Goal: Transaction & Acquisition: Purchase product/service

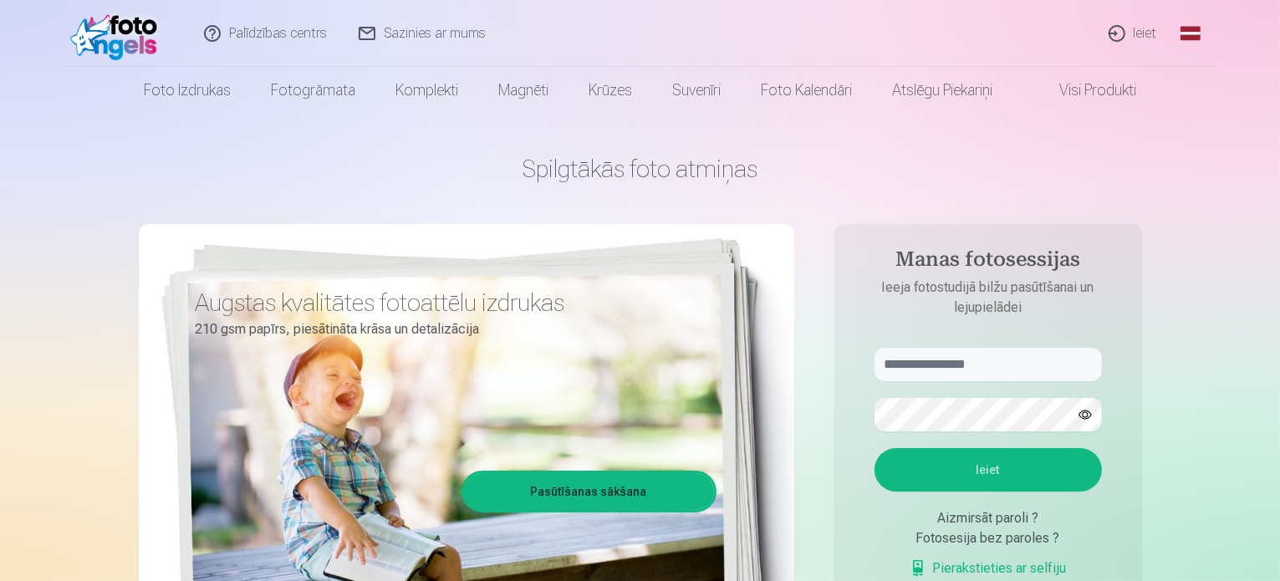
click at [1146, 31] on link "Ieiet" at bounding box center [1133, 33] width 80 height 67
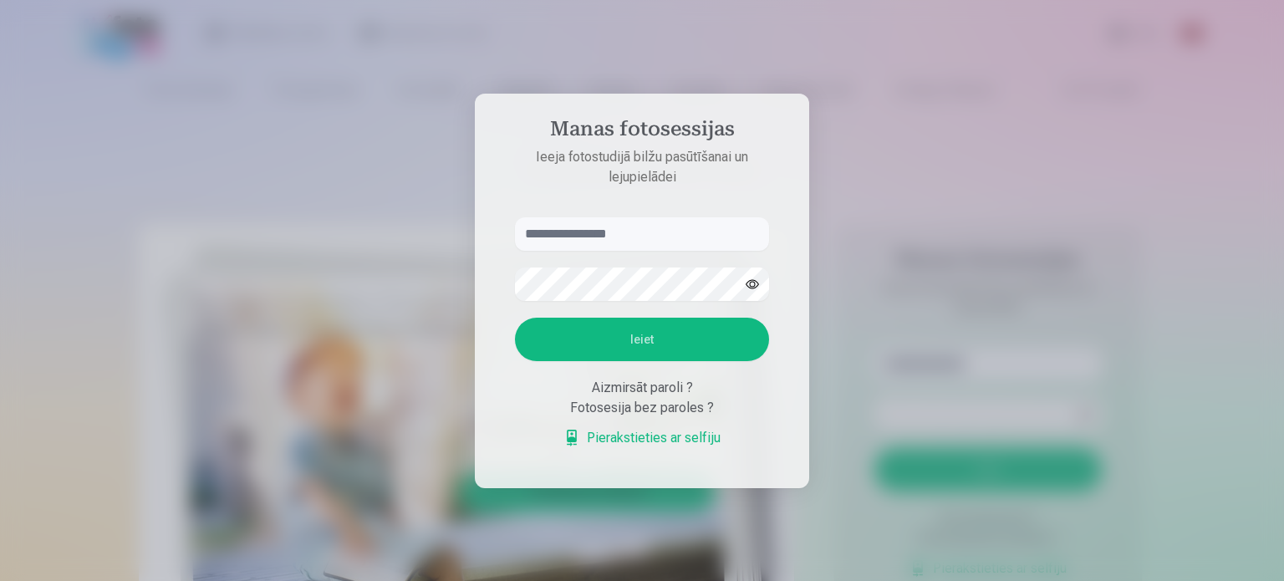
click at [669, 228] on input "text" at bounding box center [642, 233] width 254 height 33
type input "*"
type input "**********"
click at [515, 318] on button "Ieiet" at bounding box center [642, 339] width 254 height 43
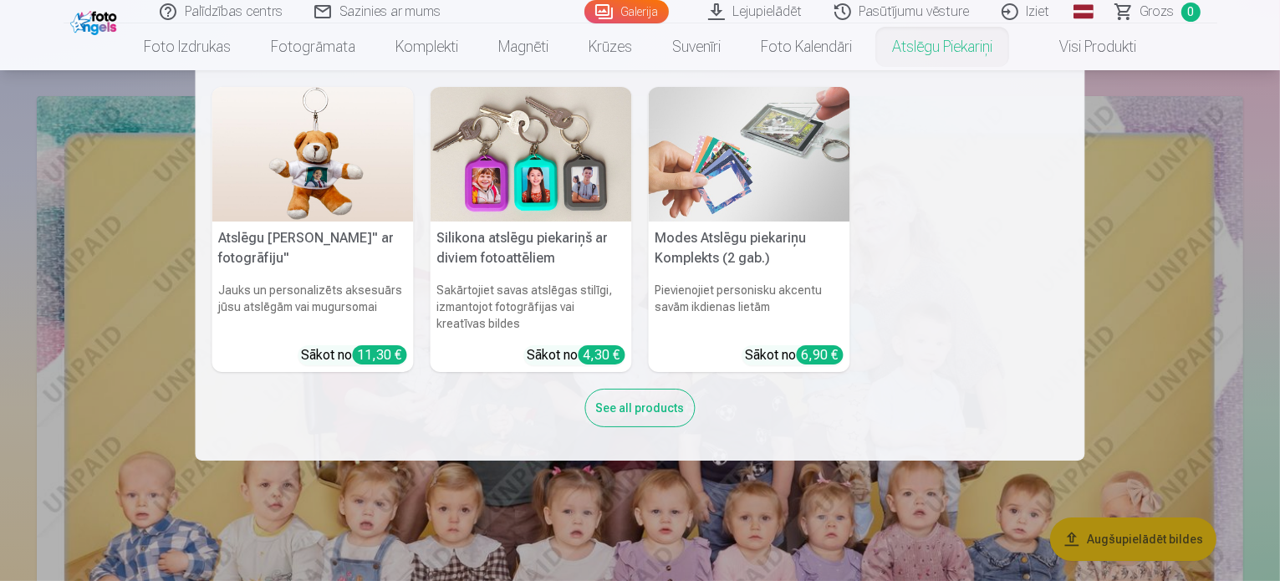
scroll to position [84, 0]
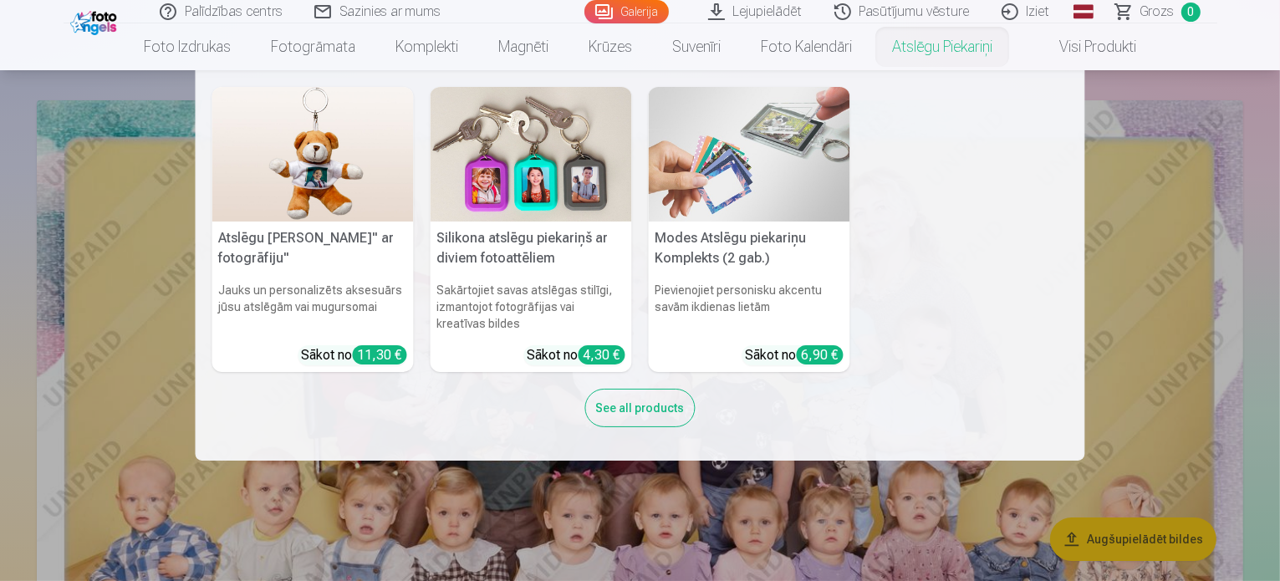
click at [1218, 214] on nav "Atslēgu piekariņš Lācītis" ar fotogrāfiju" Jauks un personalizēts aksesuārs jūs…" at bounding box center [640, 265] width 1280 height 390
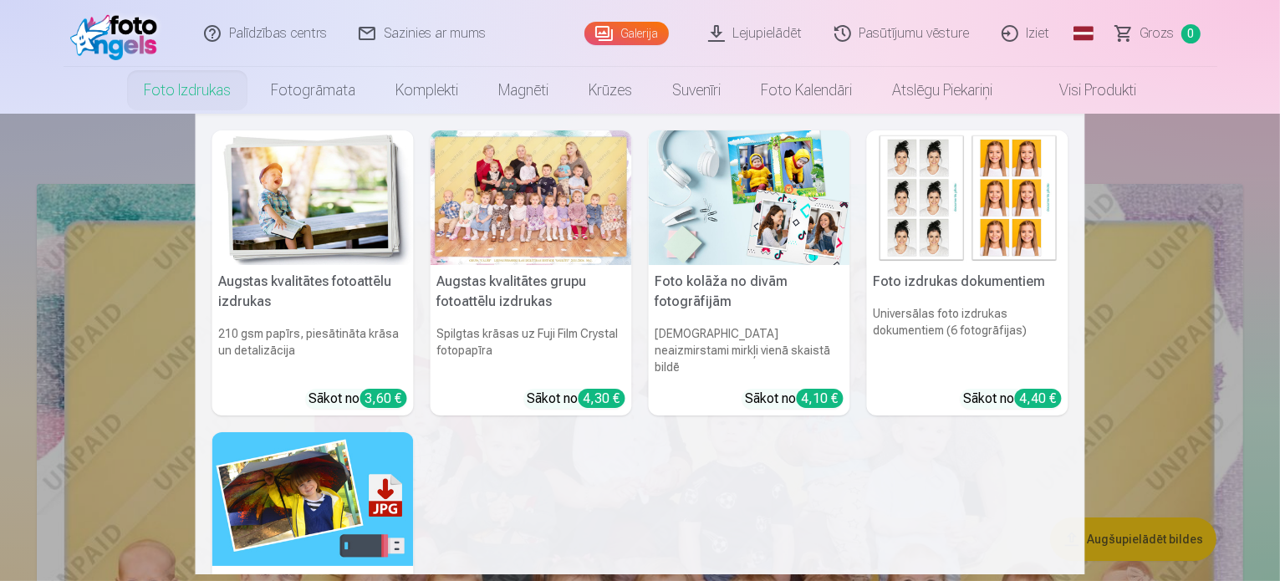
click at [194, 84] on link "Foto izdrukas" at bounding box center [187, 90] width 127 height 47
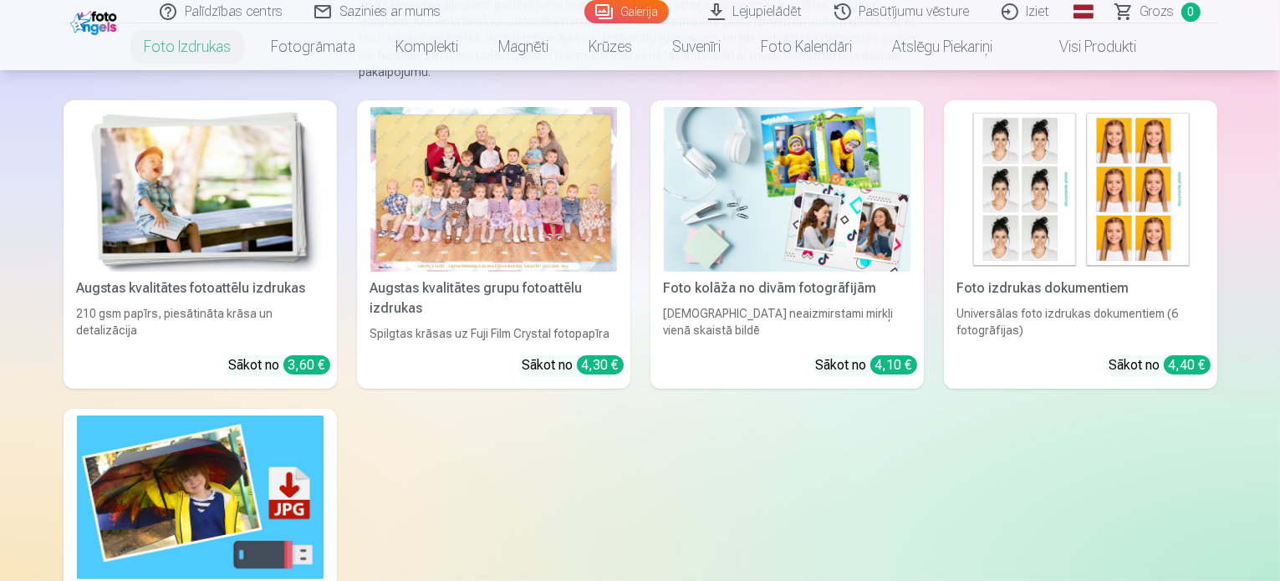
scroll to position [251, 0]
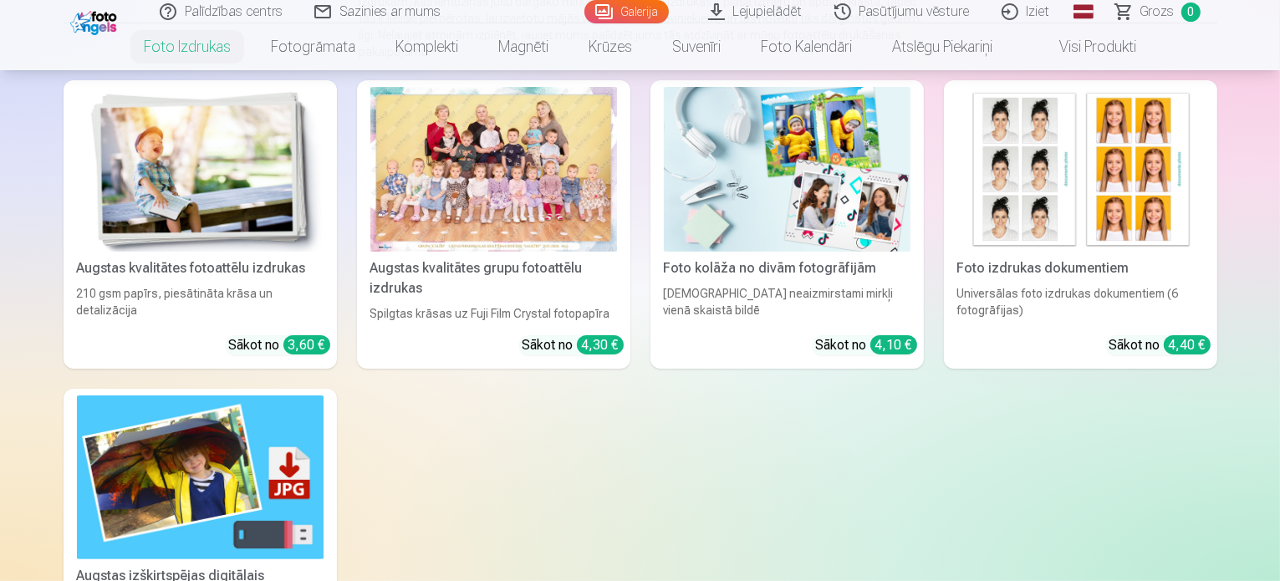
click at [555, 229] on div at bounding box center [493, 169] width 247 height 165
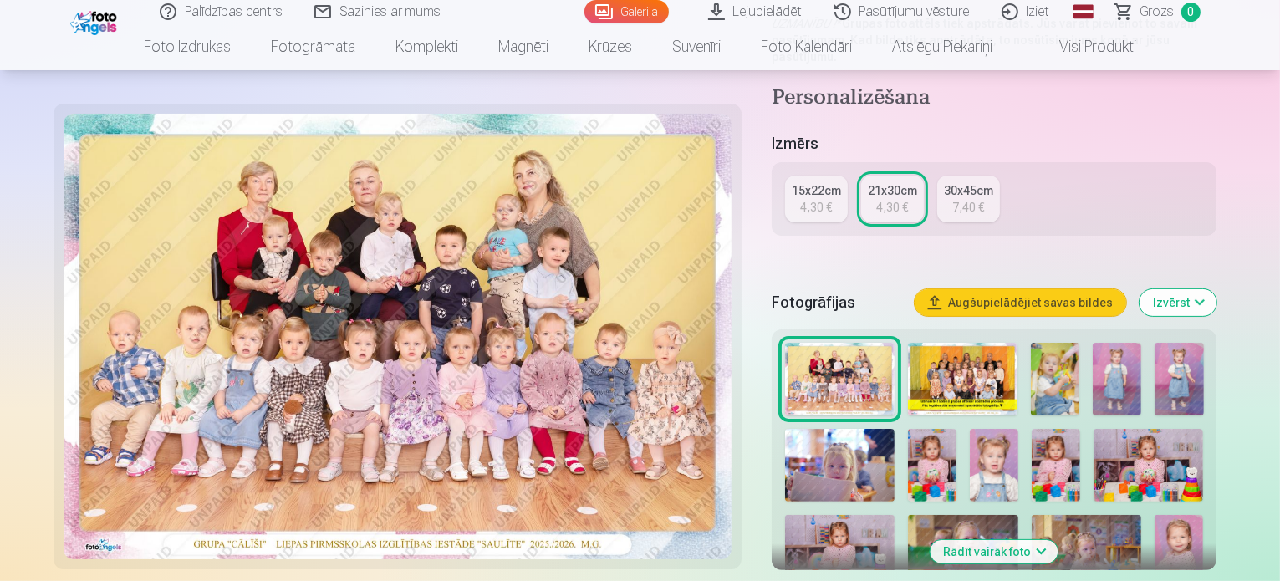
scroll to position [251, 0]
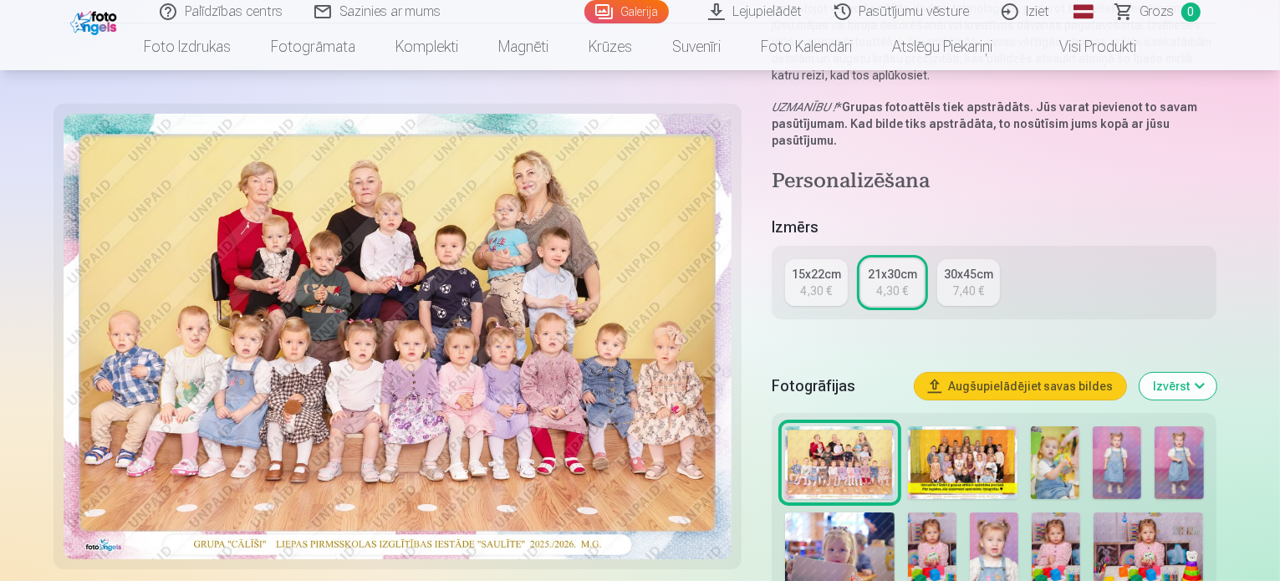
click at [896, 283] on div "4,30 €" at bounding box center [892, 291] width 32 height 17
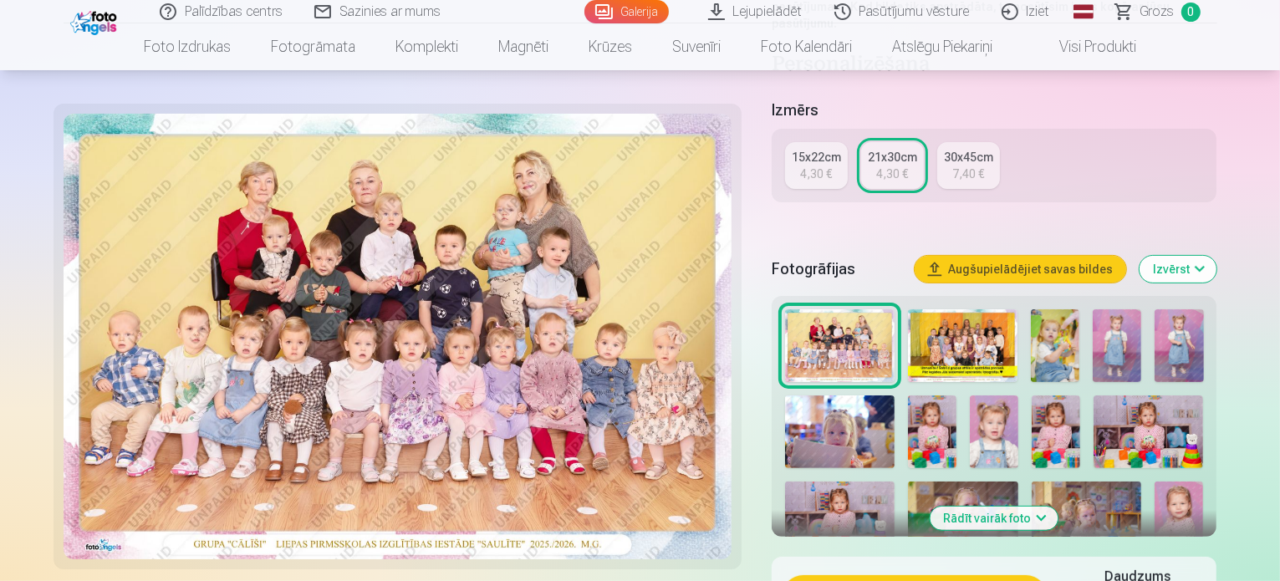
scroll to position [418, 0]
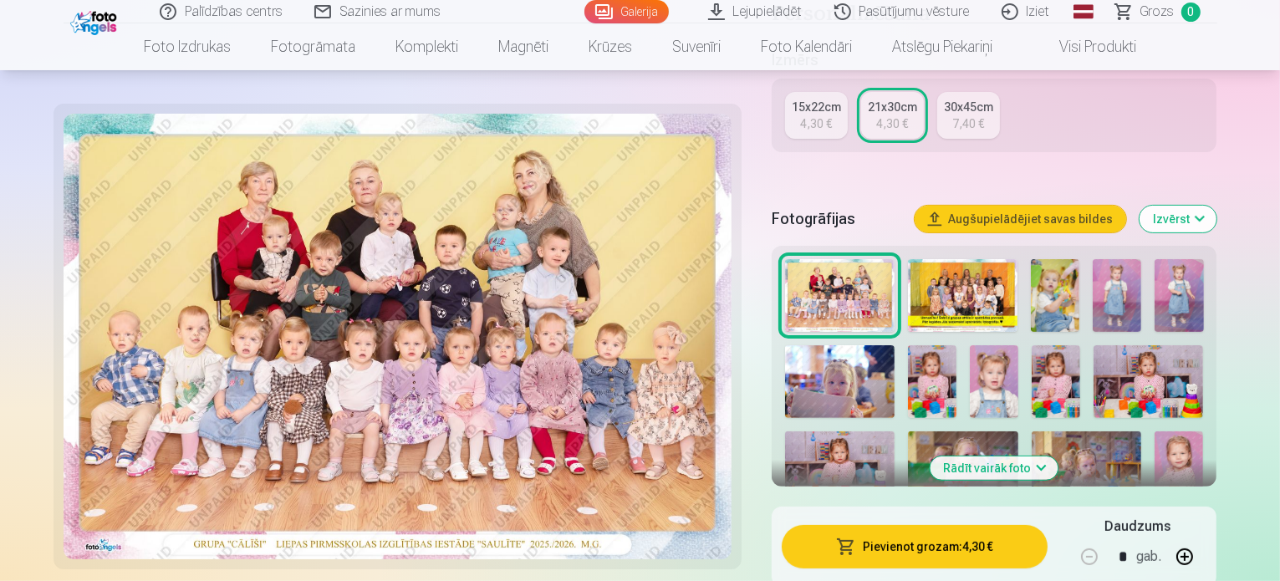
click at [926, 525] on button "Pievienot grozam : 4,30 €" at bounding box center [915, 546] width 267 height 43
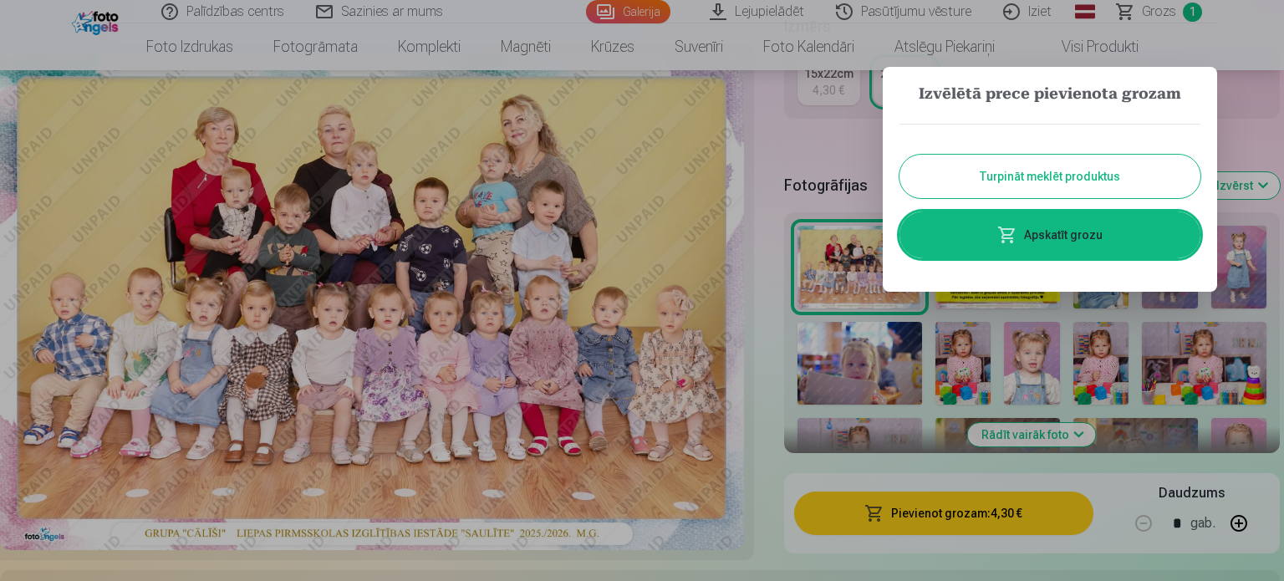
click at [1032, 176] on button "Turpināt meklēt produktus" at bounding box center [1049, 176] width 301 height 43
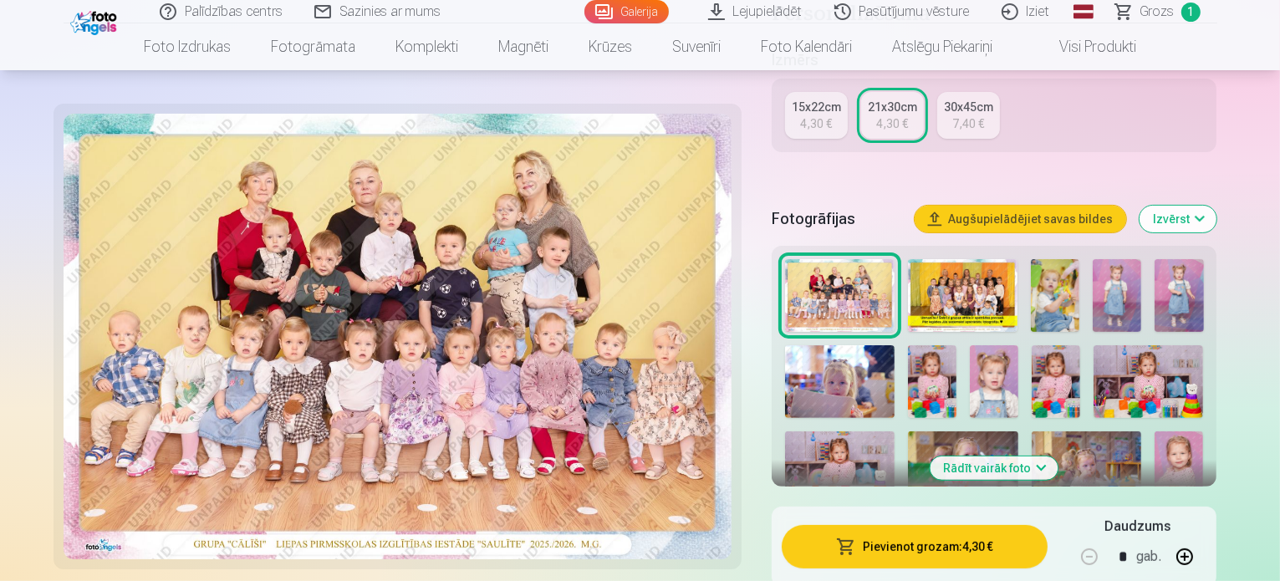
click at [1079, 276] on img at bounding box center [1055, 295] width 48 height 73
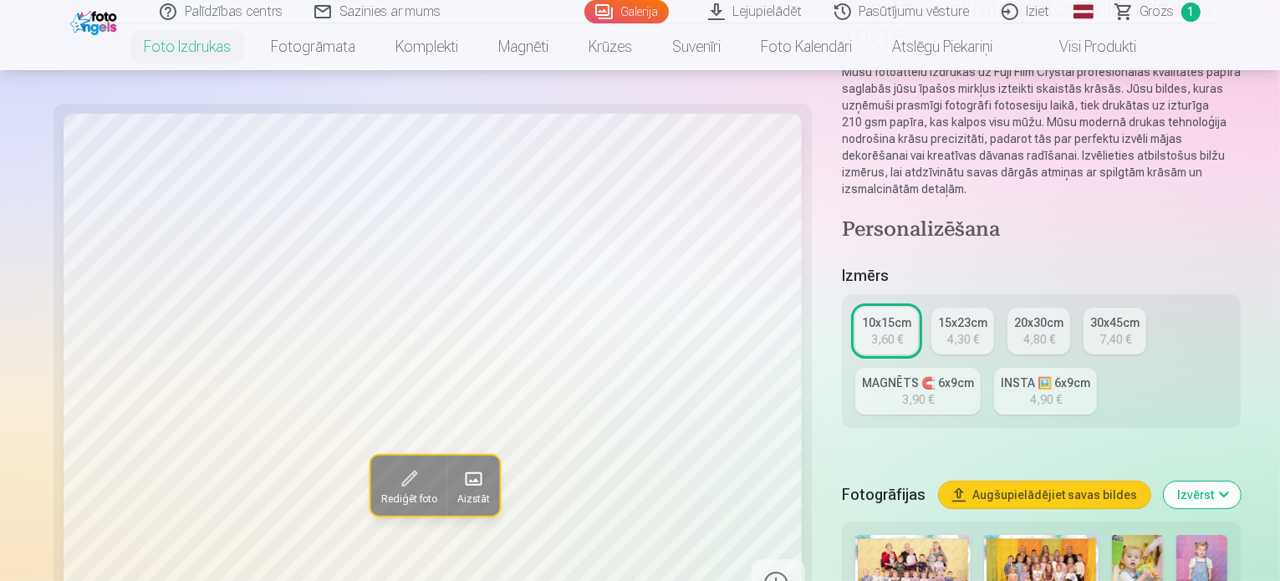
scroll to position [418, 0]
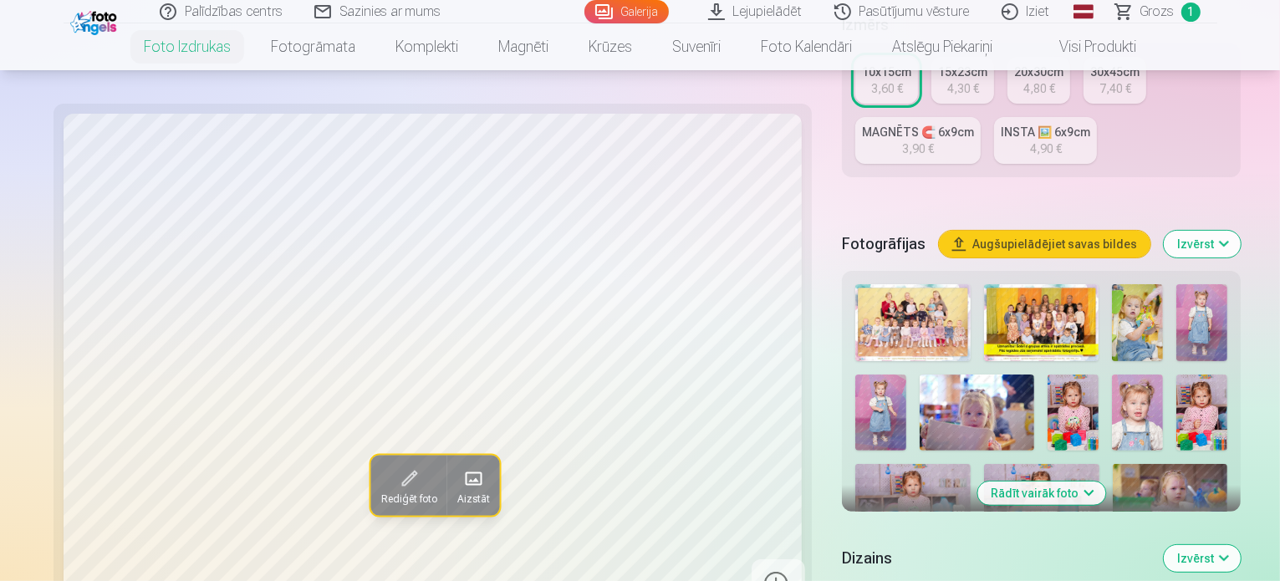
click at [1112, 284] on img at bounding box center [1137, 322] width 51 height 77
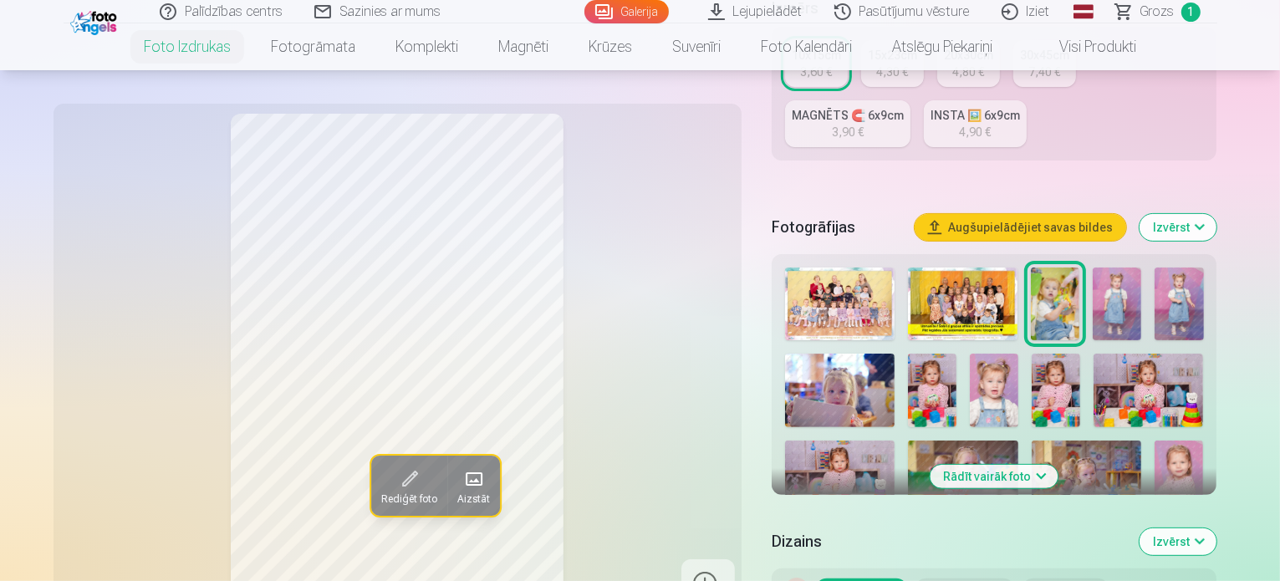
scroll to position [502, 0]
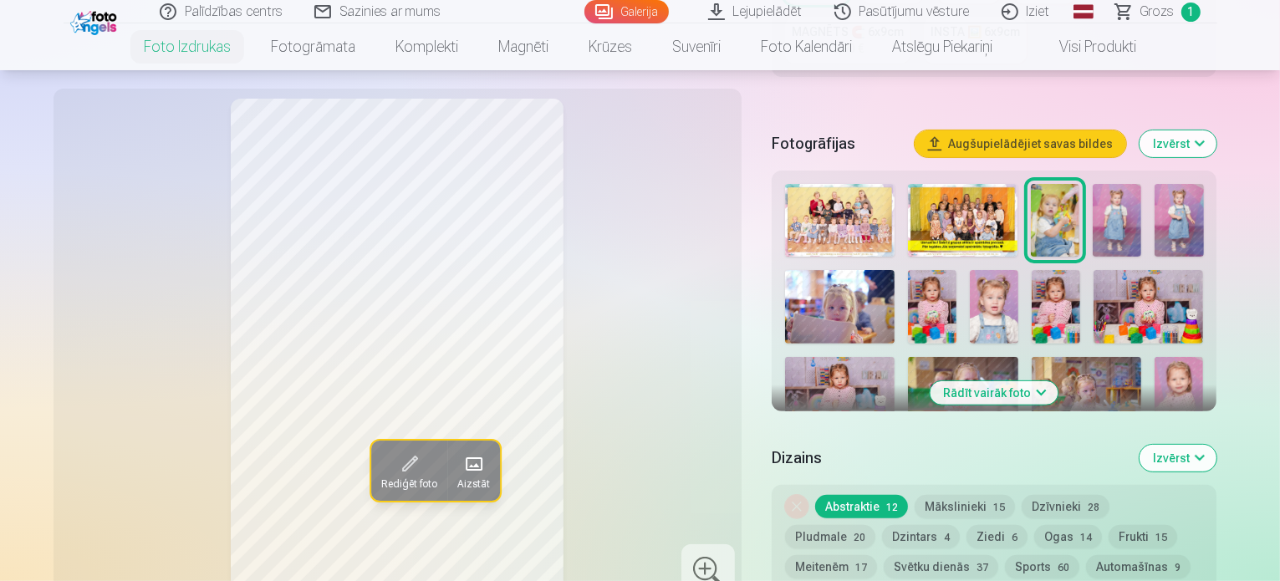
click at [1141, 184] on img at bounding box center [1116, 220] width 48 height 73
click at [1203, 189] on img at bounding box center [1178, 220] width 48 height 73
click at [975, 495] on button "Mākslinieki 15" at bounding box center [964, 506] width 100 height 23
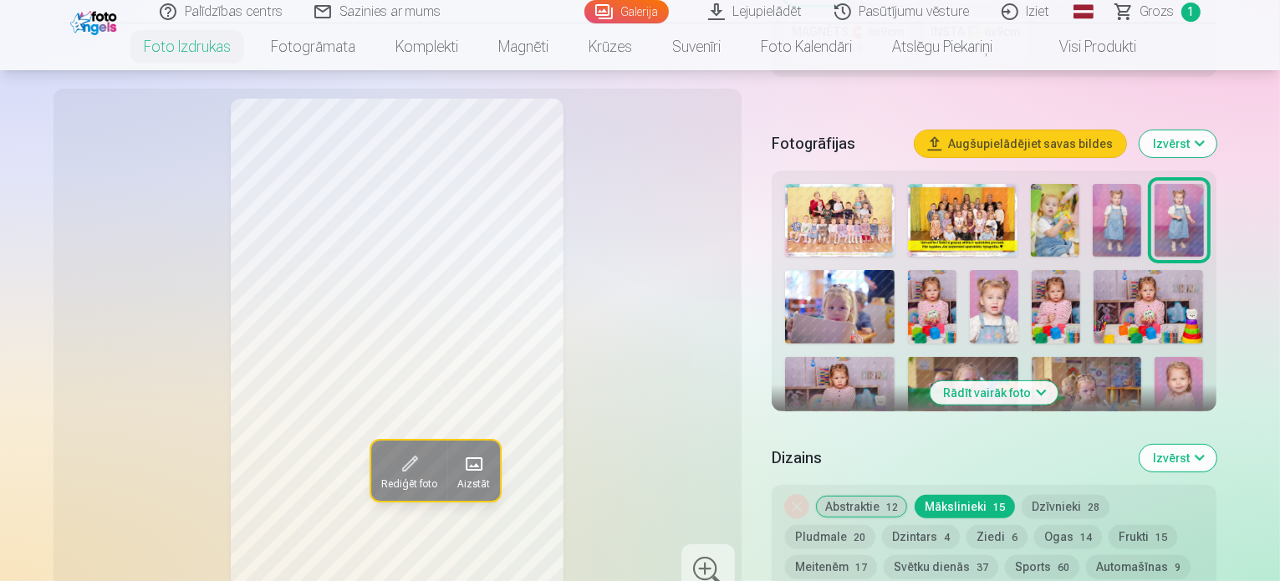
click at [975, 495] on button "Mākslinieki 15" at bounding box center [964, 506] width 100 height 23
click at [878, 495] on button "Abstraktie 12" at bounding box center [861, 506] width 93 height 23
click at [1216, 445] on button "Izvērst" at bounding box center [1177, 458] width 77 height 27
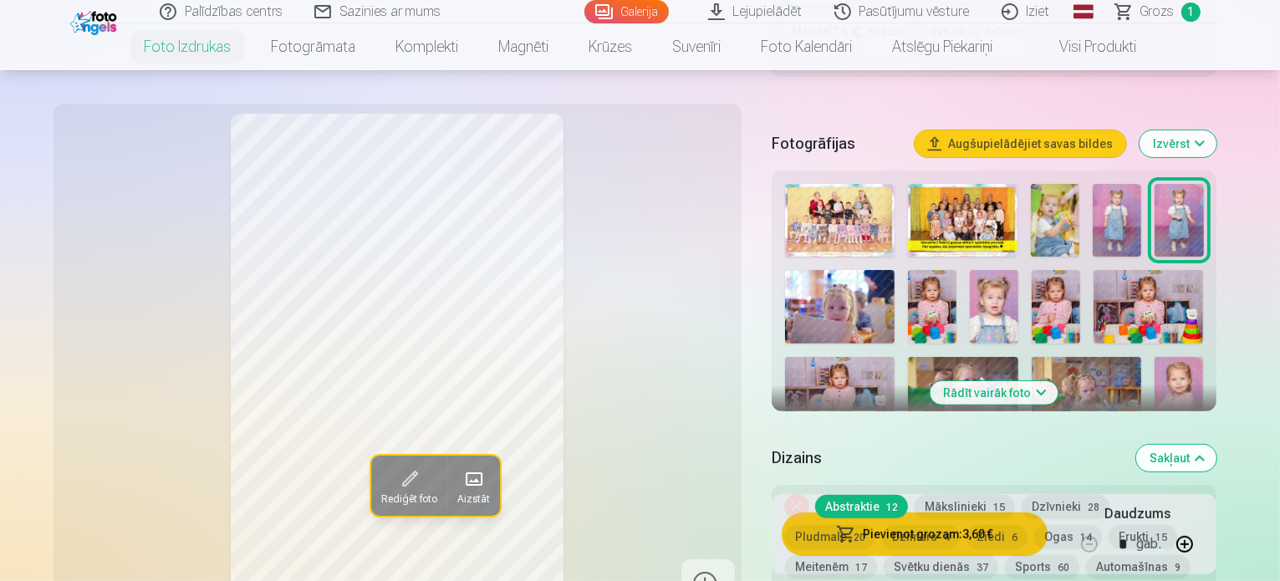
click at [1216, 445] on button "Sakļaut" at bounding box center [1176, 458] width 80 height 27
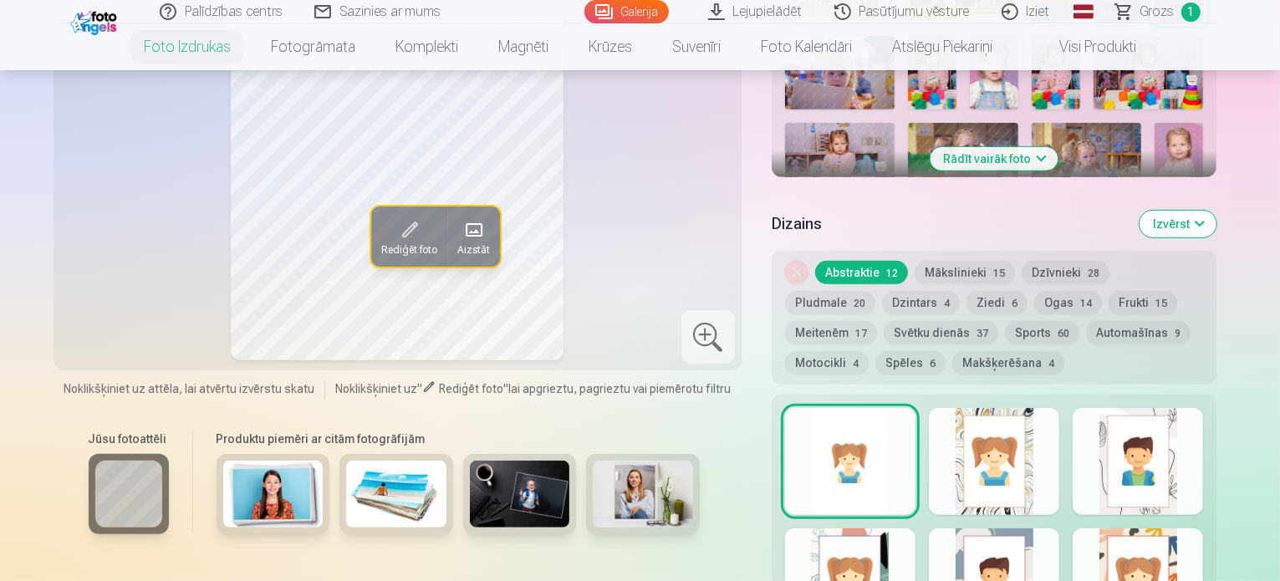
scroll to position [652, 0]
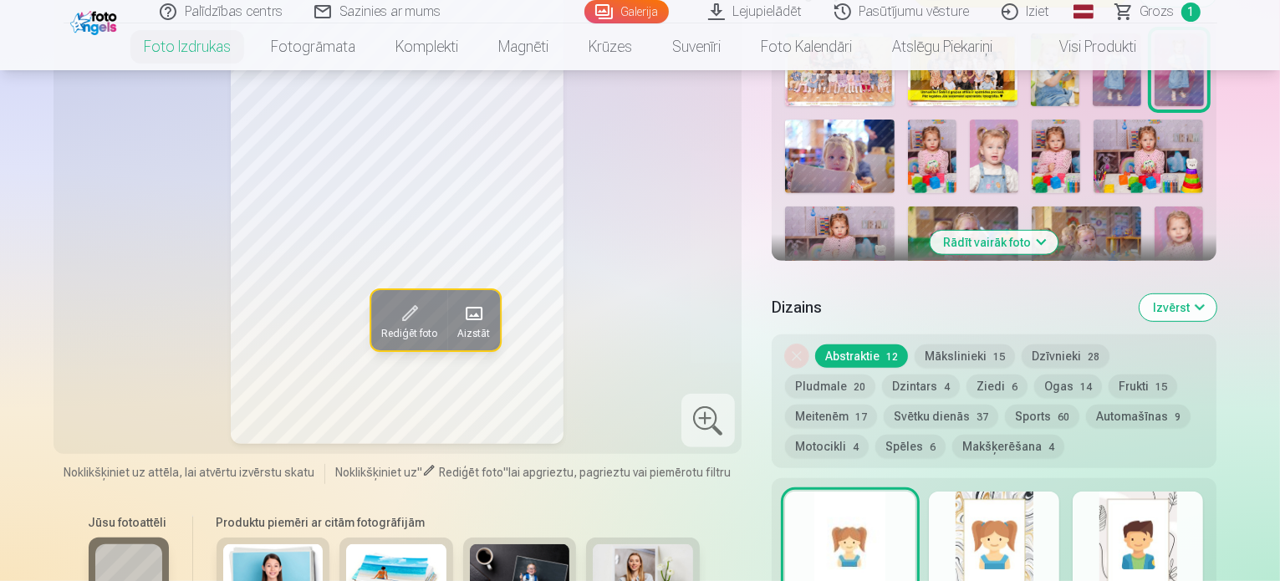
click at [996, 491] on div at bounding box center [994, 544] width 130 height 107
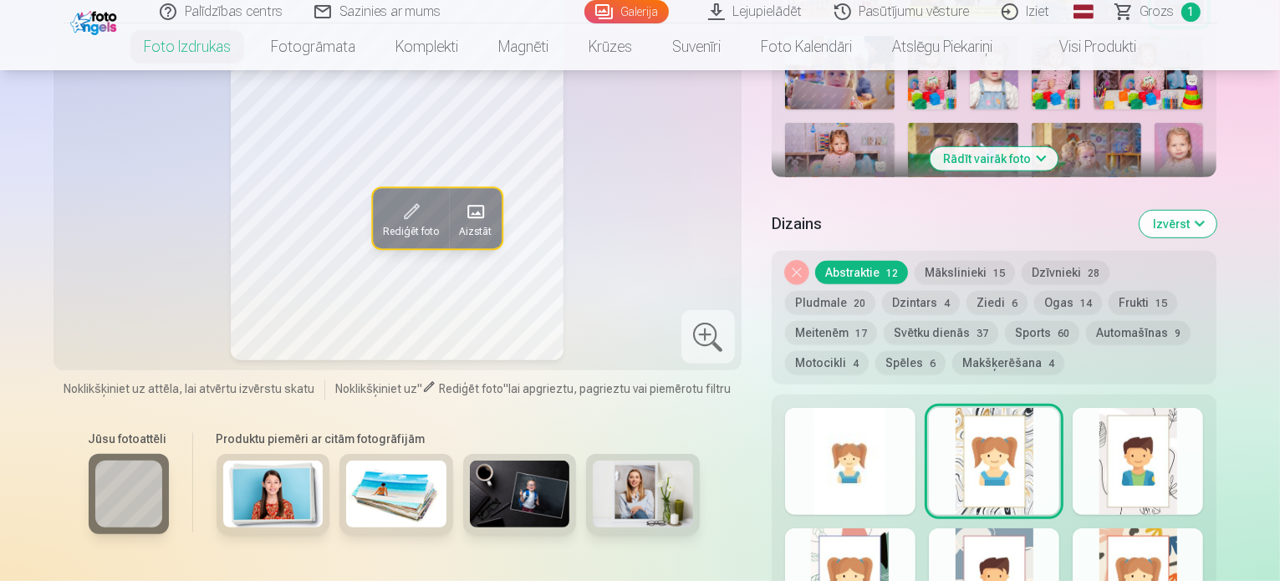
scroll to position [485, 0]
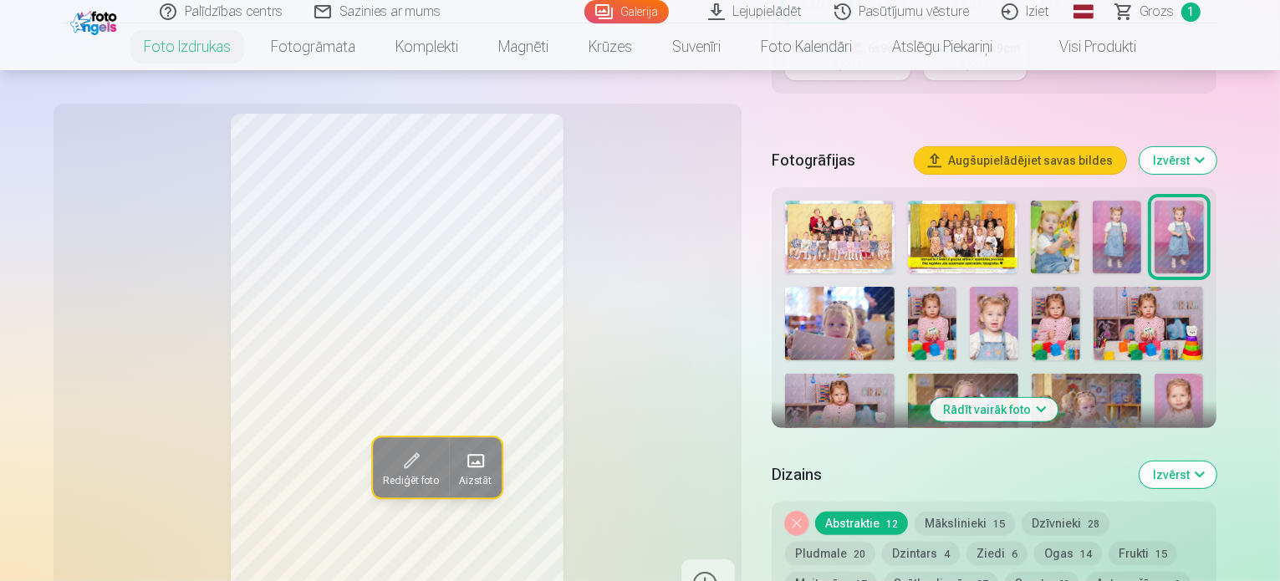
click at [1216, 147] on button "Izvērst" at bounding box center [1177, 160] width 77 height 27
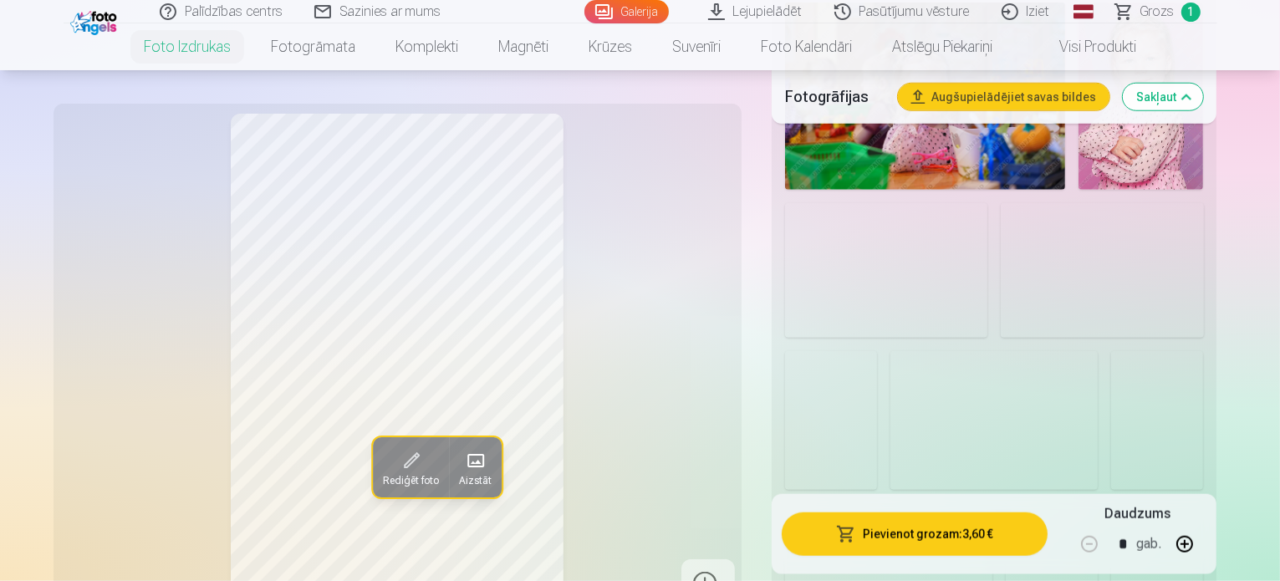
scroll to position [1571, 0]
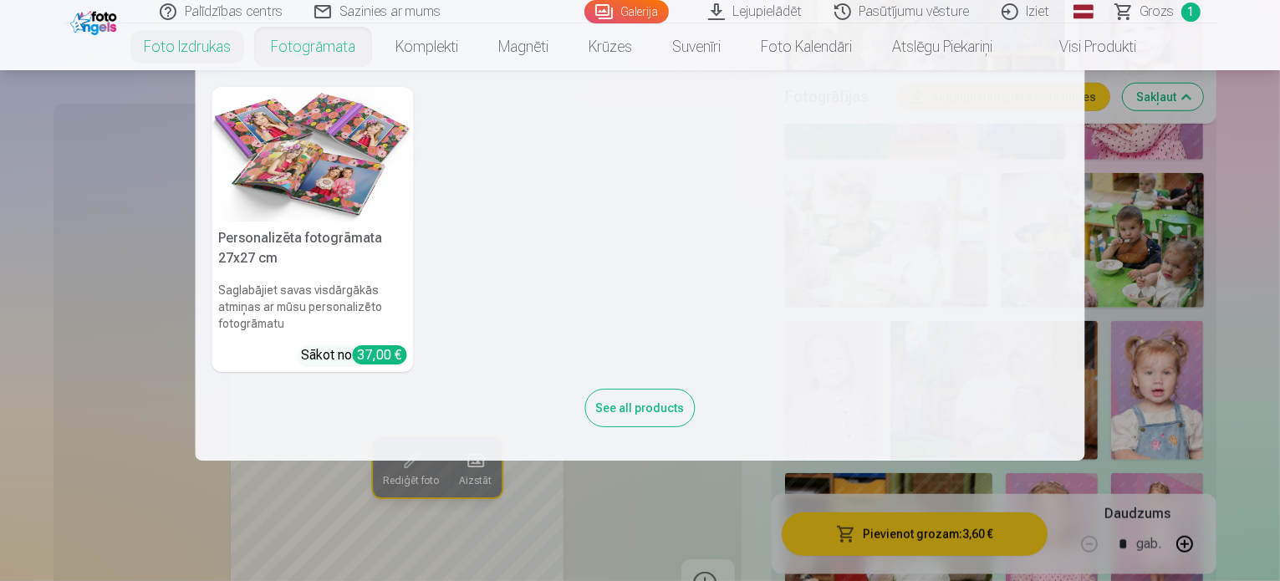
click at [1174, 377] on nav "Personalizēta fotogrāmata 27x27 cm Saglabājiet savas visdārgākās atmiņas ar mūs…" at bounding box center [640, 265] width 1280 height 390
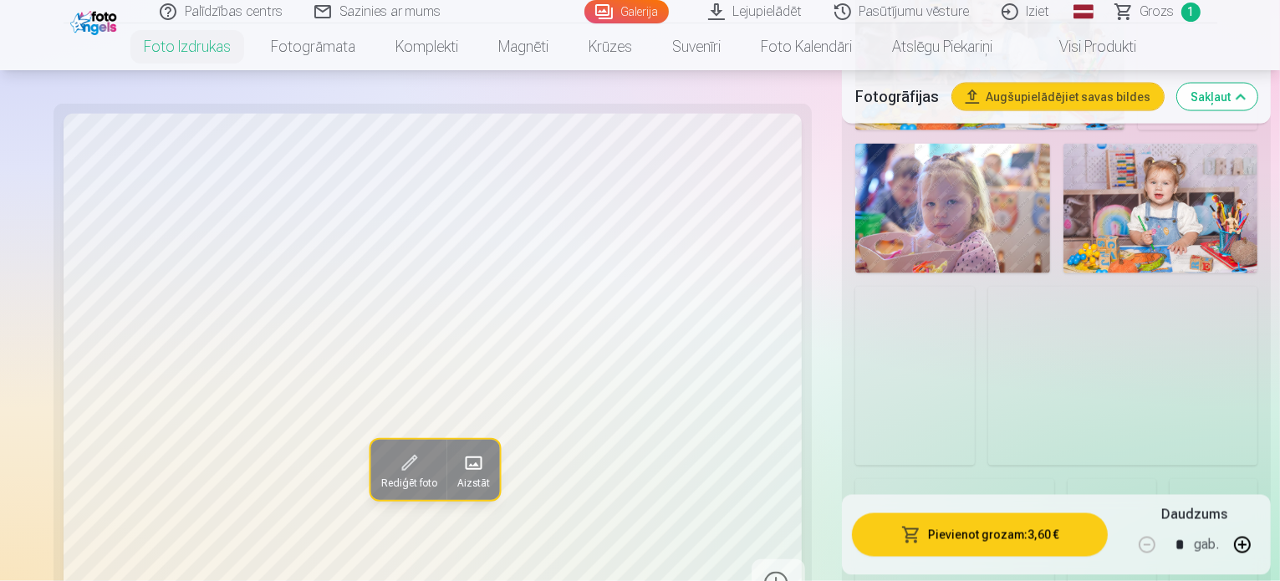
scroll to position [2825, 0]
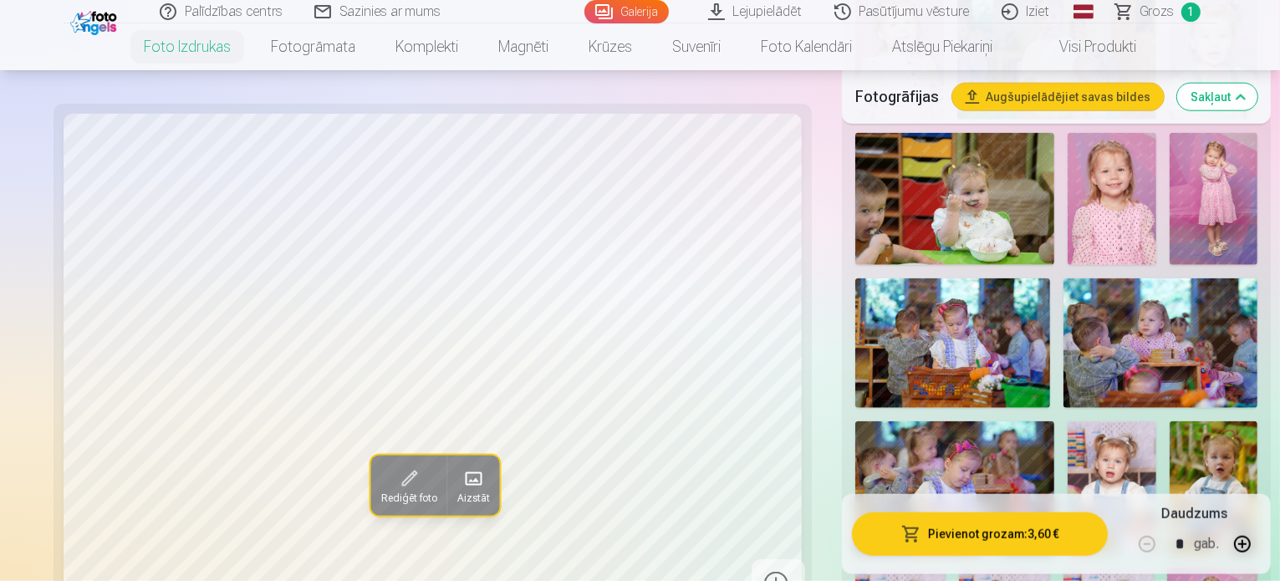
scroll to position [1739, 0]
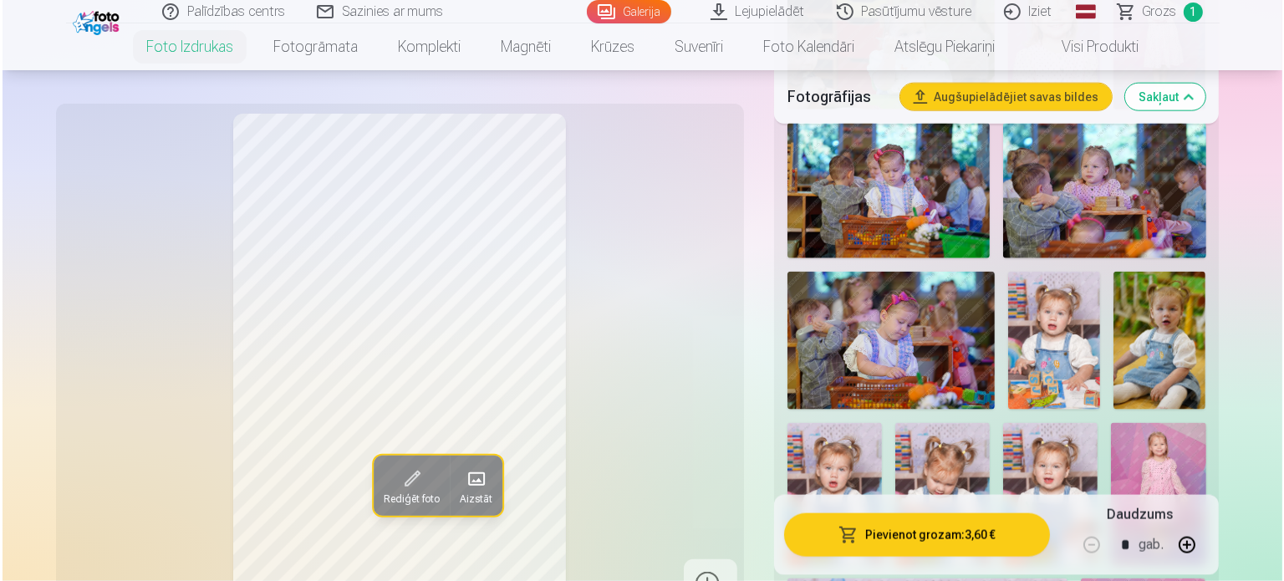
scroll to position [2240, 0]
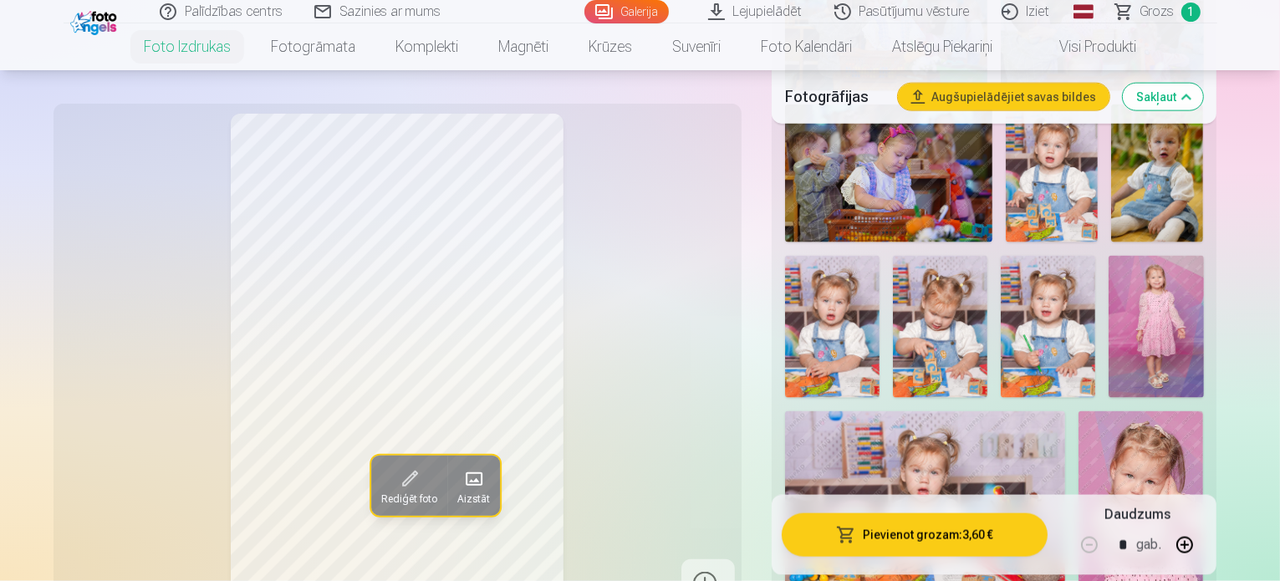
click at [938, 537] on button "Pievienot grozam : 3,60 €" at bounding box center [915, 533] width 267 height 43
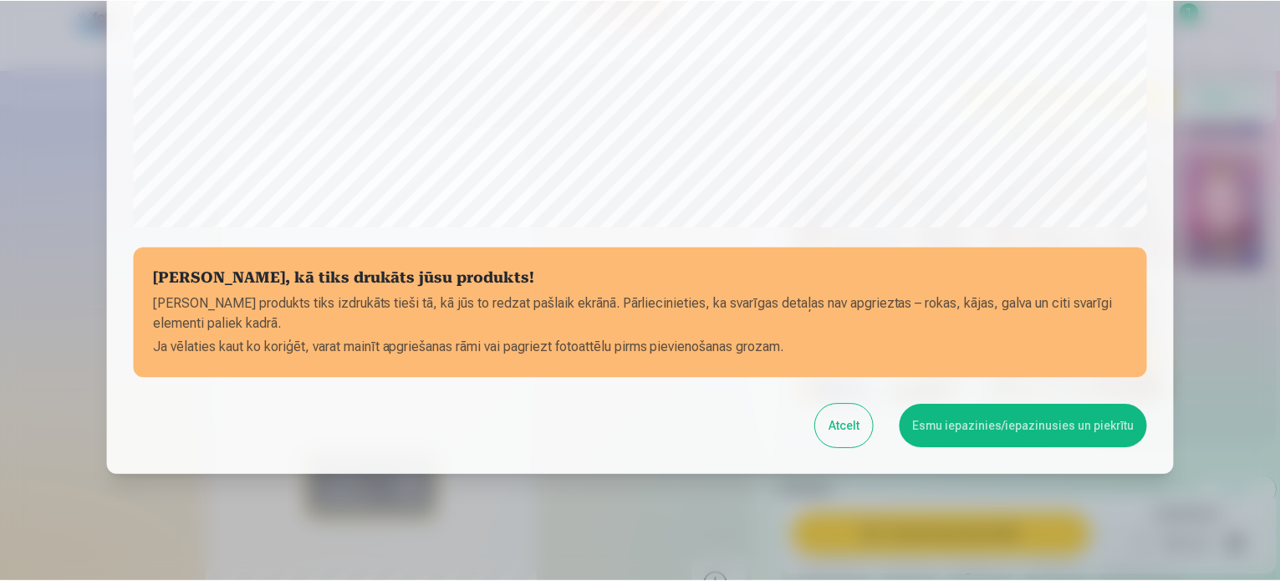
scroll to position [622, 0]
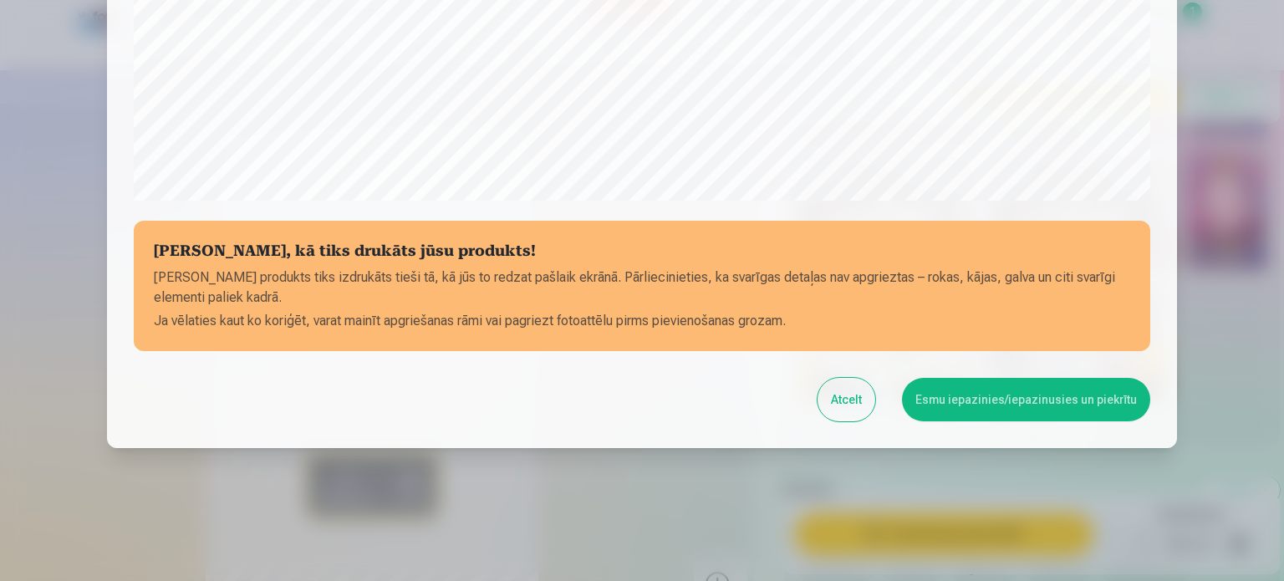
click at [1016, 410] on button "Esmu iepazinies/iepazinusies un piekrītu" at bounding box center [1026, 399] width 248 height 43
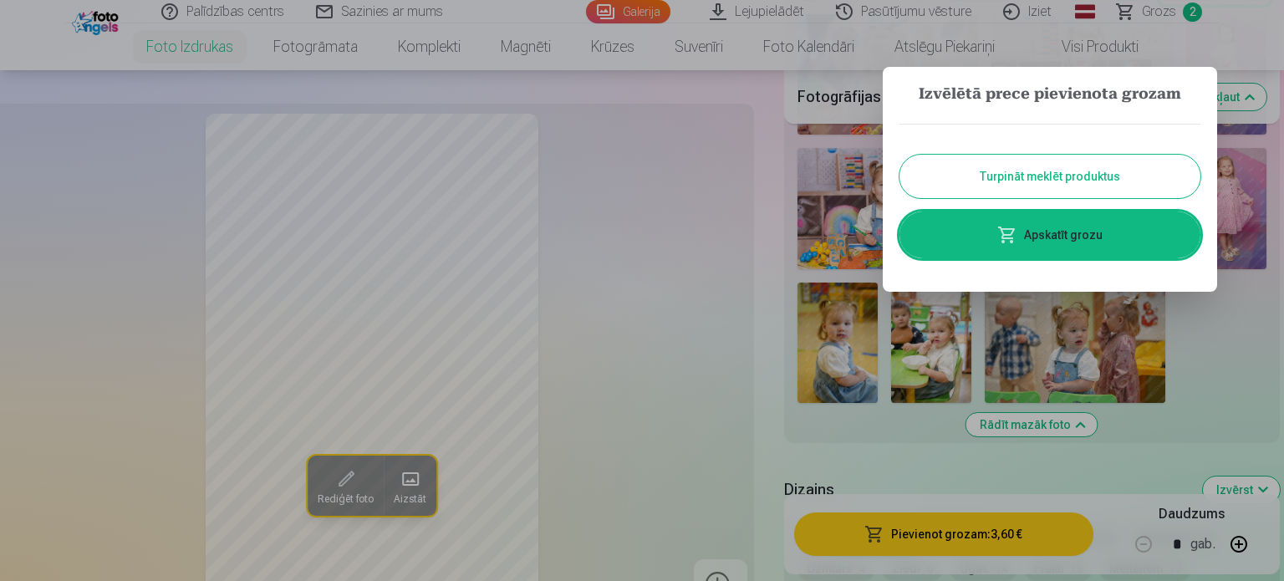
click at [660, 237] on div at bounding box center [642, 290] width 1284 height 581
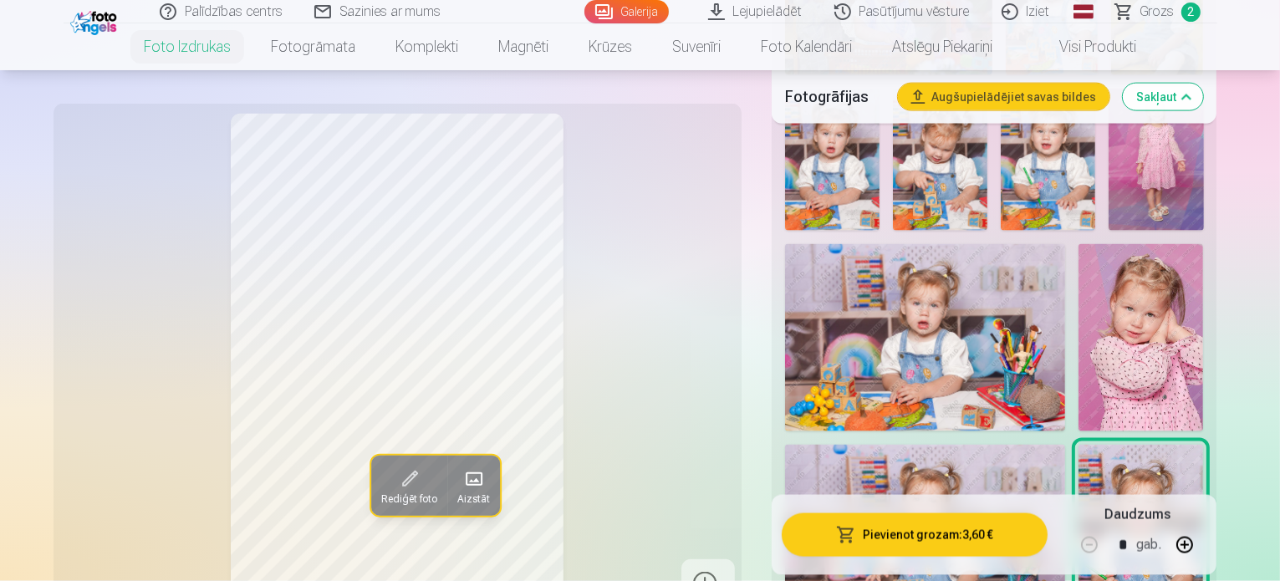
scroll to position [2240, 0]
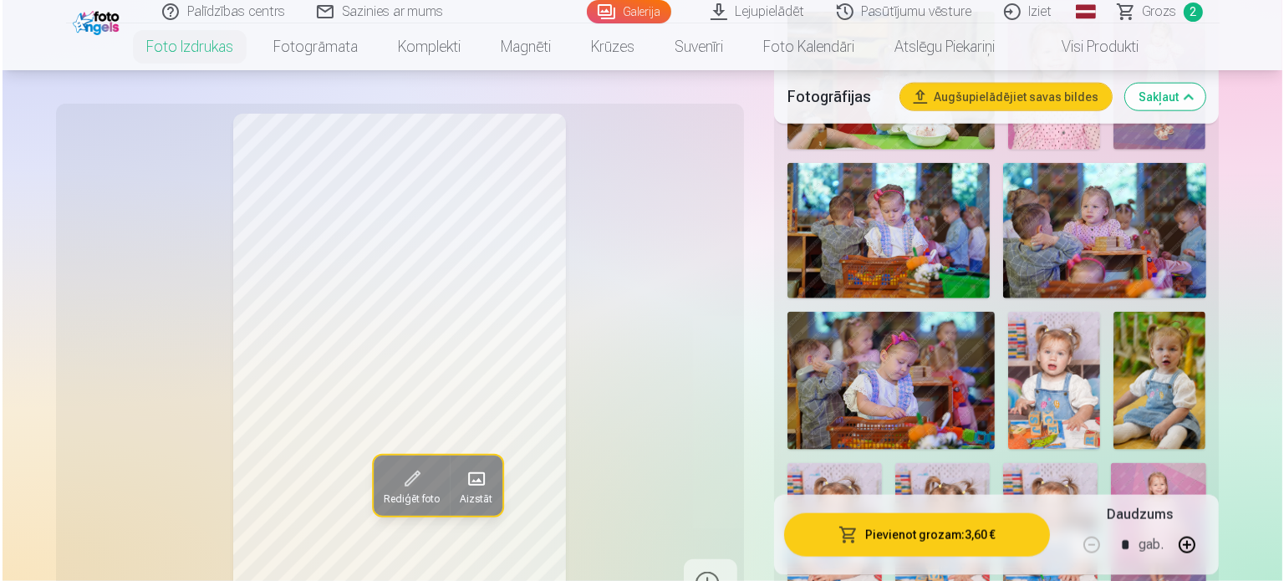
scroll to position [1989, 0]
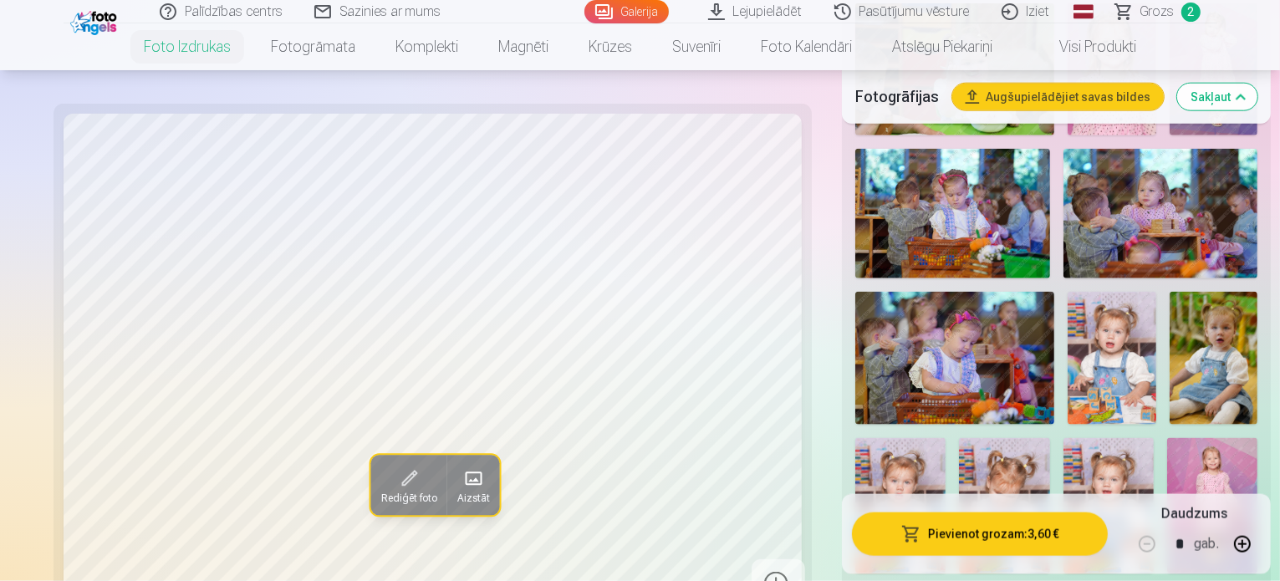
click at [954, 537] on button "Pievienot grozam : 3,60 €" at bounding box center [980, 533] width 256 height 43
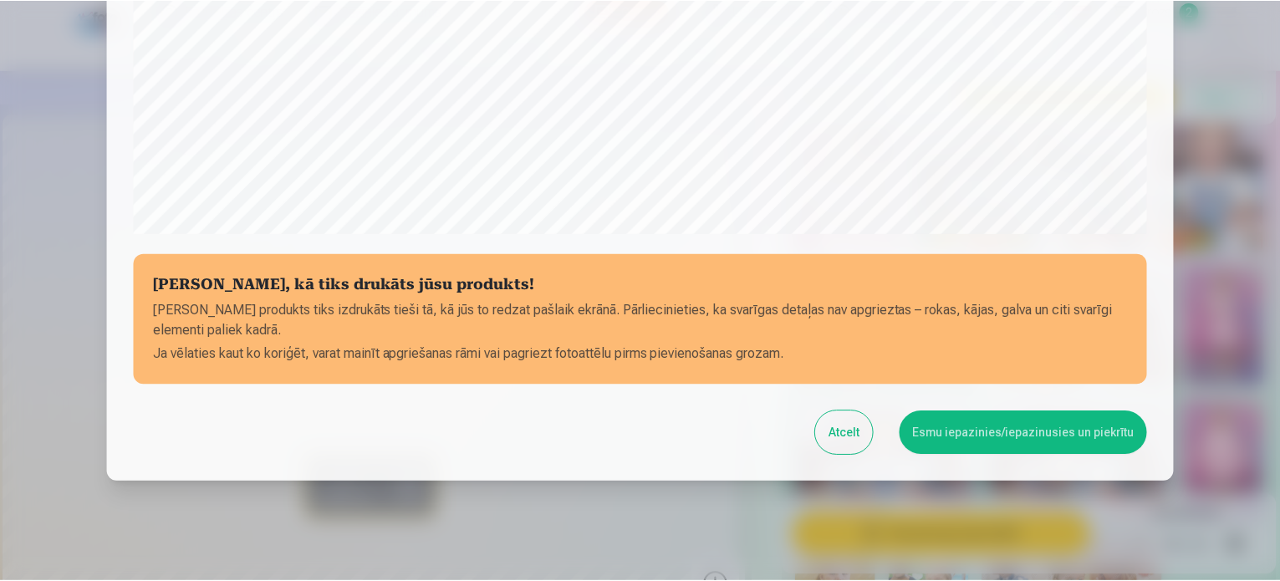
scroll to position [622, 0]
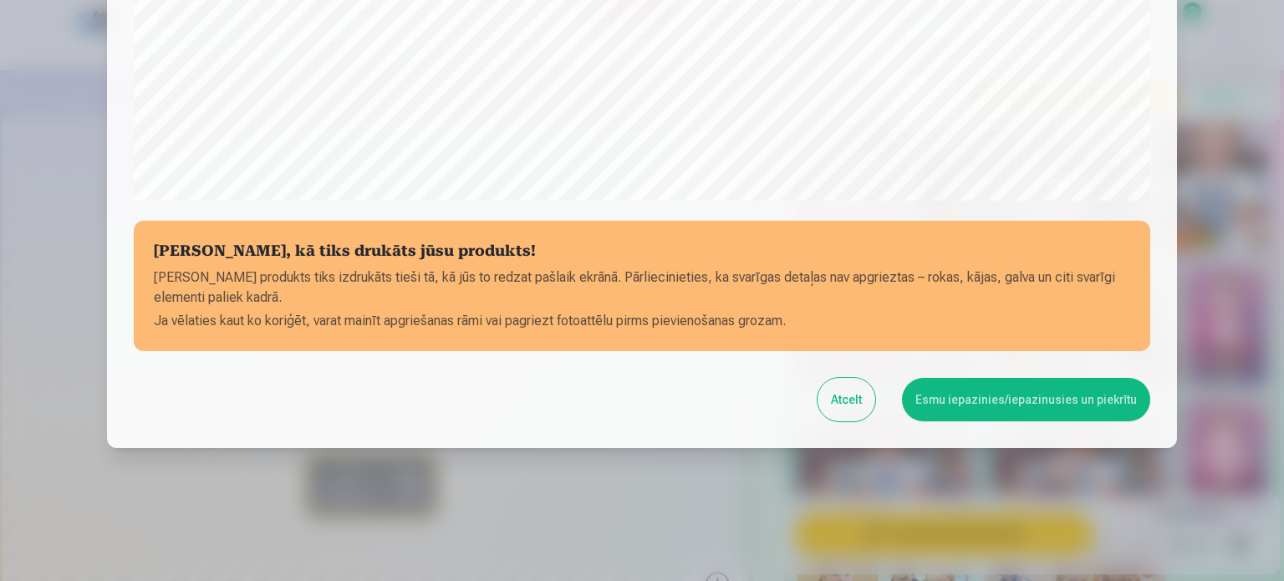
click at [994, 402] on button "Esmu iepazinies/iepazinusies un piekrītu" at bounding box center [1026, 399] width 248 height 43
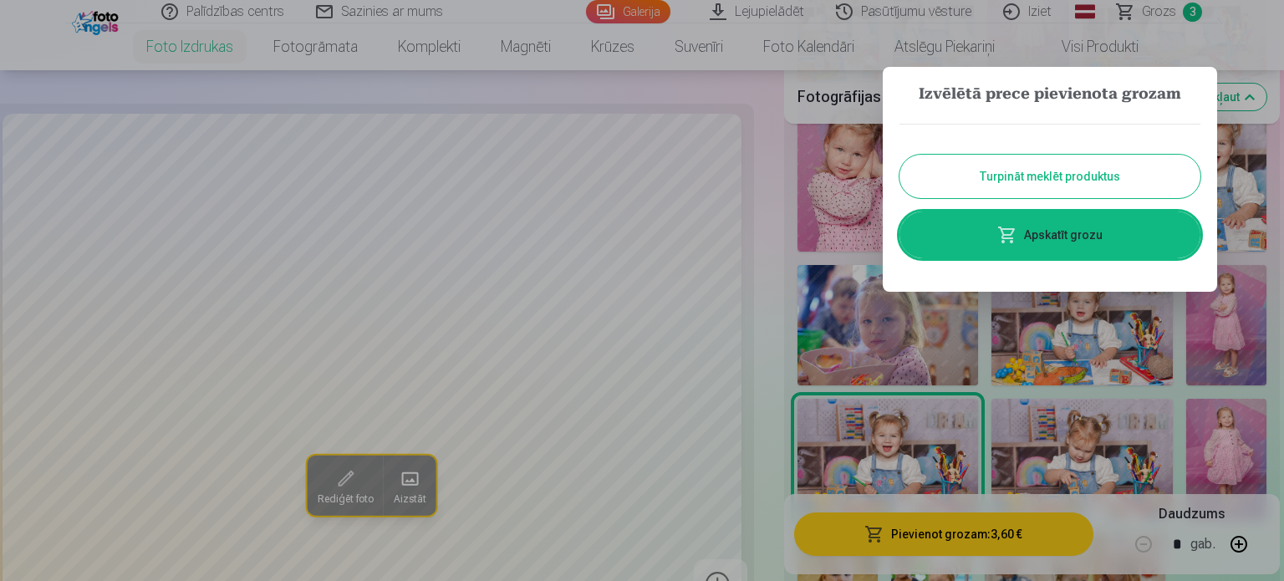
click at [1085, 177] on button "Turpināt meklēt produktus" at bounding box center [1049, 176] width 301 height 43
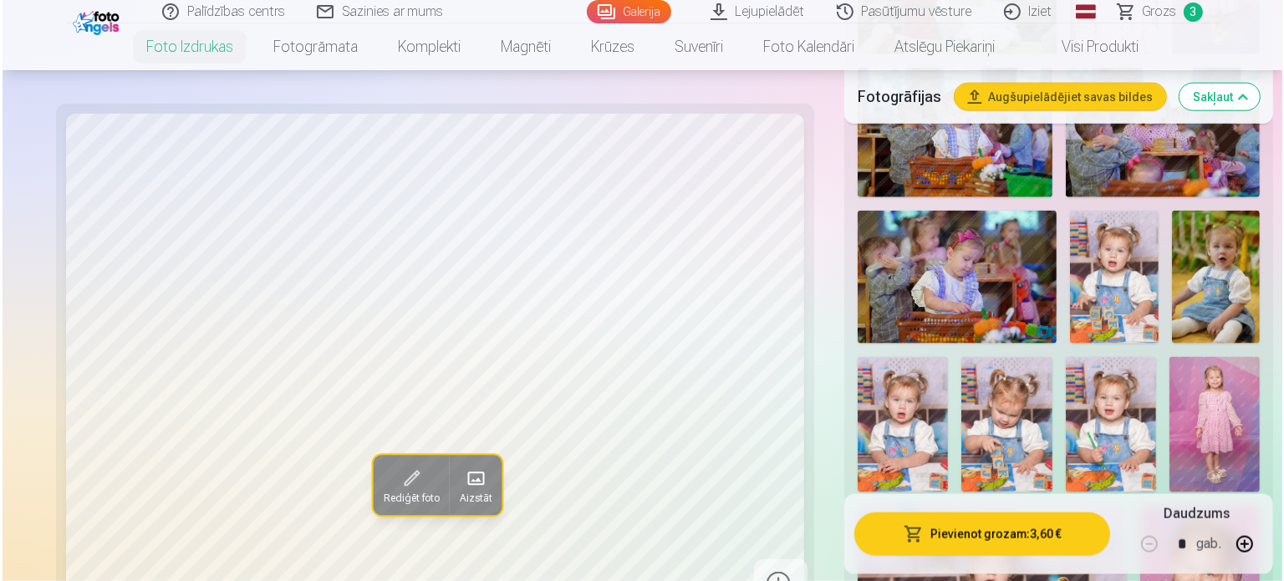
scroll to position [2156, 0]
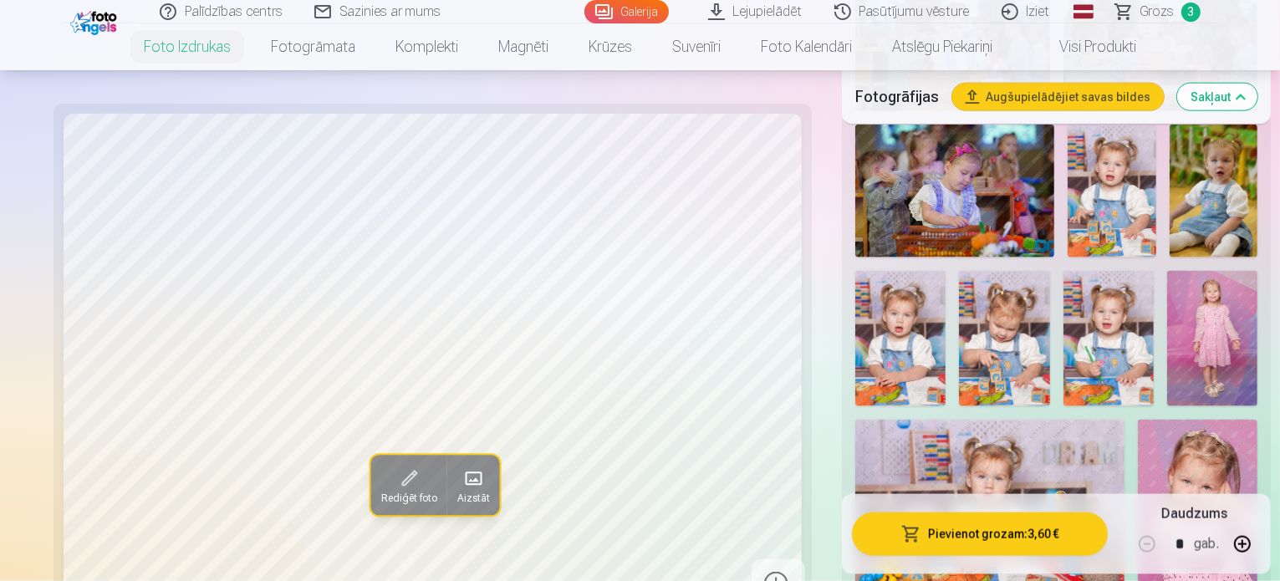
click at [948, 552] on button "Pievienot grozam : 3,60 €" at bounding box center [980, 533] width 256 height 43
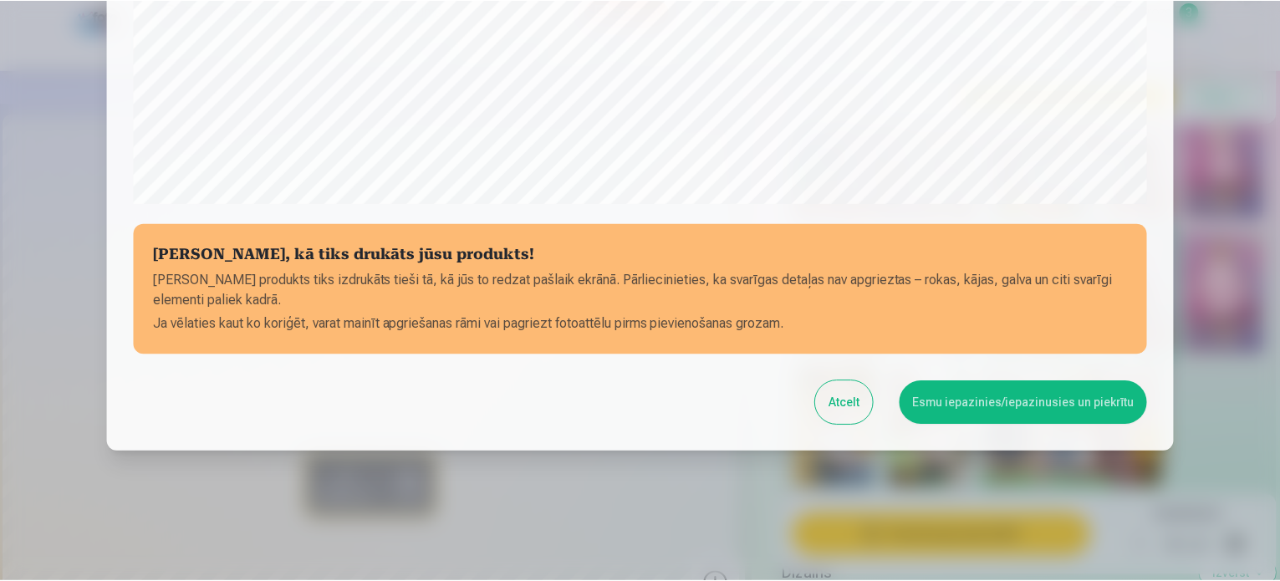
scroll to position [622, 0]
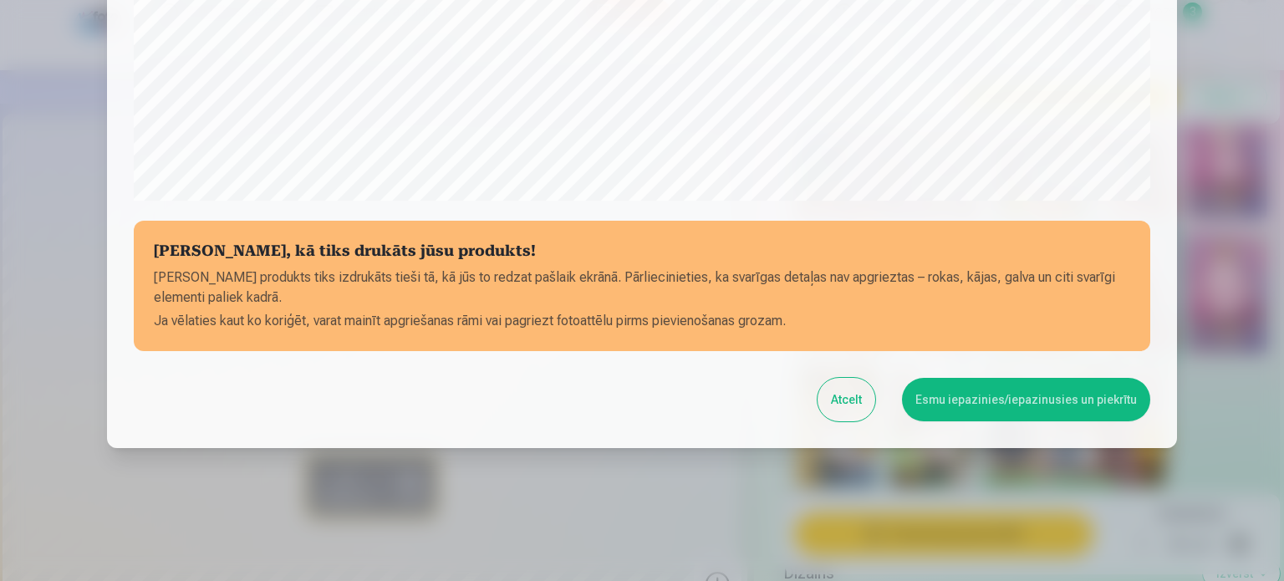
click at [1015, 402] on button "Esmu iepazinies/iepazinusies un piekrītu" at bounding box center [1026, 399] width 248 height 43
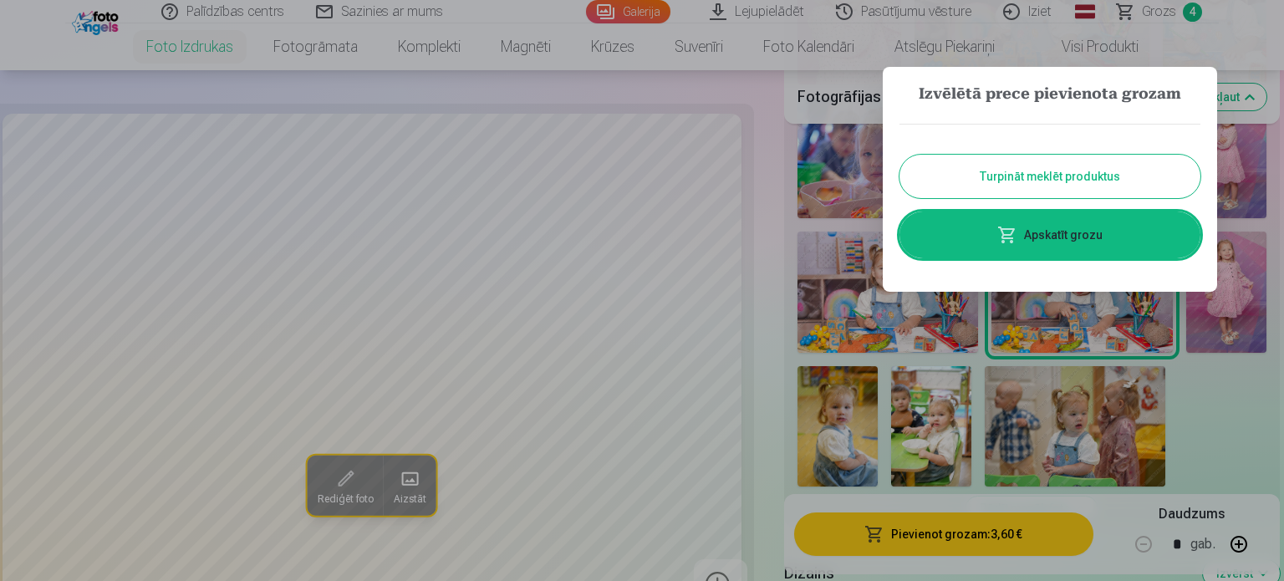
click at [1089, 171] on button "Turpināt meklēt produktus" at bounding box center [1049, 176] width 301 height 43
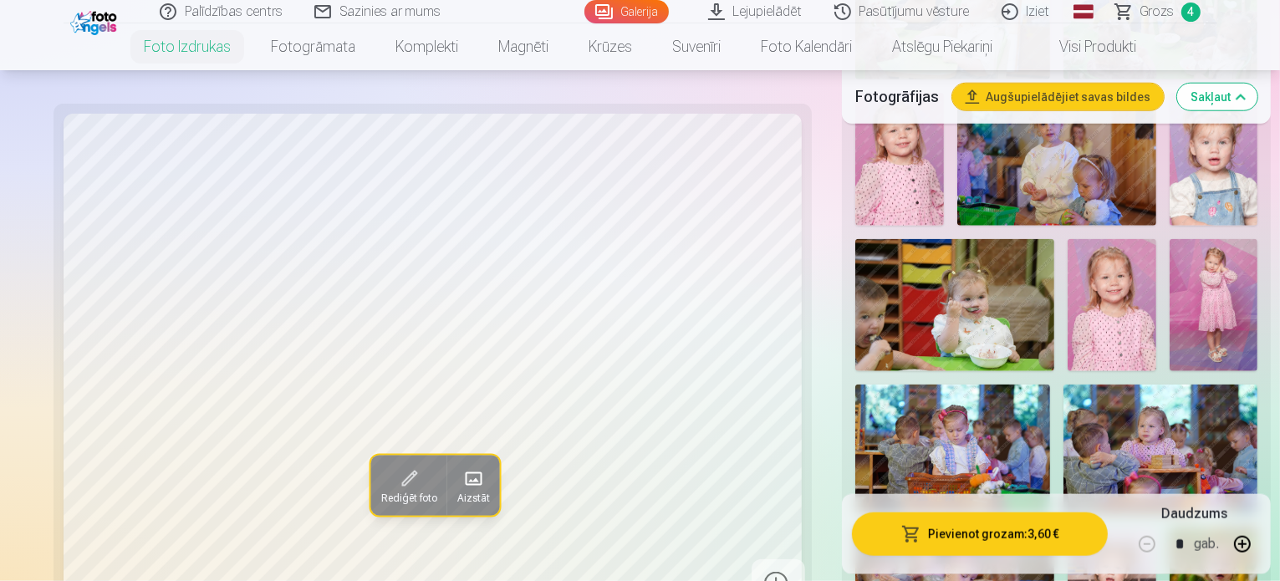
scroll to position [1739, 0]
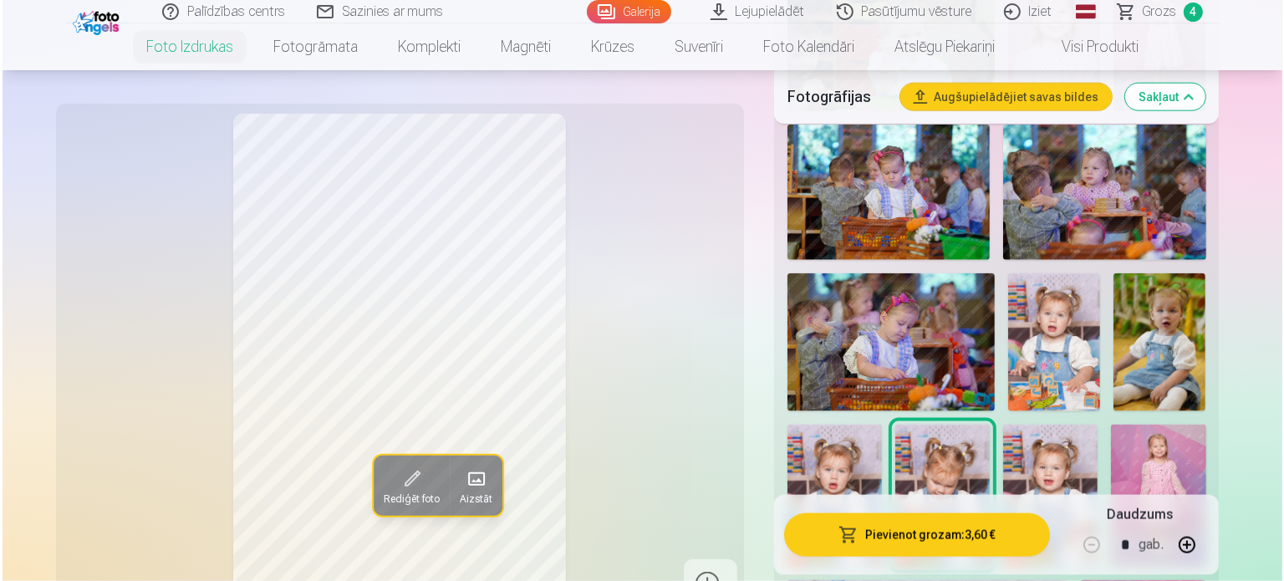
scroll to position [2156, 0]
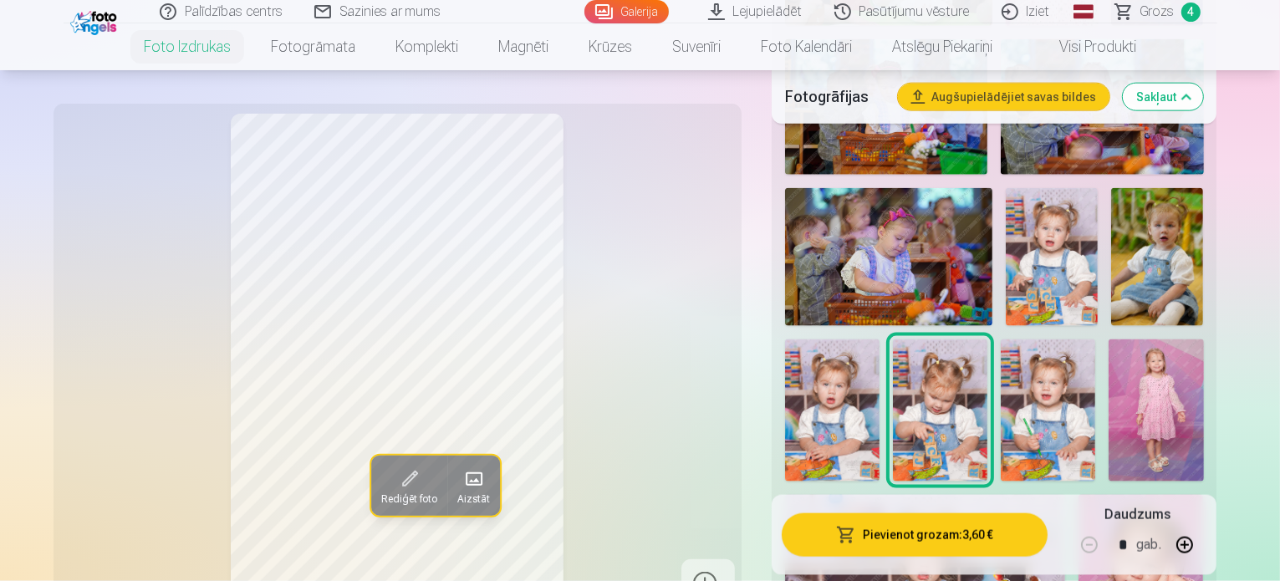
click at [956, 542] on button "Pievienot grozam : 3,60 €" at bounding box center [915, 533] width 267 height 43
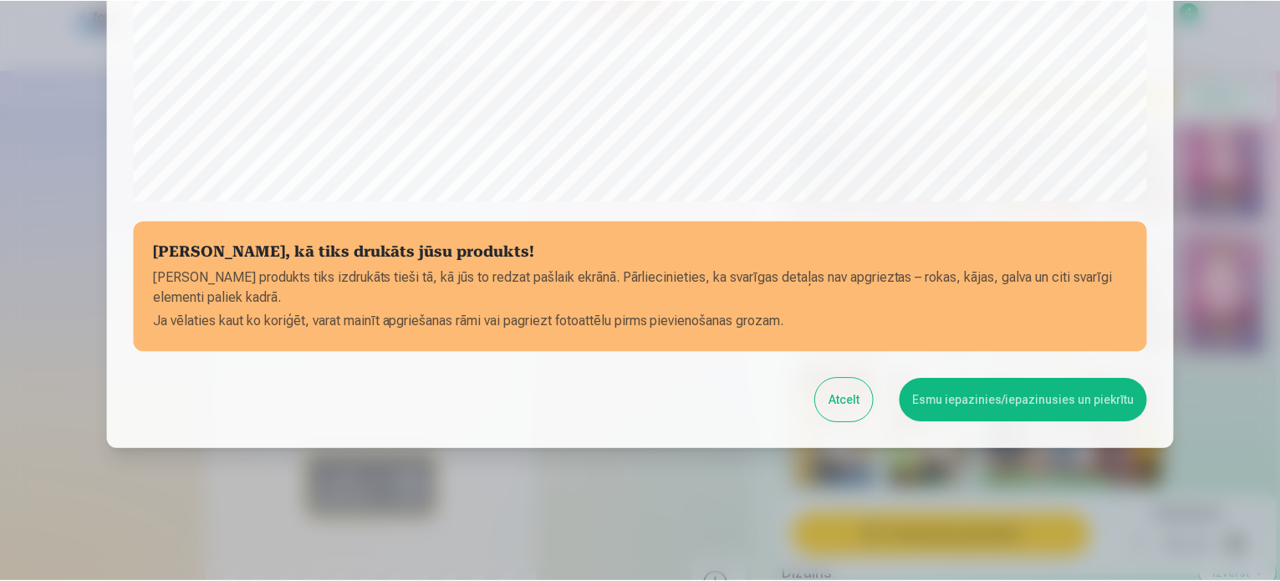
scroll to position [622, 0]
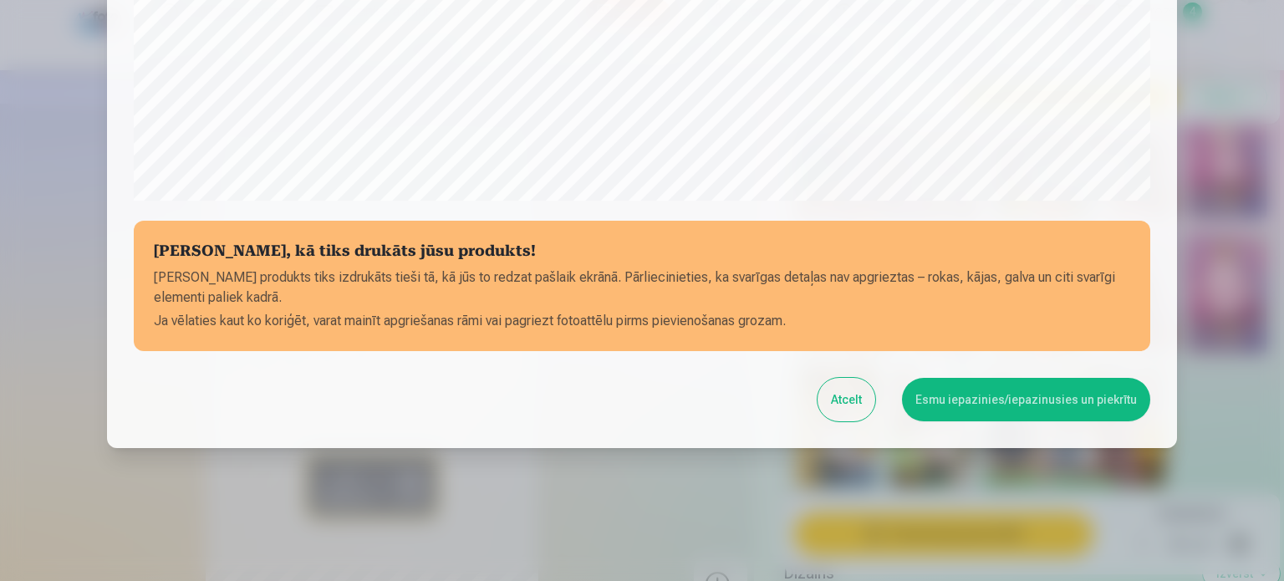
click at [1109, 405] on button "Esmu iepazinies/iepazinusies un piekrītu" at bounding box center [1026, 399] width 248 height 43
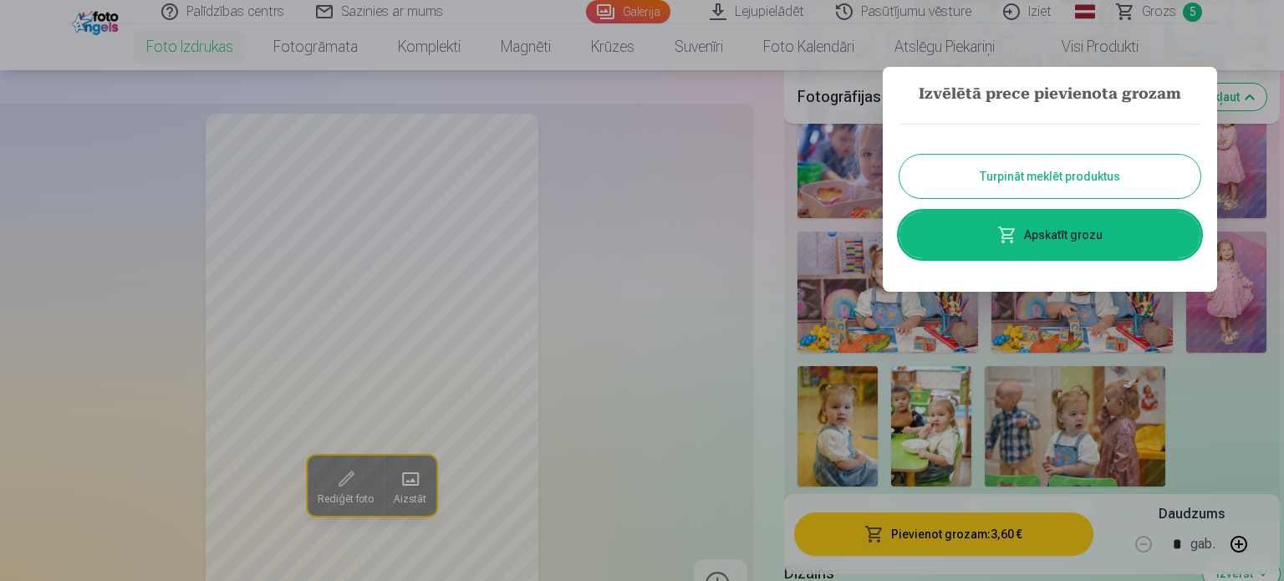
click at [1110, 361] on div at bounding box center [642, 290] width 1284 height 581
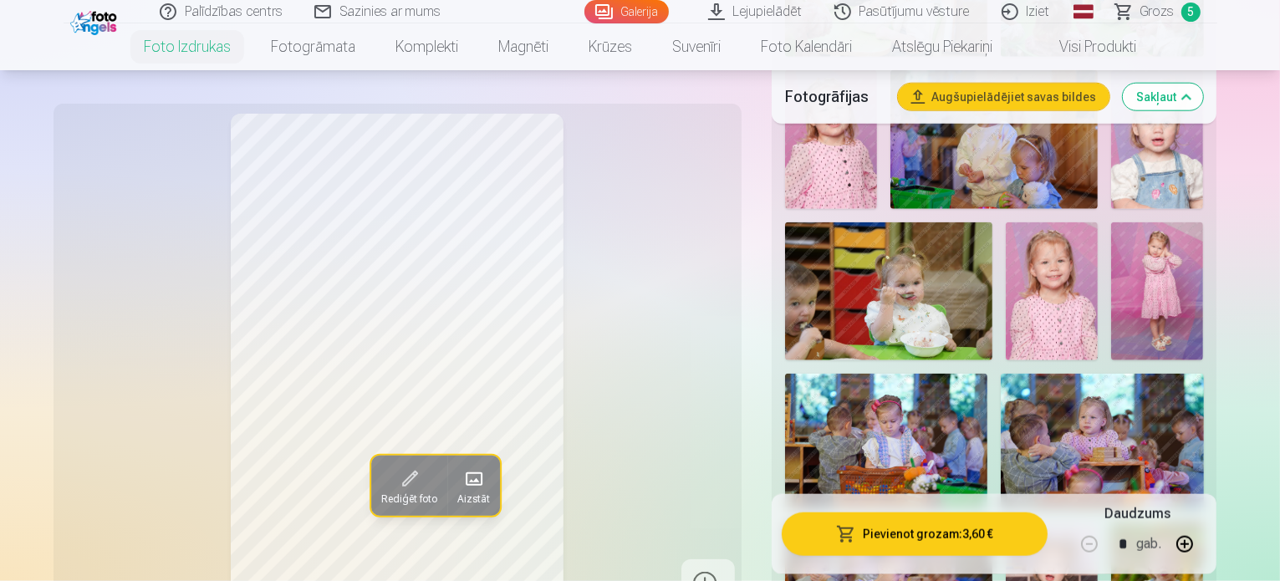
scroll to position [1571, 0]
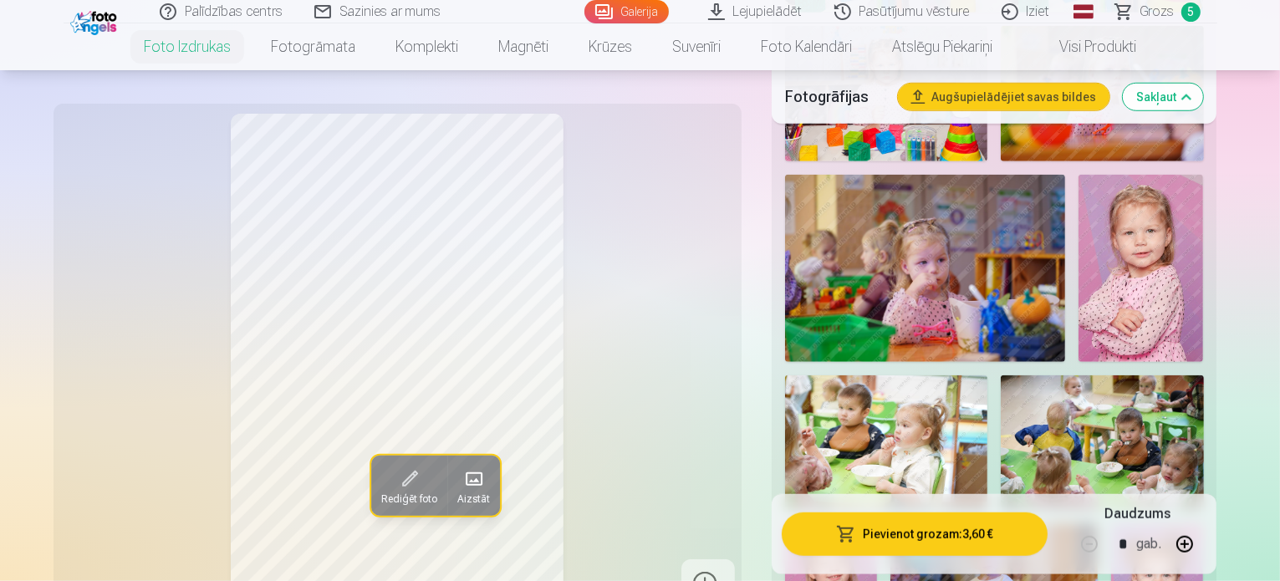
scroll to position [1321, 0]
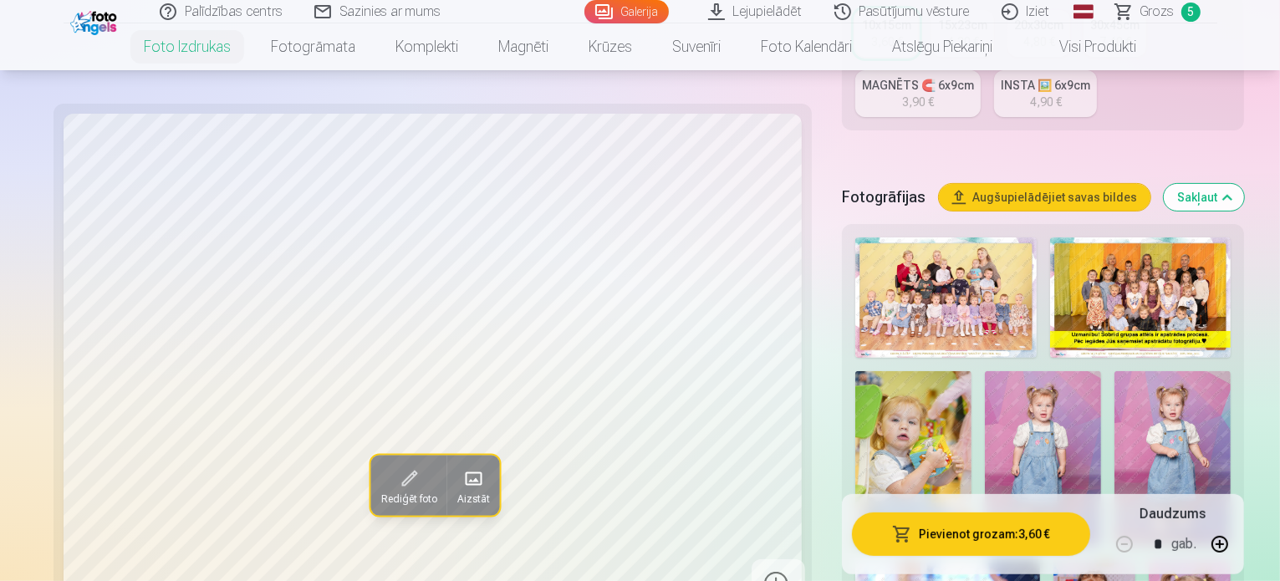
scroll to position [318, 0]
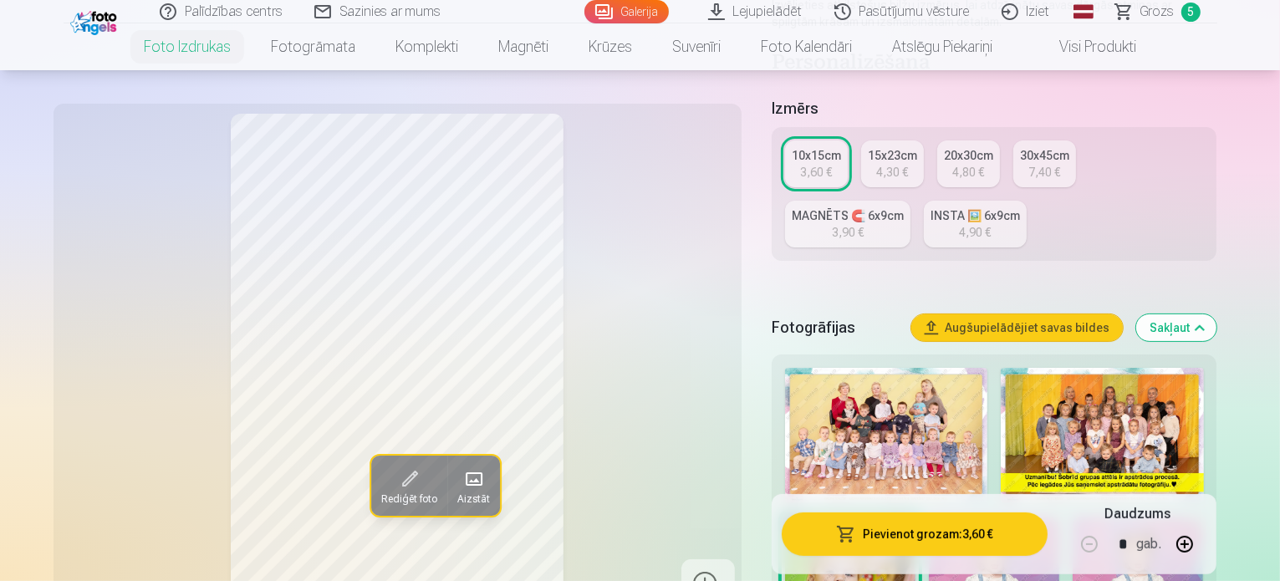
click at [863, 224] on div "3,90 €" at bounding box center [848, 232] width 32 height 17
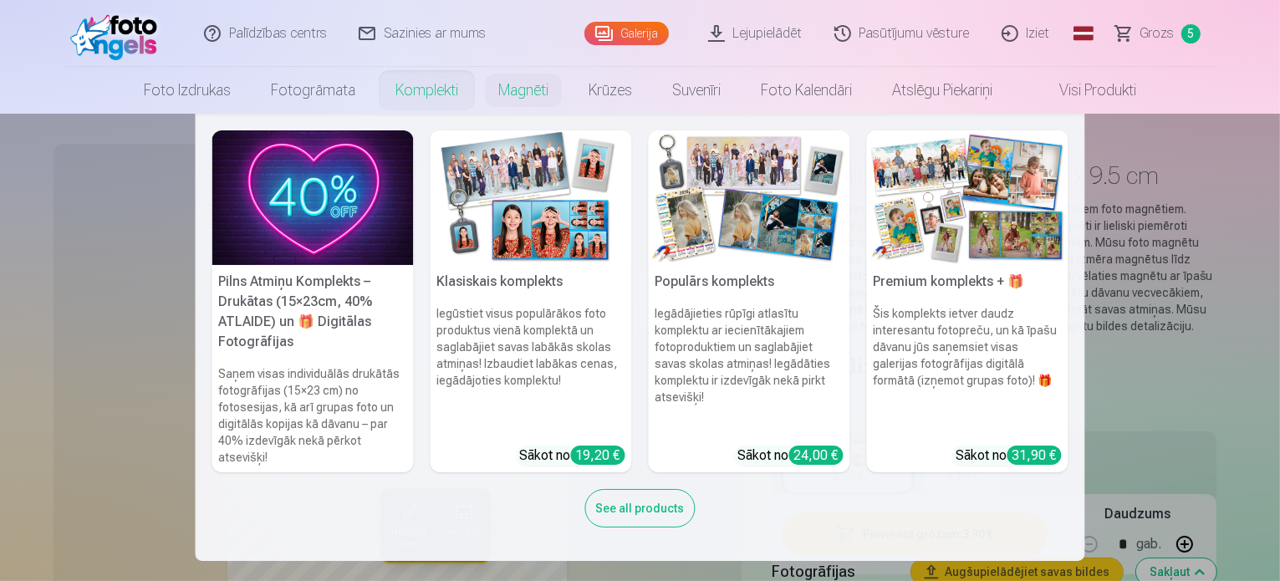
click at [523, 267] on h5 "Klasiskais komplekts" at bounding box center [530, 281] width 201 height 33
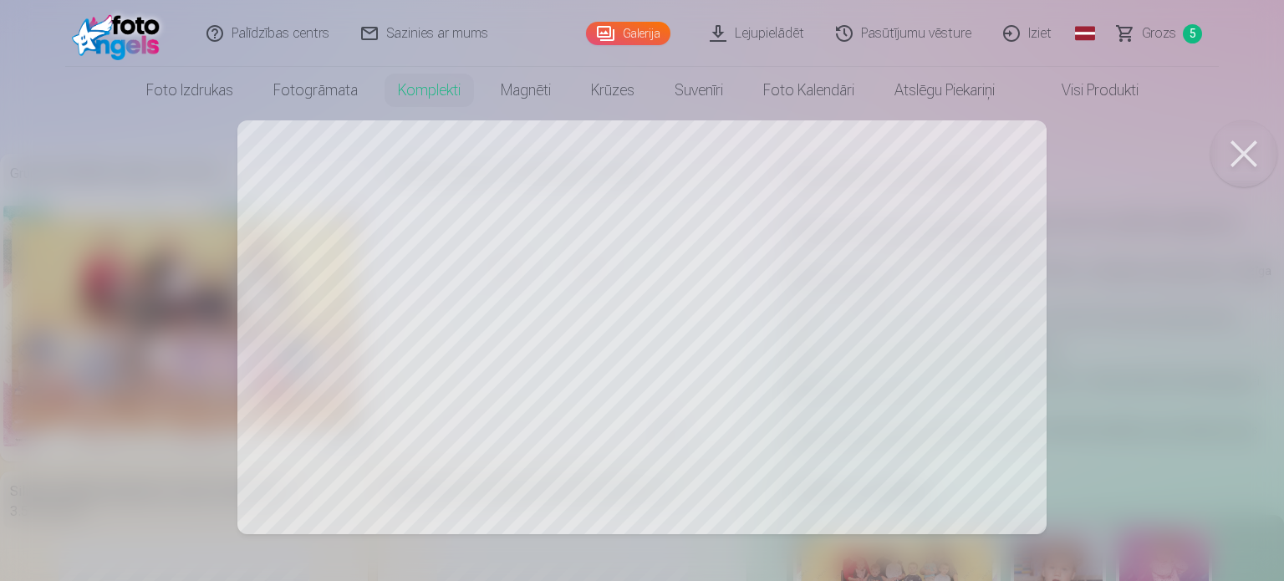
click at [1251, 151] on button at bounding box center [1243, 153] width 67 height 67
click at [614, 252] on div at bounding box center [642, 290] width 1284 height 581
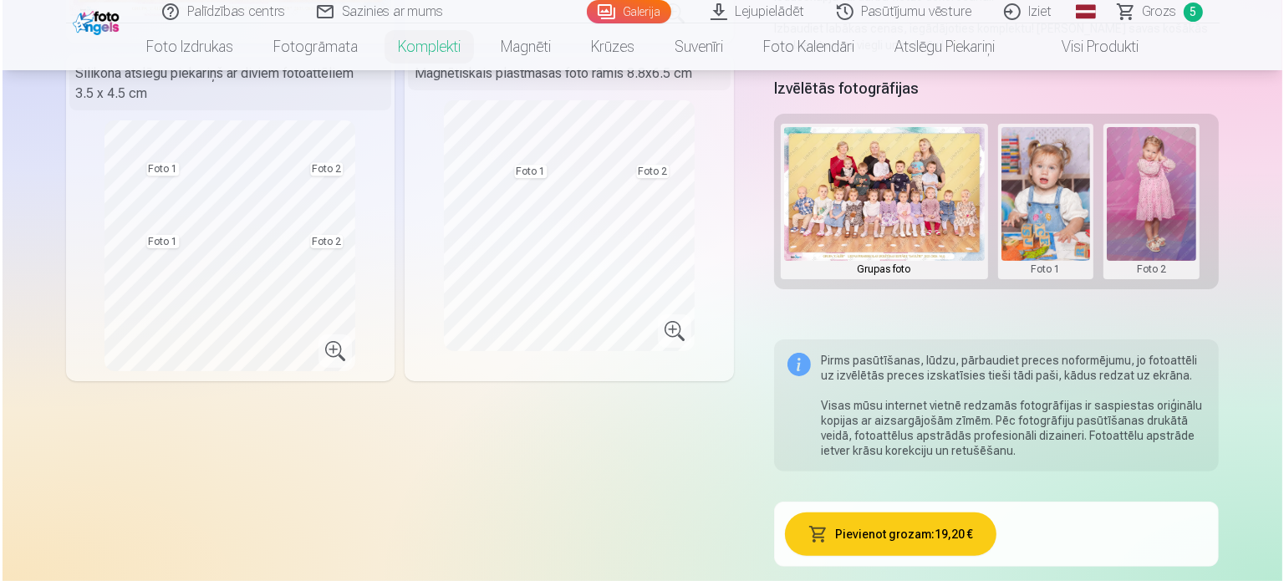
scroll to position [334, 0]
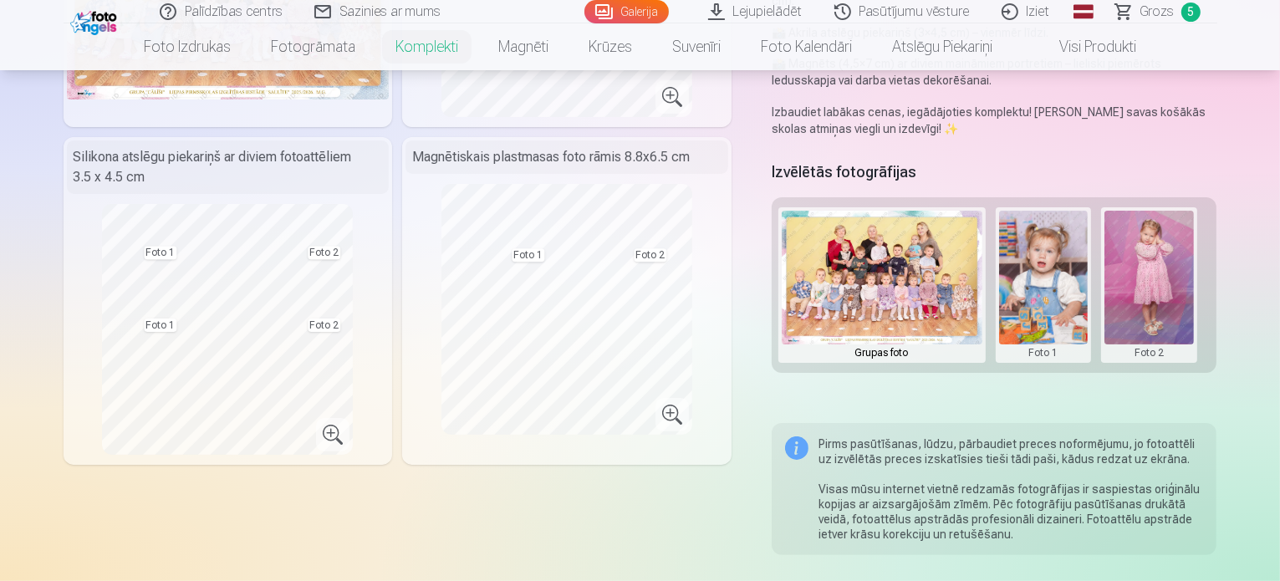
click at [1181, 247] on button at bounding box center [1148, 285] width 89 height 149
click at [1184, 275] on button "Nomainiet foto" at bounding box center [1161, 268] width 136 height 47
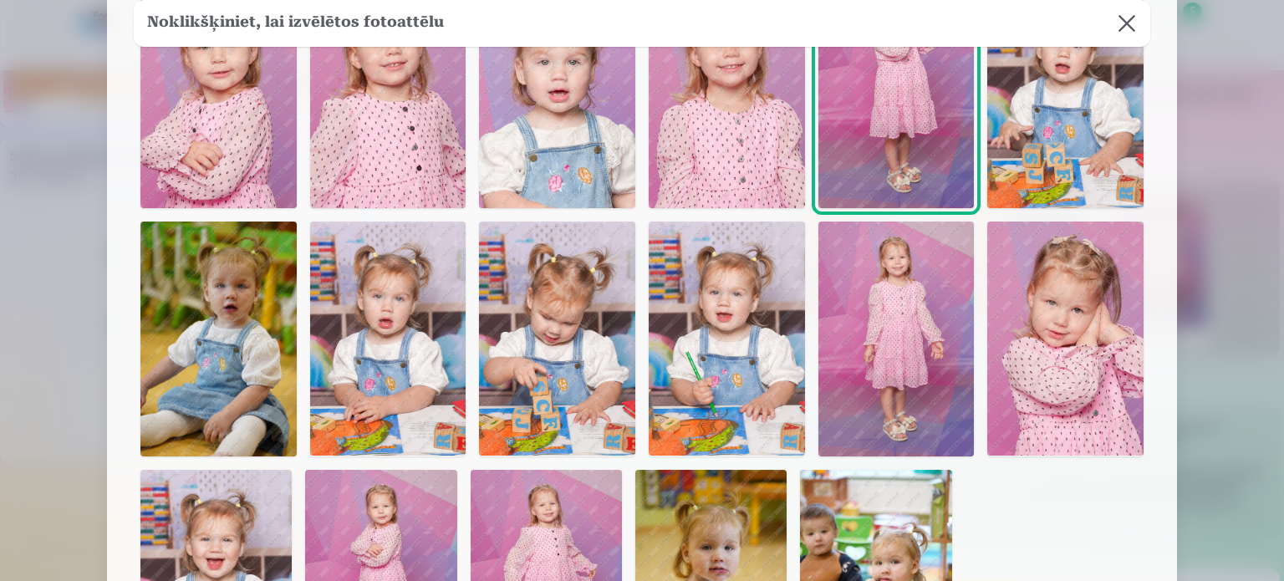
scroll to position [502, 0]
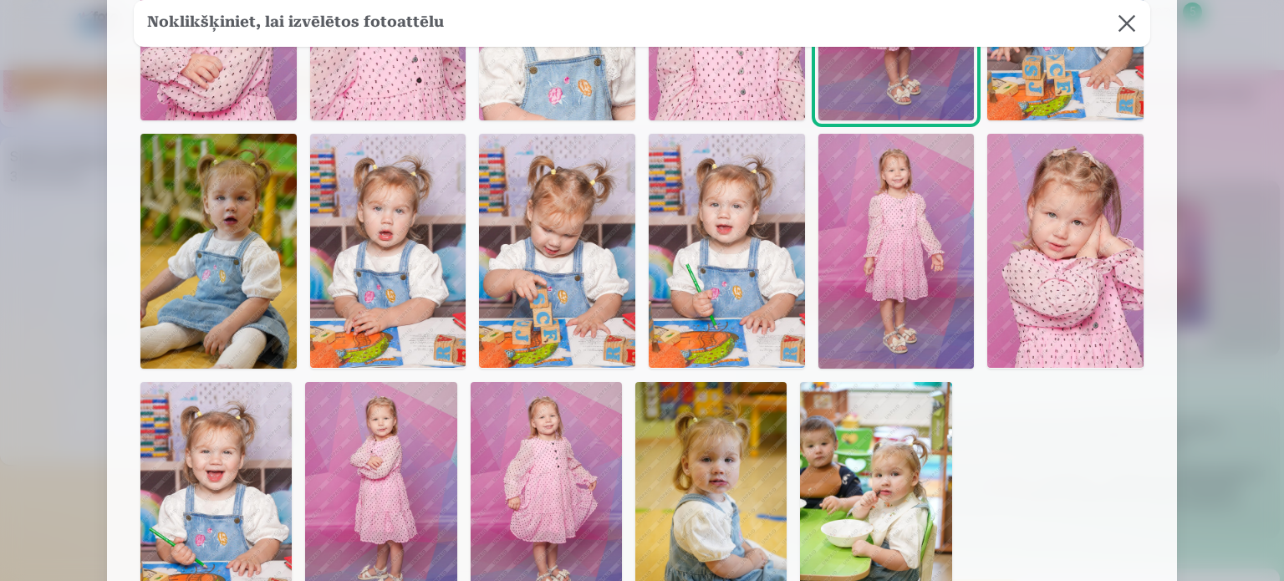
click at [232, 481] on img at bounding box center [215, 495] width 151 height 227
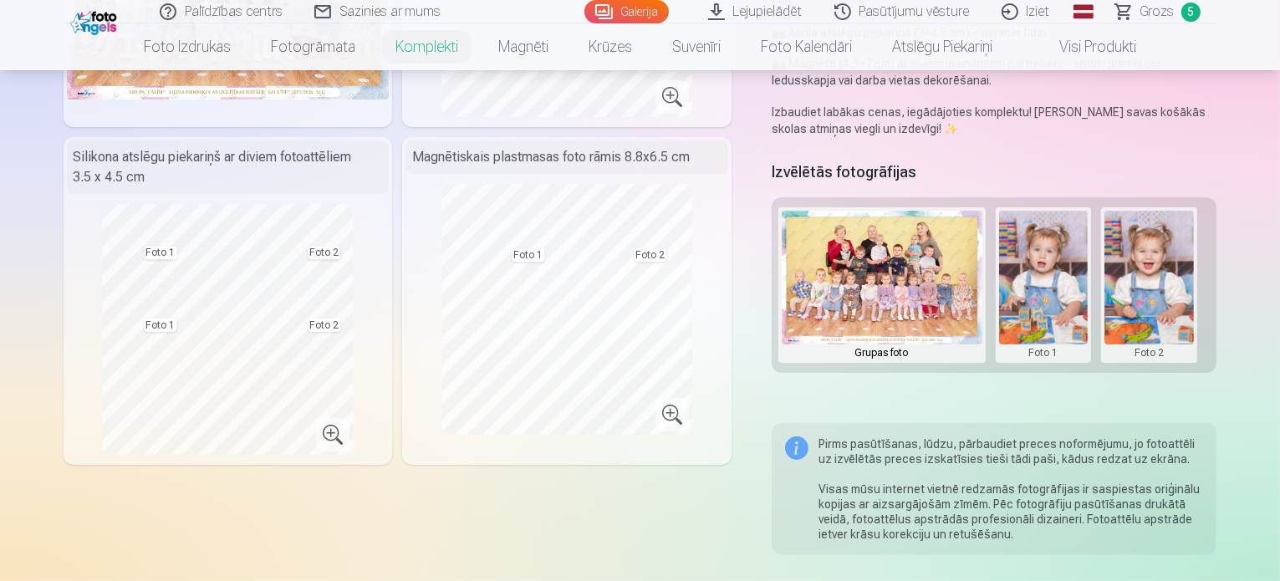
click at [1058, 279] on button at bounding box center [1043, 285] width 89 height 149
click at [1053, 267] on button "Nomainiet foto" at bounding box center [1055, 268] width 136 height 47
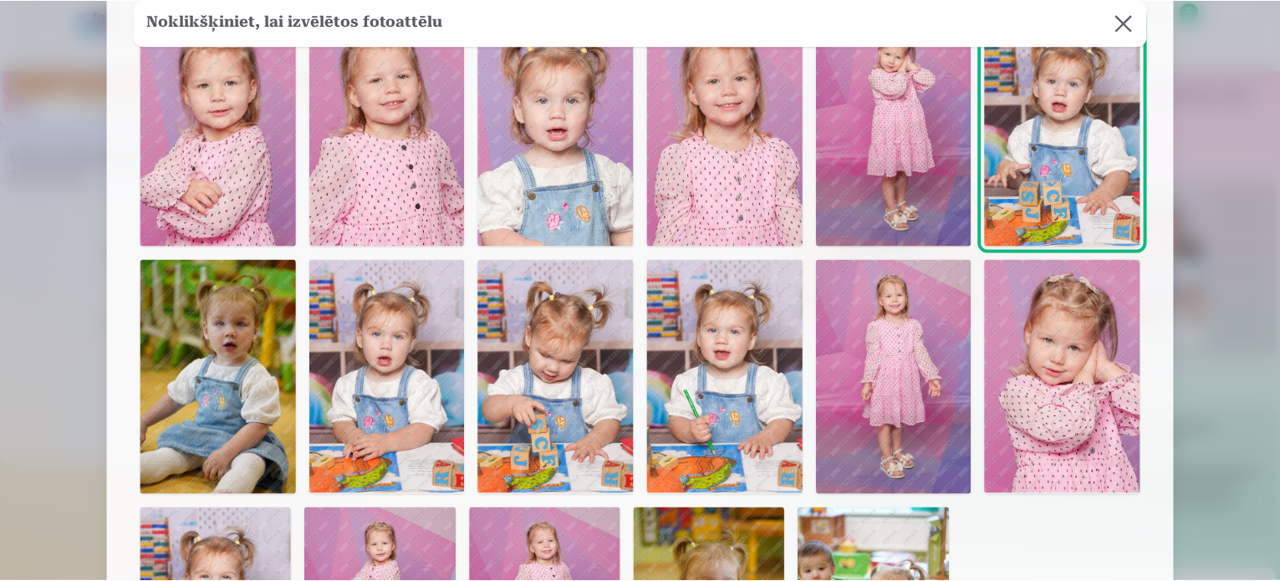
scroll to position [278, 0]
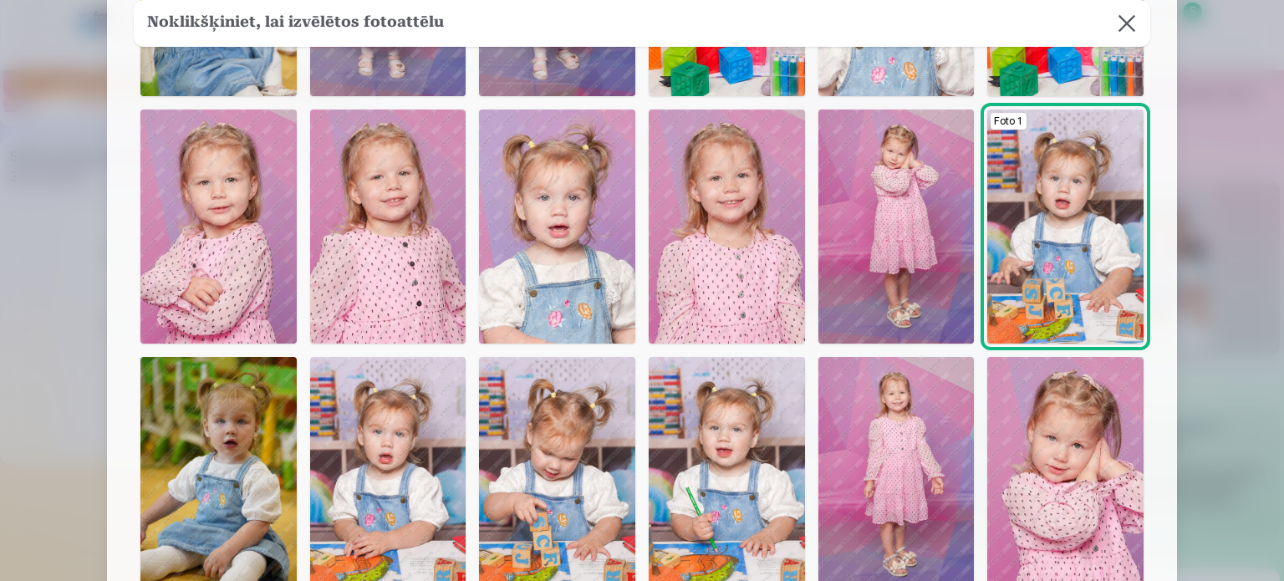
click at [552, 464] on img at bounding box center [557, 474] width 156 height 234
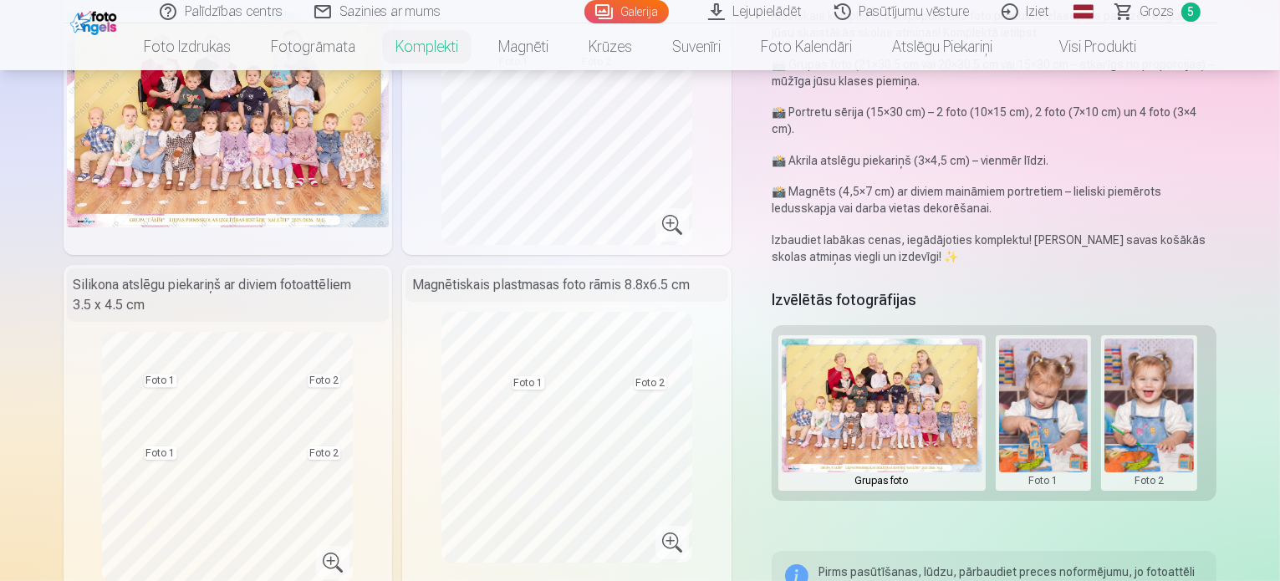
scroll to position [84, 0]
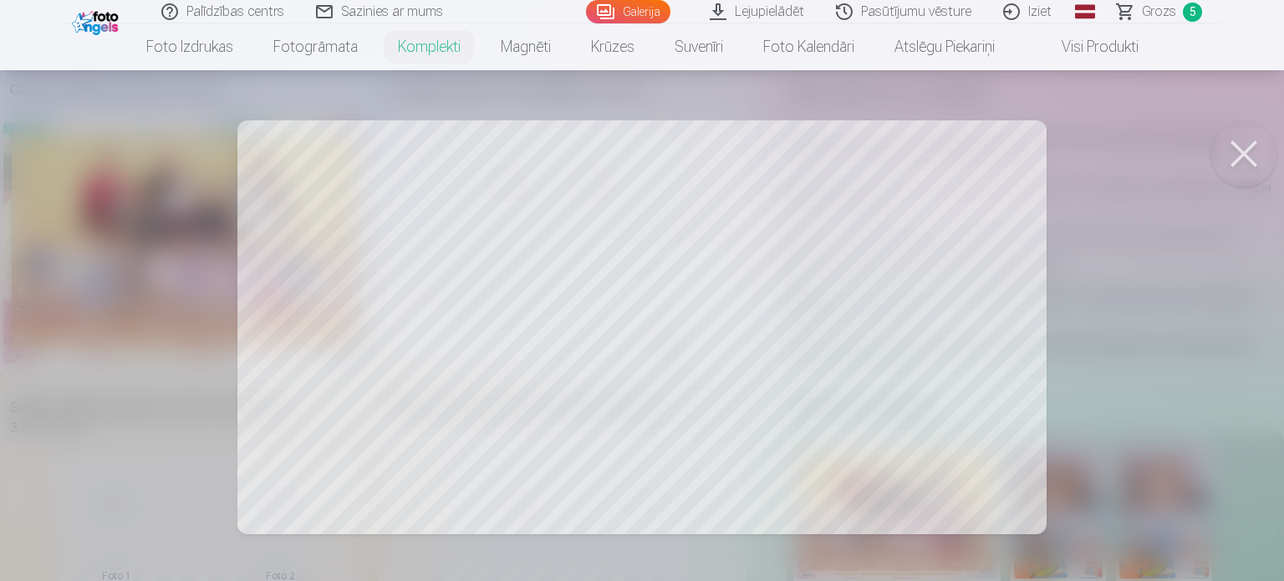
click at [1237, 145] on button at bounding box center [1243, 153] width 67 height 67
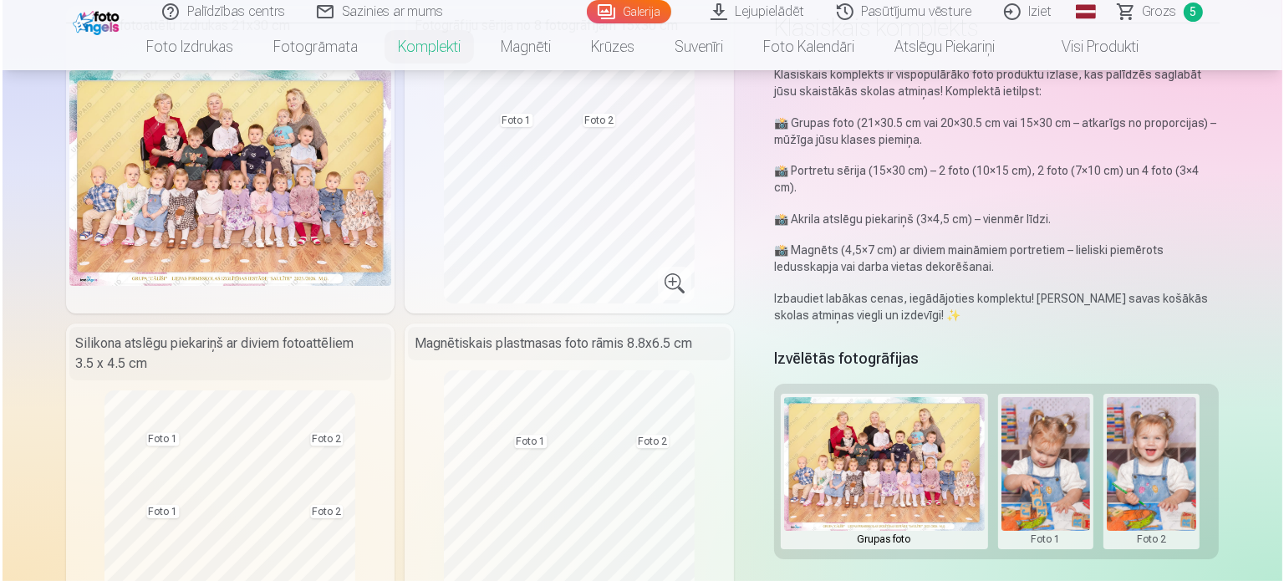
scroll to position [167, 0]
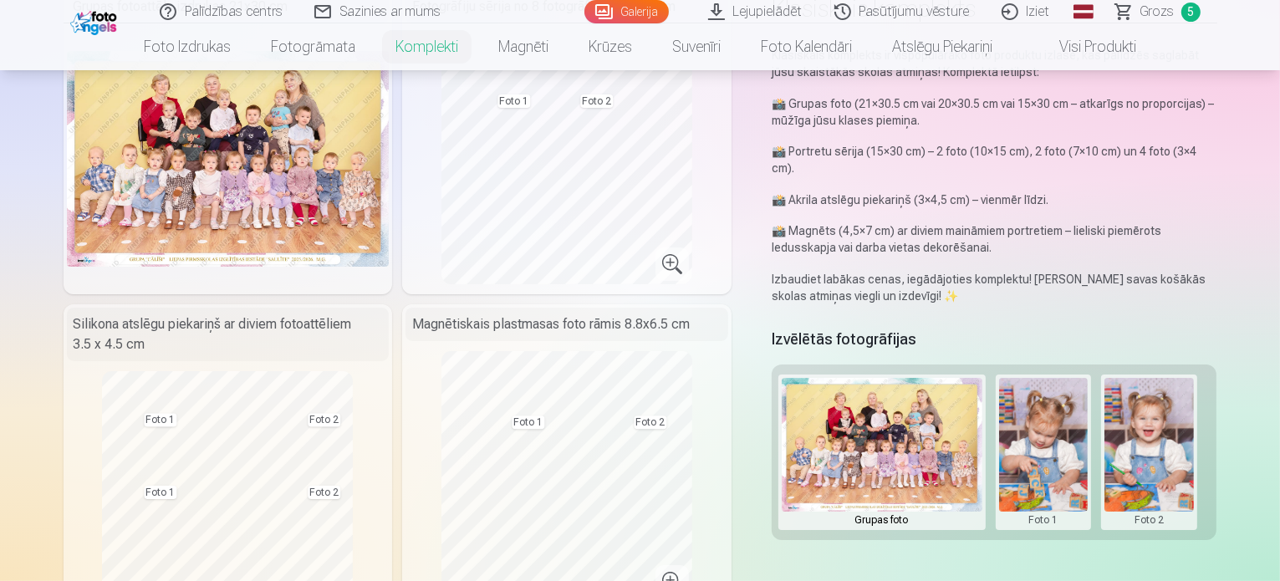
click at [1040, 386] on button at bounding box center [1043, 452] width 89 height 149
click at [1059, 425] on button "Nomainiet foto" at bounding box center [1055, 435] width 136 height 47
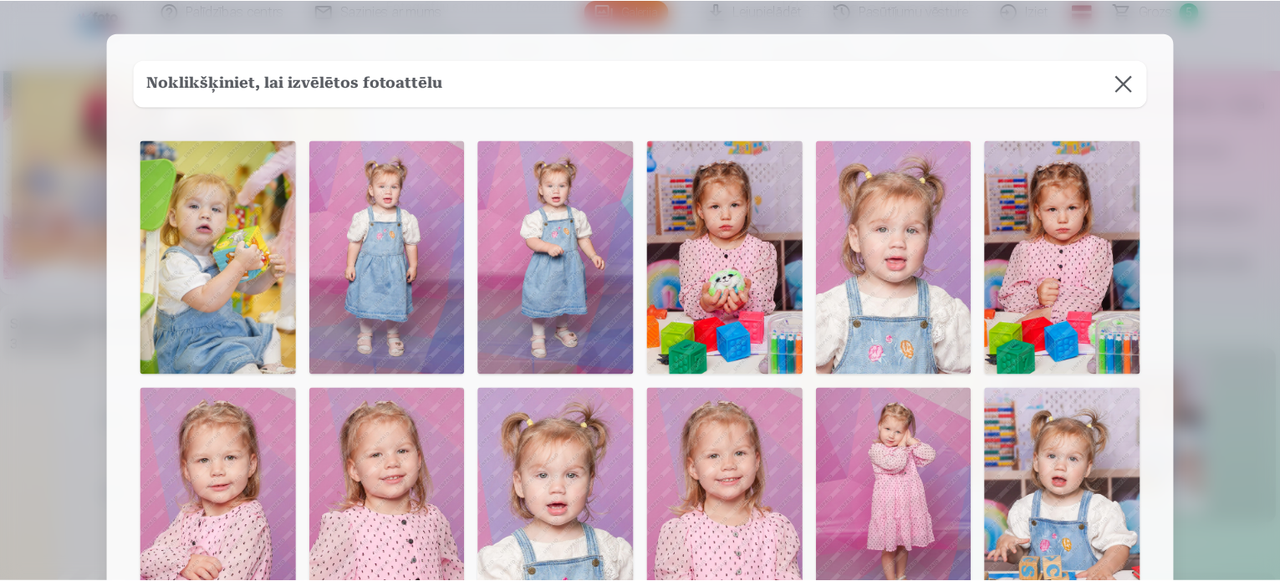
scroll to position [84, 0]
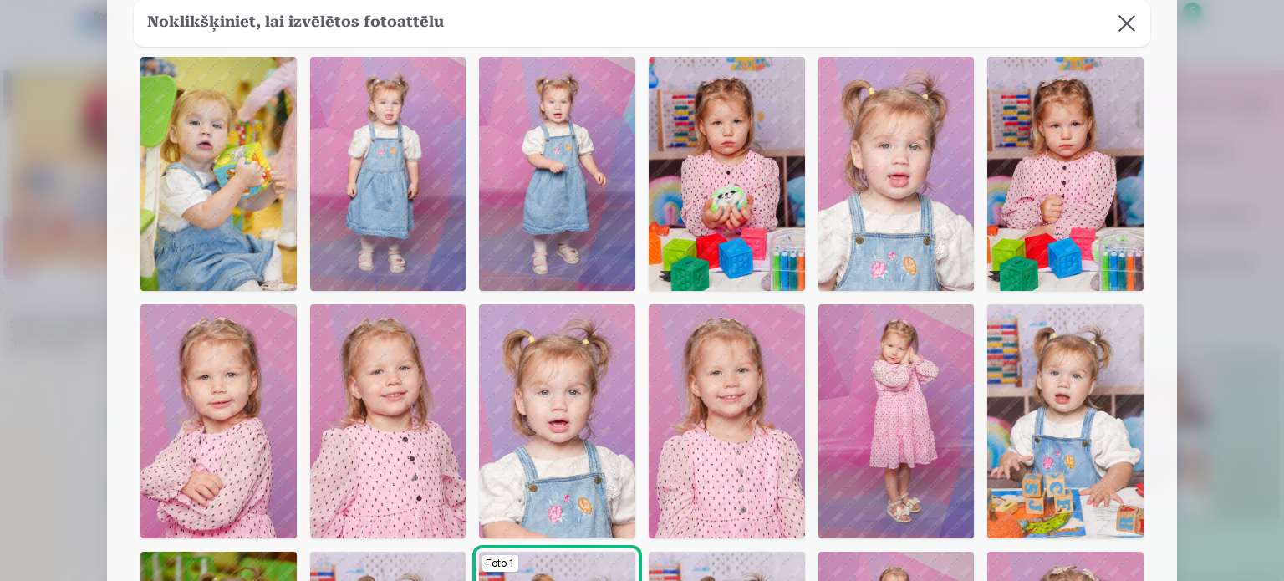
click at [1063, 400] on img at bounding box center [1065, 421] width 156 height 234
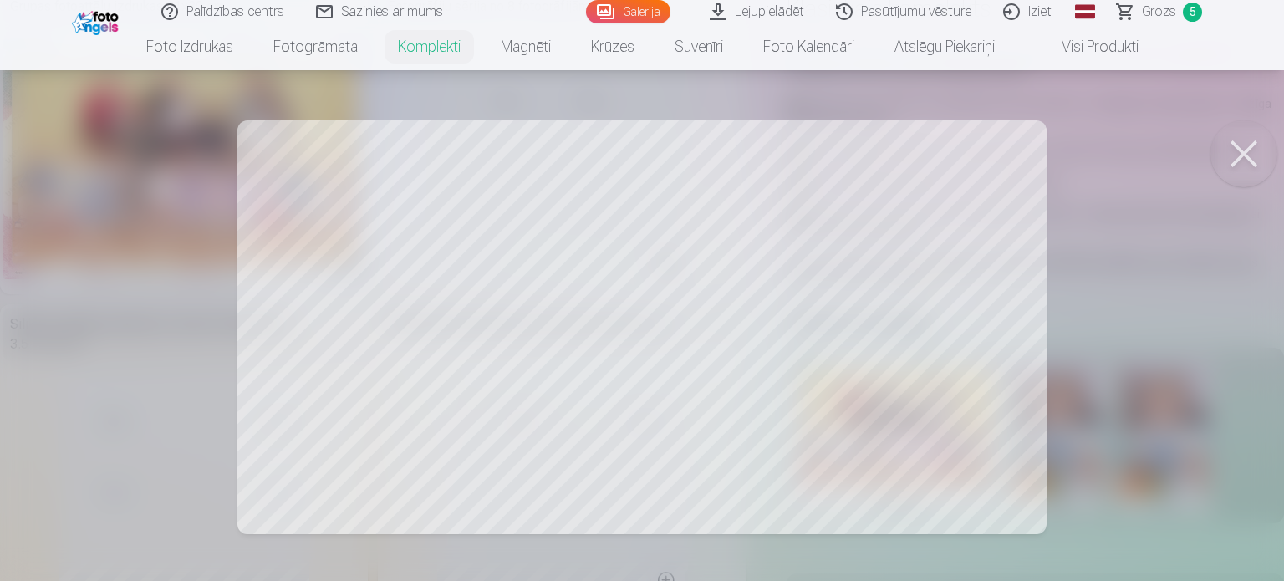
click at [1238, 150] on button at bounding box center [1243, 153] width 67 height 67
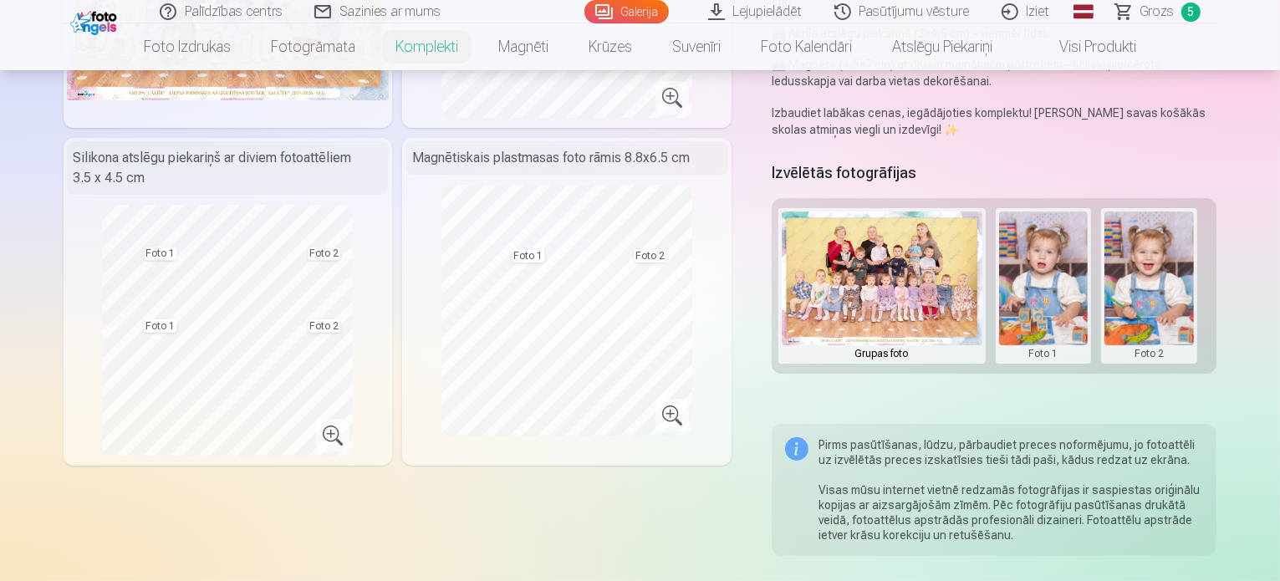
scroll to position [334, 0]
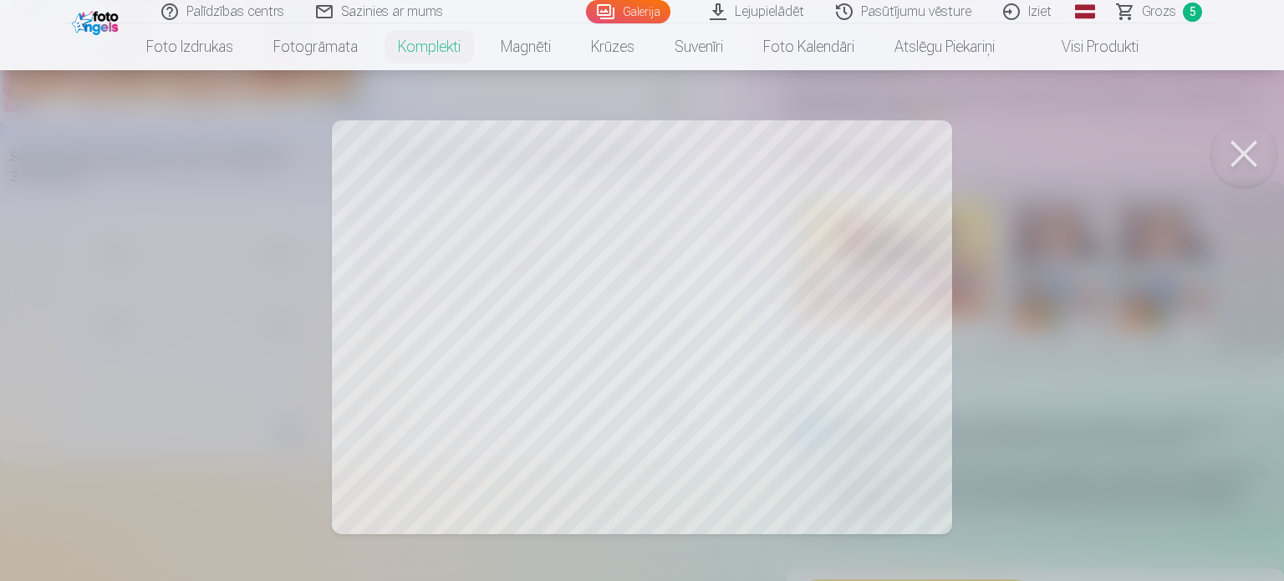
click at [838, 330] on div at bounding box center [642, 290] width 1284 height 581
click at [1264, 150] on button at bounding box center [1243, 153] width 67 height 67
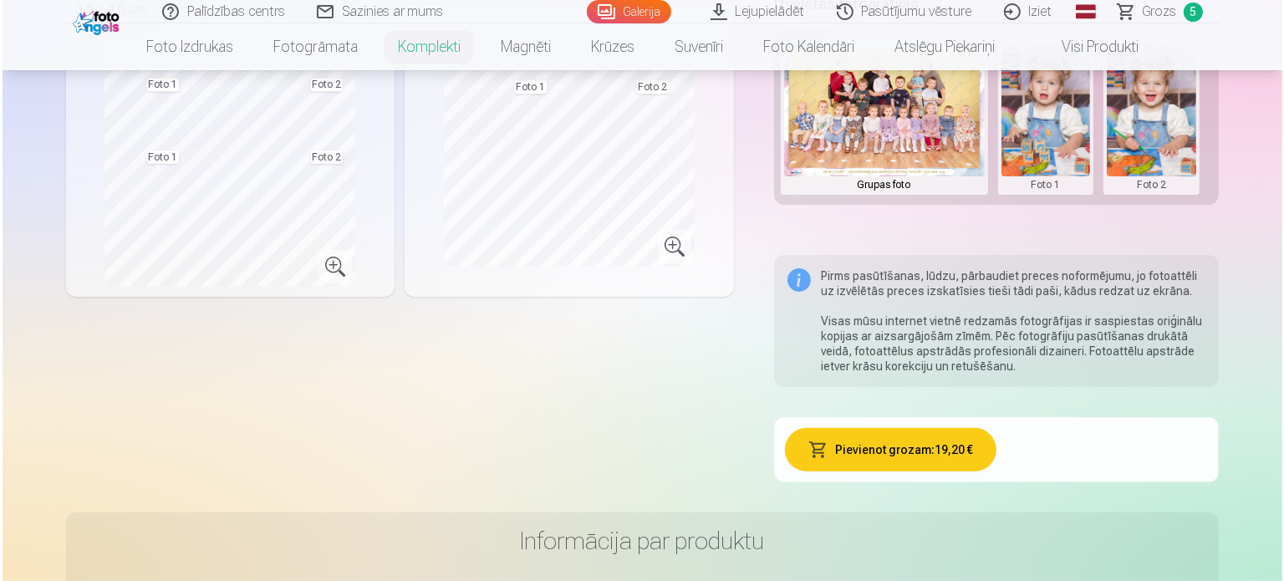
scroll to position [585, 0]
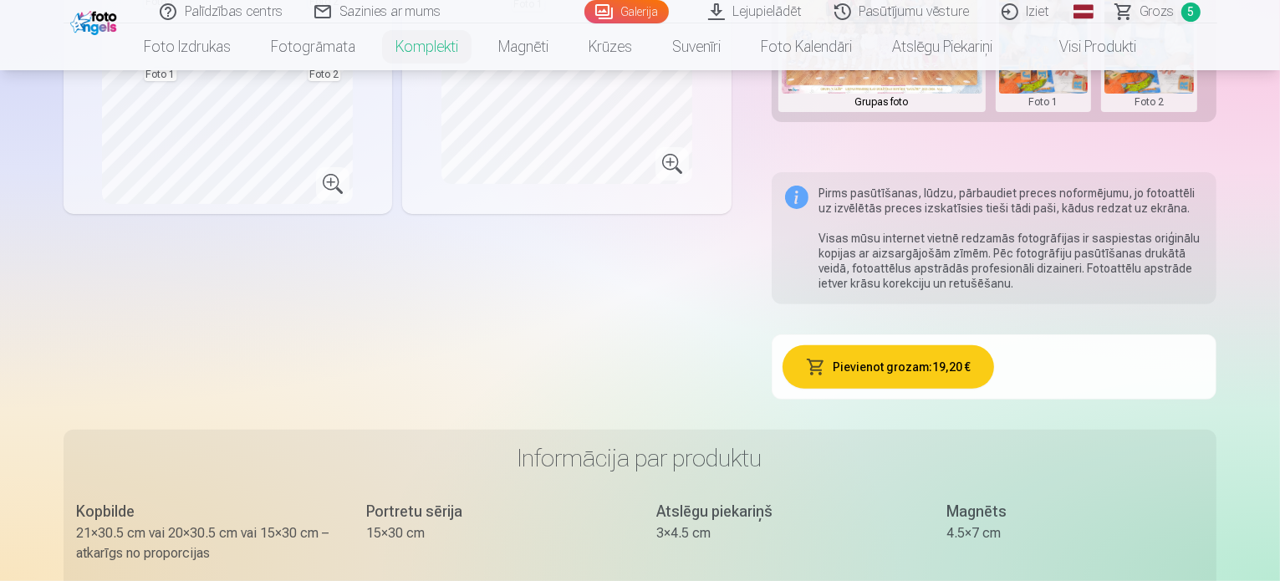
click at [923, 345] on button "Pievienot grozam : 19,20 €" at bounding box center [887, 366] width 211 height 43
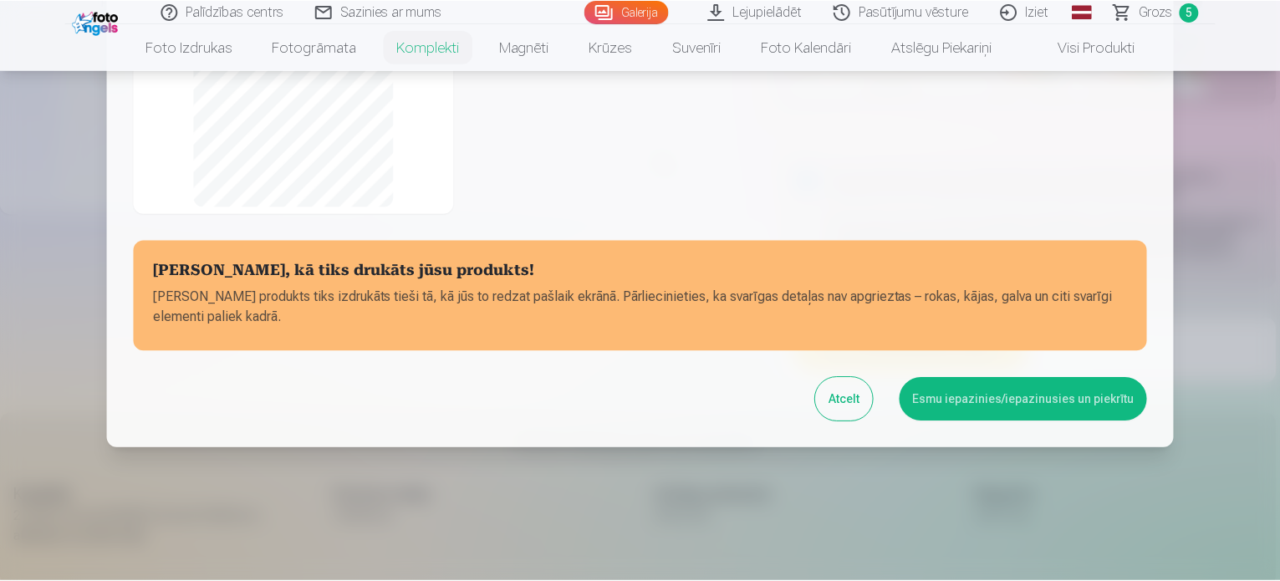
scroll to position [378, 0]
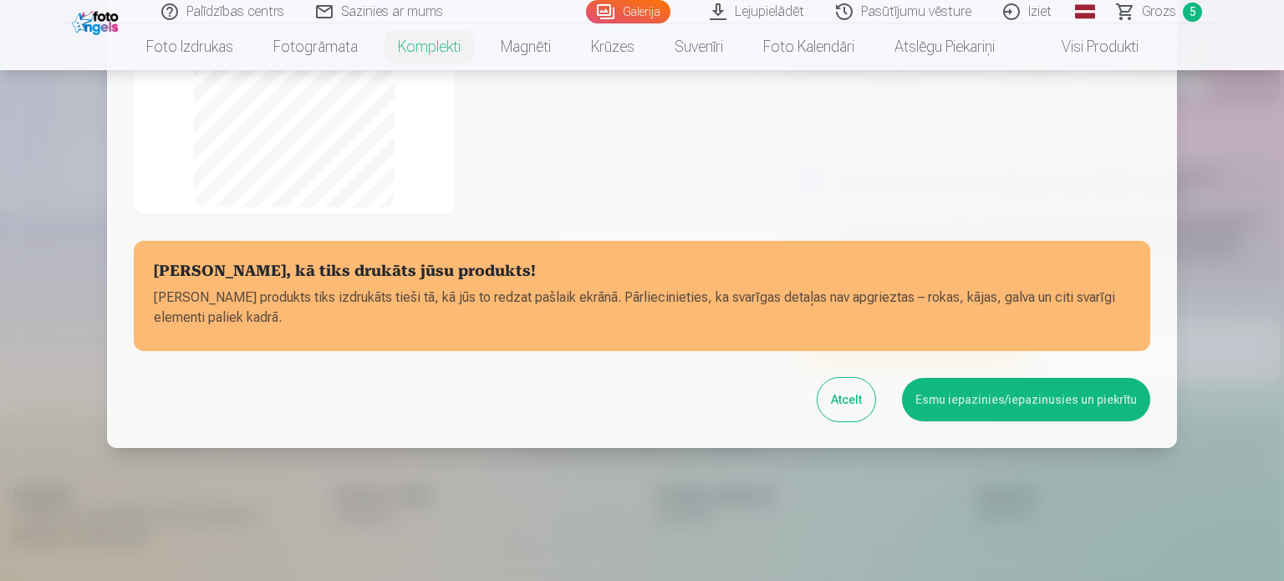
click at [1004, 384] on button "Esmu iepazinies/iepazinusies un piekrītu" at bounding box center [1026, 399] width 248 height 43
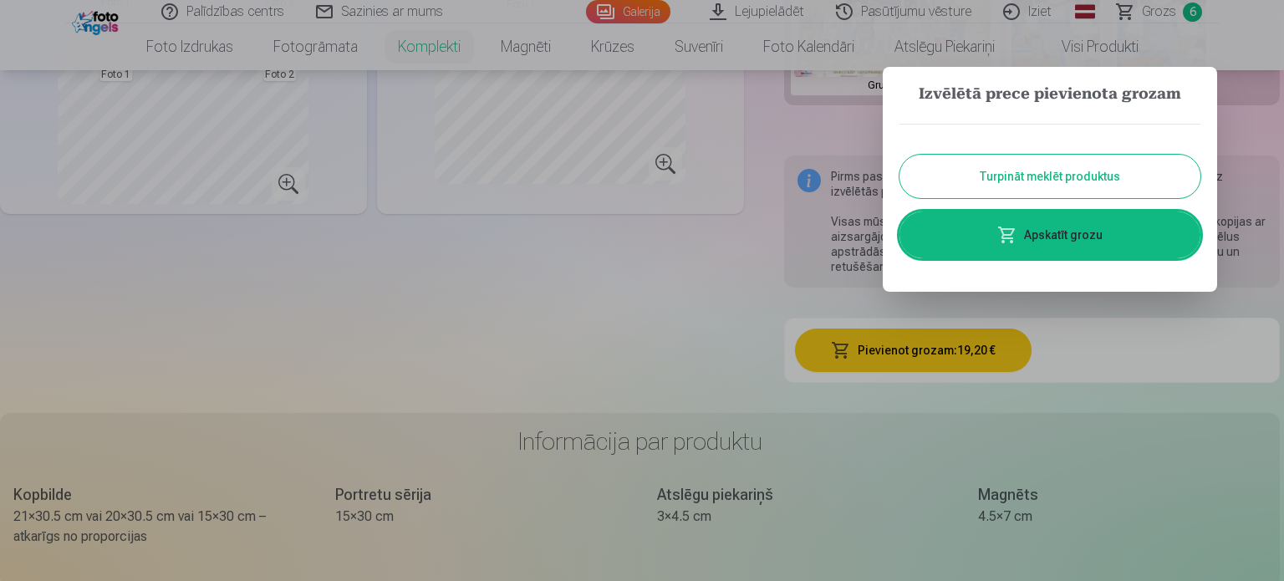
click at [979, 170] on button "Turpināt meklēt produktus" at bounding box center [1049, 176] width 301 height 43
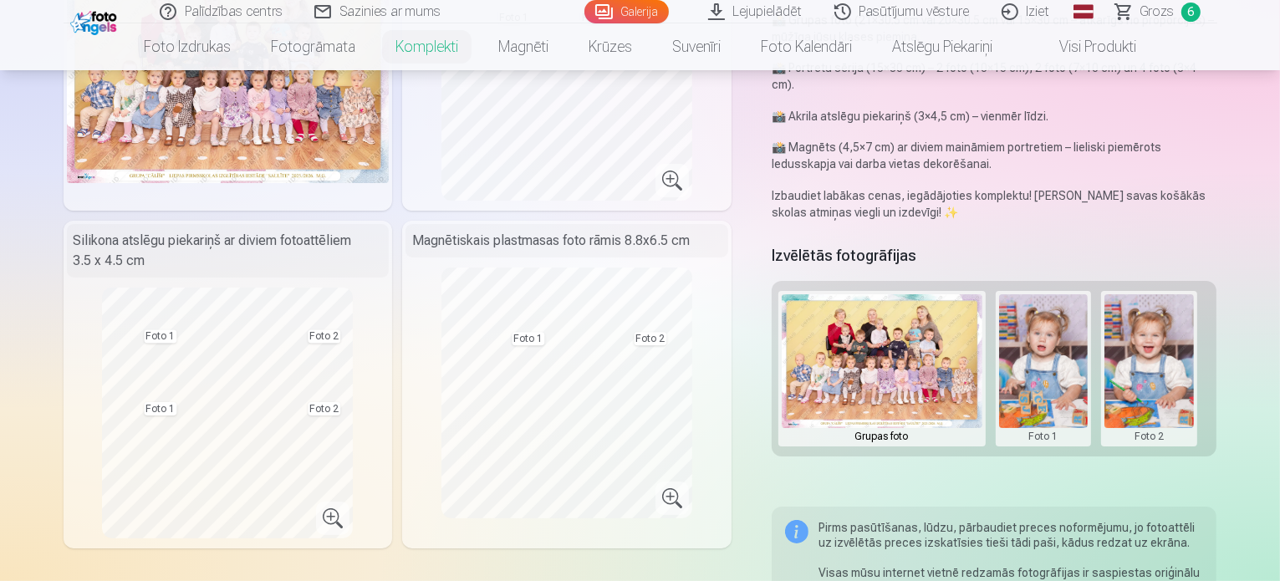
scroll to position [0, 0]
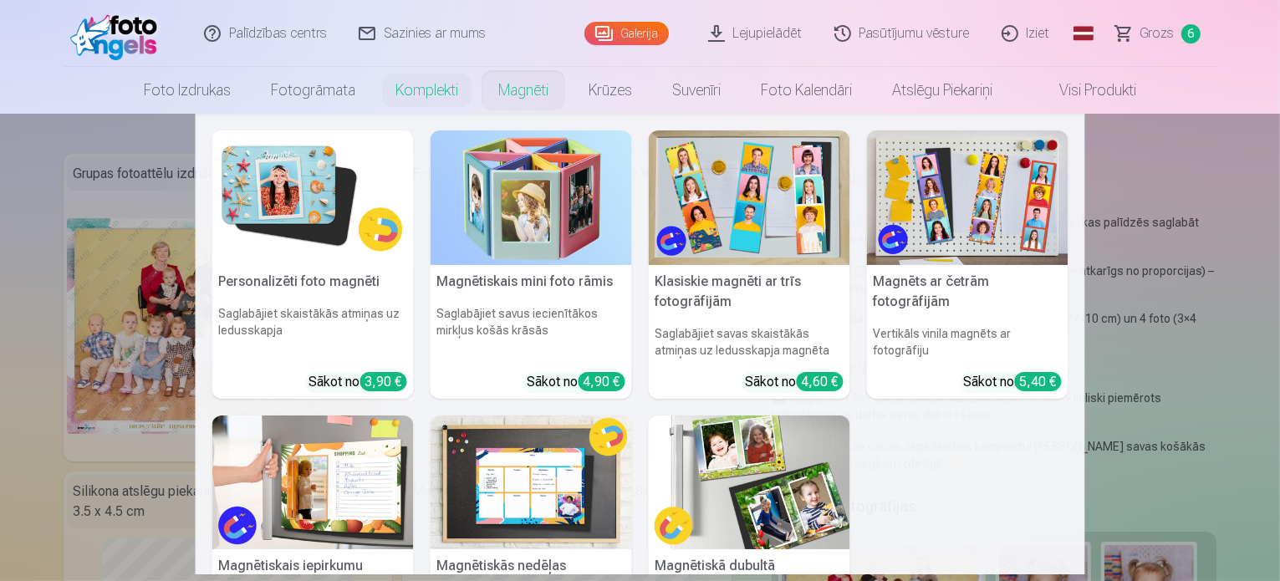
click at [510, 99] on link "Magnēti" at bounding box center [523, 90] width 90 height 47
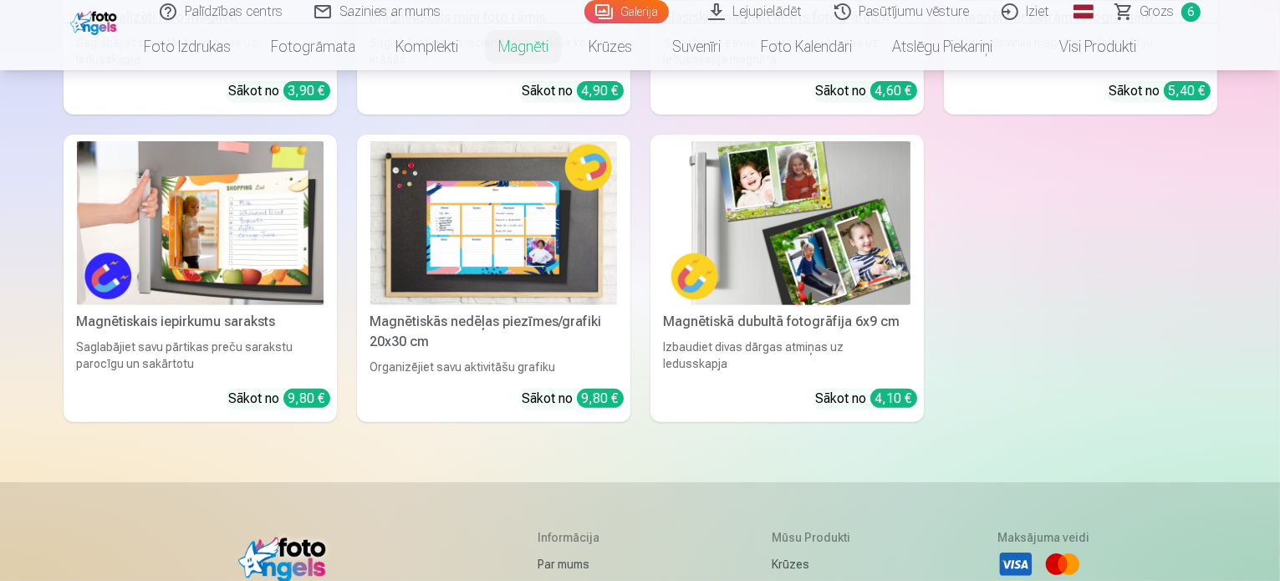
scroll to position [251, 0]
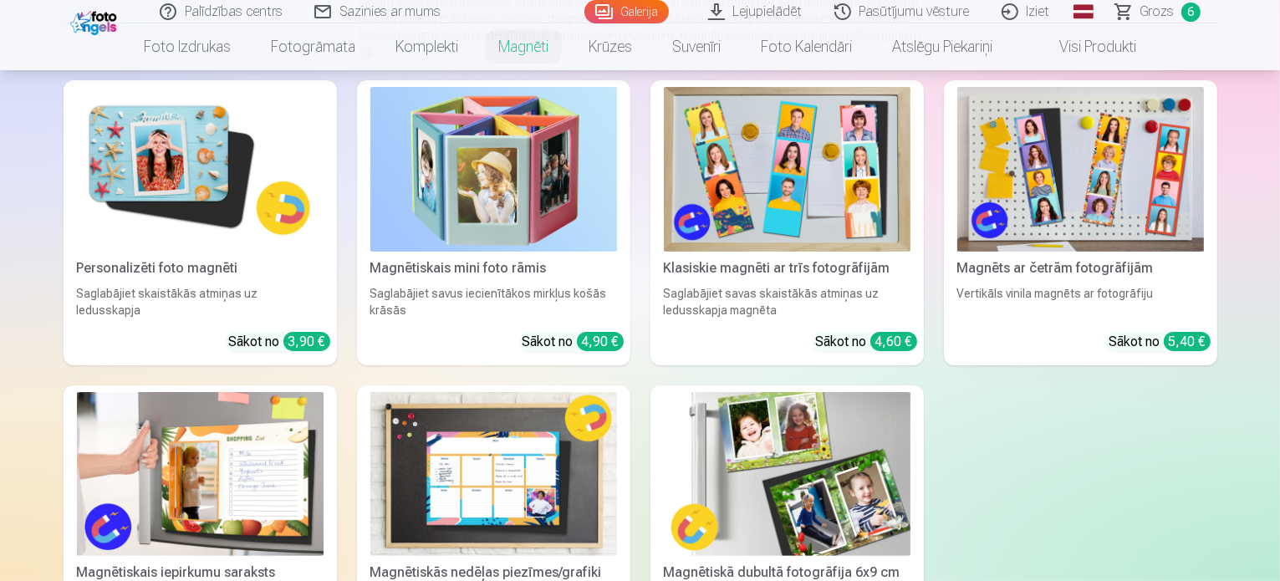
click at [154, 153] on img at bounding box center [200, 169] width 247 height 165
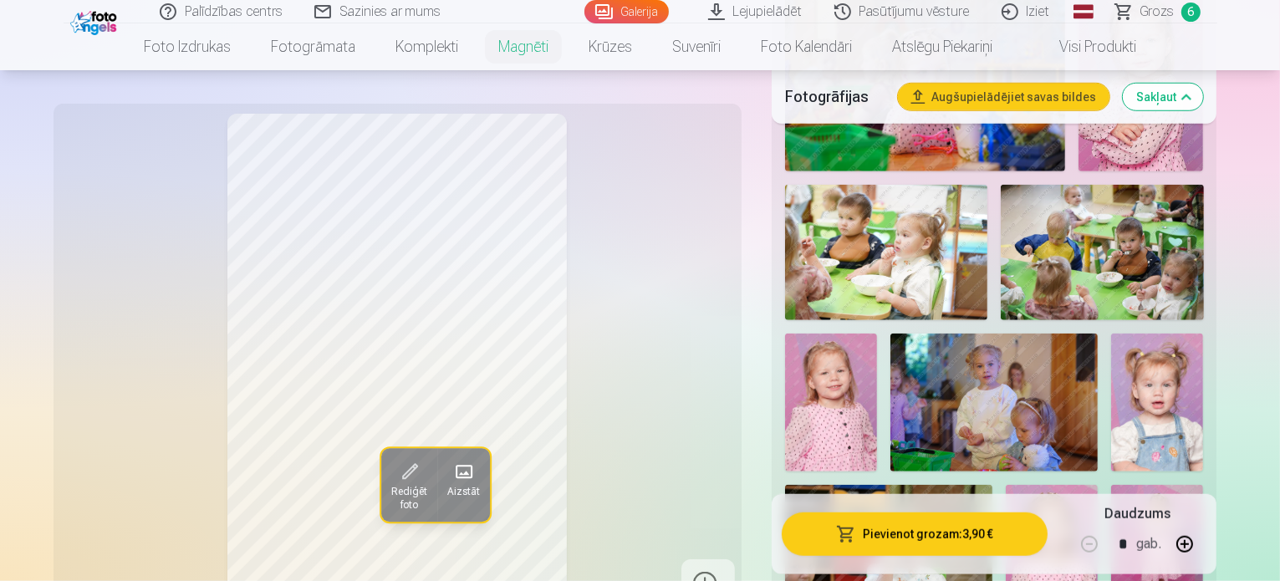
scroll to position [1505, 0]
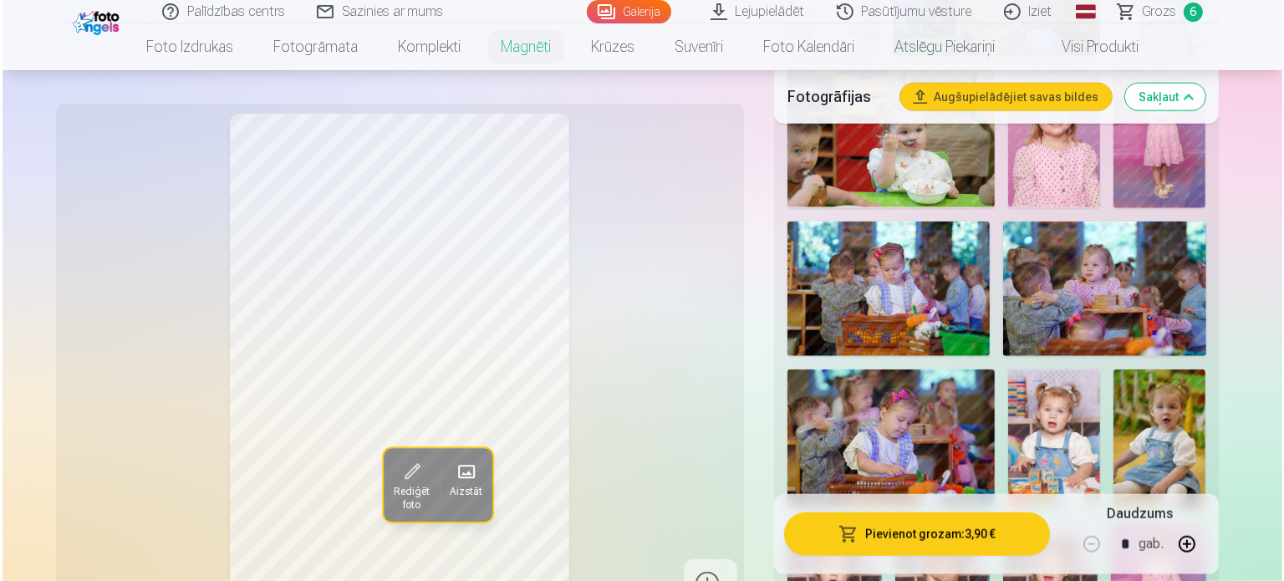
scroll to position [1755, 0]
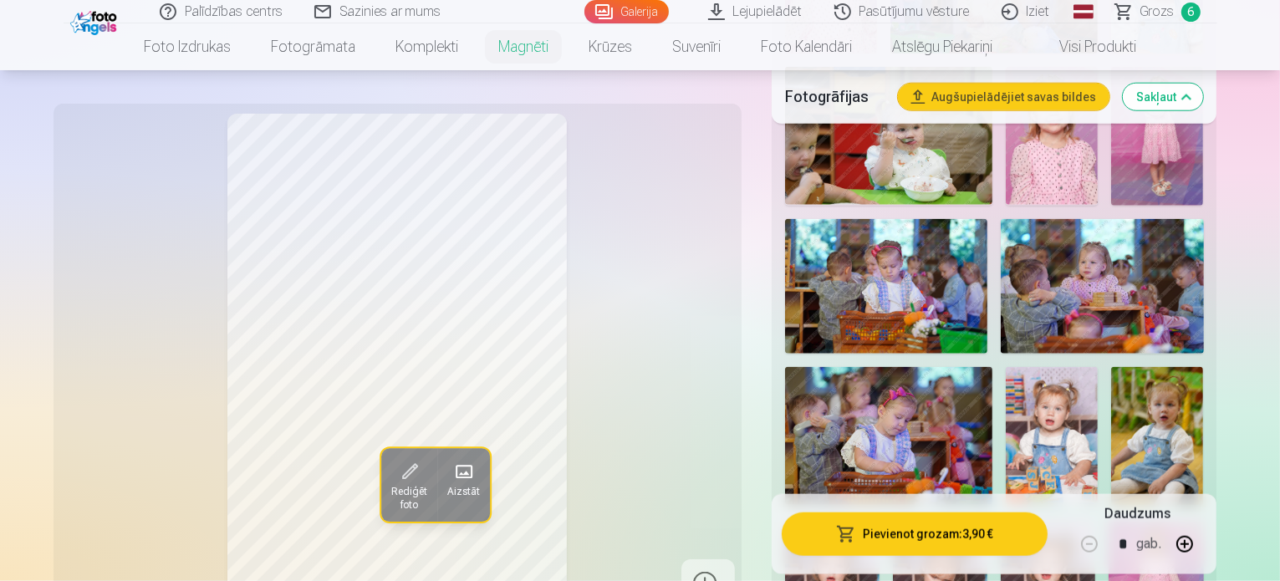
click at [936, 531] on button "Pievienot grozam : 3,90 €" at bounding box center [915, 533] width 267 height 43
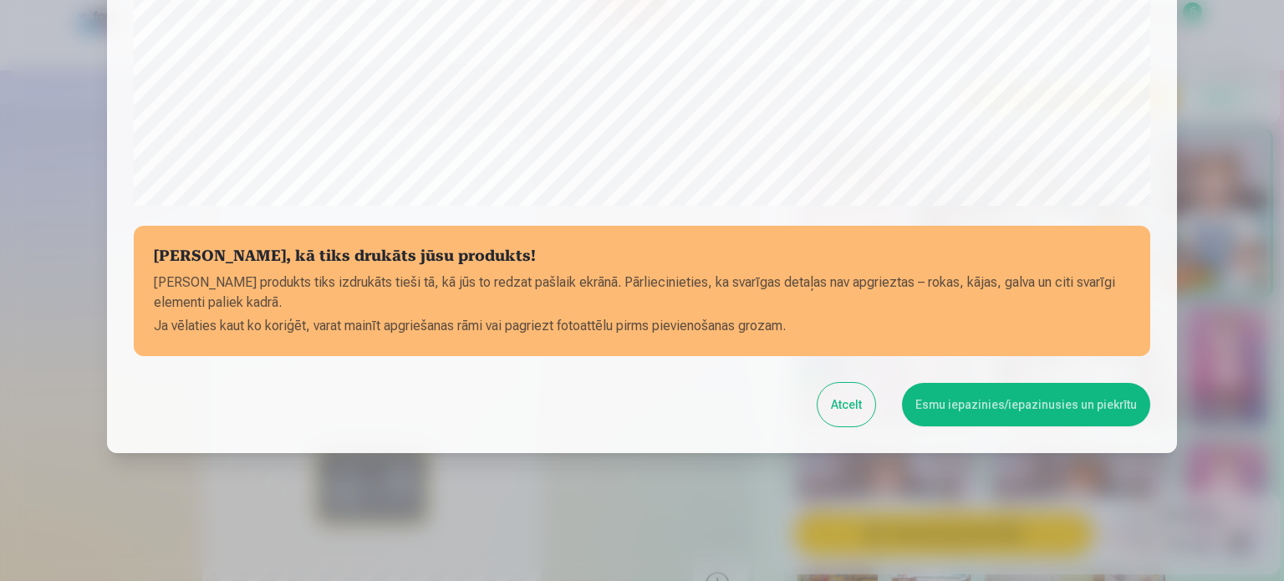
scroll to position [622, 0]
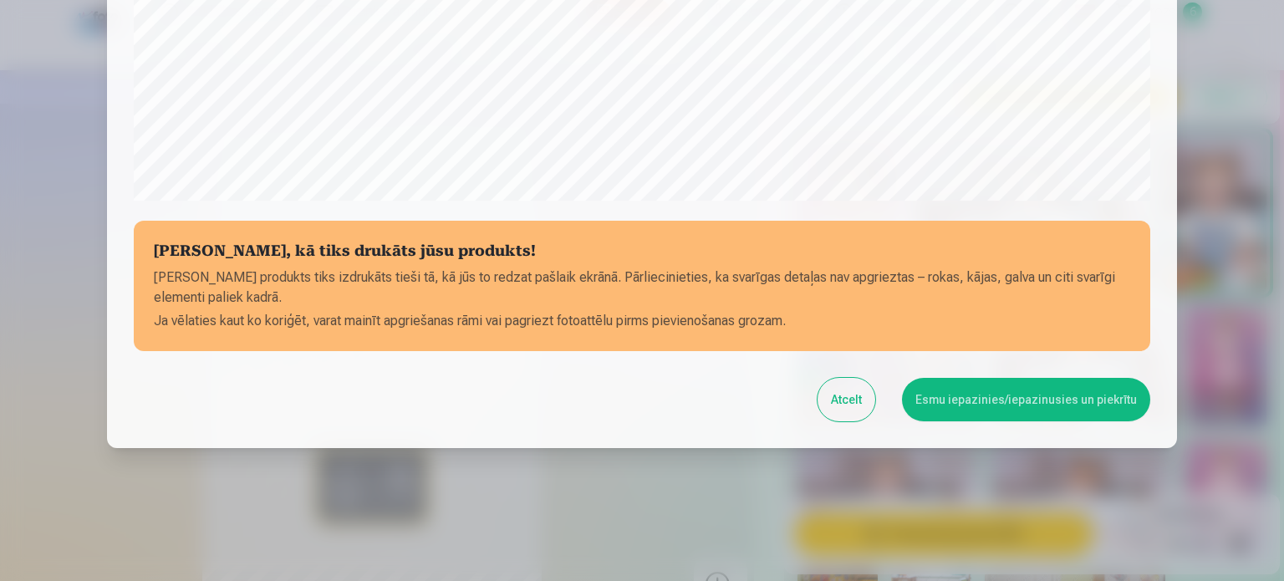
click at [1108, 400] on button "Esmu iepazinies/iepazinusies un piekrītu" at bounding box center [1026, 399] width 248 height 43
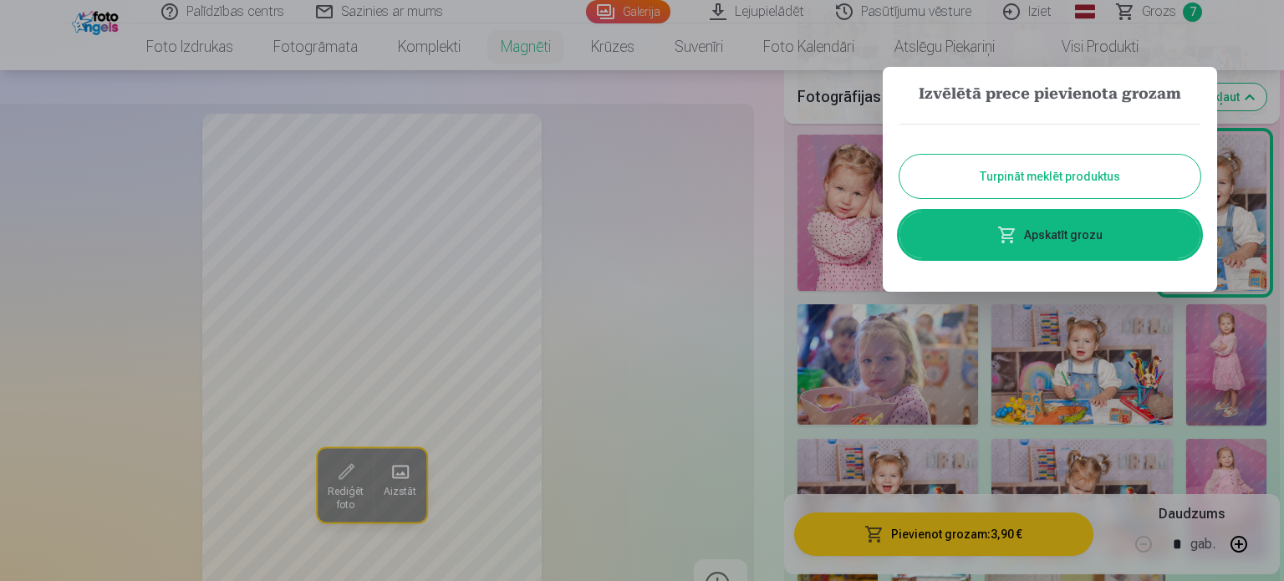
click at [1112, 167] on button "Turpināt meklēt produktus" at bounding box center [1049, 176] width 301 height 43
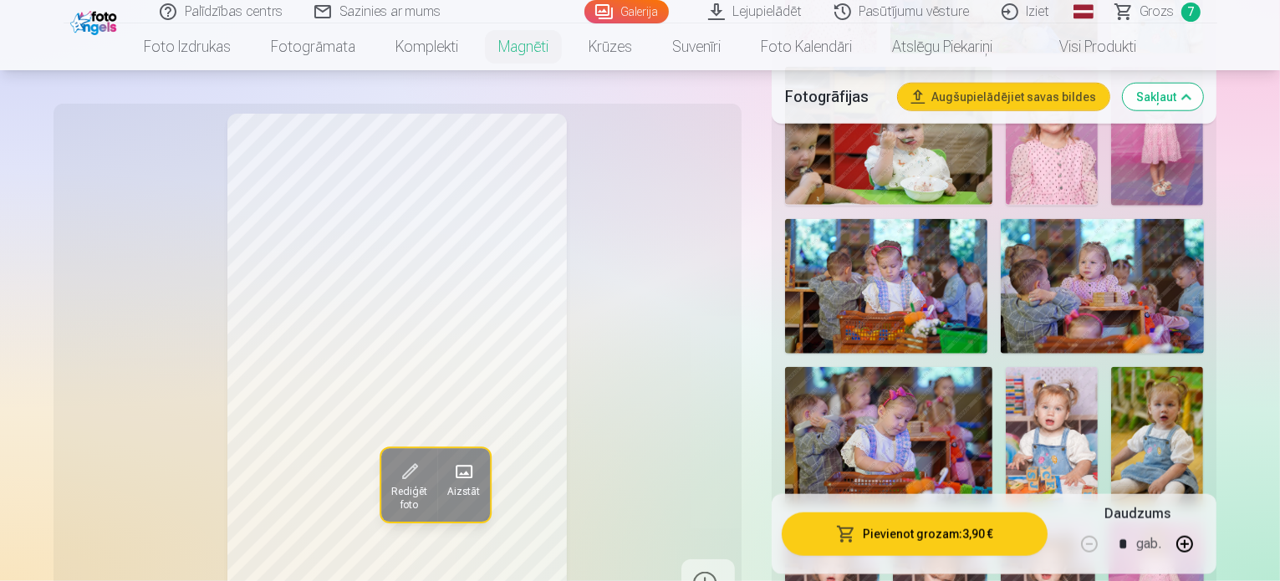
click at [969, 534] on button "Pievienot grozam : 3,90 €" at bounding box center [915, 533] width 267 height 43
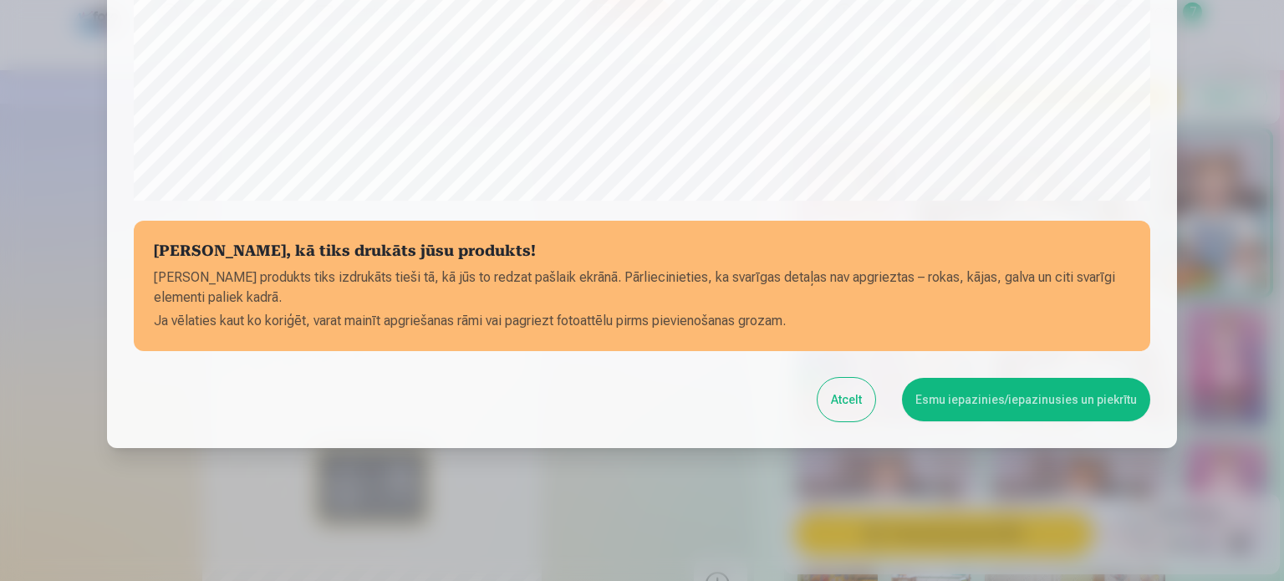
click at [1100, 406] on button "Esmu iepazinies/iepazinusies un piekrītu" at bounding box center [1026, 399] width 248 height 43
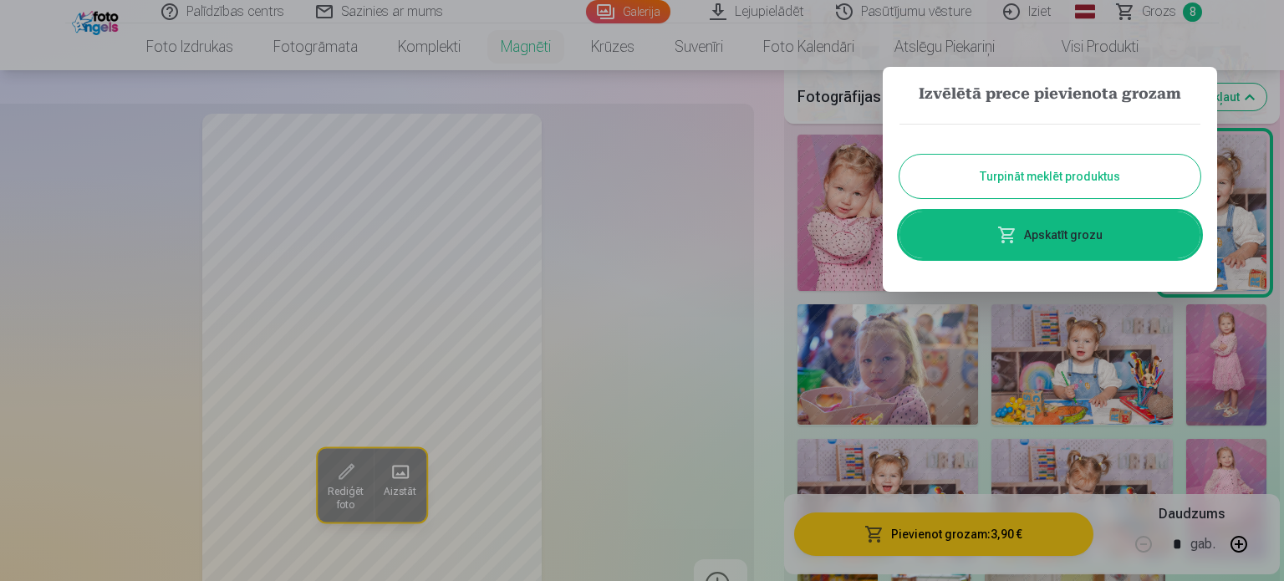
click at [1023, 183] on button "Turpināt meklēt produktus" at bounding box center [1049, 176] width 301 height 43
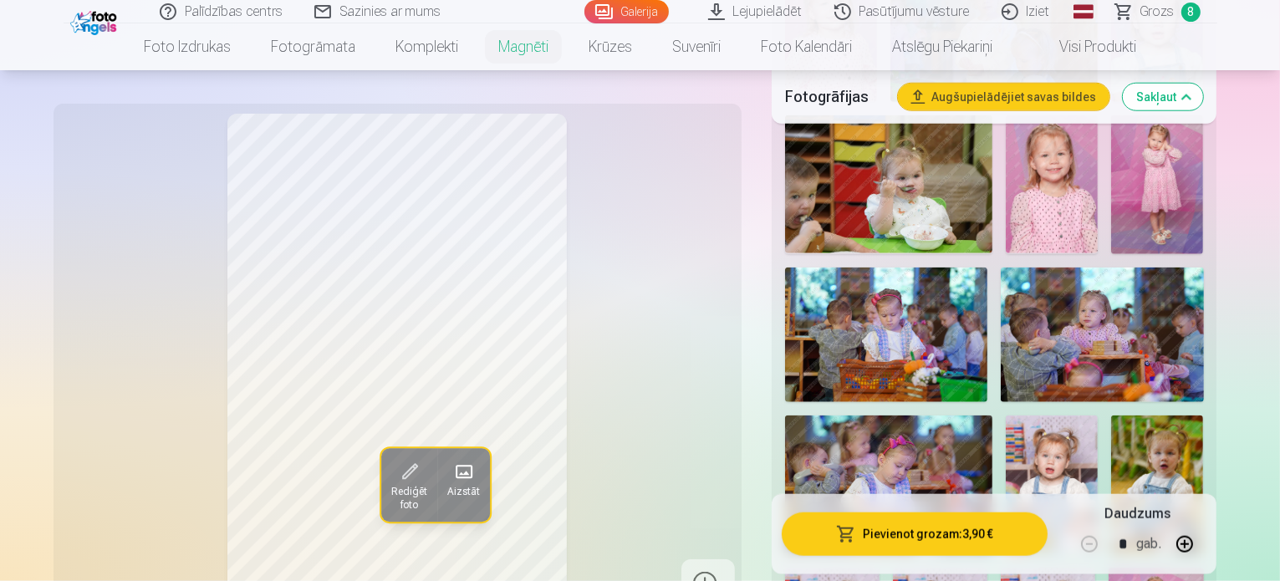
scroll to position [1588, 0]
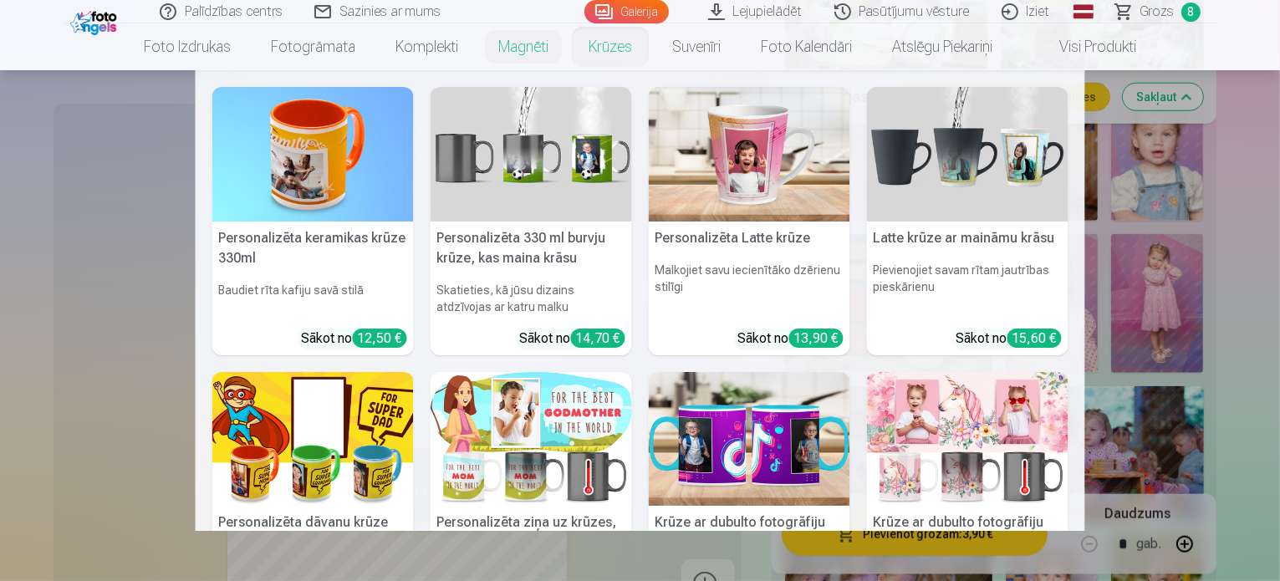
click at [622, 53] on link "Krūzes" at bounding box center [610, 46] width 84 height 47
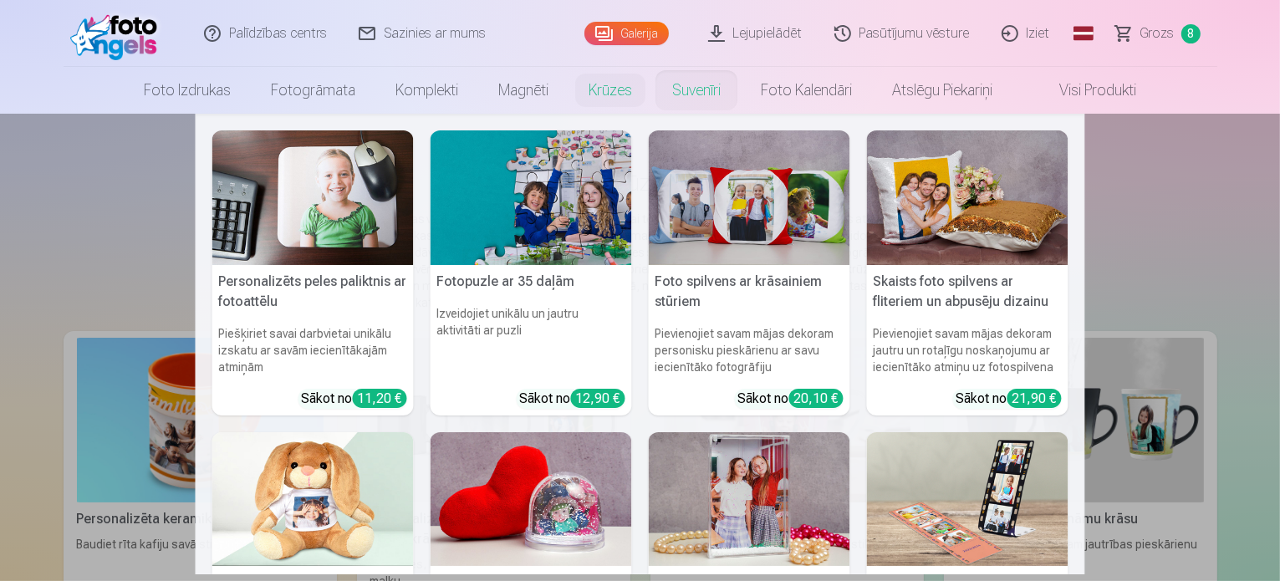
click at [702, 79] on link "Suvenīri" at bounding box center [696, 90] width 89 height 47
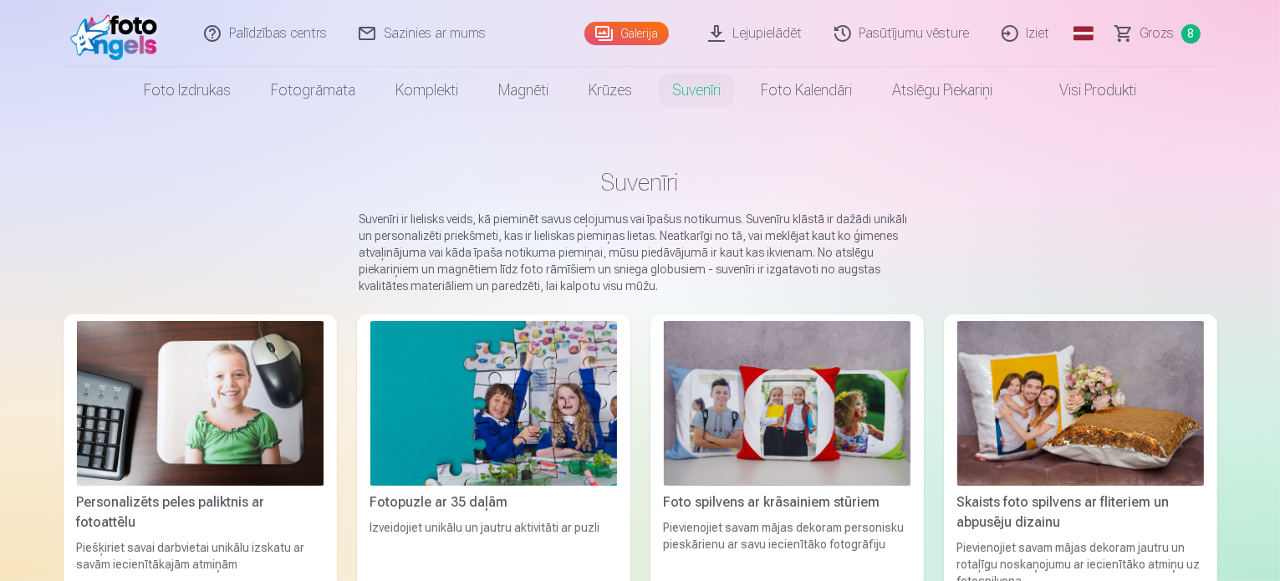
click at [1097, 92] on link "Visi produkti" at bounding box center [1084, 90] width 144 height 47
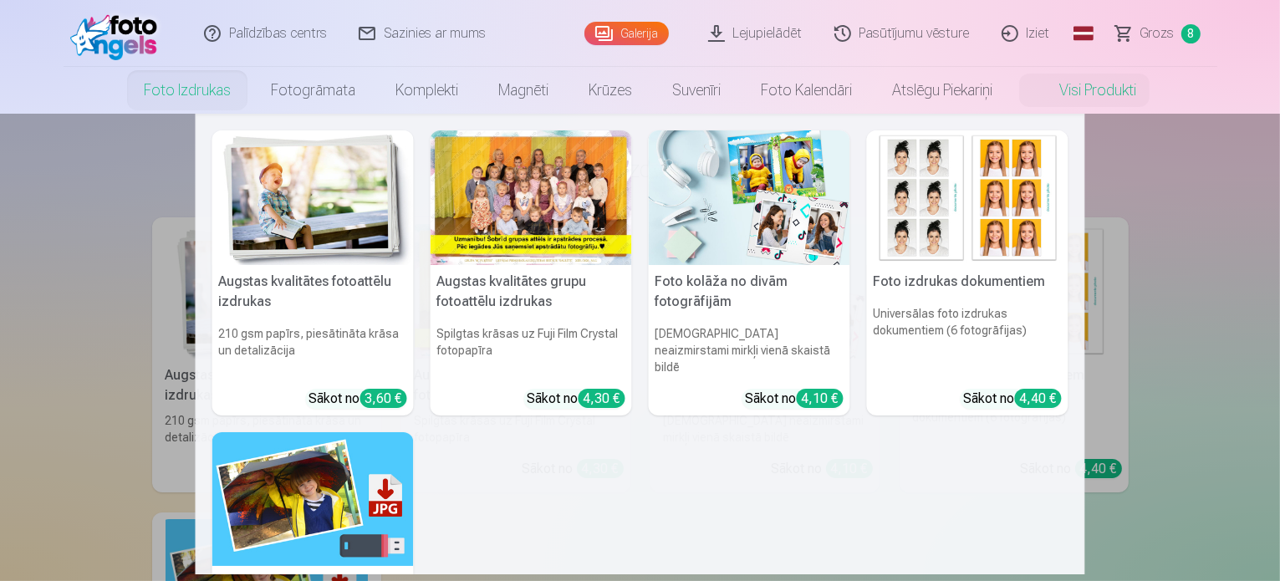
click at [171, 88] on link "Foto izdrukas" at bounding box center [187, 90] width 127 height 47
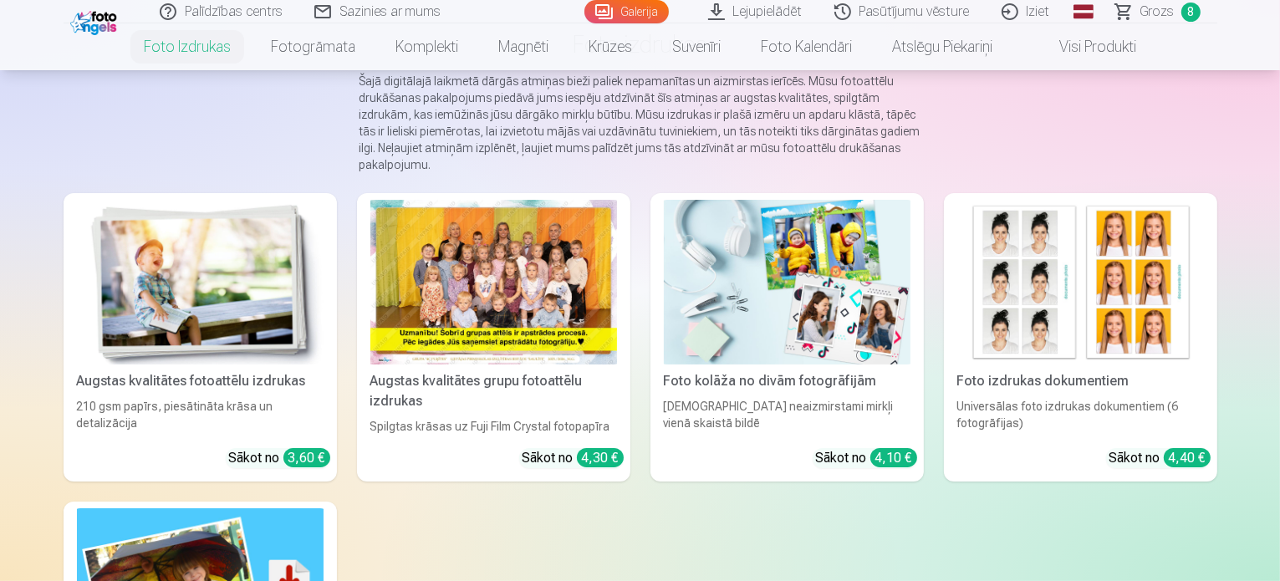
scroll to position [167, 0]
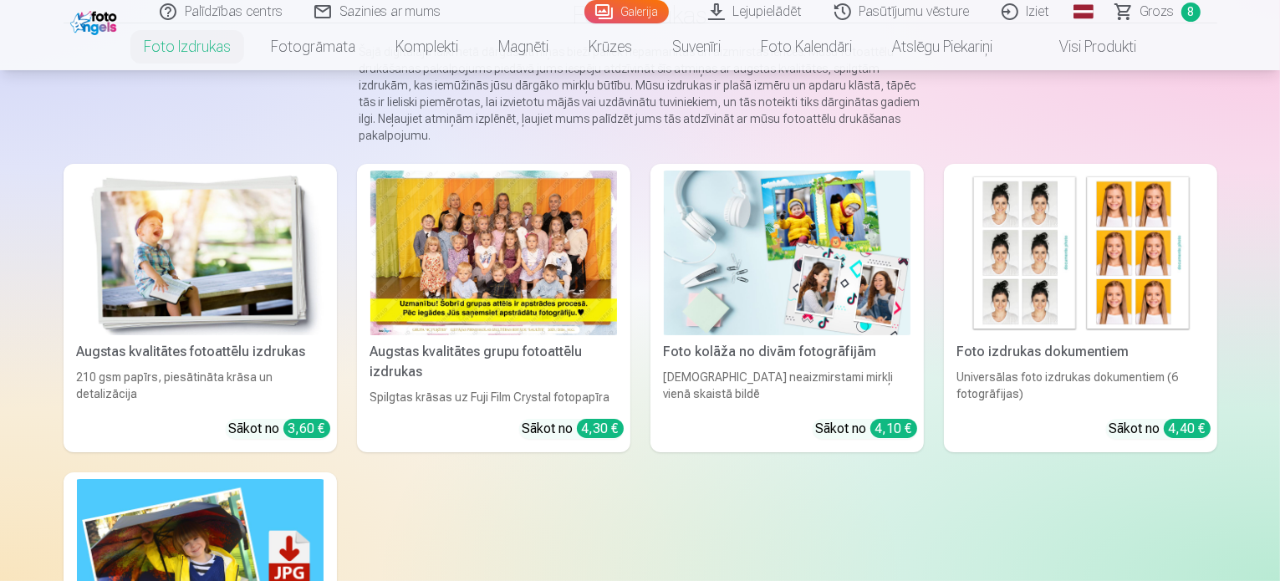
click at [837, 269] on img at bounding box center [787, 253] width 247 height 165
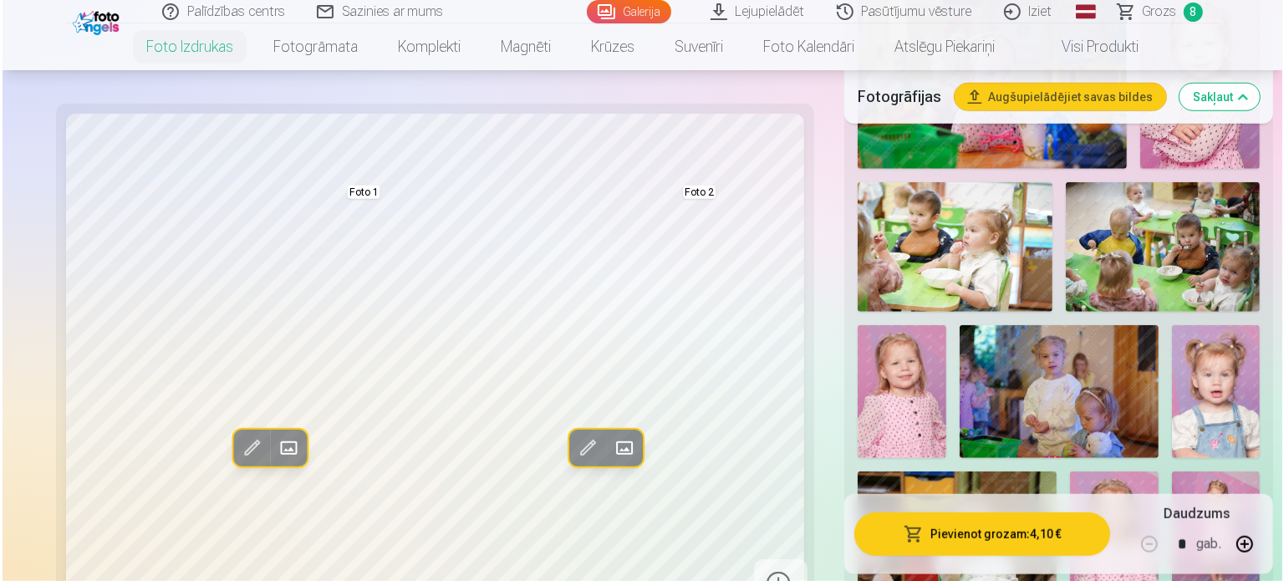
scroll to position [1505, 0]
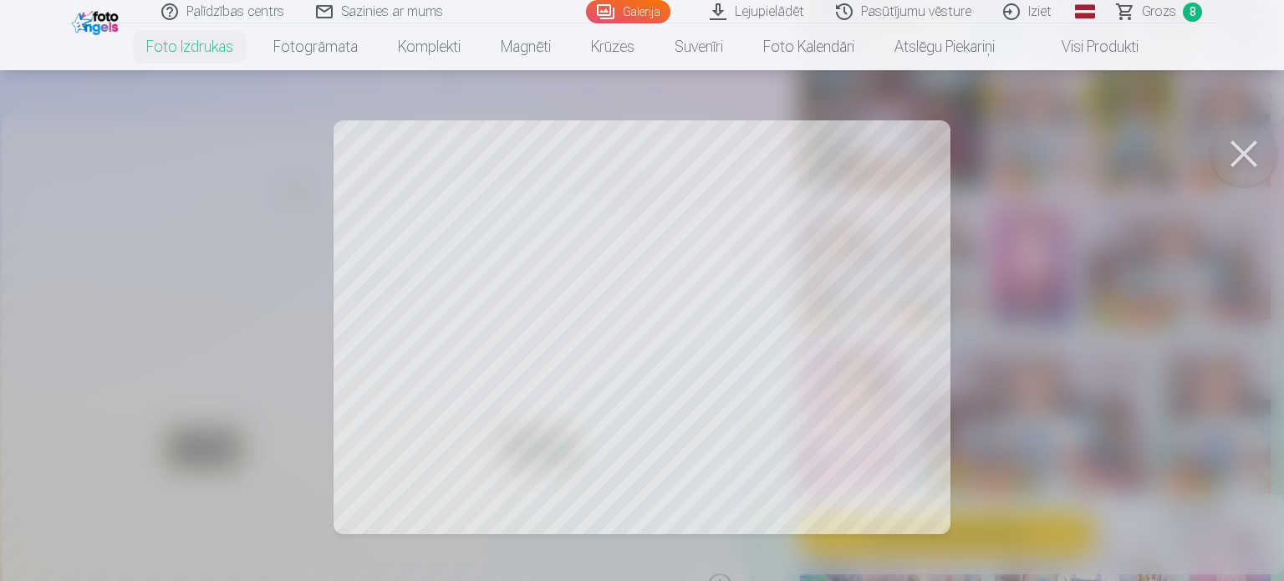
click at [1250, 156] on button at bounding box center [1243, 153] width 67 height 67
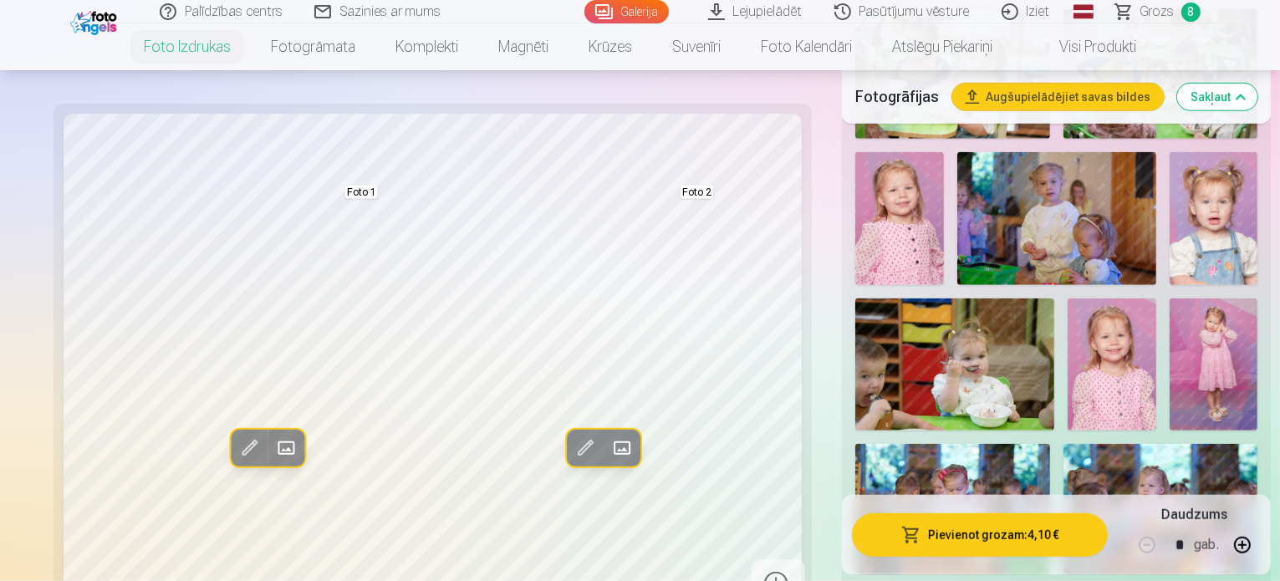
click at [571, 451] on span at bounding box center [584, 448] width 27 height 27
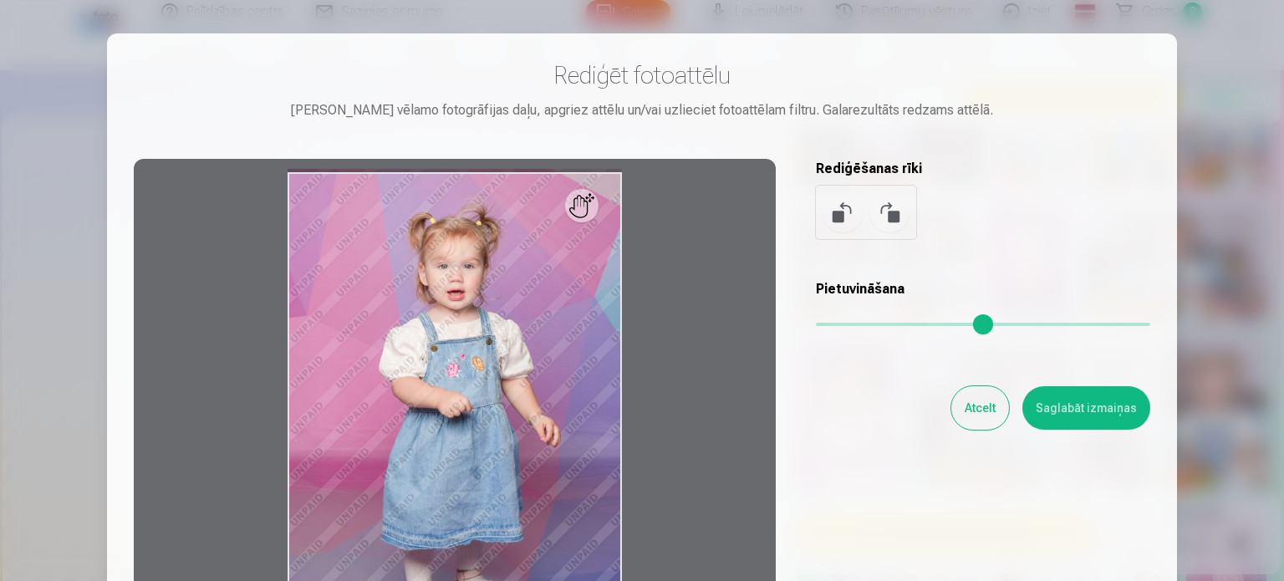
click at [984, 397] on button "Atcelt" at bounding box center [980, 407] width 58 height 43
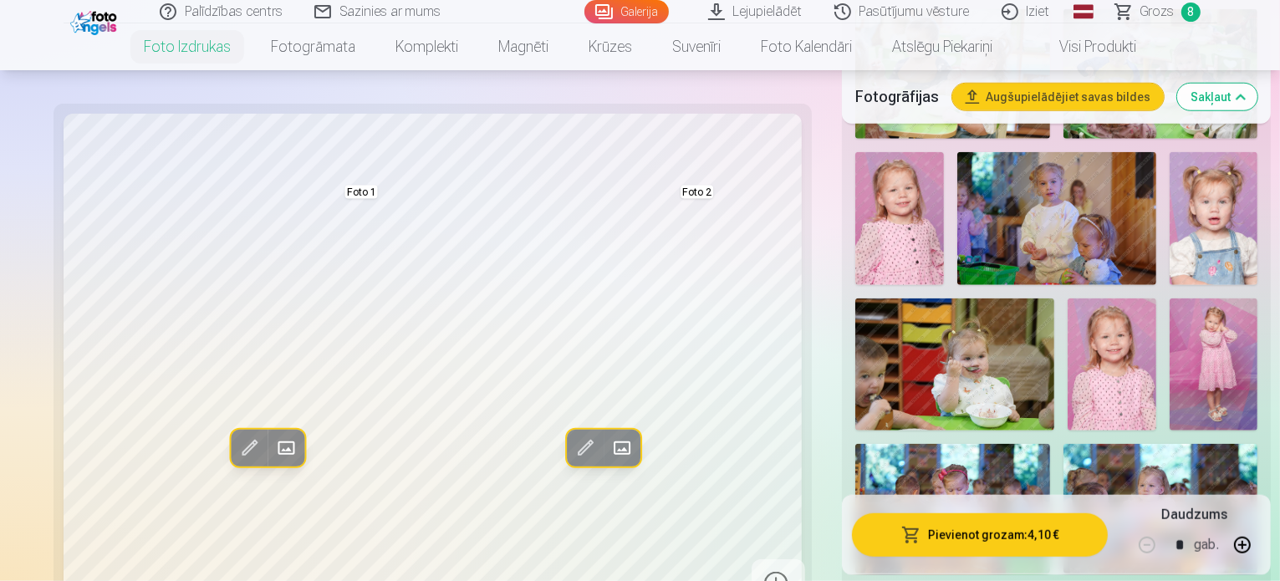
click at [608, 454] on span at bounding box center [621, 448] width 27 height 27
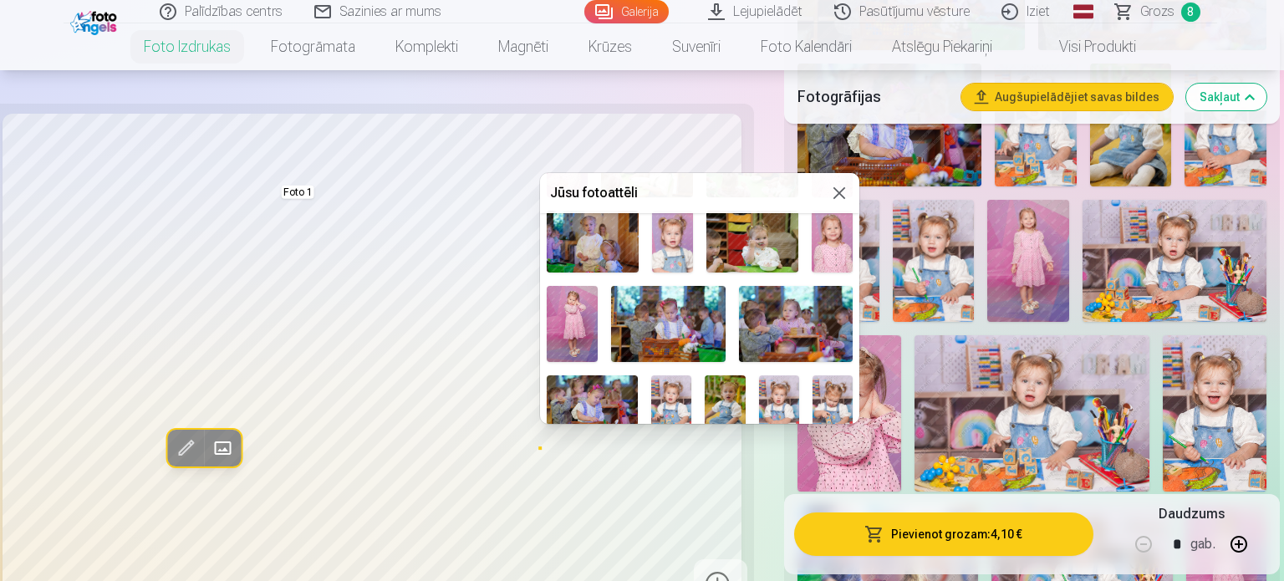
scroll to position [418, 0]
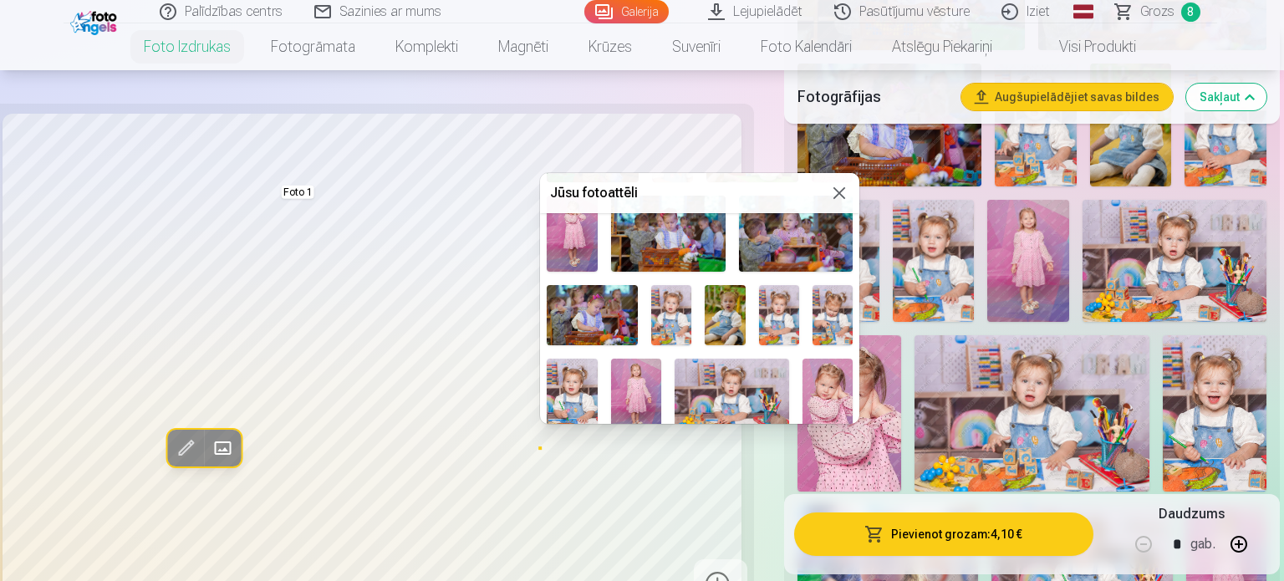
click at [578, 380] on img at bounding box center [572, 397] width 51 height 76
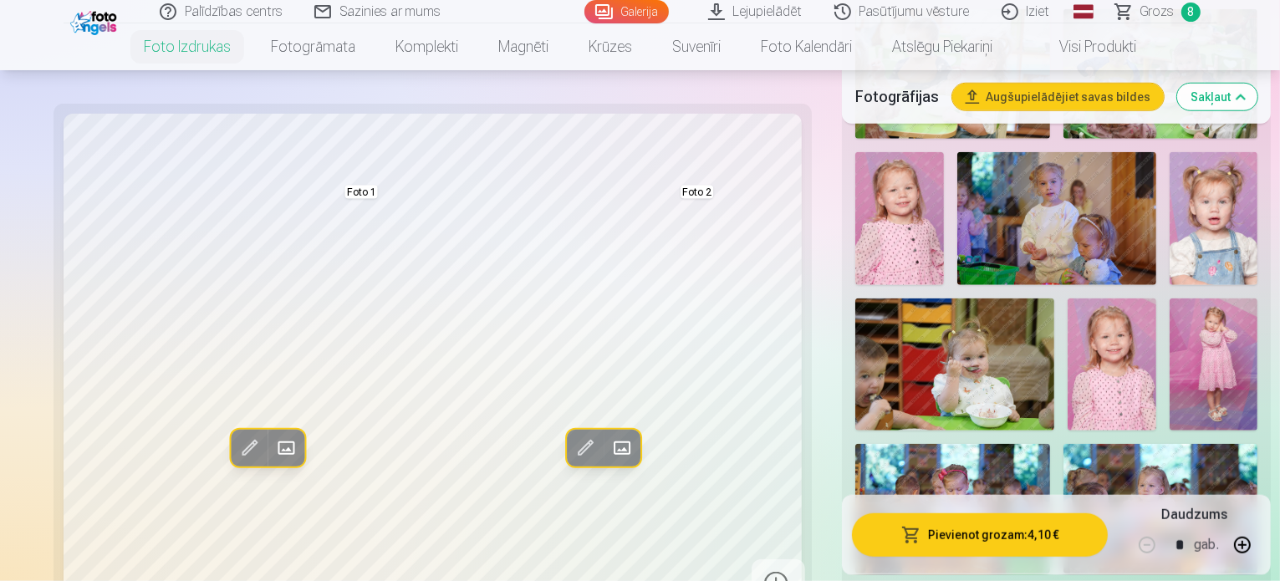
click at [272, 450] on span at bounding box center [285, 448] width 27 height 27
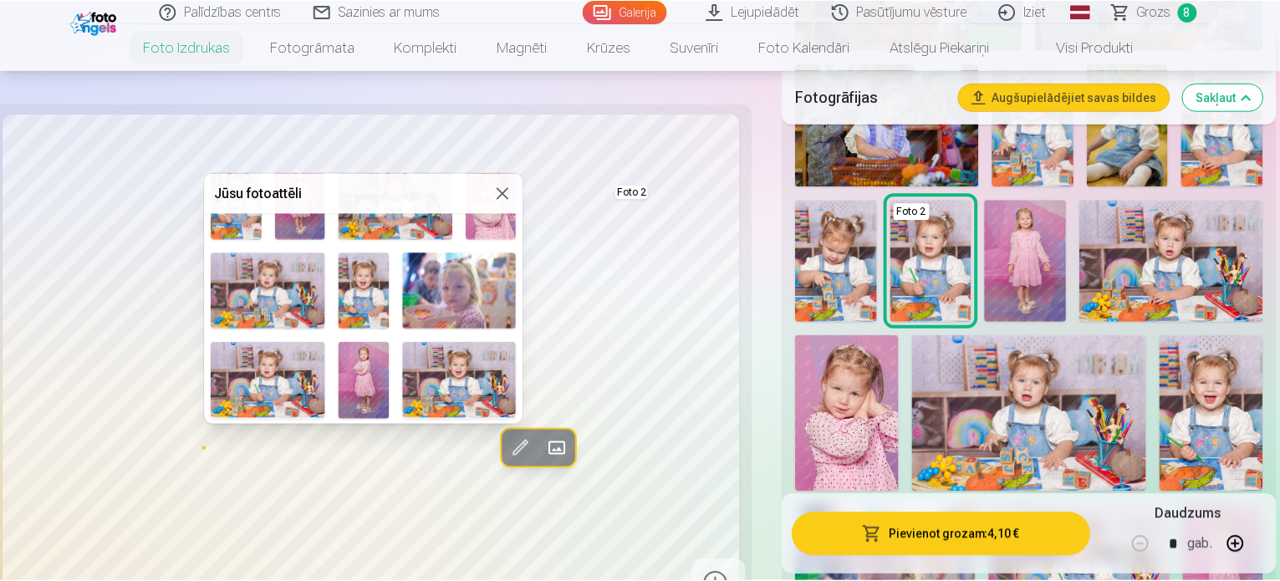
scroll to position [585, 0]
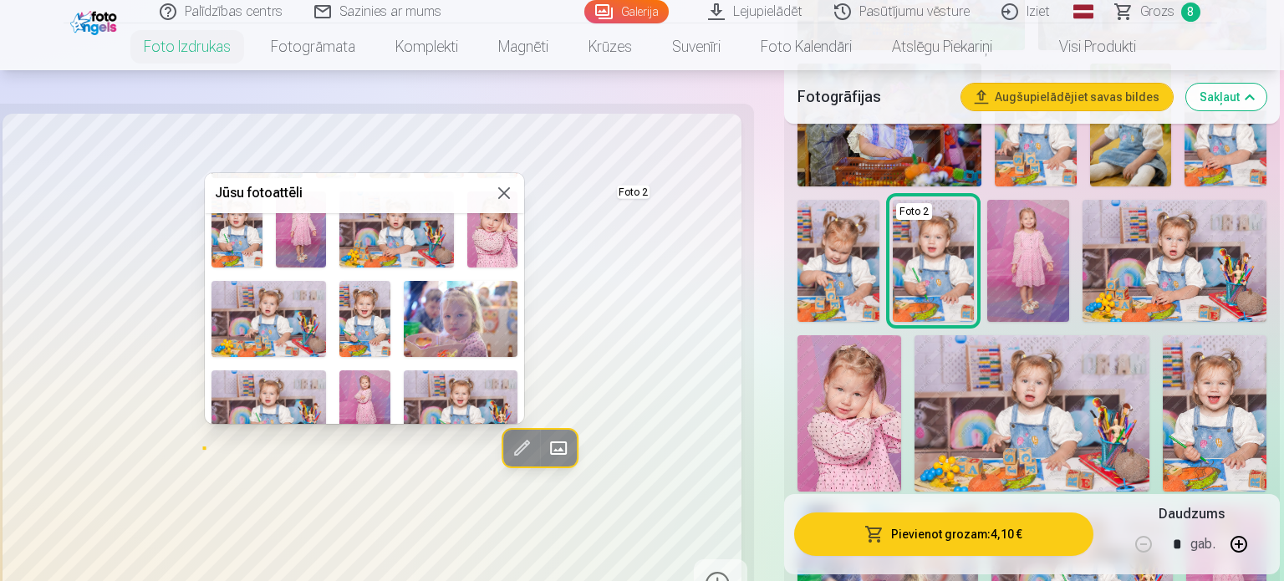
click at [356, 310] on img at bounding box center [364, 319] width 51 height 76
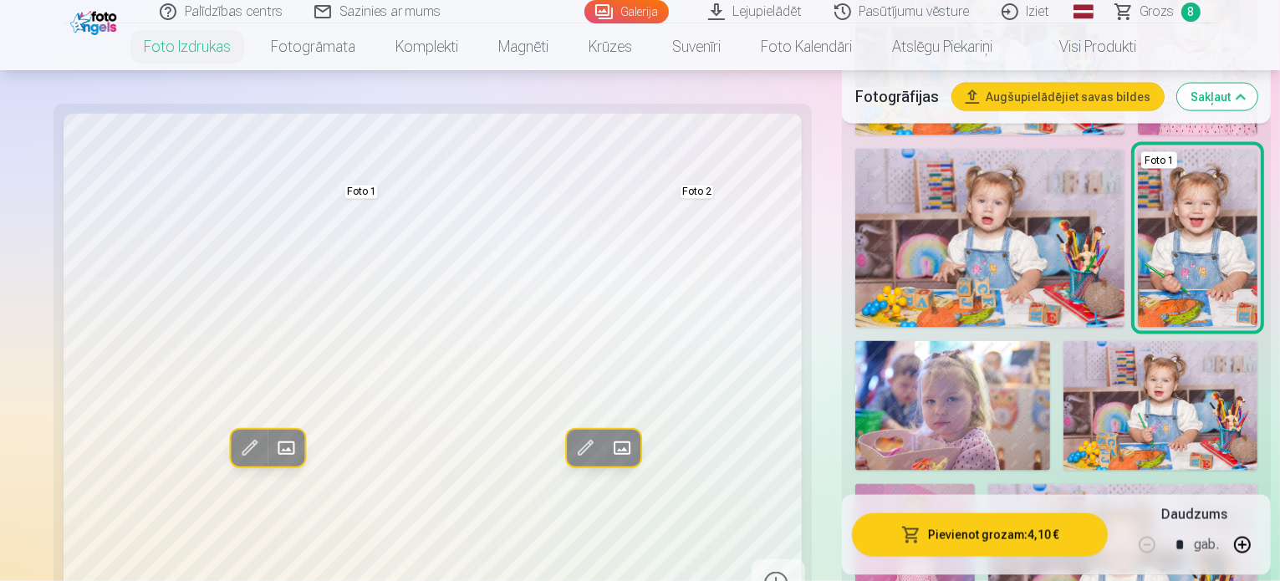
scroll to position [2340, 0]
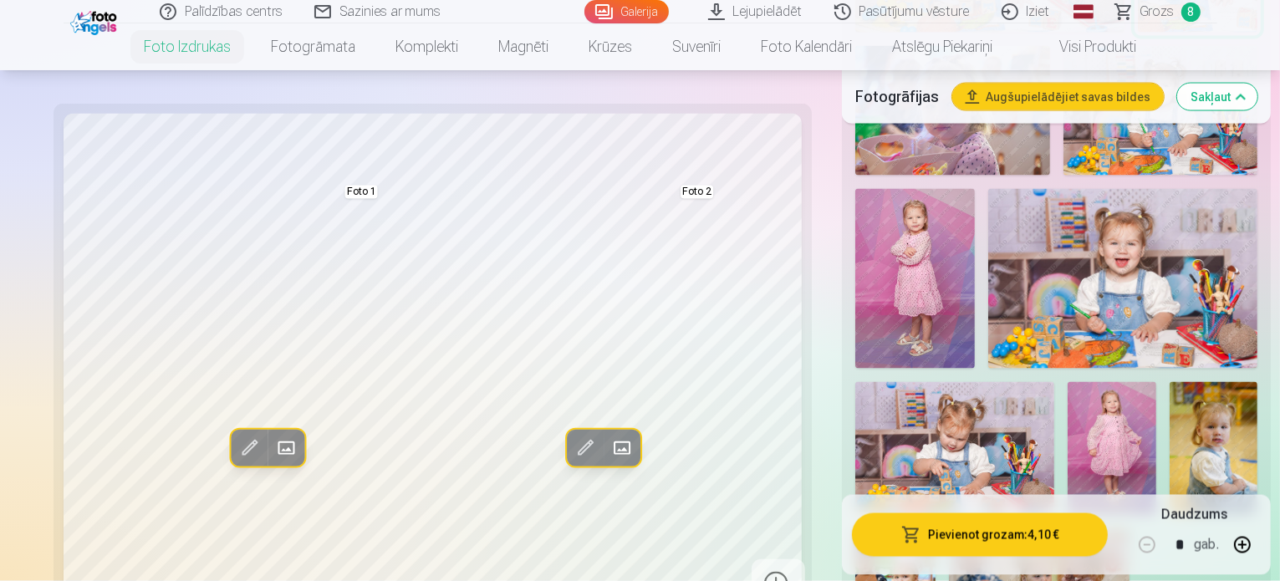
scroll to position [2758, 0]
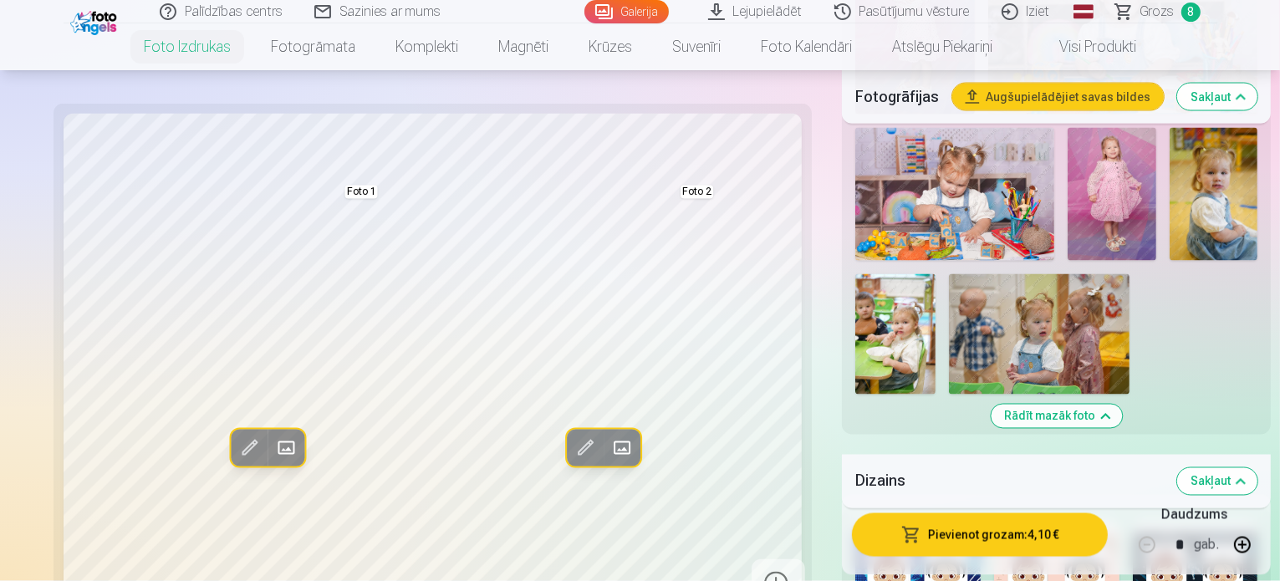
scroll to position [3009, 0]
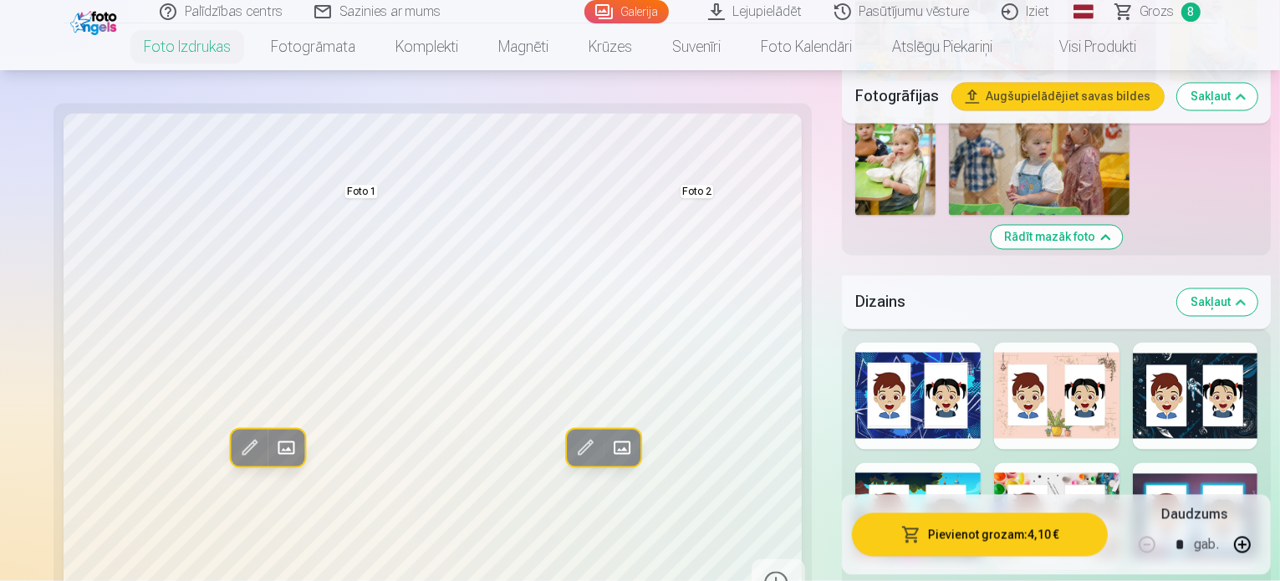
scroll to position [3260, 0]
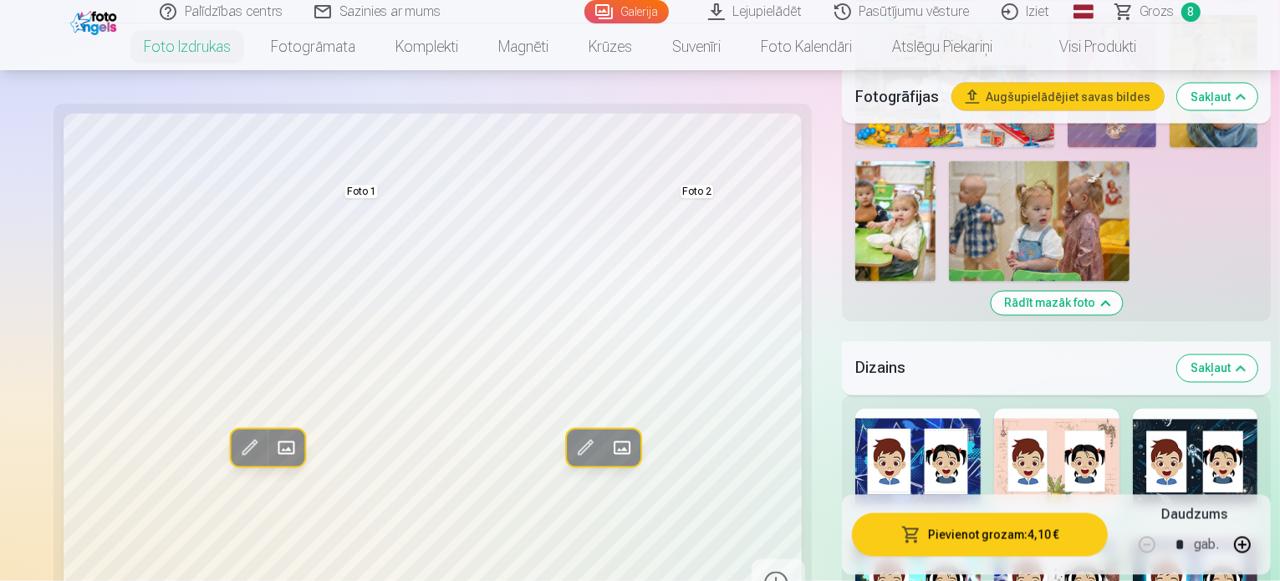
scroll to position [2925, 0]
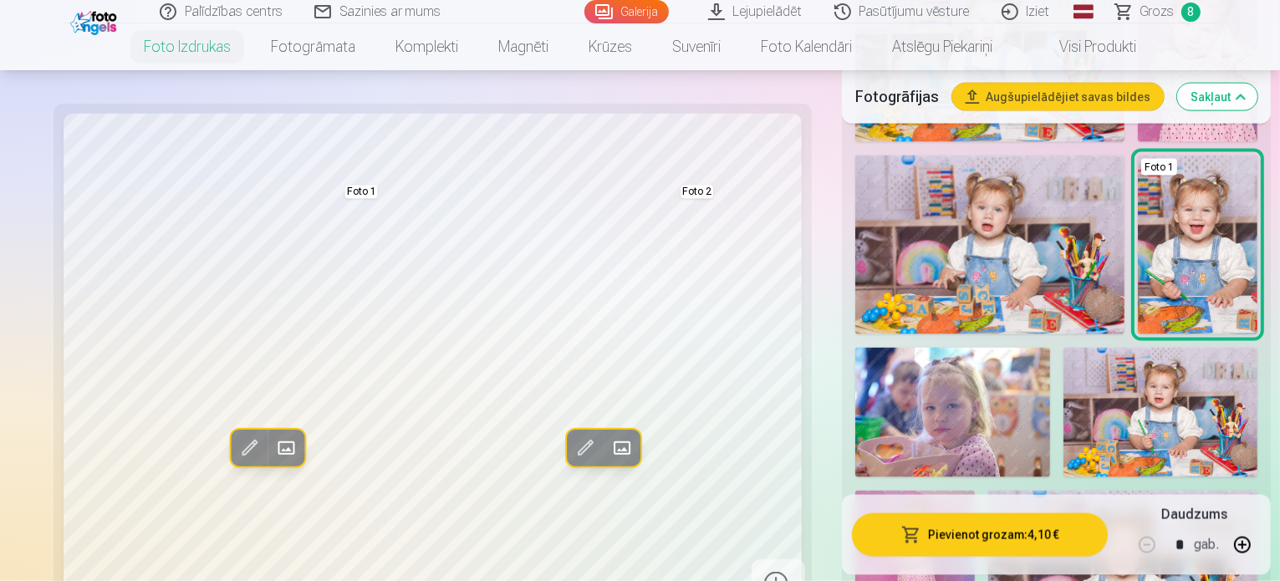
scroll to position [2591, 0]
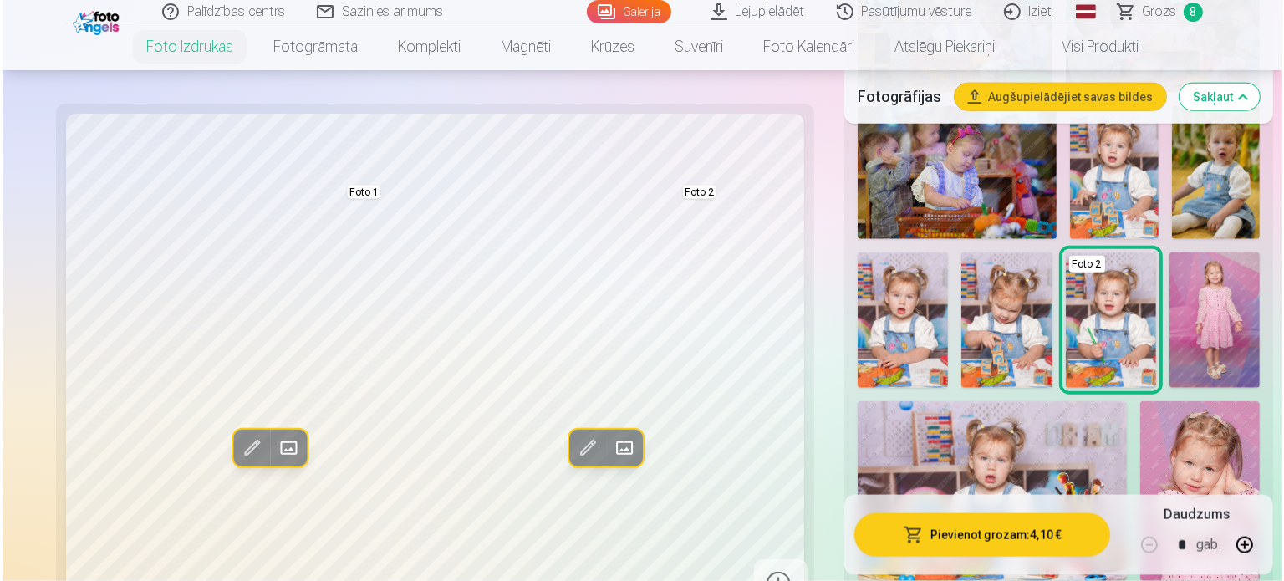
scroll to position [1902, 0]
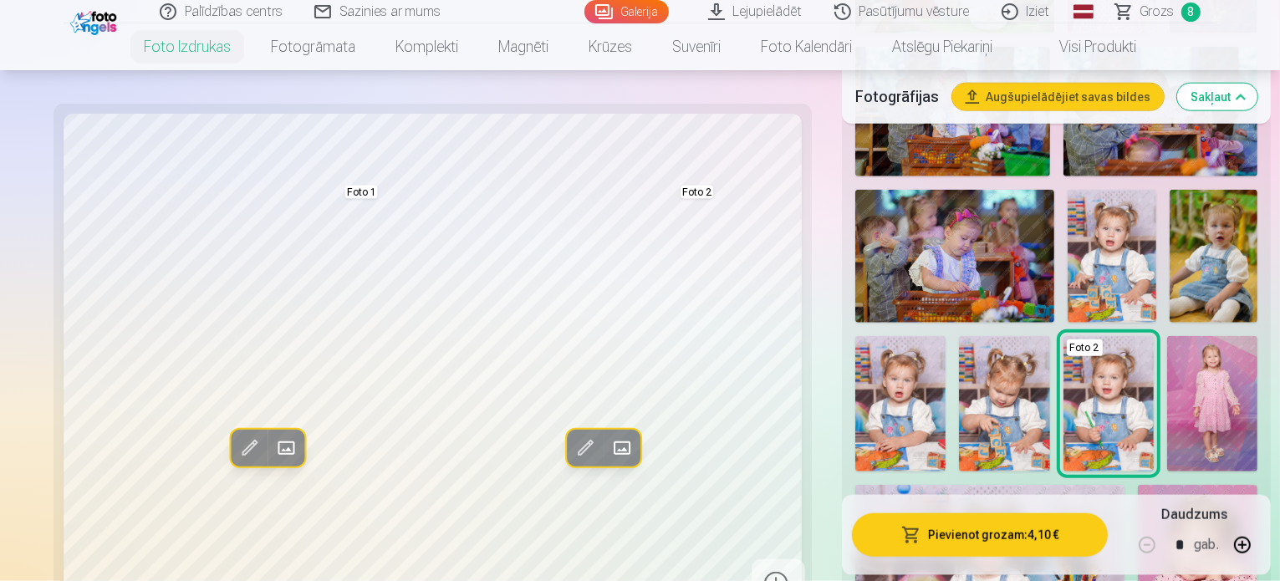
click at [608, 435] on span at bounding box center [621, 448] width 27 height 27
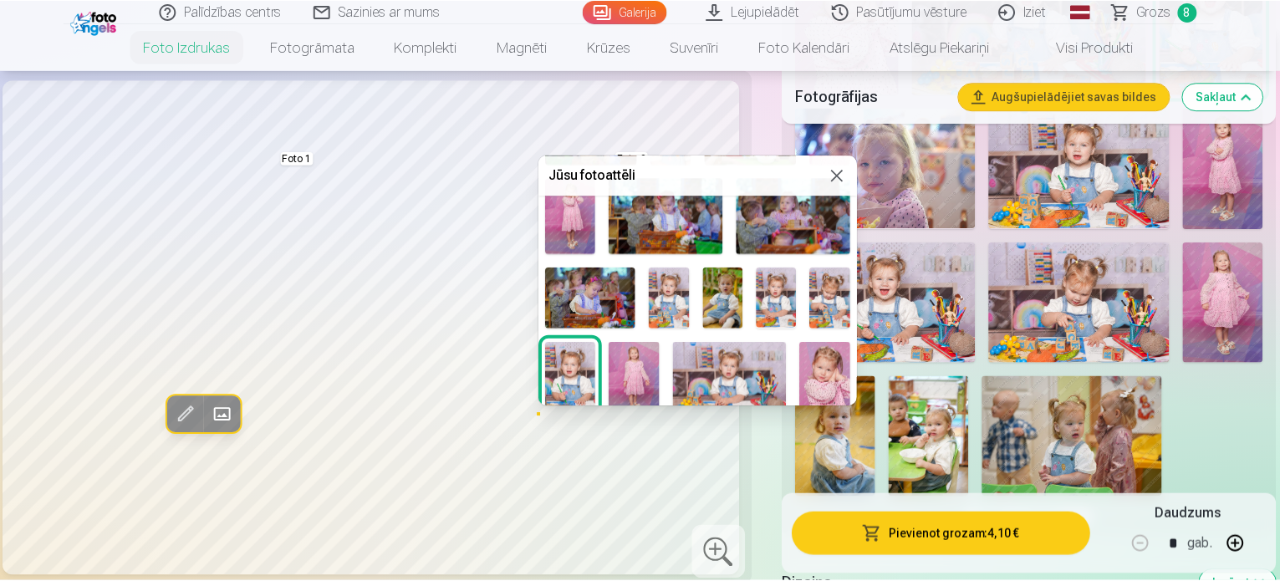
scroll to position [502, 0]
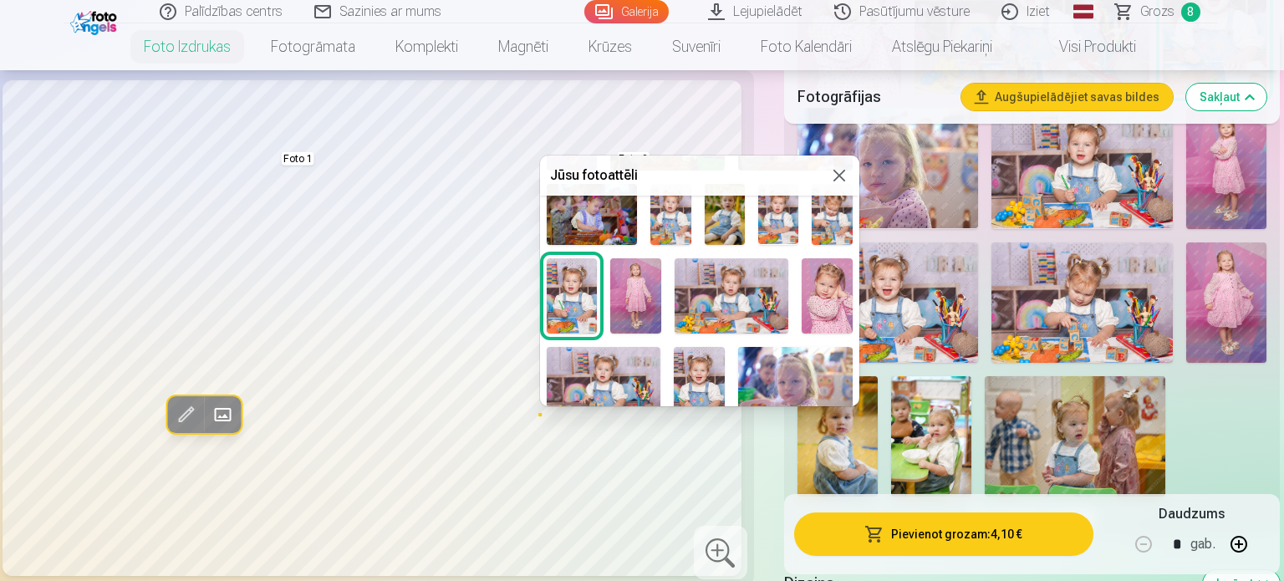
click at [752, 298] on img at bounding box center [732, 296] width 114 height 76
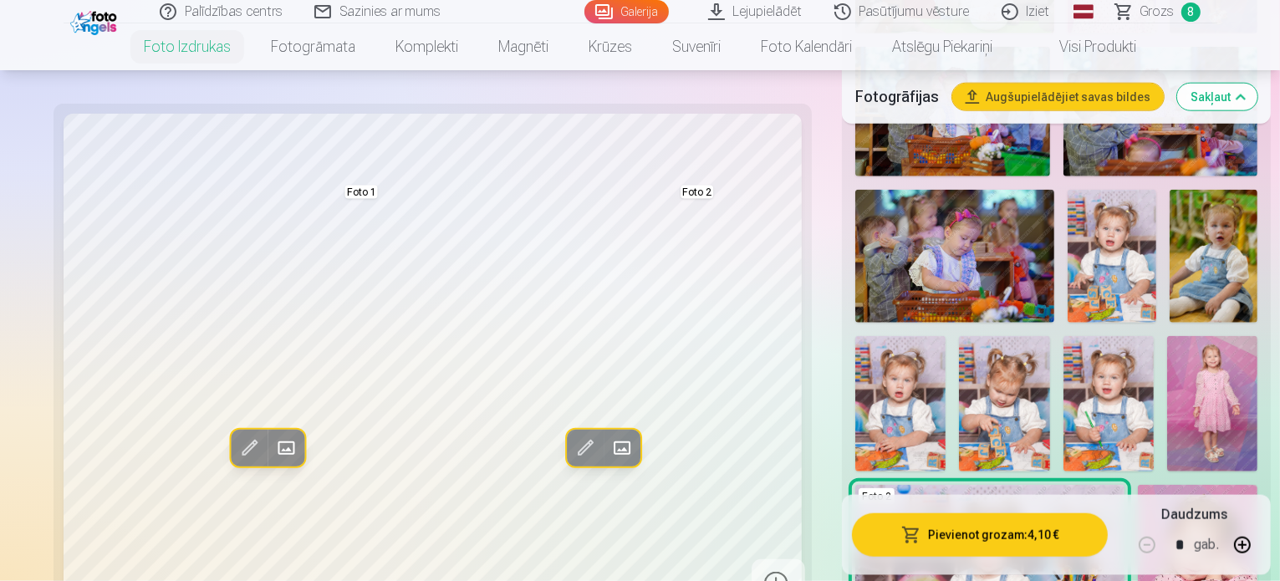
click at [608, 435] on span at bounding box center [621, 448] width 27 height 27
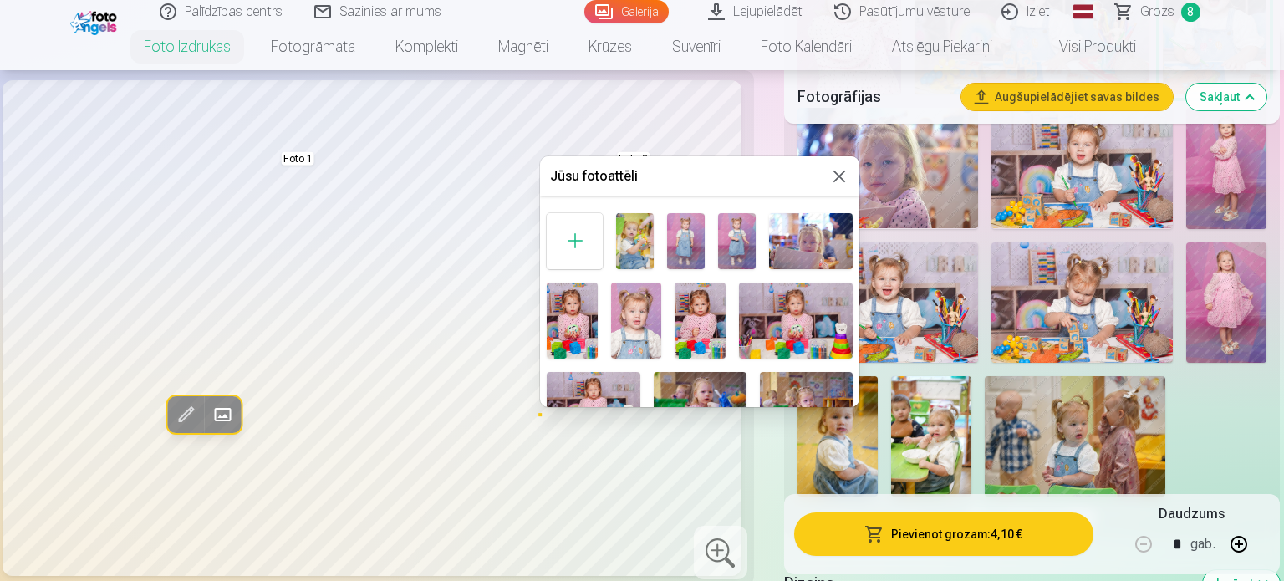
click at [629, 325] on img at bounding box center [636, 321] width 51 height 76
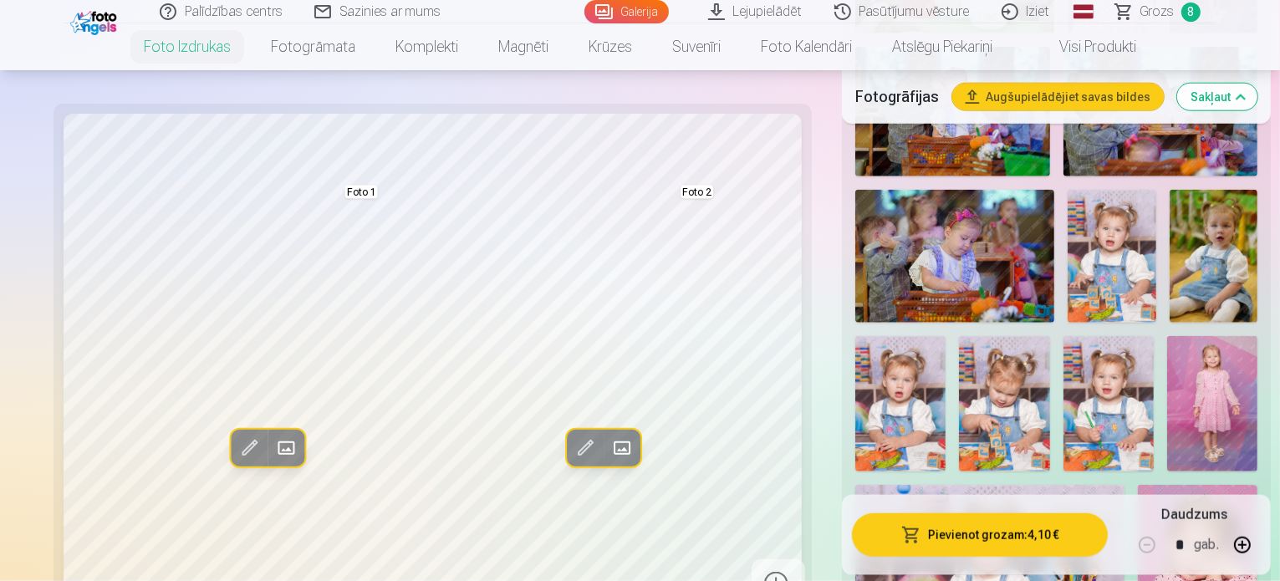
click at [749, 200] on div "Rediģēt foto Aizstāt Foto 1 Rediģēt foto Aizstāt Foto 2" at bounding box center [433, 362] width 739 height 496
click at [750, 181] on div "Rediģēt foto Aizstāt Foto 1 Rediģēt foto Aizstāt Foto 2" at bounding box center [433, 362] width 739 height 496
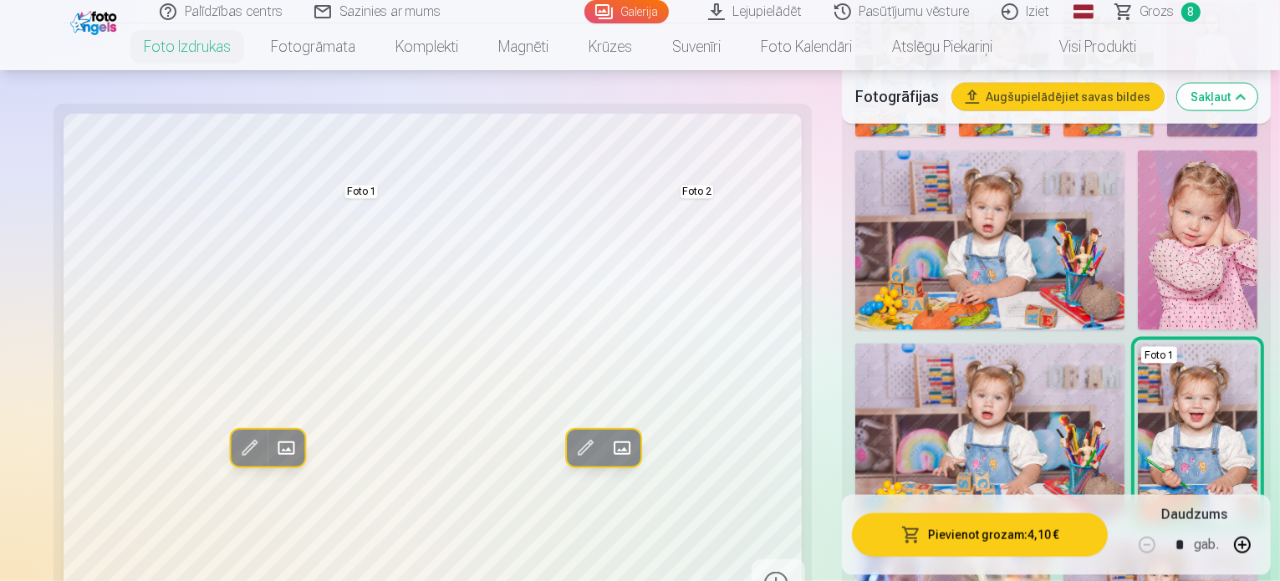
scroll to position [2403, 0]
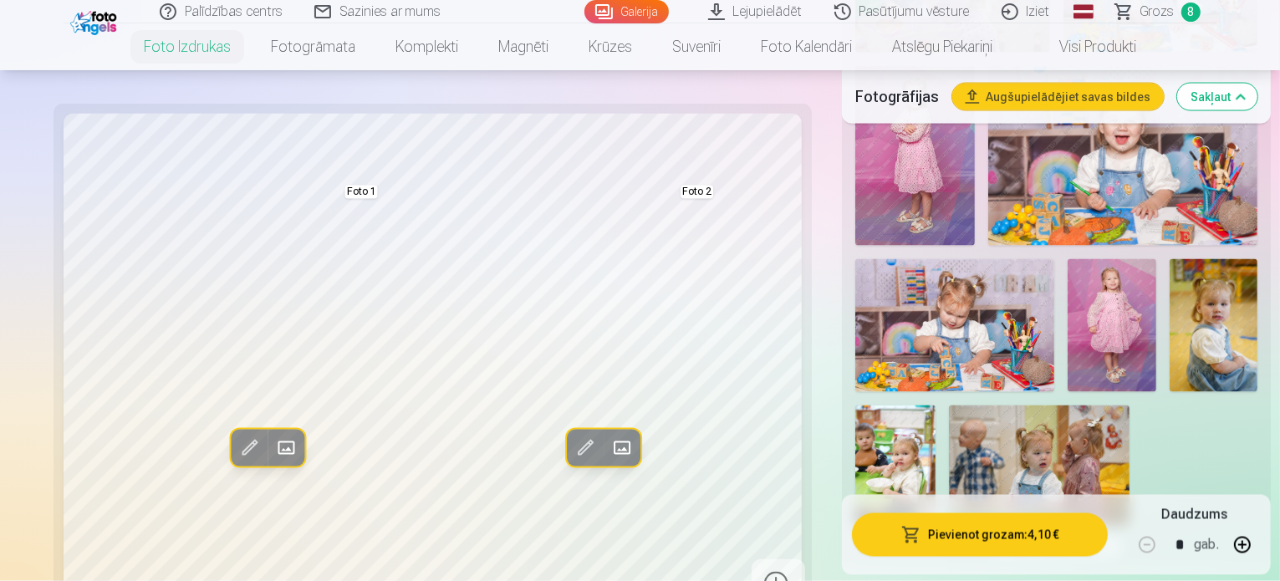
scroll to position [2905, 0]
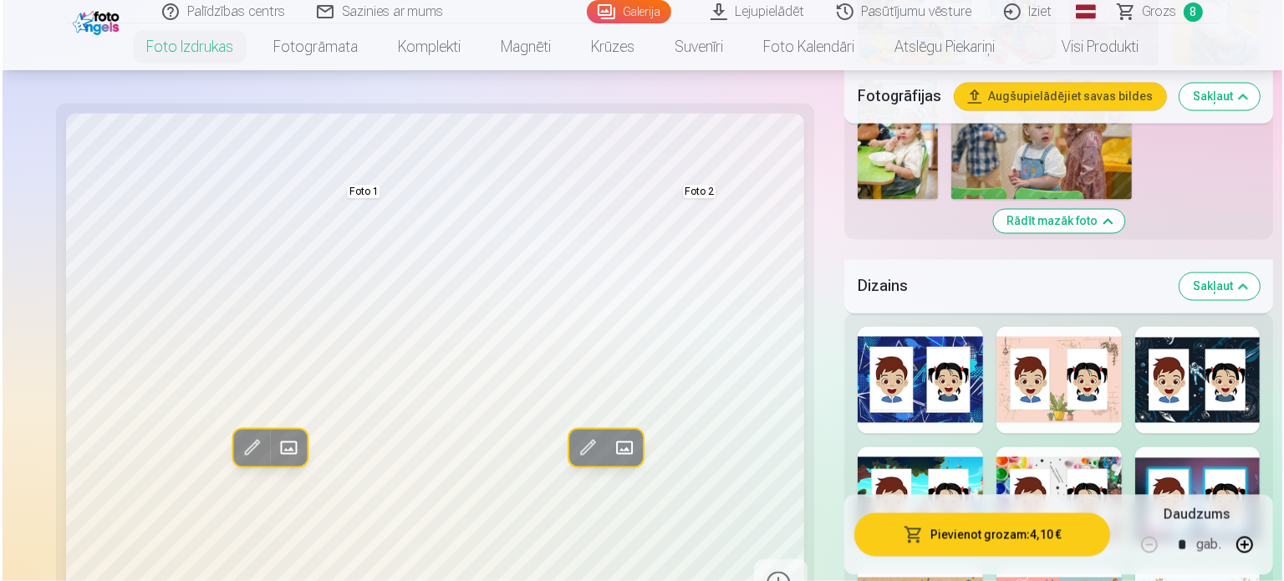
scroll to position [3322, 0]
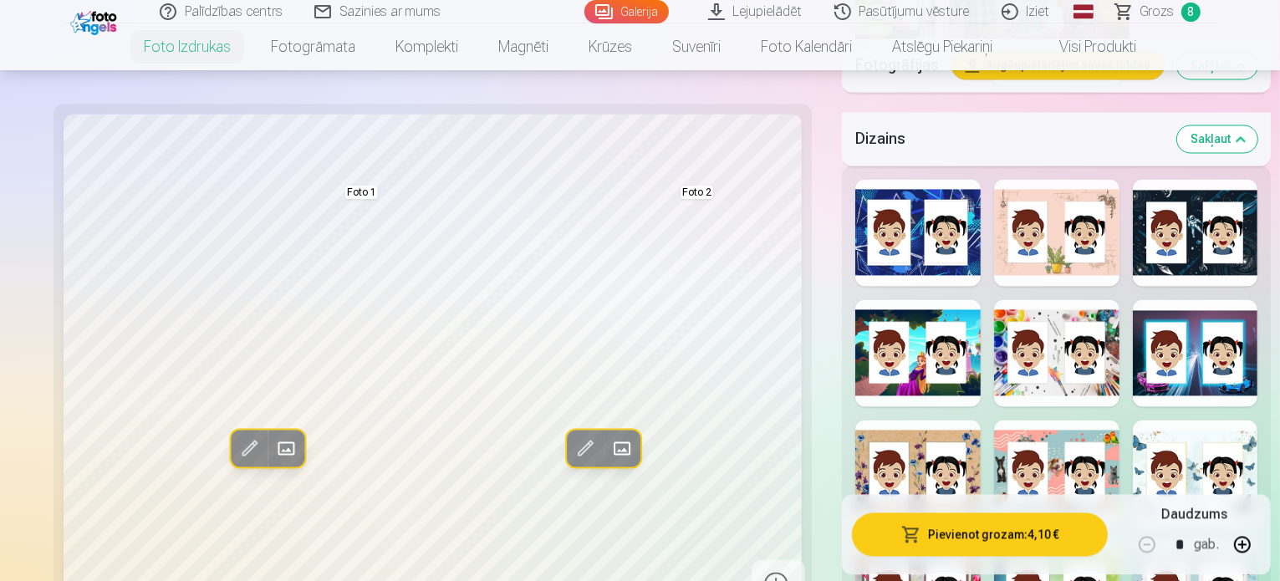
click at [929, 532] on button "Pievienot grozam : 4,10 €" at bounding box center [980, 533] width 256 height 43
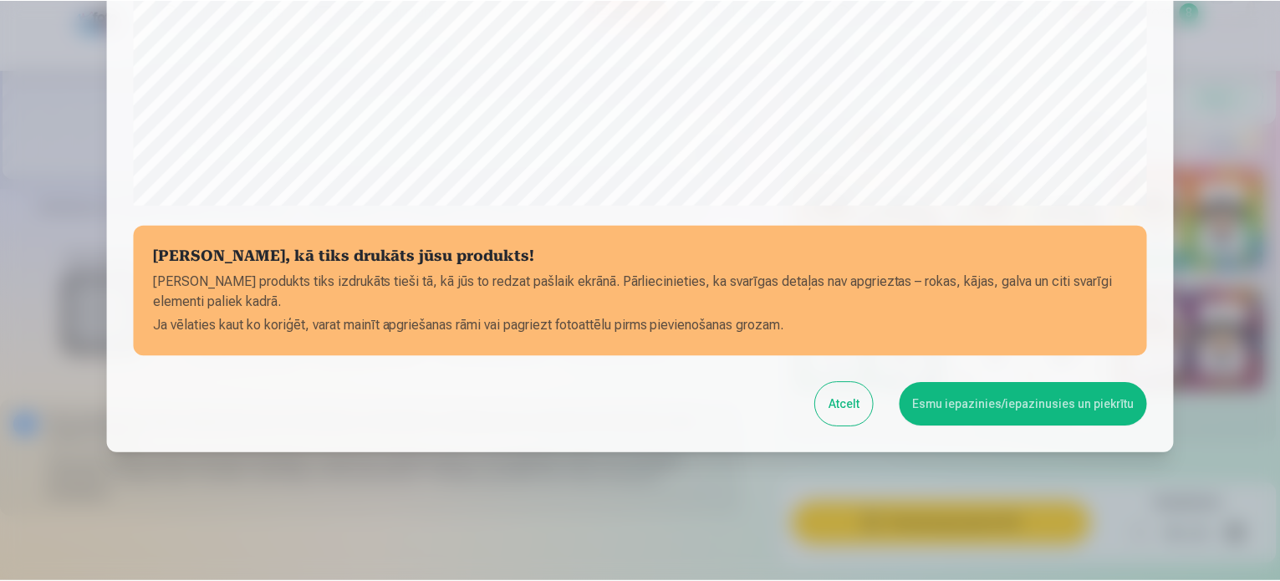
scroll to position [622, 0]
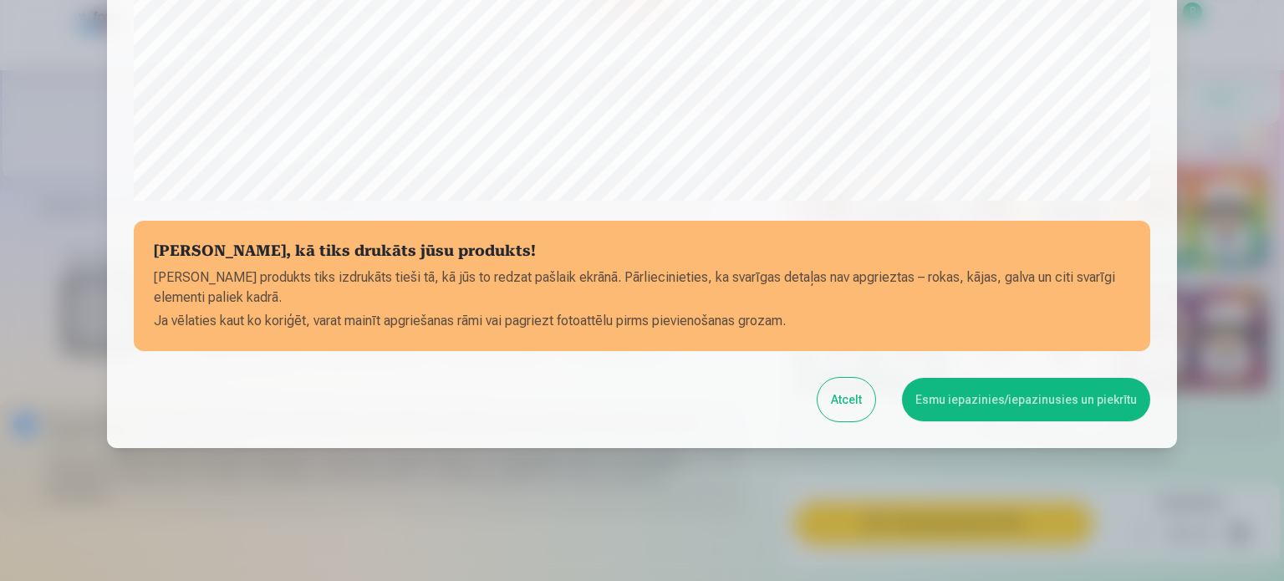
click at [990, 392] on button "Esmu iepazinies/iepazinusies un piekrītu" at bounding box center [1026, 399] width 248 height 43
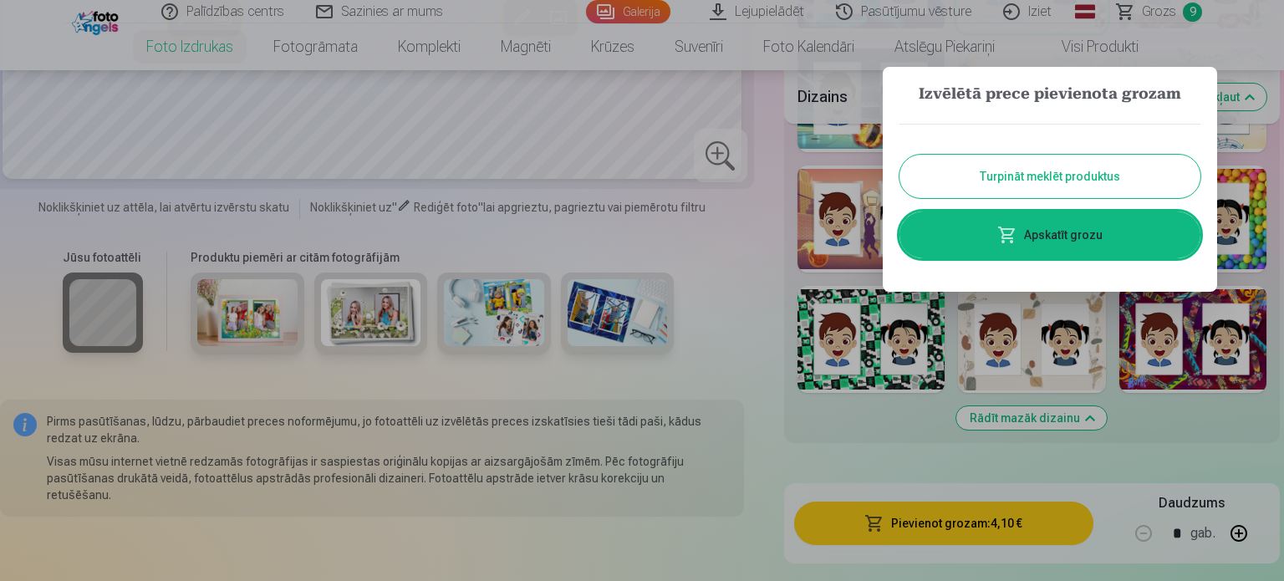
click at [1000, 176] on button "Turpināt meklēt produktus" at bounding box center [1049, 176] width 301 height 43
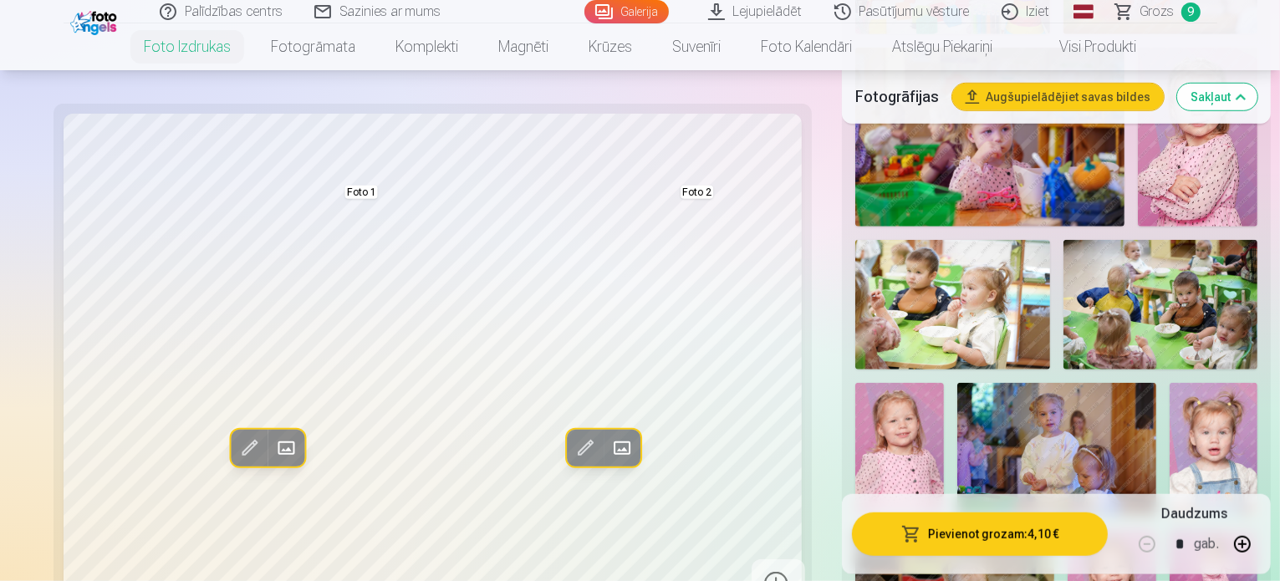
scroll to position [1149, 0]
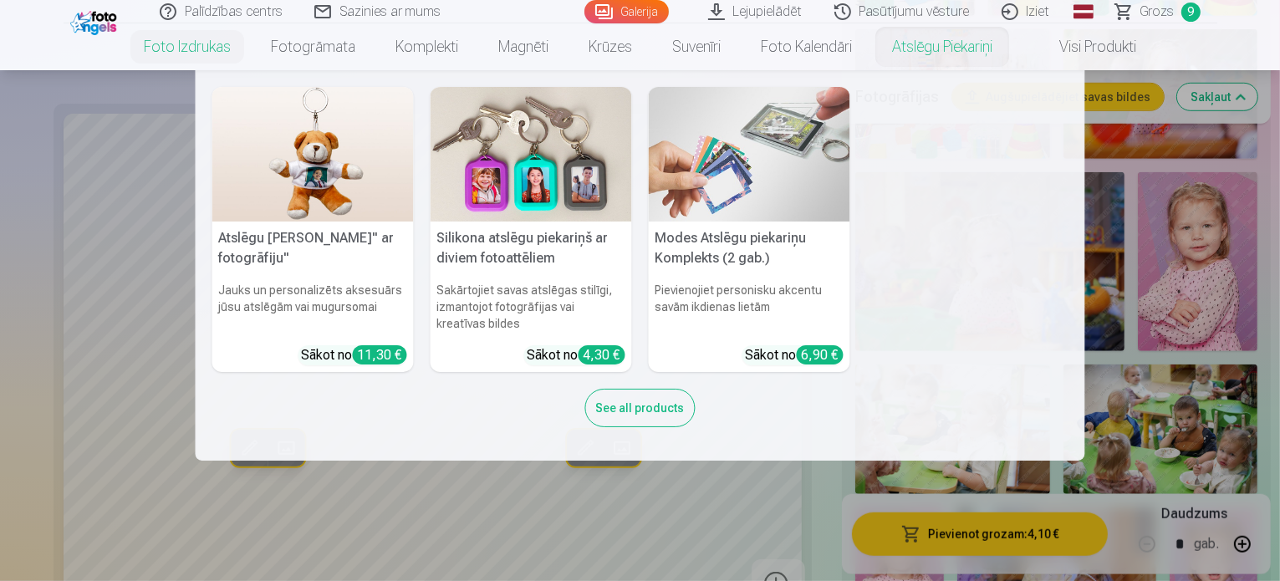
click at [903, 53] on link "Atslēgu piekariņi" at bounding box center [942, 46] width 140 height 47
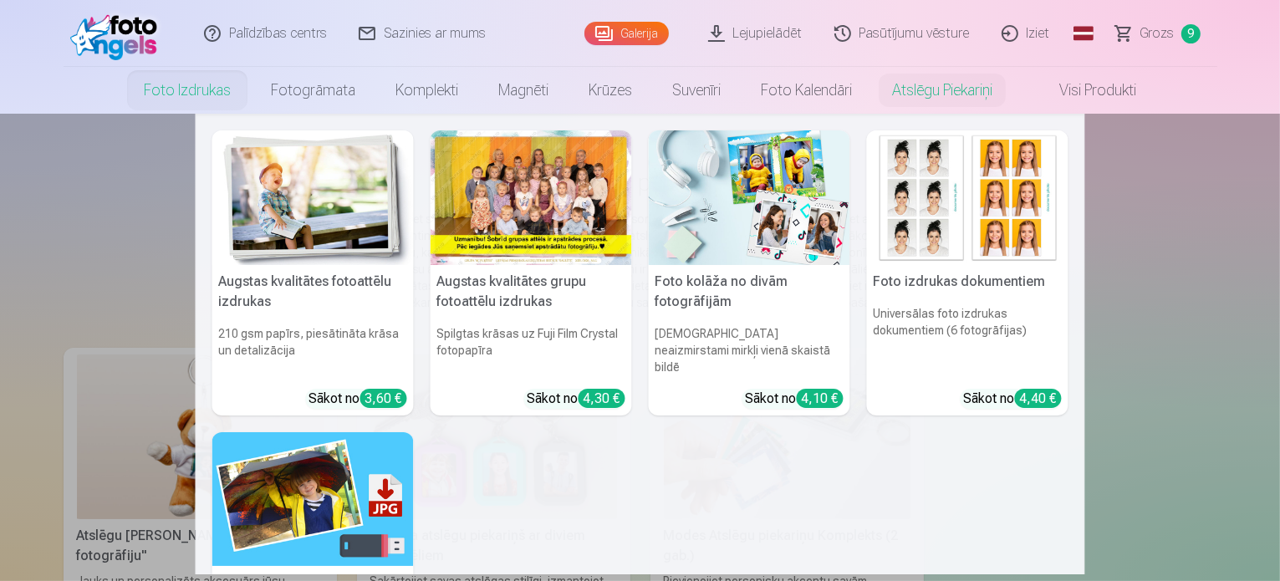
click at [288, 210] on img at bounding box center [312, 197] width 201 height 135
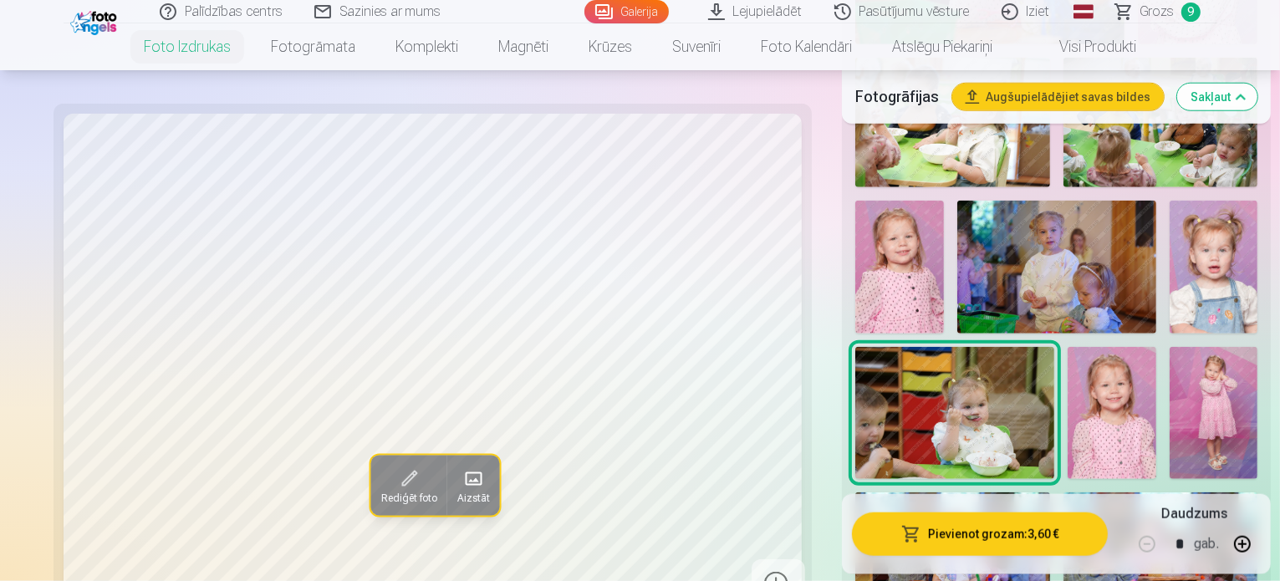
scroll to position [1672, 0]
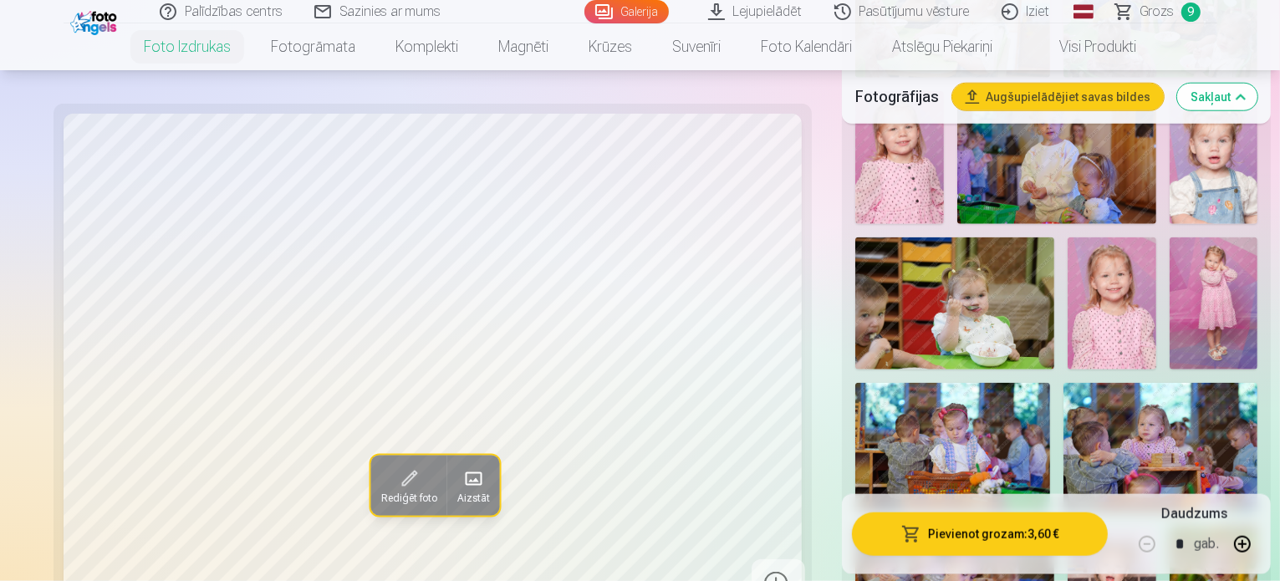
scroll to position [1922, 0]
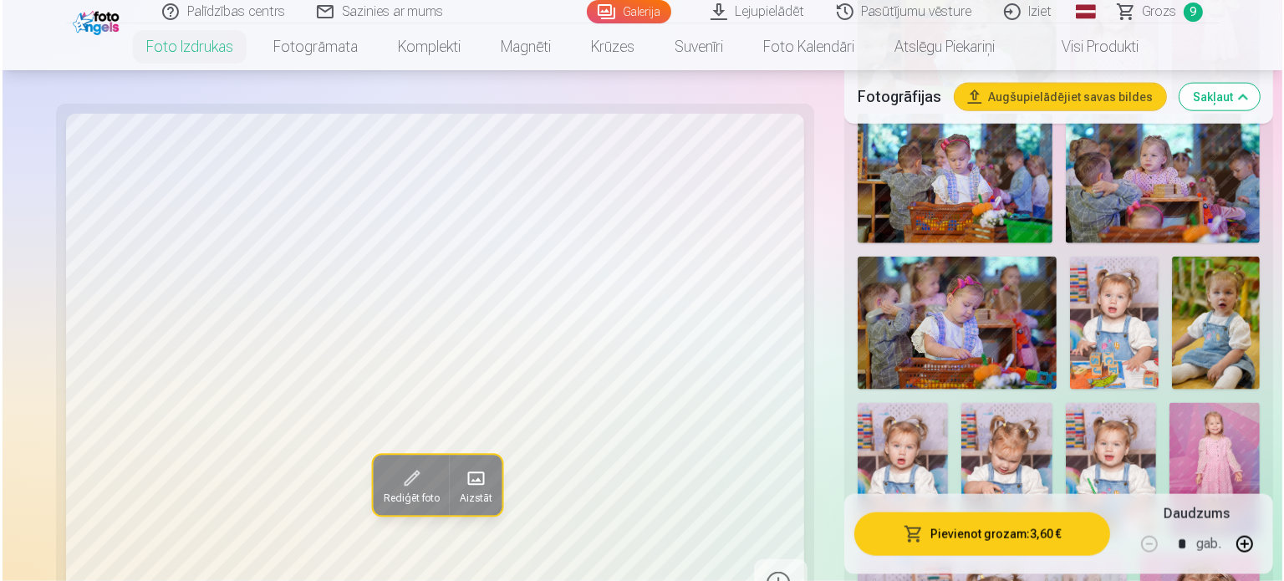
scroll to position [2173, 0]
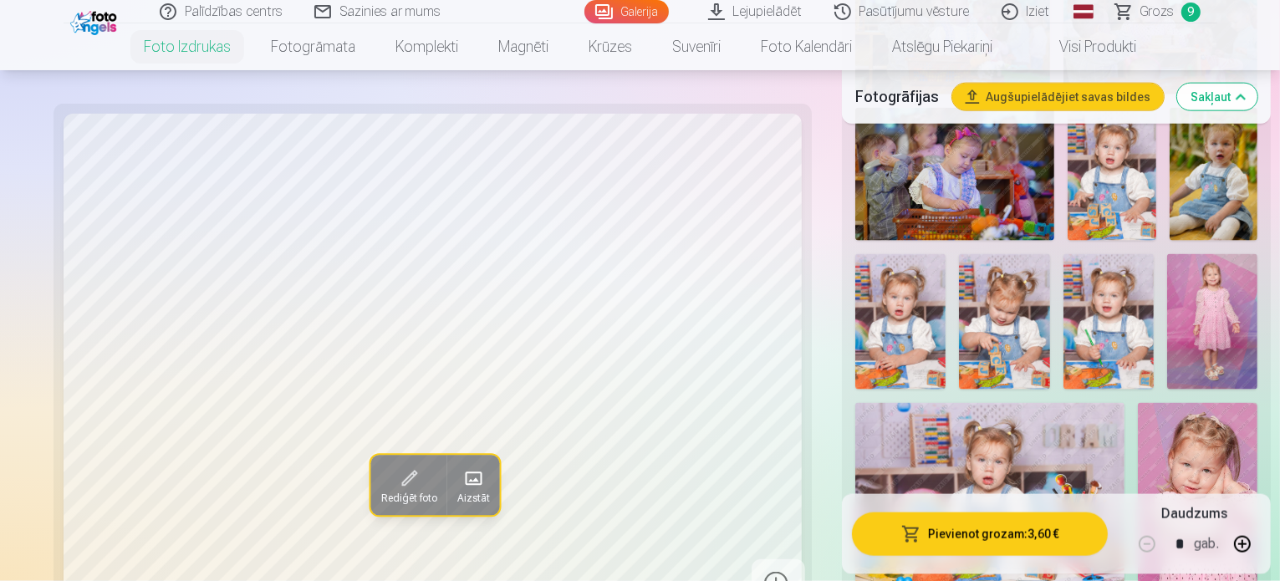
click at [1237, 547] on button "button" at bounding box center [1242, 544] width 40 height 40
click at [934, 537] on button "Pievienot grozam : 7,20 €" at bounding box center [980, 533] width 256 height 43
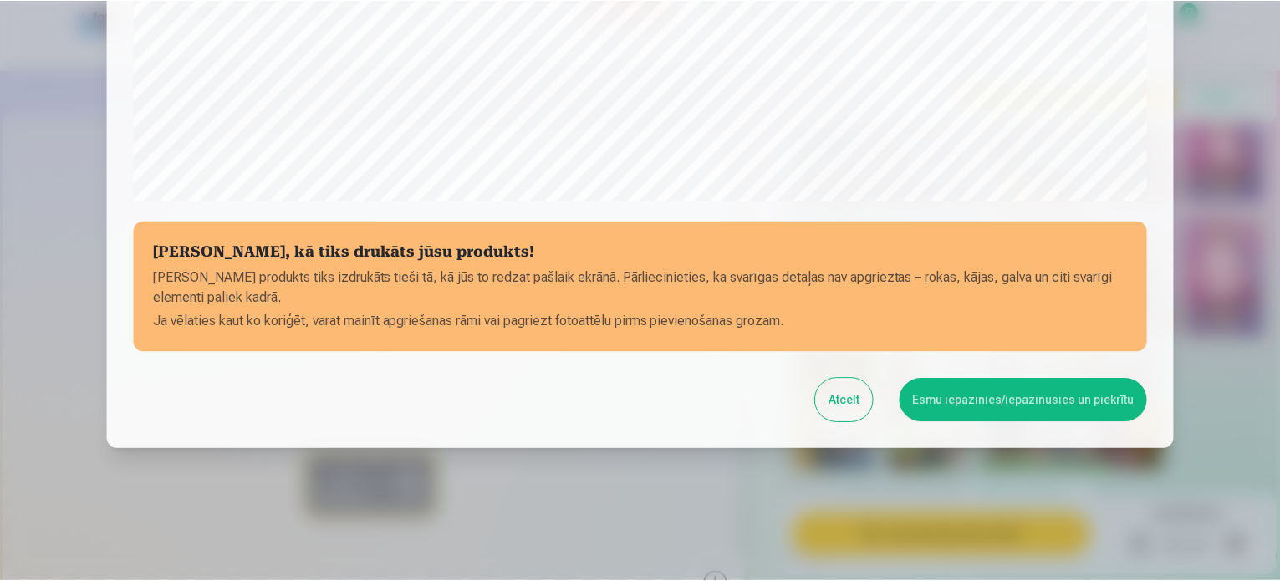
scroll to position [622, 0]
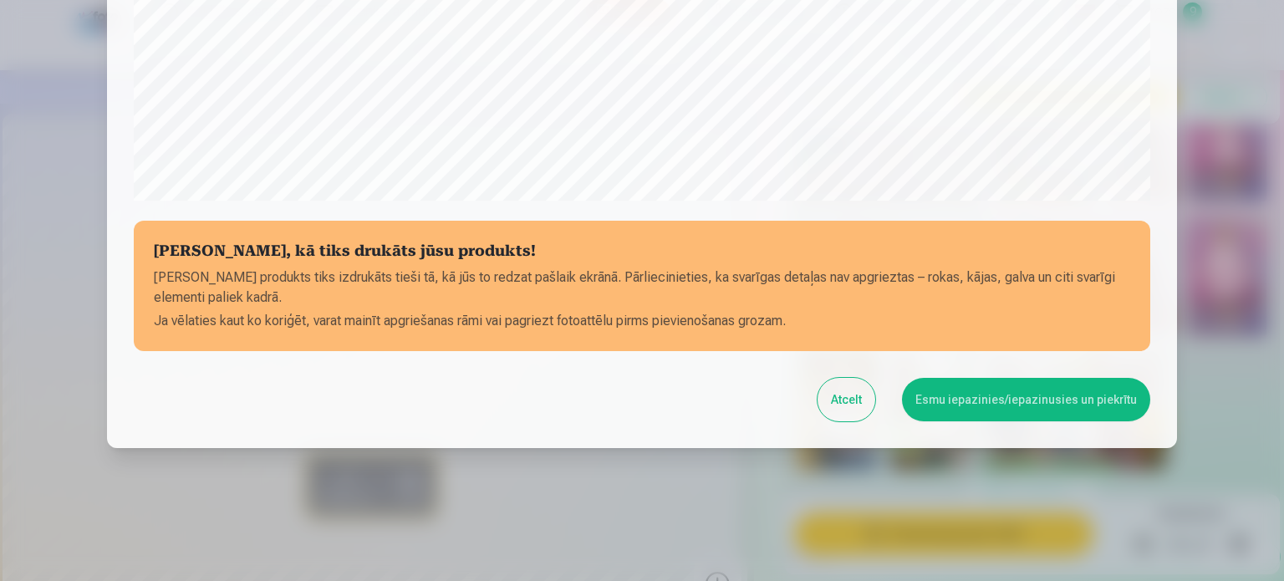
click at [993, 407] on button "Esmu iepazinies/iepazinusies un piekrītu" at bounding box center [1026, 399] width 248 height 43
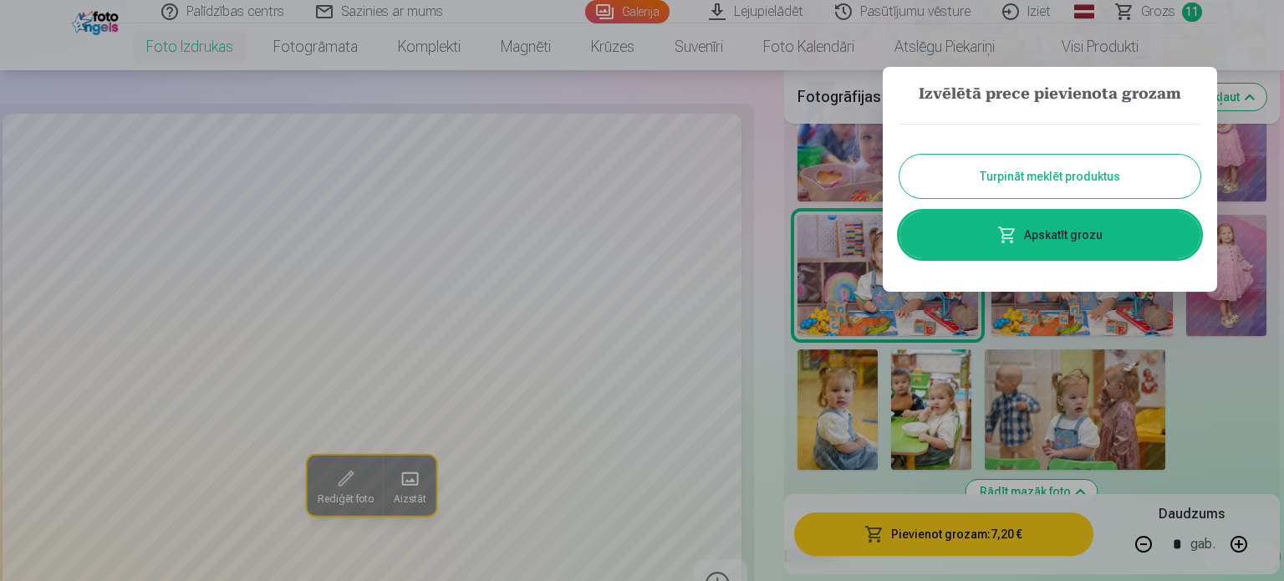
click at [1087, 176] on button "Turpināt meklēt produktus" at bounding box center [1049, 176] width 301 height 43
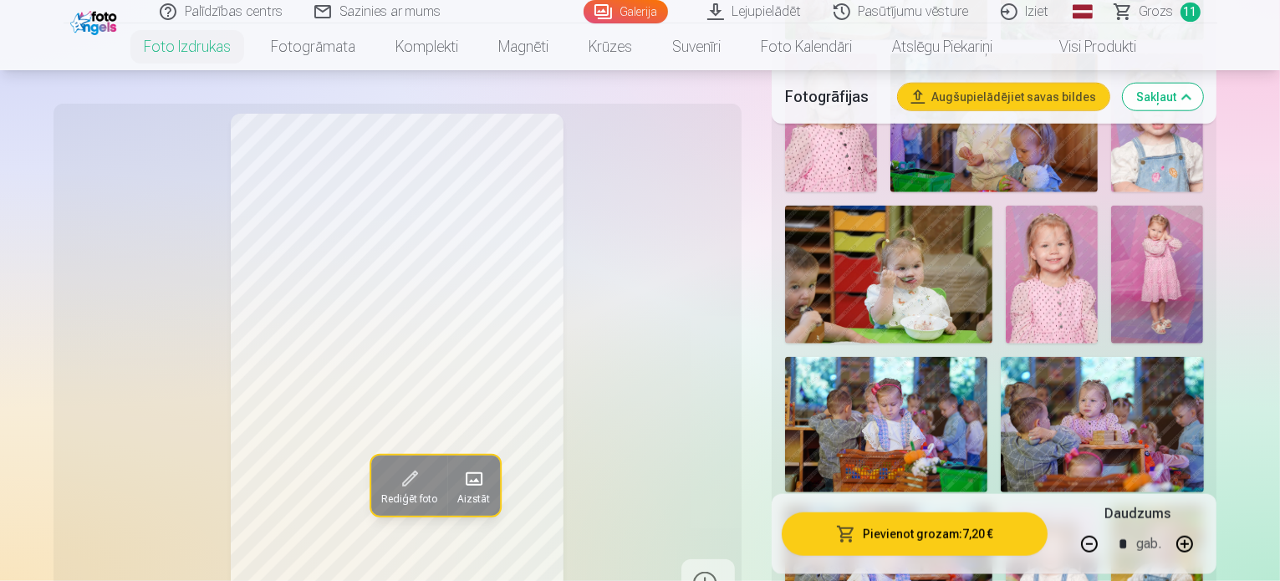
scroll to position [2006, 0]
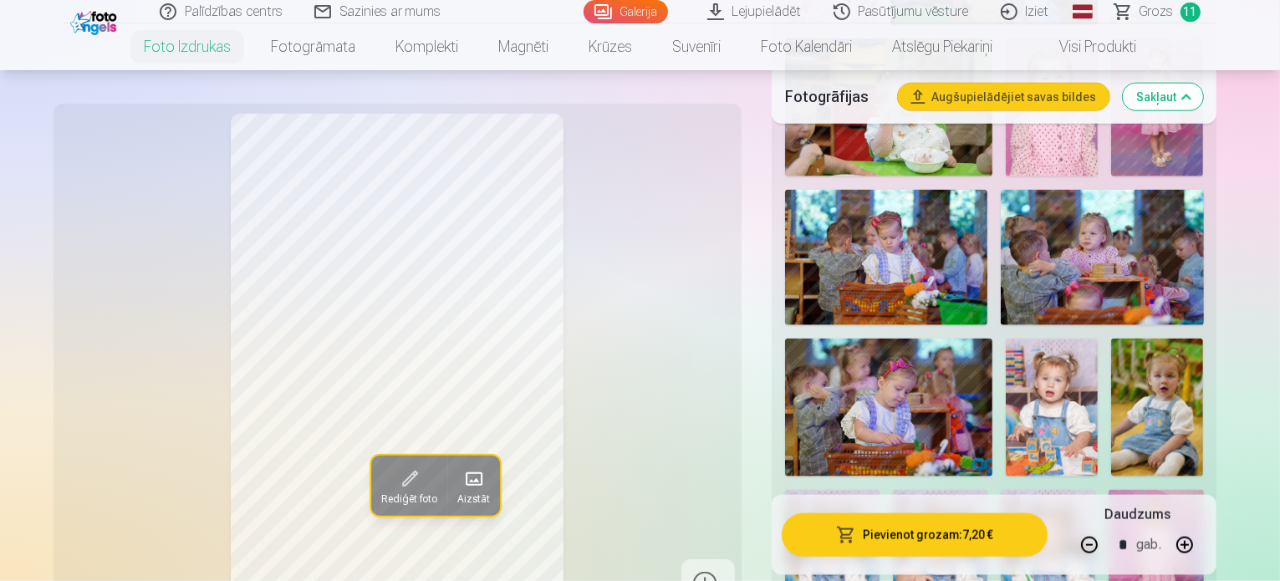
click at [1109, 553] on button "button" at bounding box center [1089, 544] width 40 height 40
type input "*"
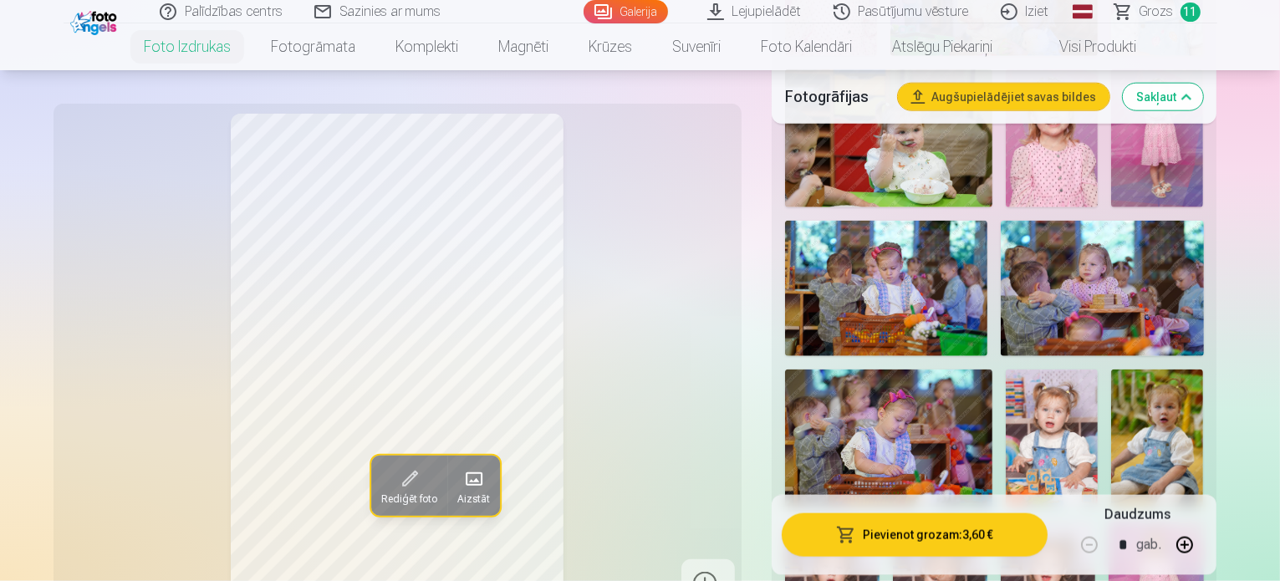
scroll to position [1839, 0]
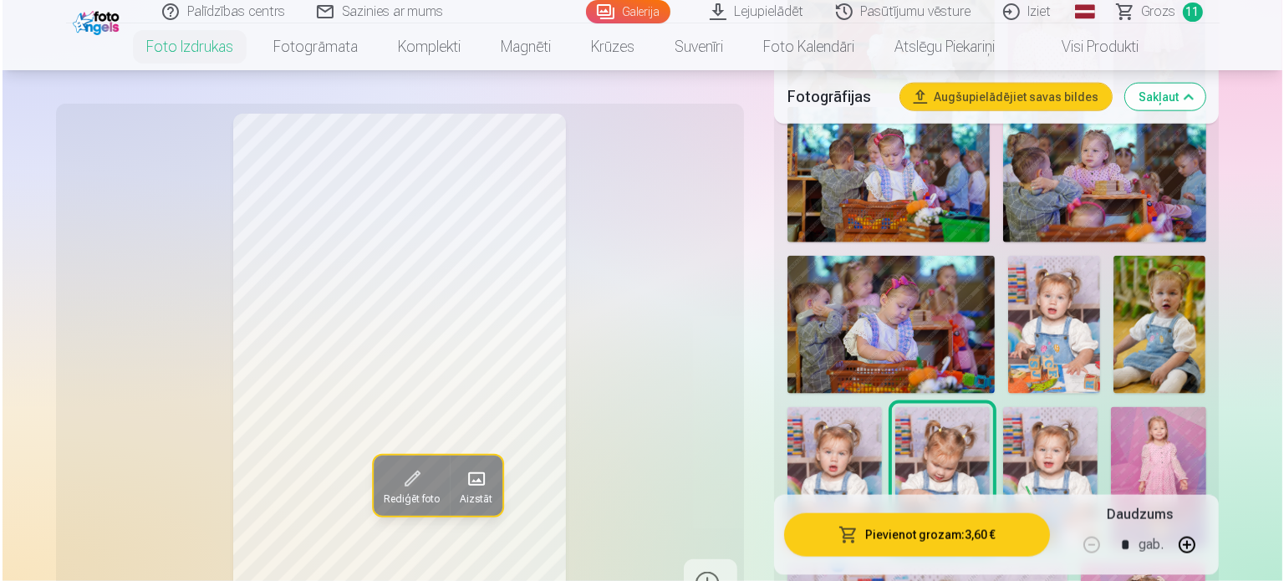
scroll to position [2090, 0]
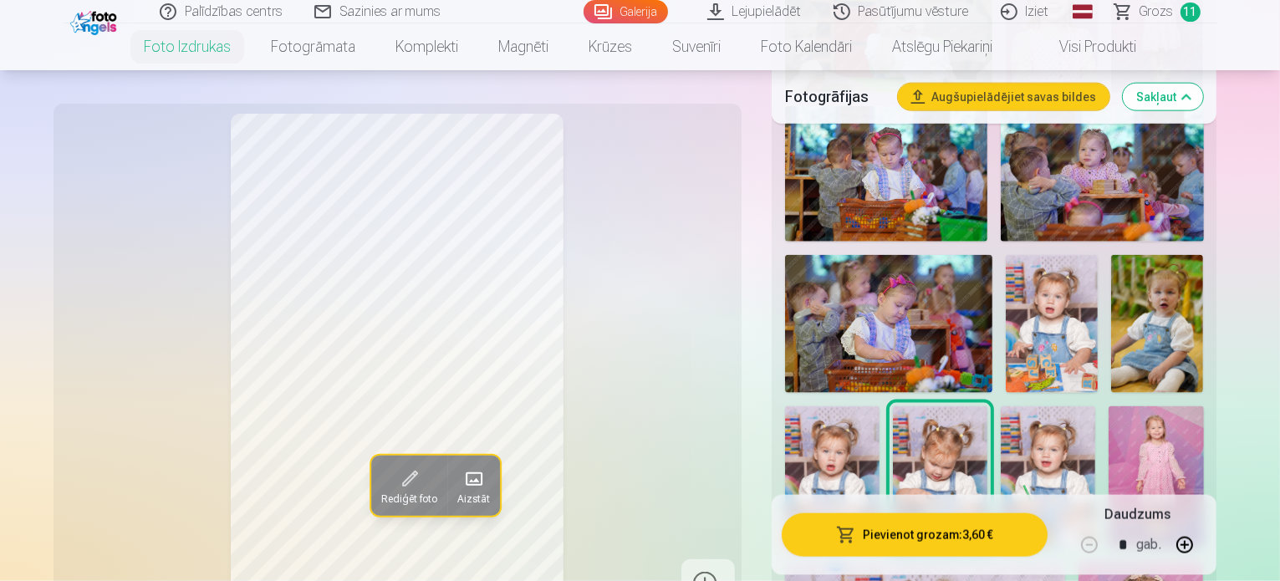
click at [931, 538] on button "Pievienot grozam : 3,60 €" at bounding box center [915, 533] width 267 height 43
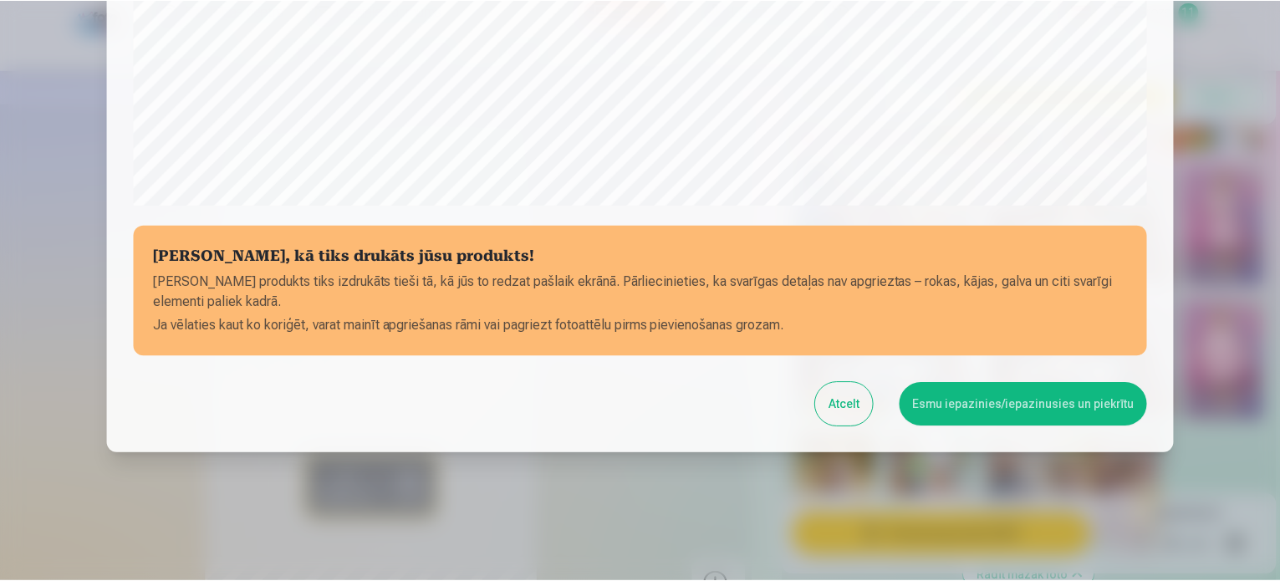
scroll to position [622, 0]
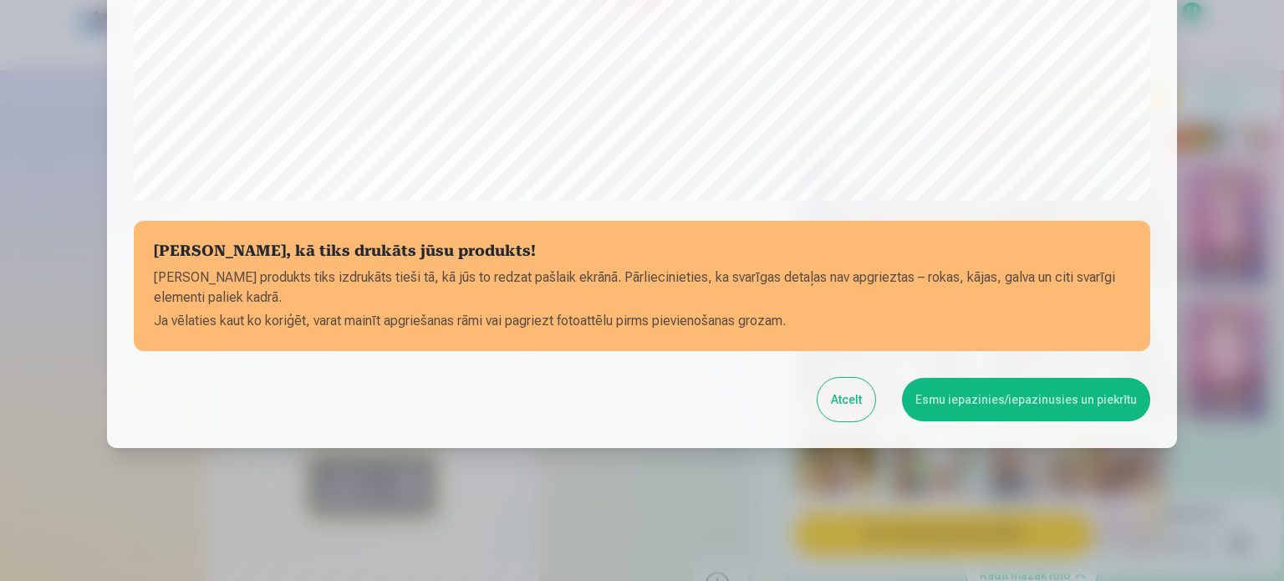
click at [1056, 395] on button "Esmu iepazinies/iepazinusies un piekrītu" at bounding box center [1026, 399] width 248 height 43
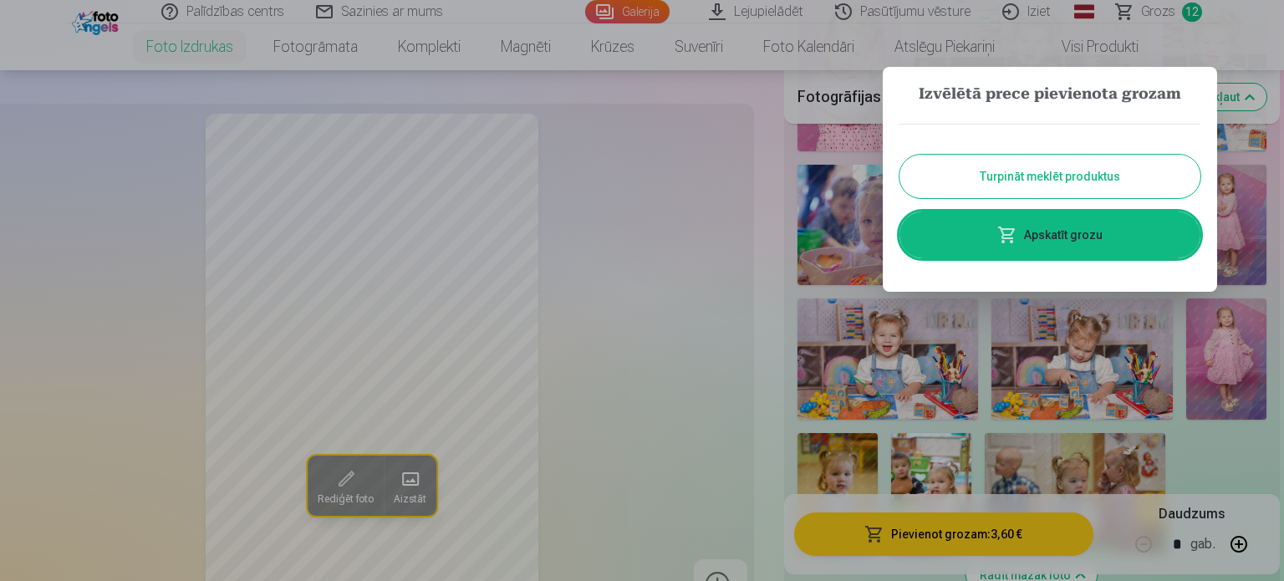
click at [1062, 175] on button "Turpināt meklēt produktus" at bounding box center [1049, 176] width 301 height 43
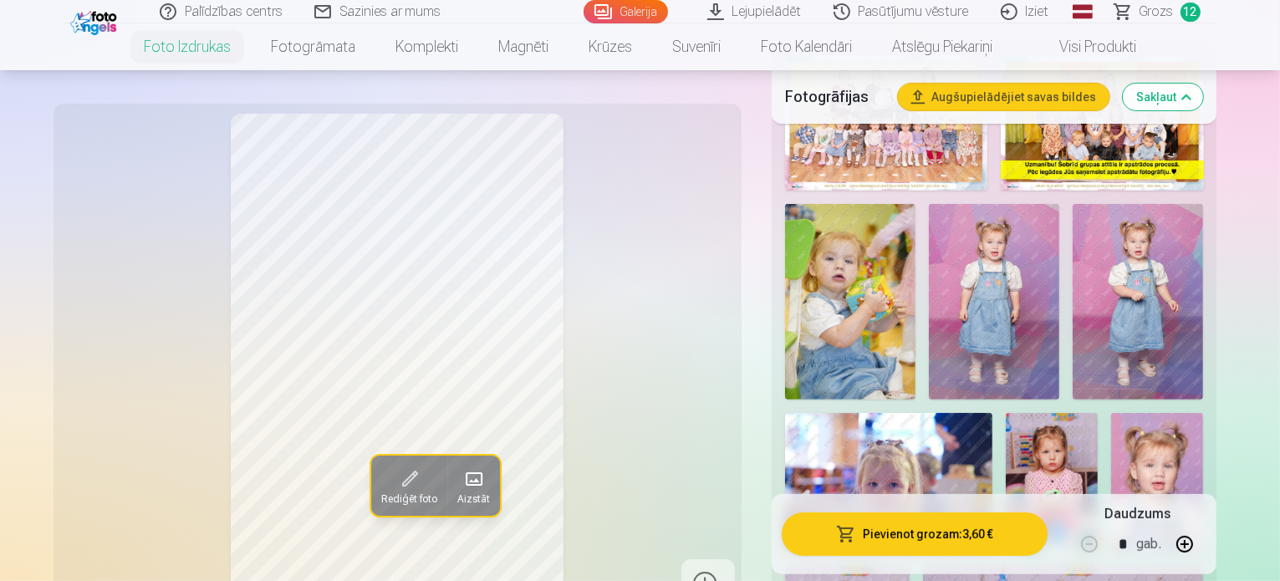
scroll to position [502, 0]
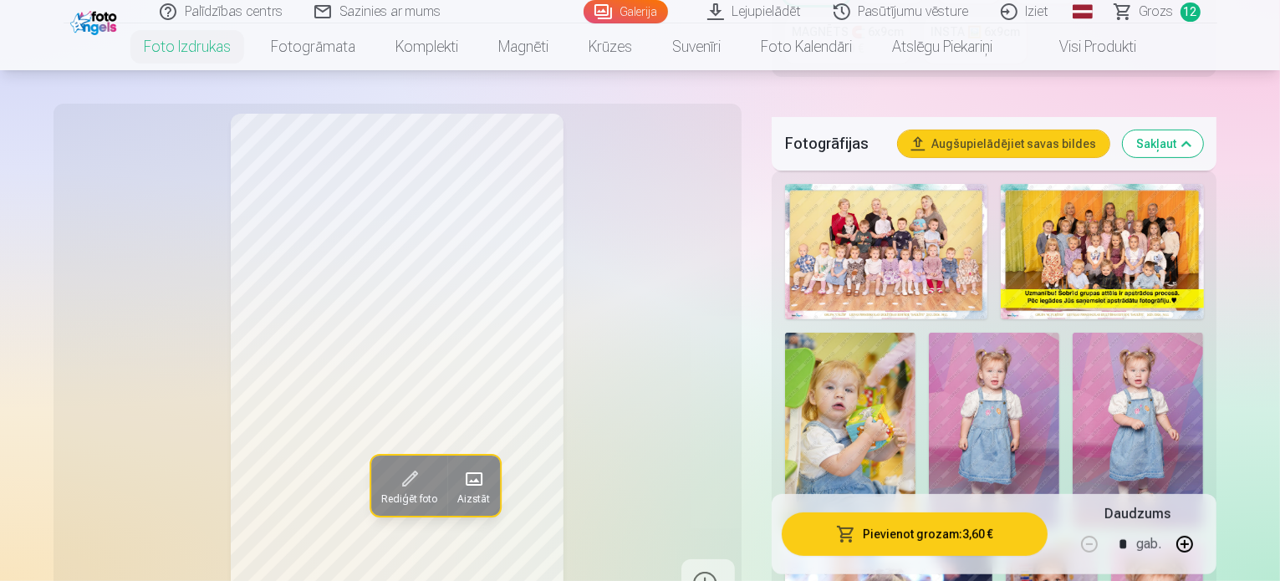
click at [1072, 357] on img at bounding box center [1137, 431] width 130 height 196
click at [929, 364] on img at bounding box center [994, 431] width 130 height 196
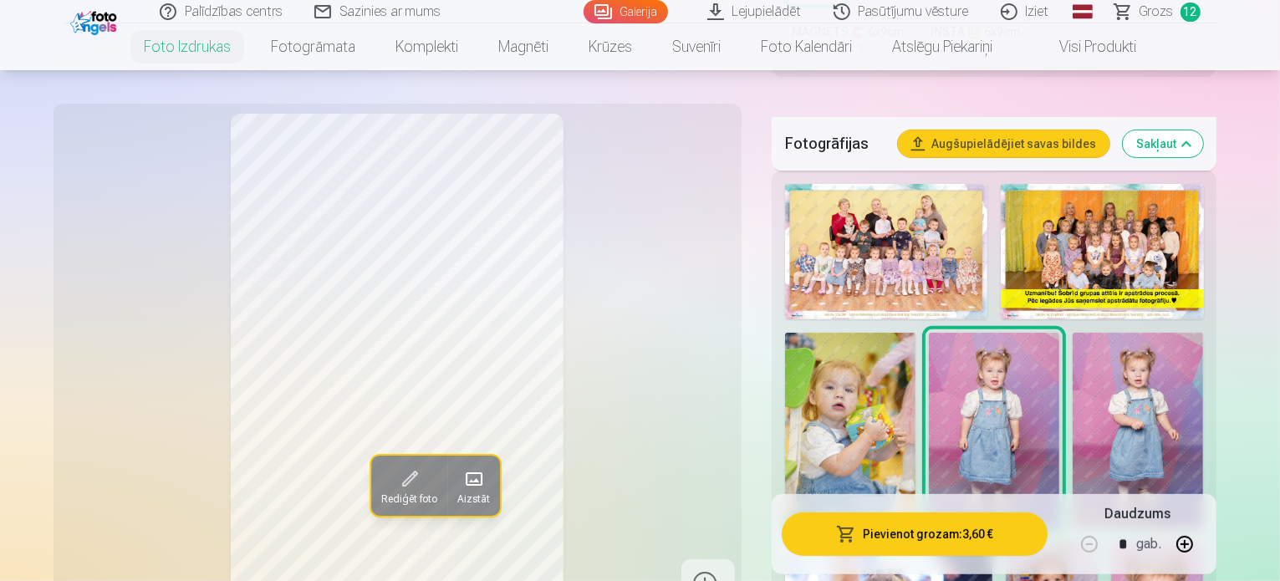
click at [915, 333] on img at bounding box center [850, 431] width 130 height 196
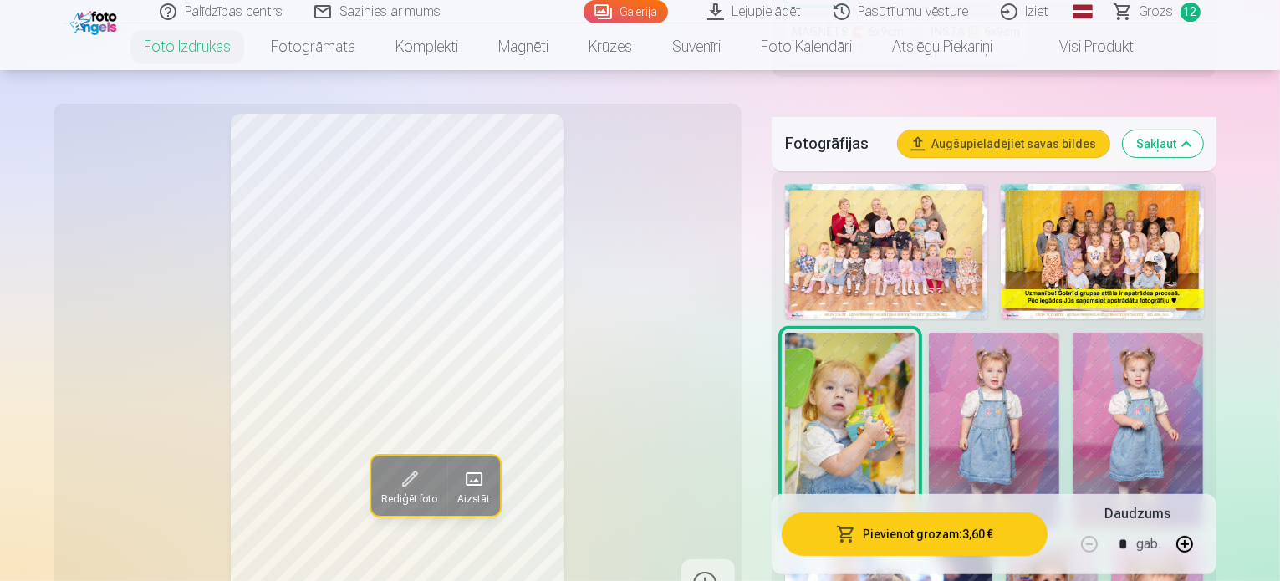
click at [1072, 341] on img at bounding box center [1137, 431] width 130 height 196
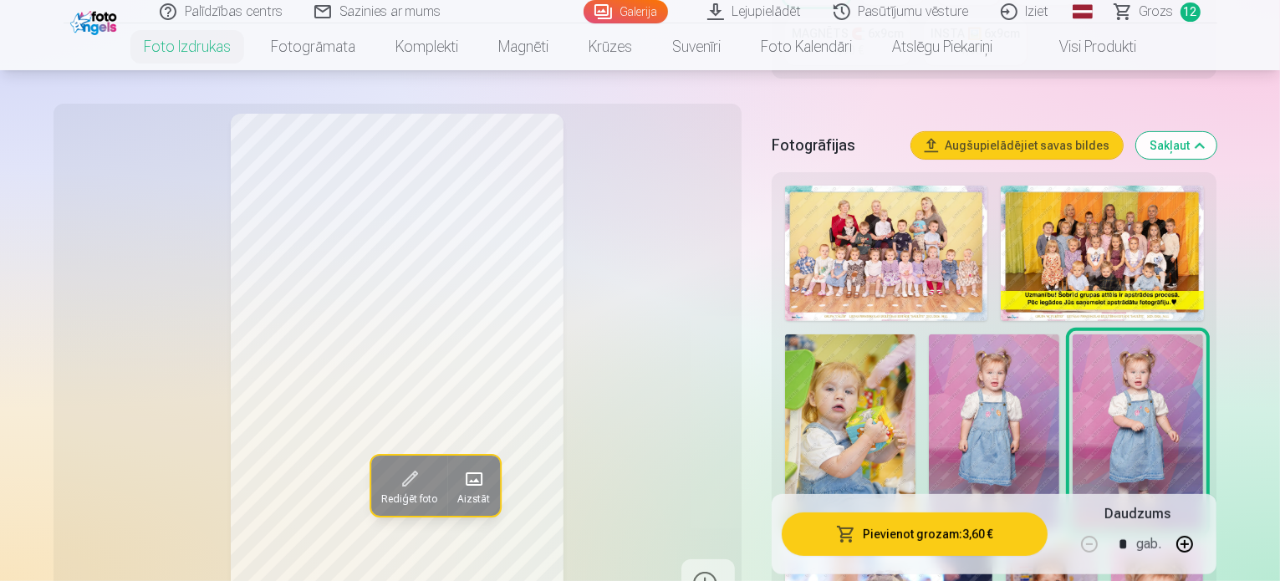
scroll to position [251, 0]
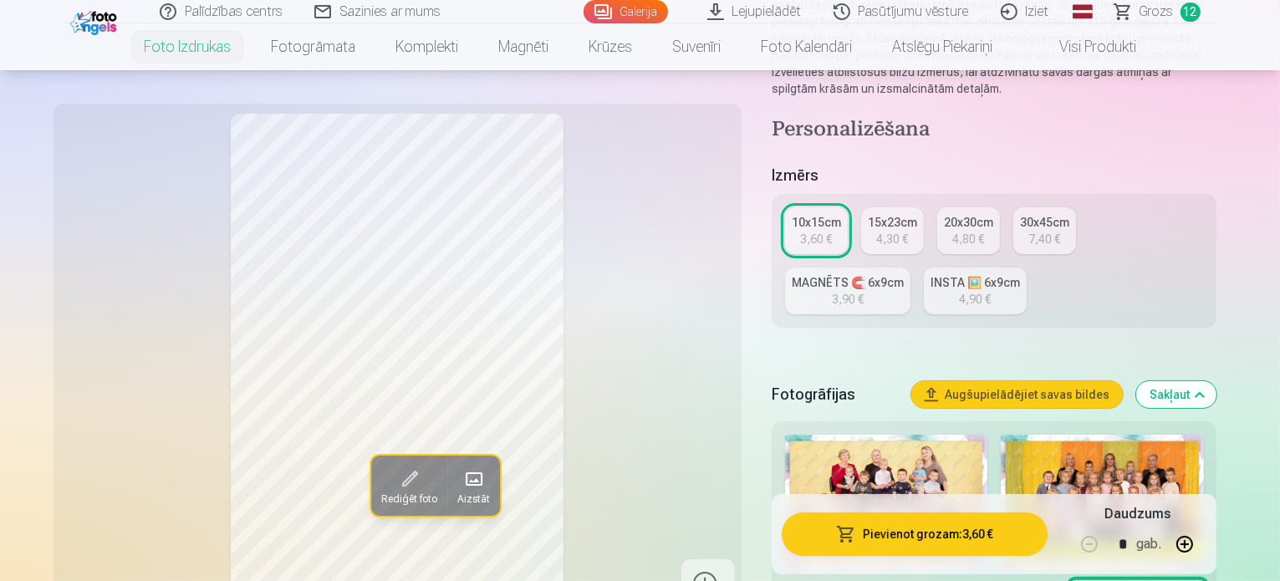
click at [1172, 18] on span "Grozs" at bounding box center [1156, 12] width 34 height 20
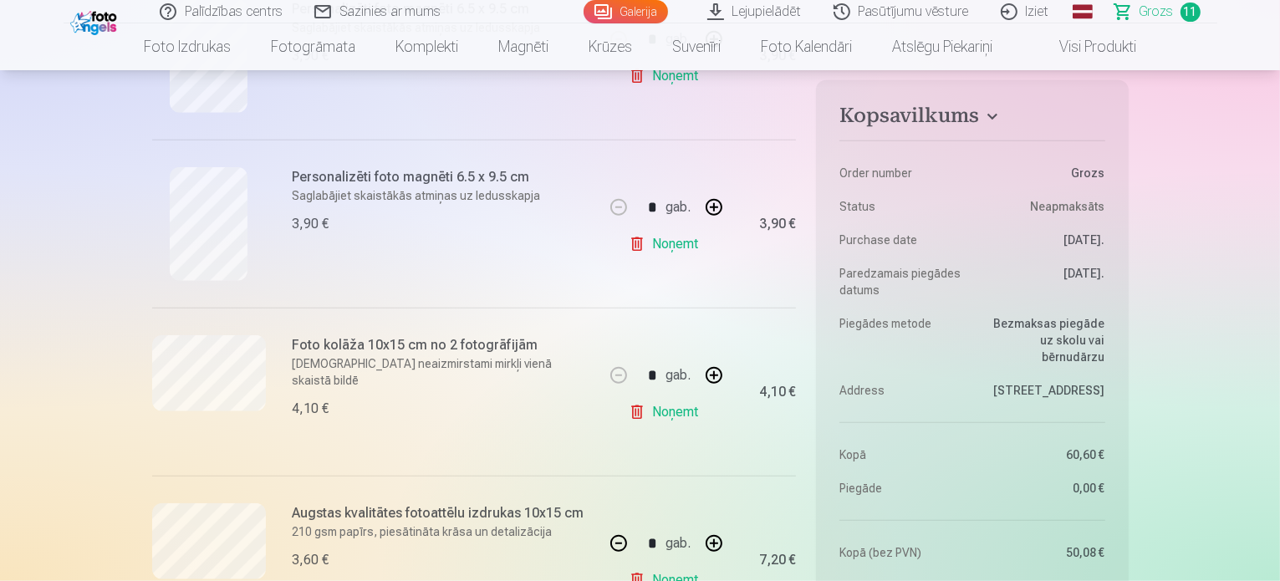
scroll to position [1421, 0]
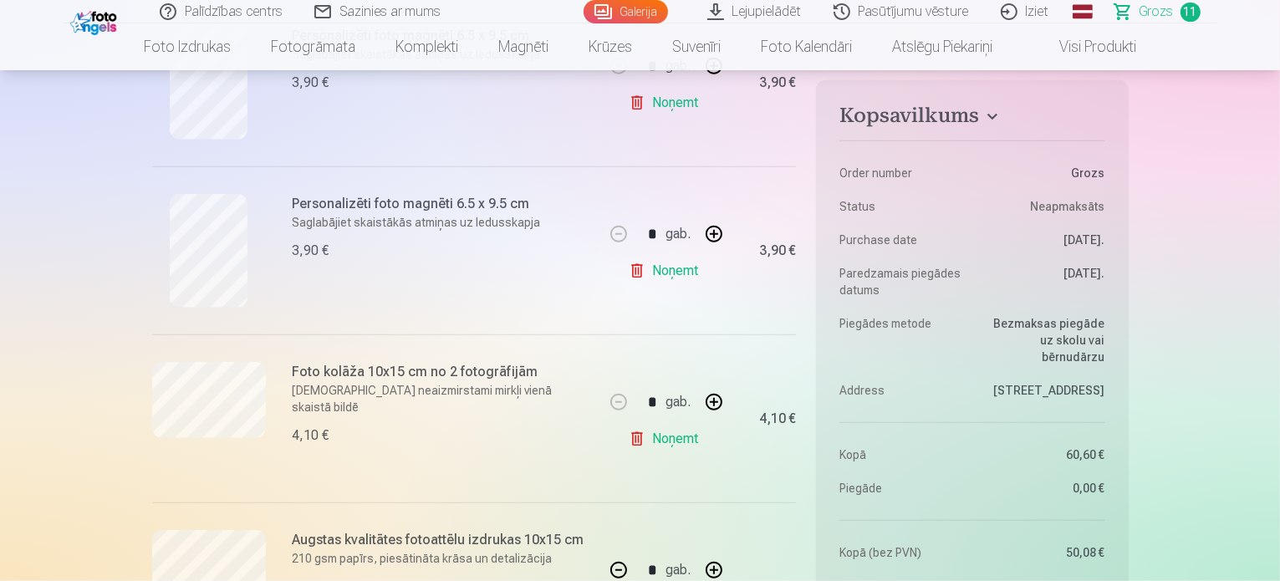
click at [713, 230] on button "button" at bounding box center [714, 234] width 40 height 40
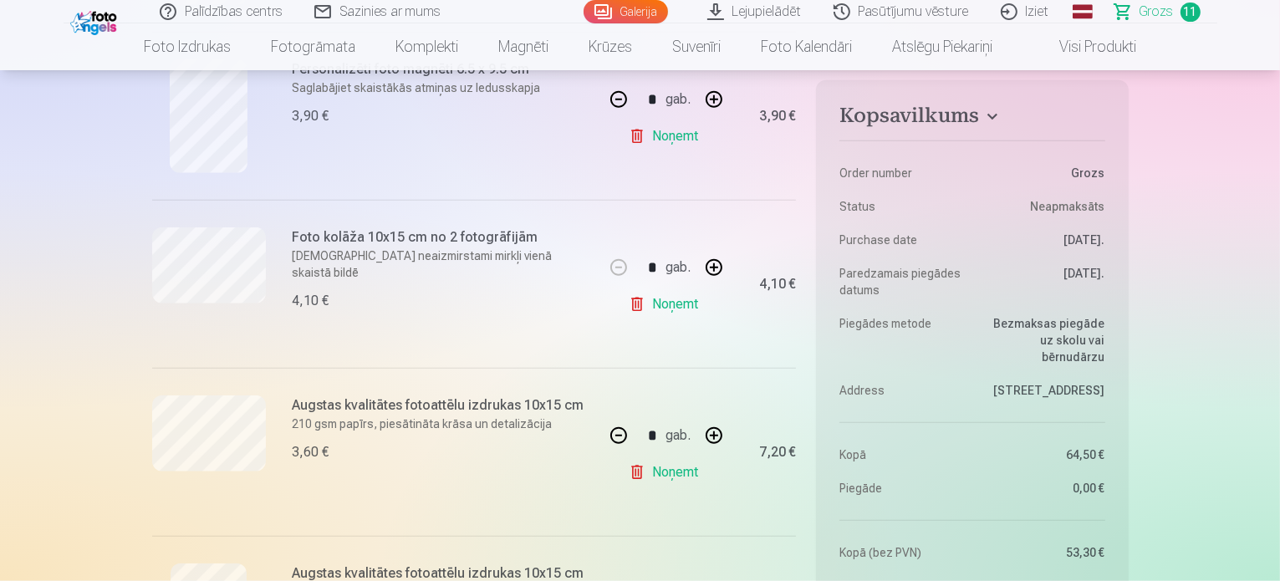
scroll to position [1505, 0]
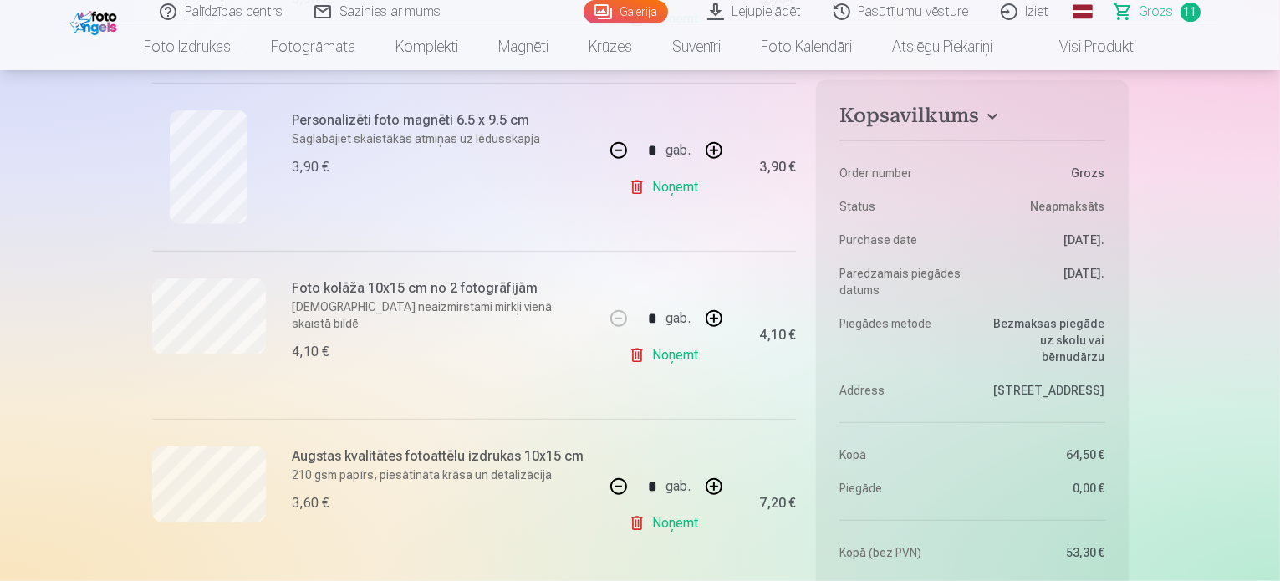
click at [719, 145] on button "button" at bounding box center [714, 150] width 40 height 40
type input "*"
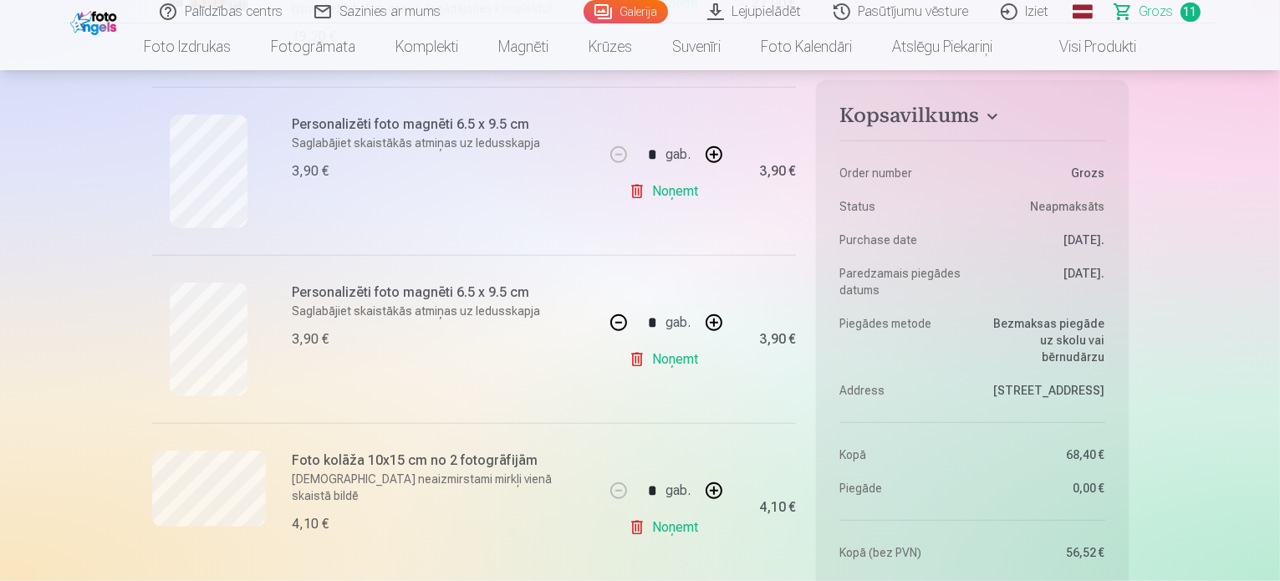
scroll to position [1170, 0]
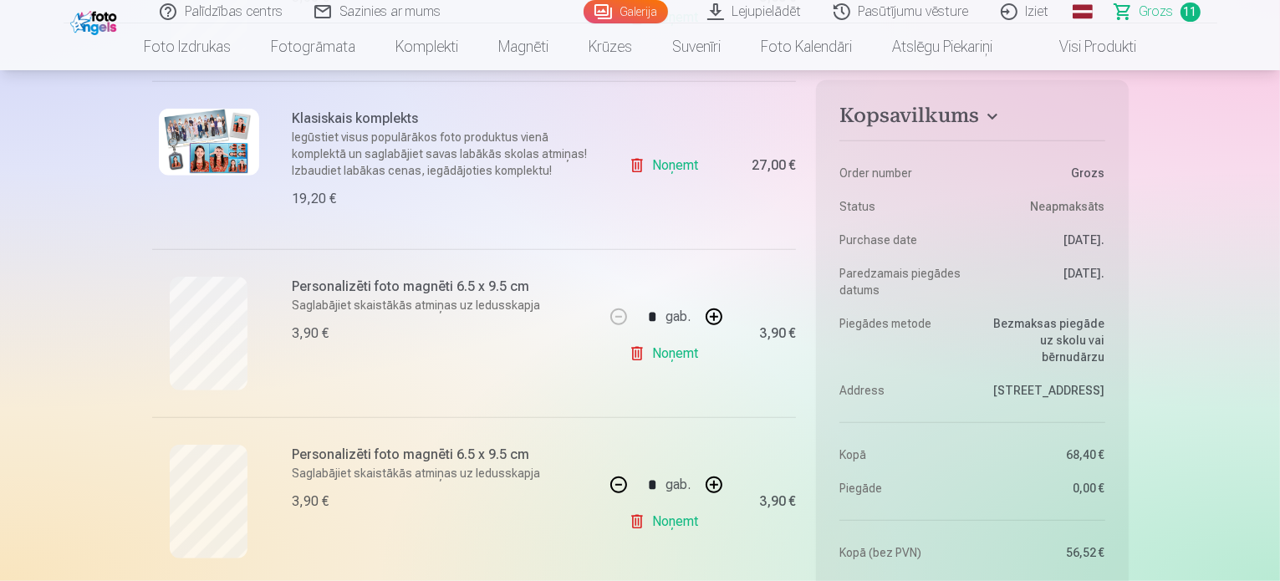
click at [673, 354] on link "Noņemt" at bounding box center [667, 353] width 76 height 33
type input "*"
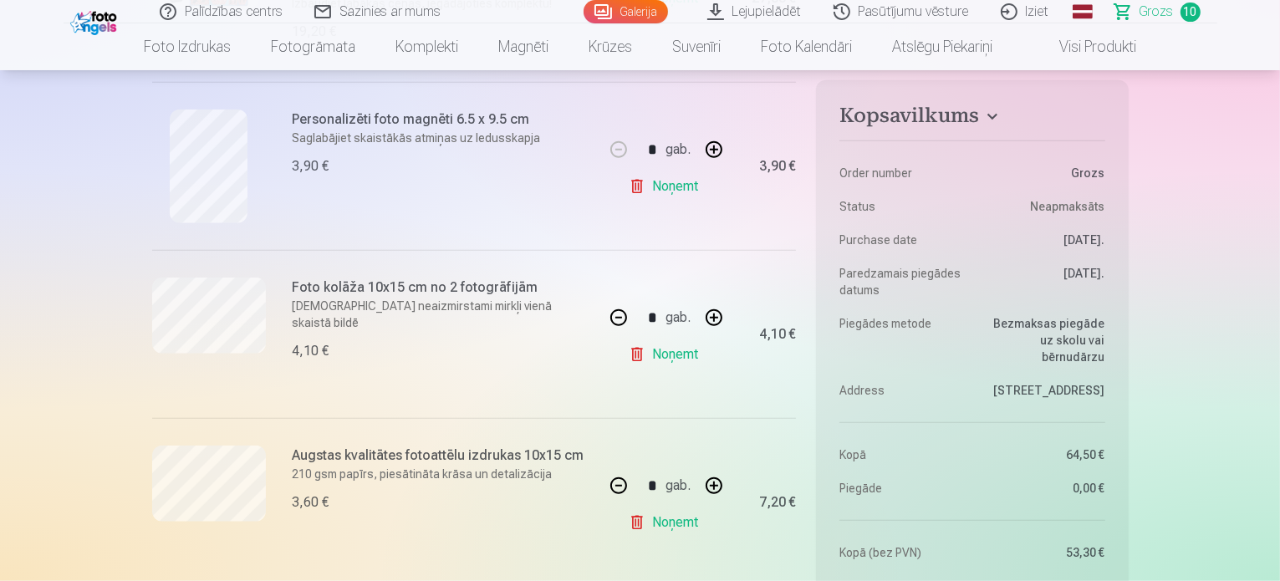
click at [710, 143] on button "button" at bounding box center [714, 150] width 40 height 40
type input "*"
click at [619, 327] on button "button" at bounding box center [618, 318] width 40 height 40
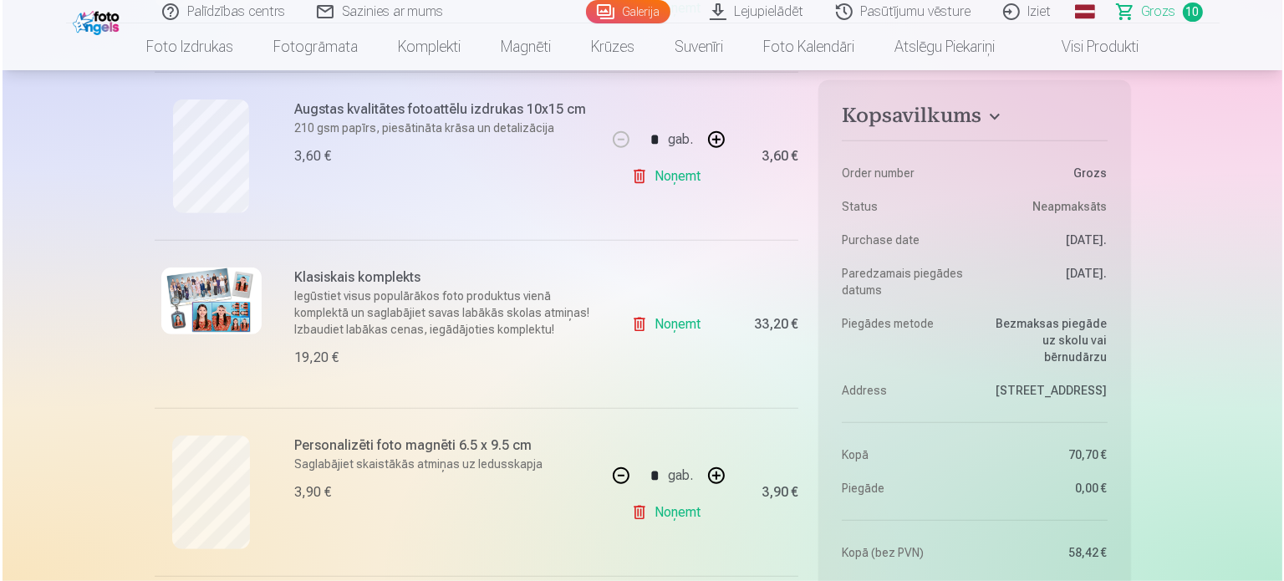
scroll to position [1003, 0]
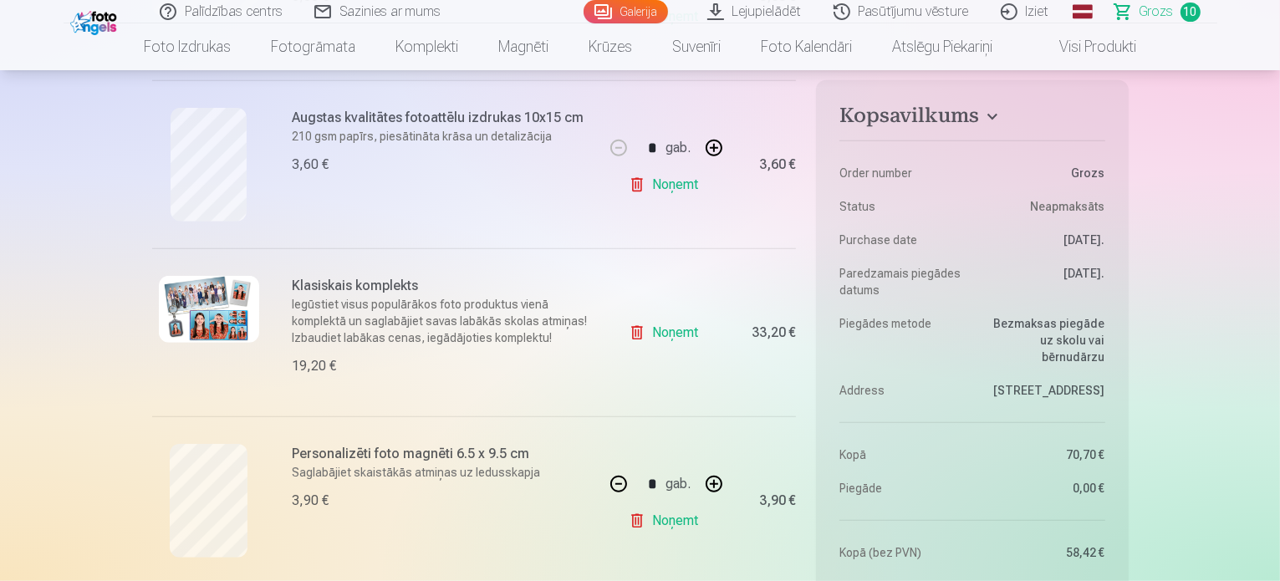
click at [234, 293] on img at bounding box center [209, 309] width 100 height 67
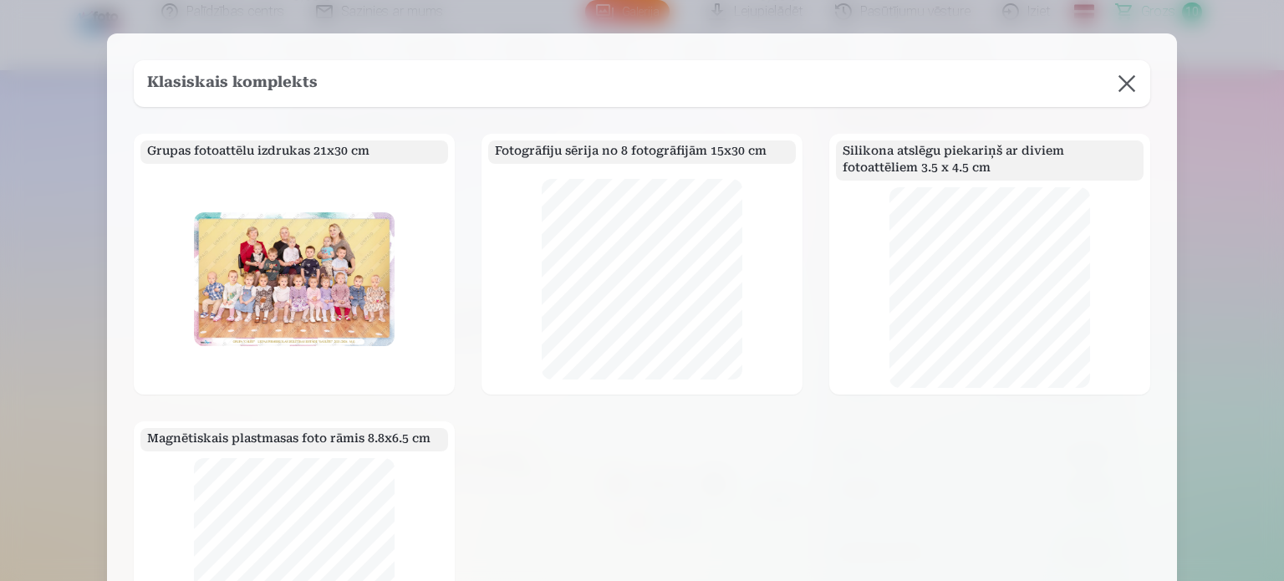
scroll to position [0, 0]
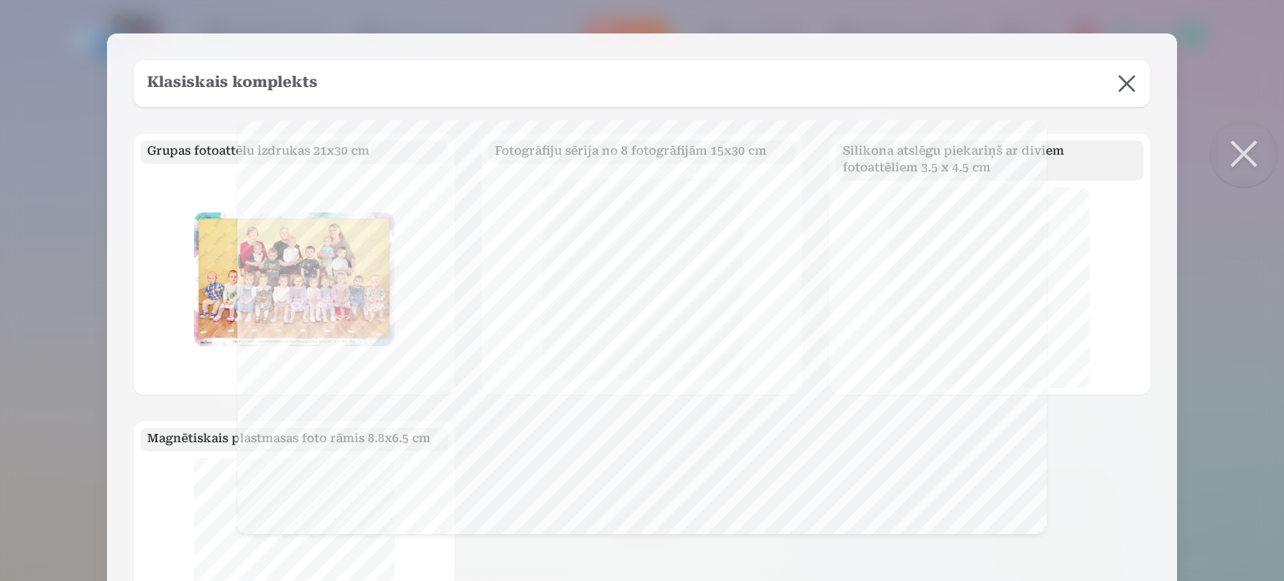
click at [1120, 84] on button at bounding box center [1126, 83] width 47 height 47
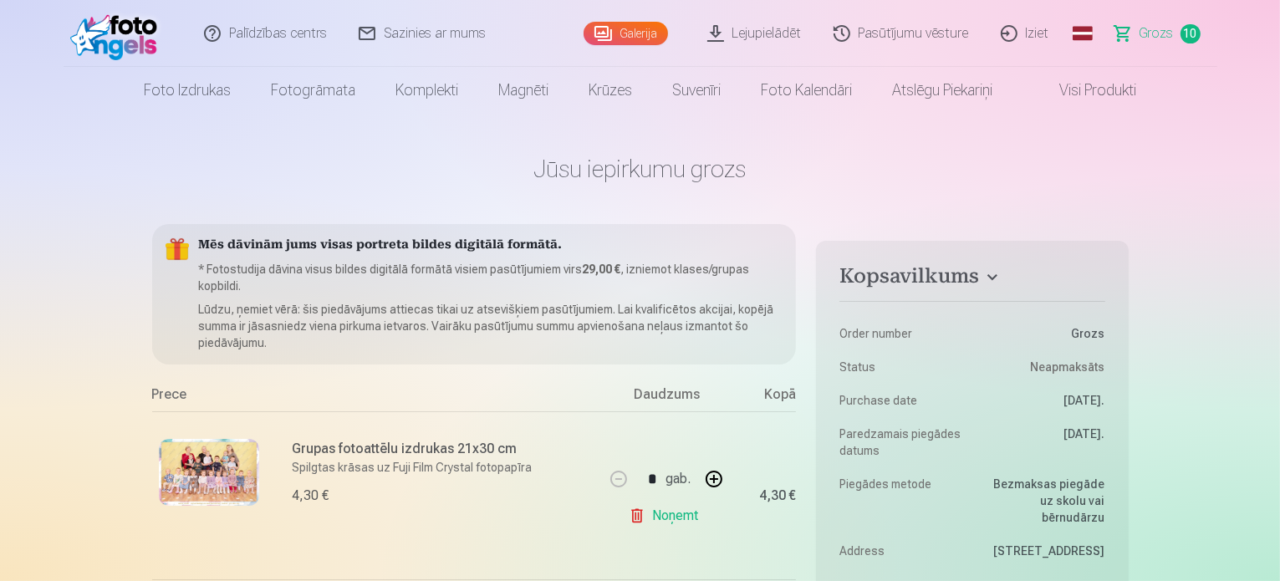
click at [227, 474] on img at bounding box center [209, 472] width 100 height 67
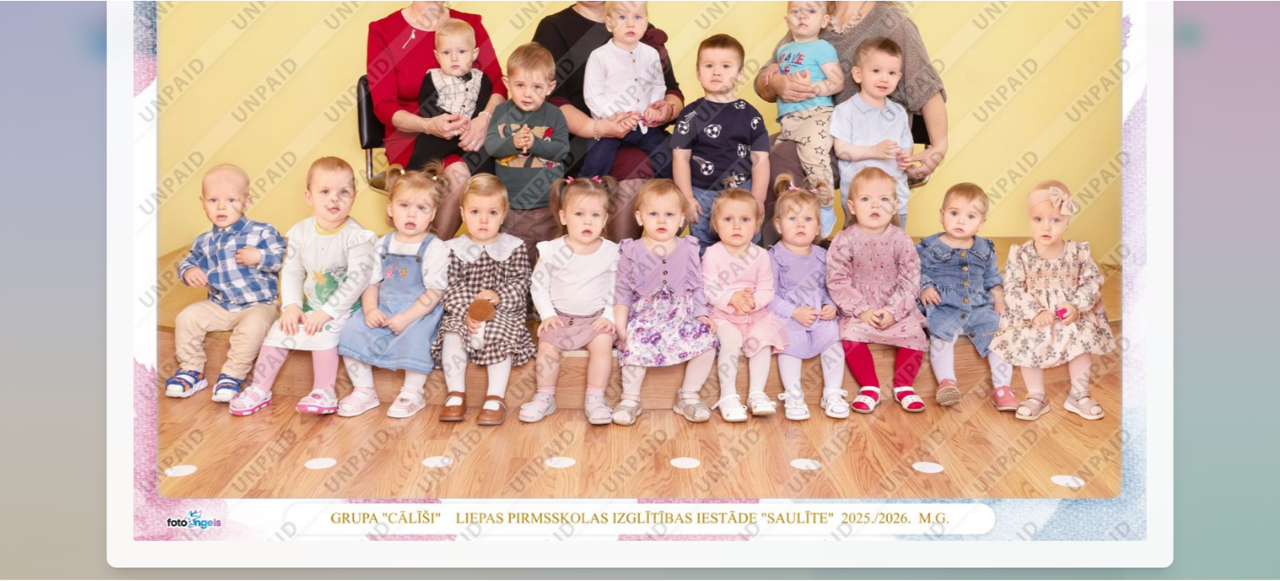
scroll to position [67, 0]
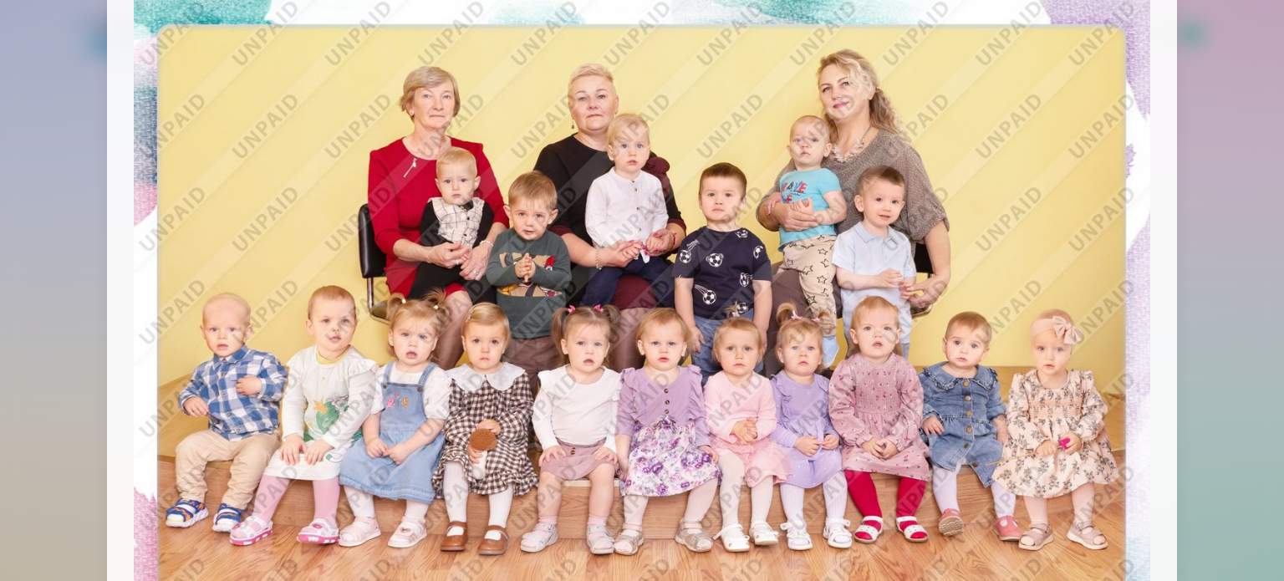
click at [1245, 293] on div at bounding box center [642, 290] width 1284 height 581
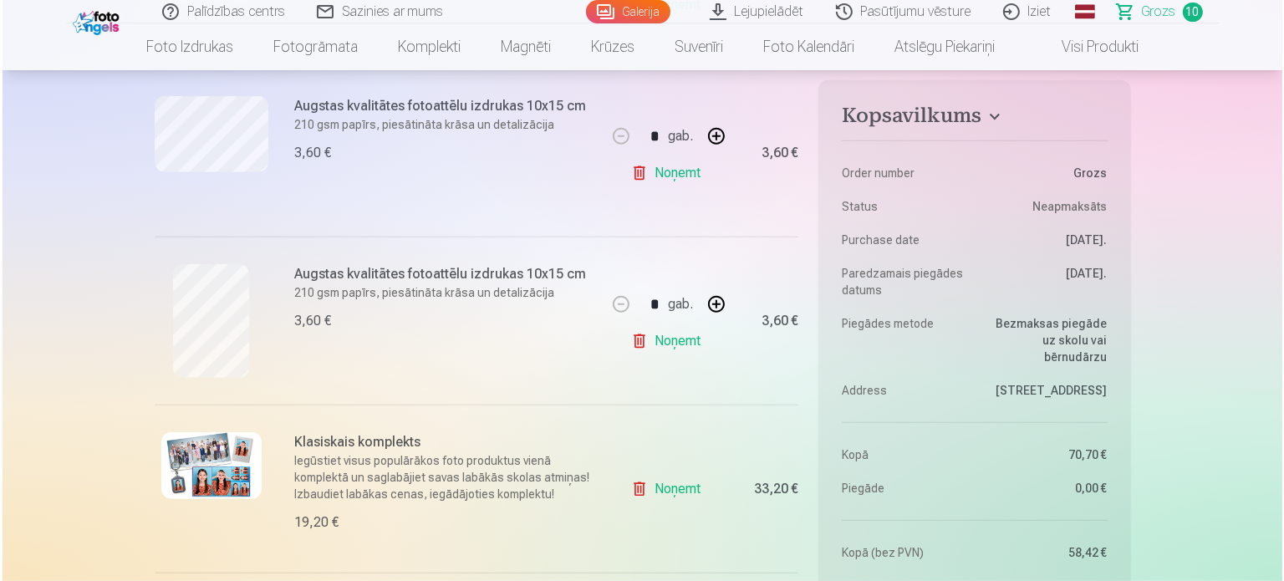
scroll to position [919, 0]
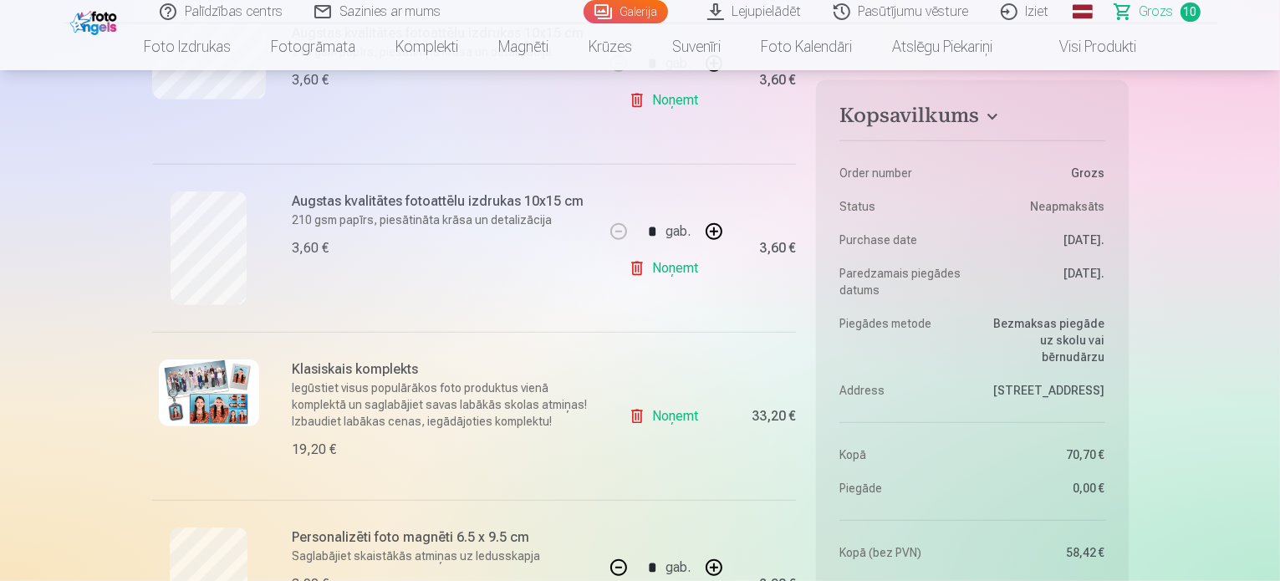
click at [222, 384] on img at bounding box center [209, 392] width 100 height 67
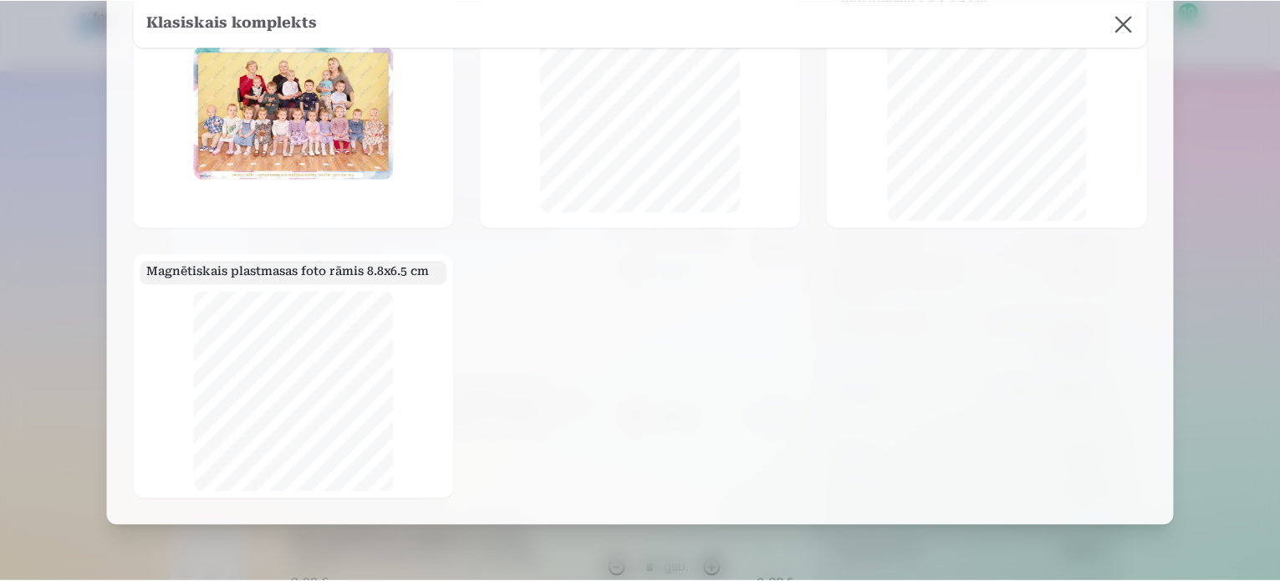
scroll to position [0, 0]
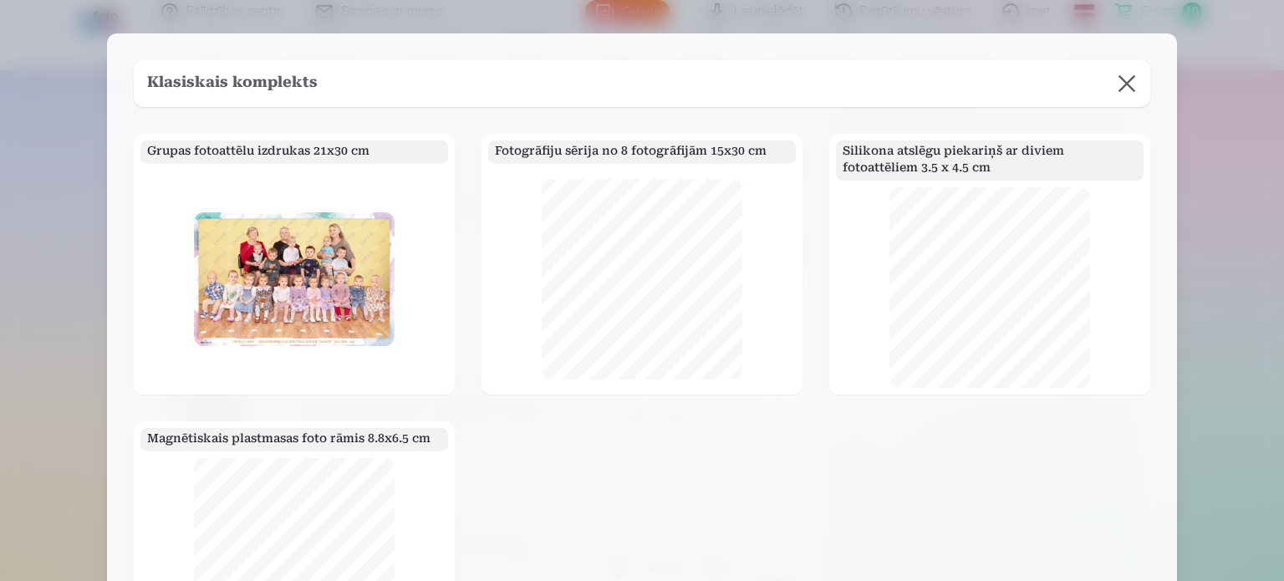
click at [1137, 81] on button at bounding box center [1126, 83] width 47 height 47
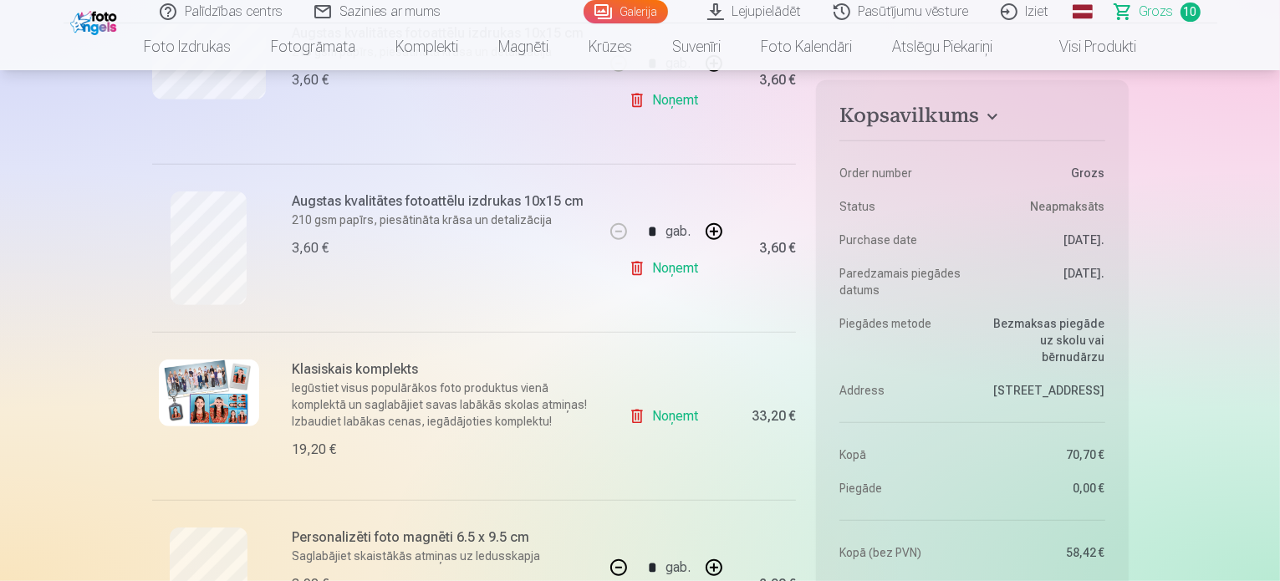
click at [675, 415] on link "Noņemt" at bounding box center [667, 416] width 76 height 33
click at [669, 415] on link "Noņemt" at bounding box center [667, 416] width 76 height 33
type input "*"
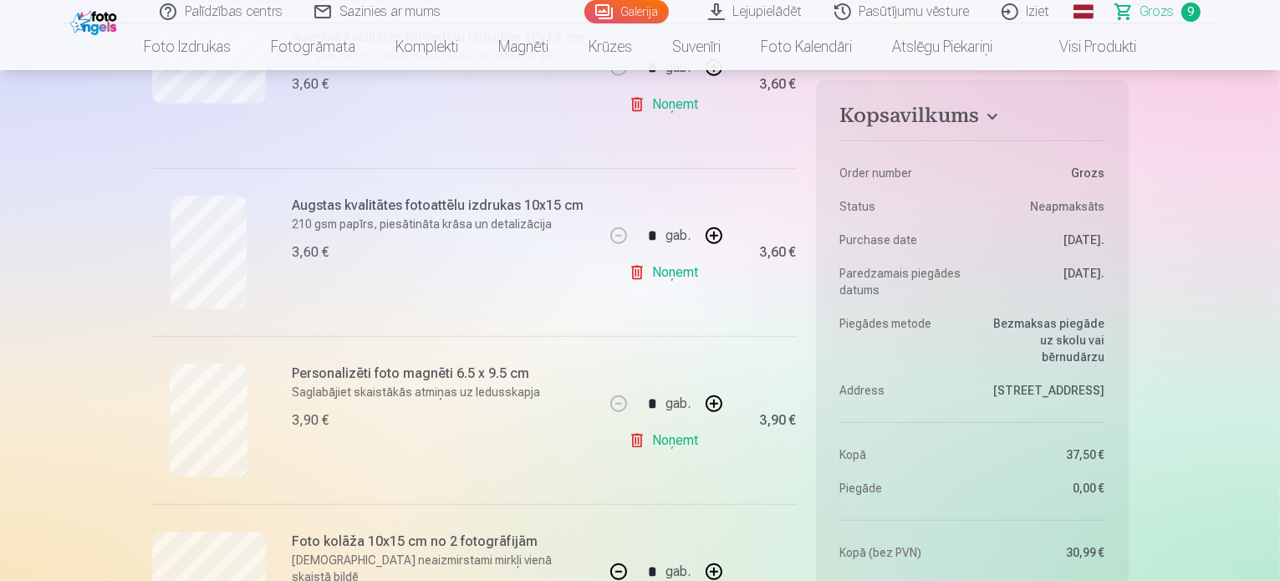
scroll to position [919, 0]
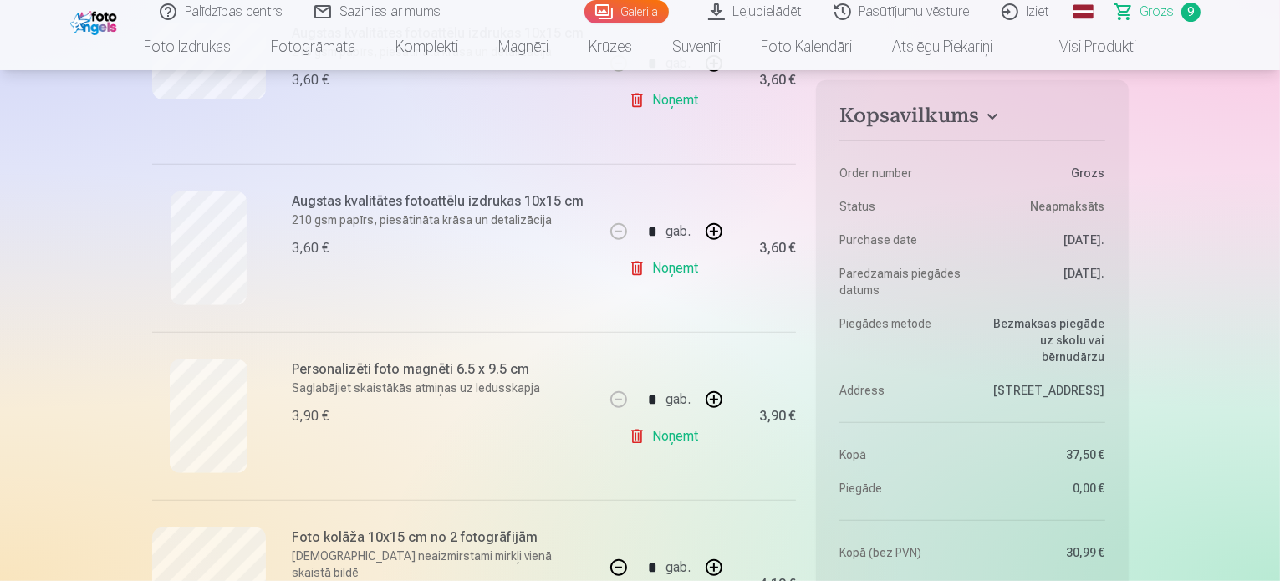
click at [665, 270] on link "Noņemt" at bounding box center [667, 268] width 76 height 33
type input "*"
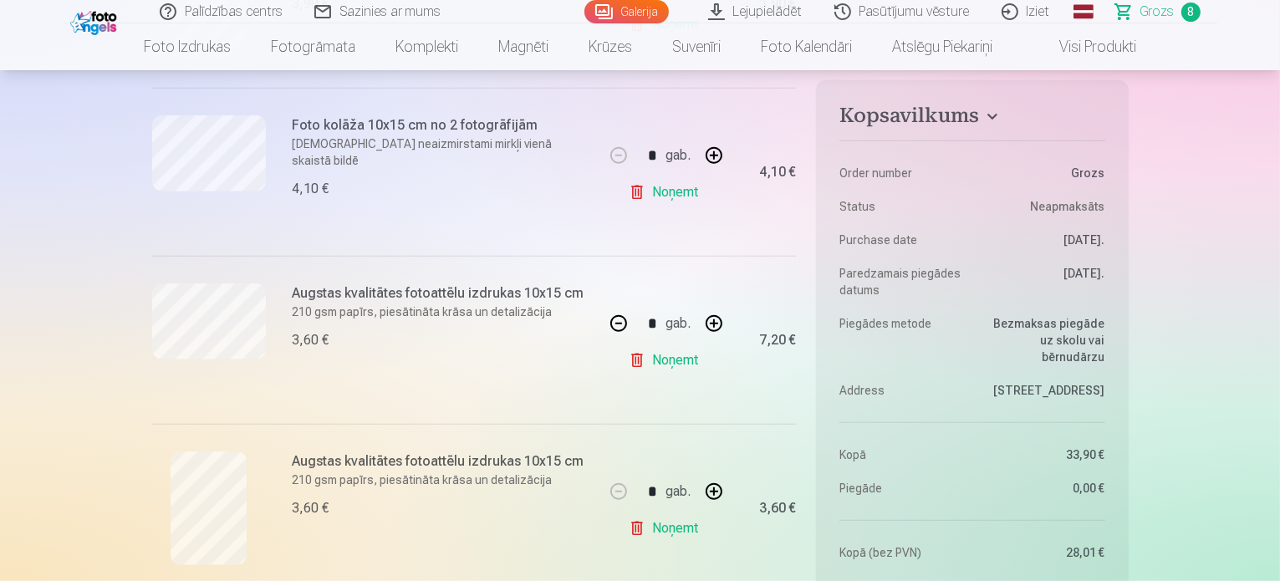
scroll to position [1170, 0]
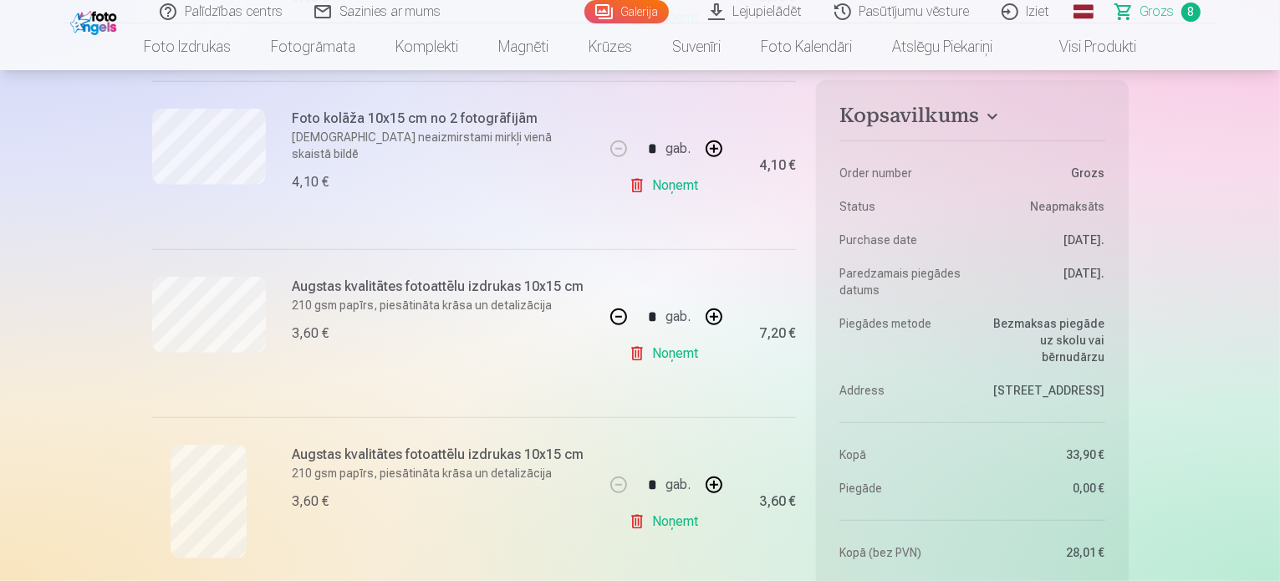
click at [618, 313] on button "button" at bounding box center [618, 317] width 40 height 40
type input "*"
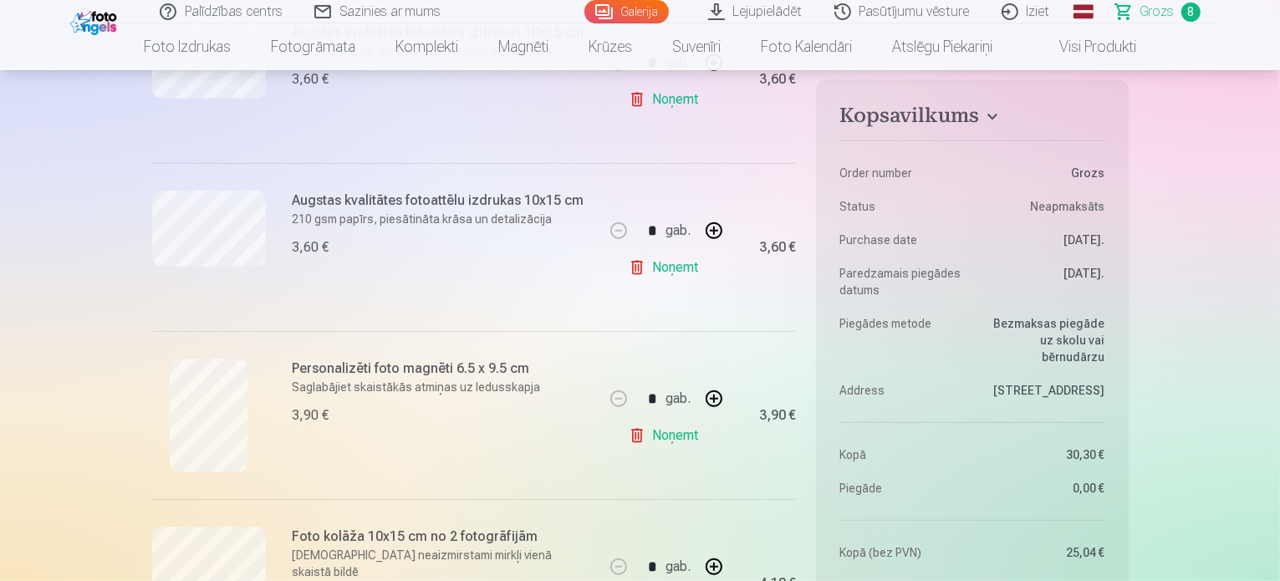
click at [713, 399] on button "button" at bounding box center [714, 399] width 40 height 40
type input "*"
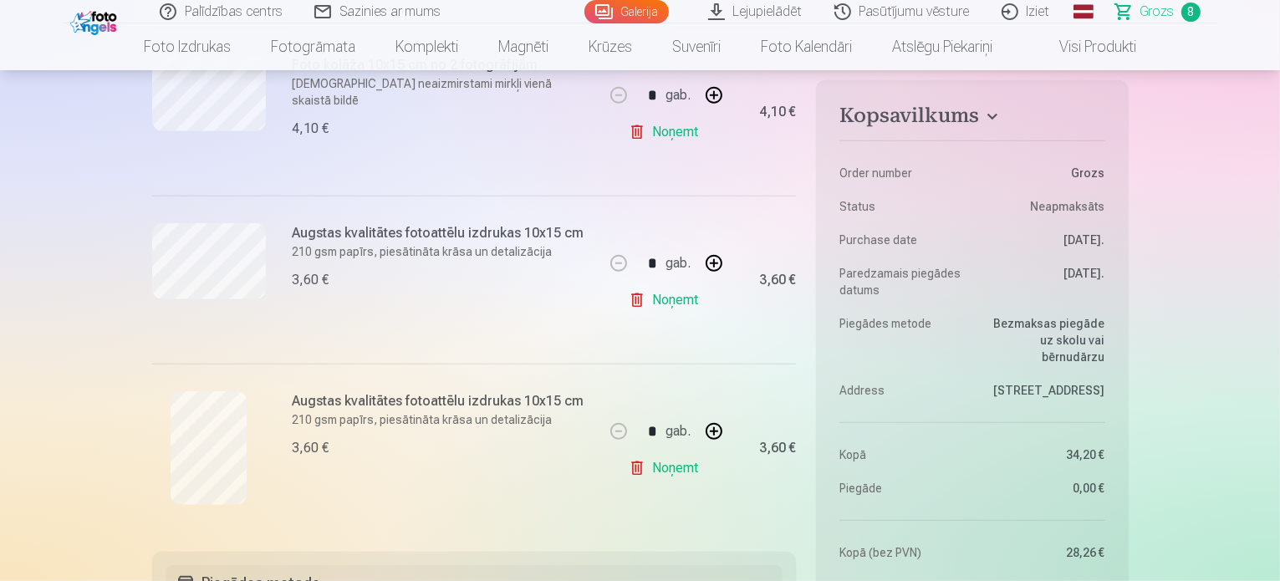
scroll to position [1254, 0]
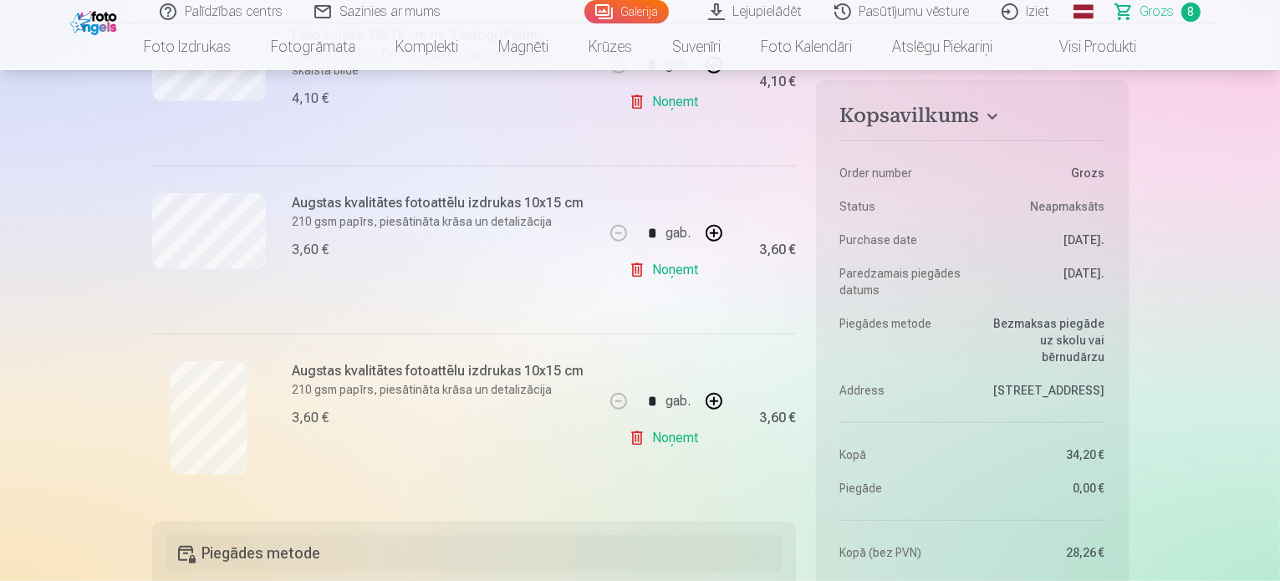
click at [678, 441] on link "Noņemt" at bounding box center [667, 437] width 76 height 33
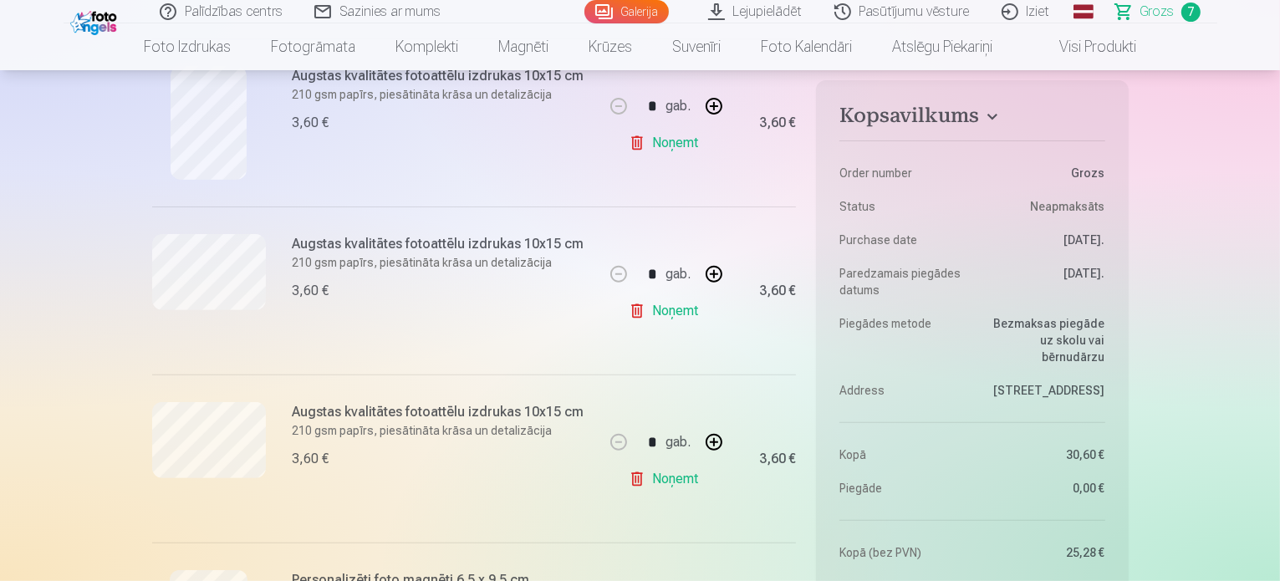
scroll to position [418, 0]
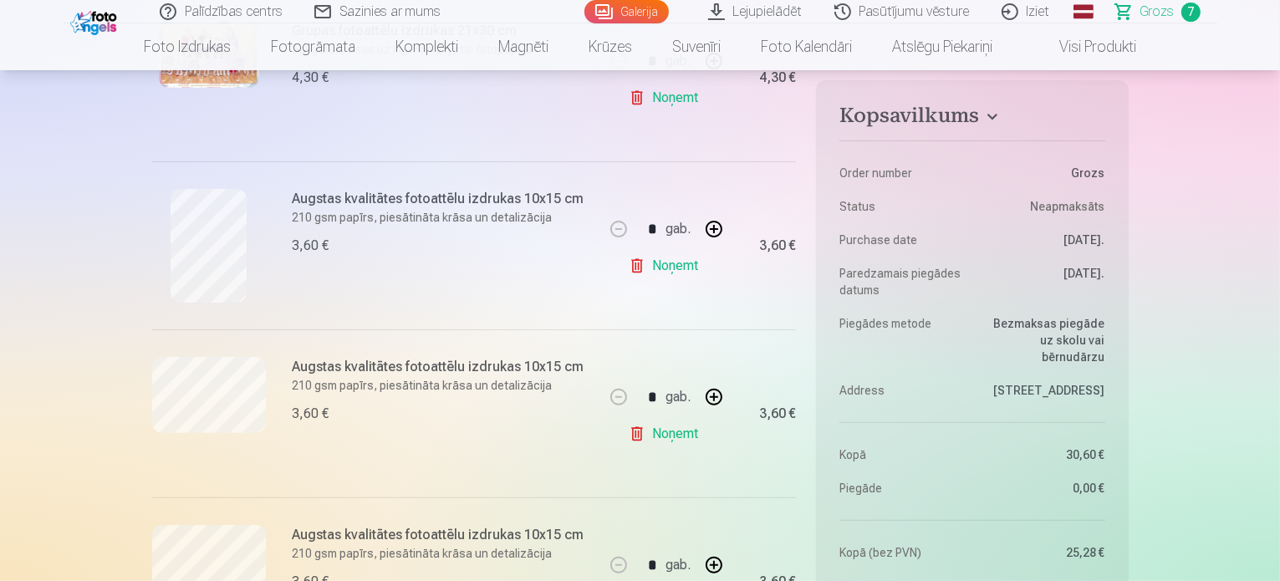
click at [664, 268] on link "Noņemt" at bounding box center [667, 265] width 76 height 33
type input "*"
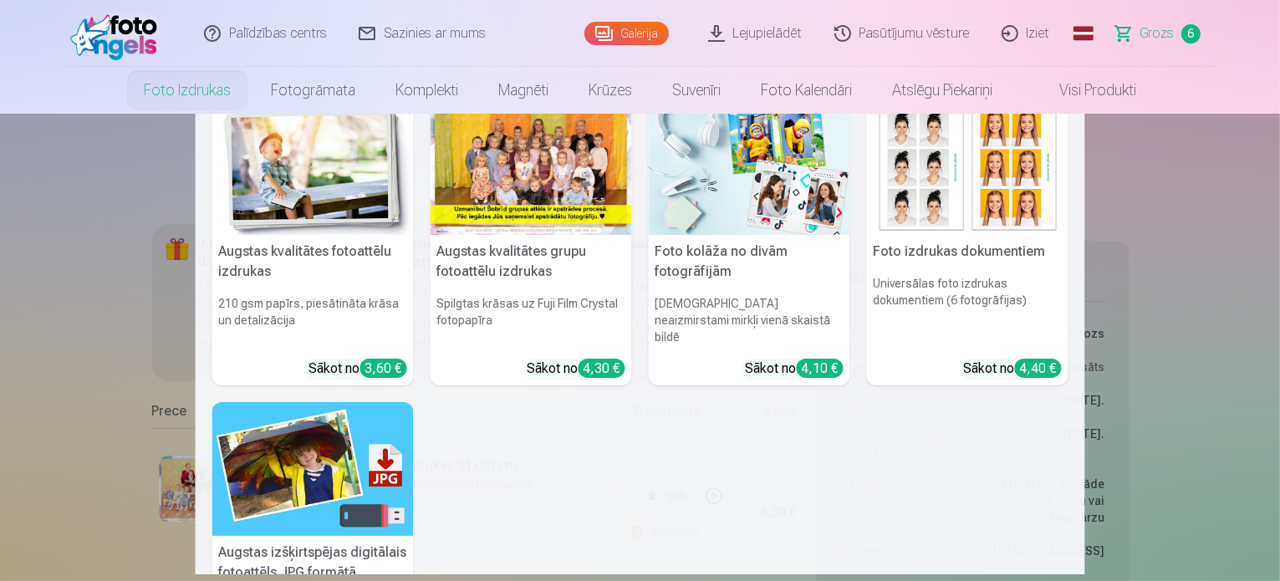
scroll to position [0, 0]
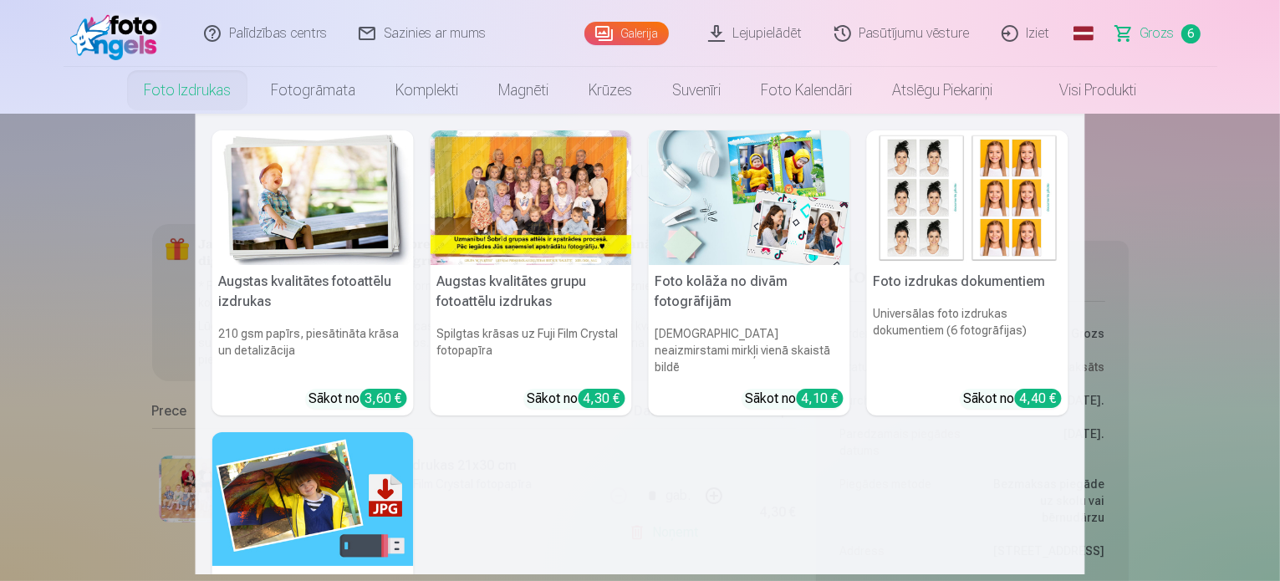
click at [364, 225] on img at bounding box center [312, 197] width 201 height 135
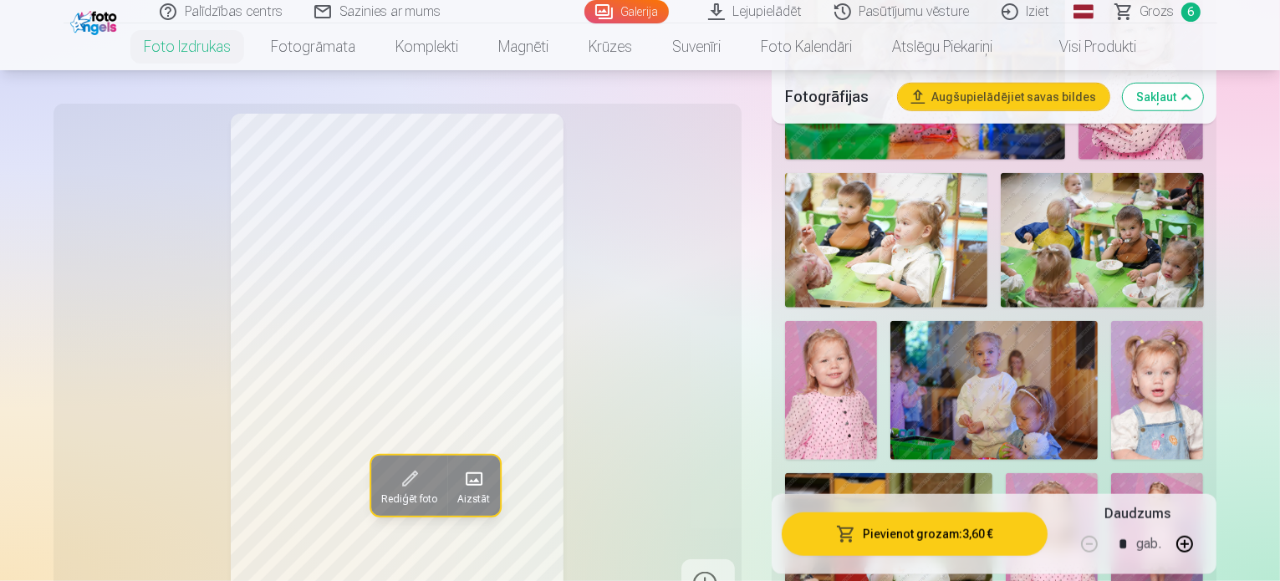
scroll to position [1588, 0]
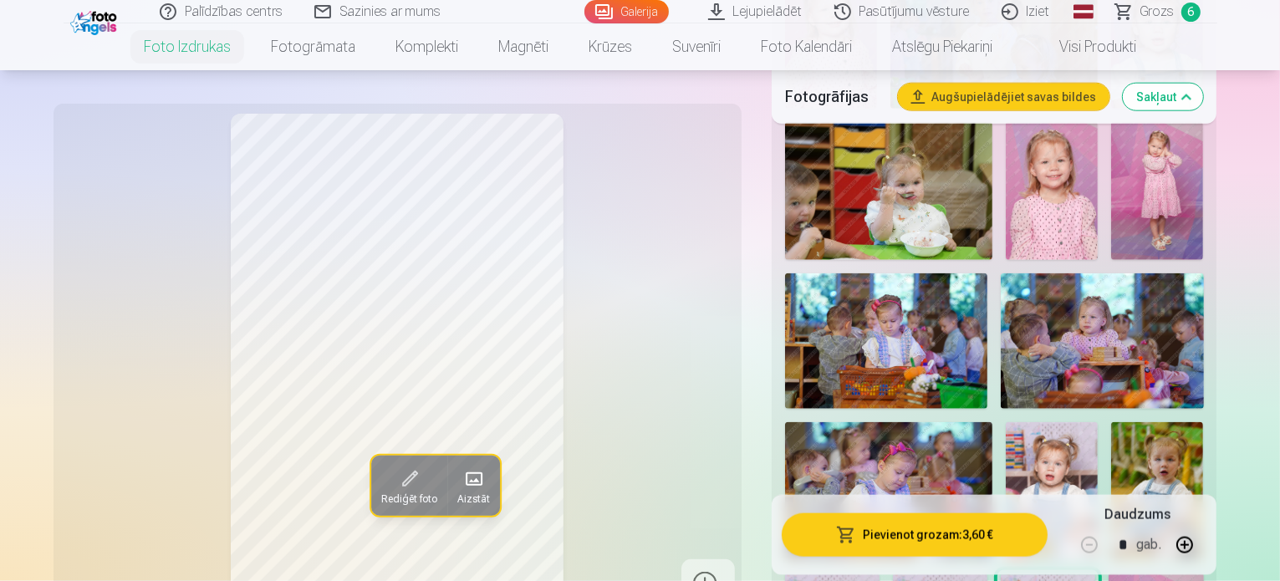
scroll to position [2173, 0]
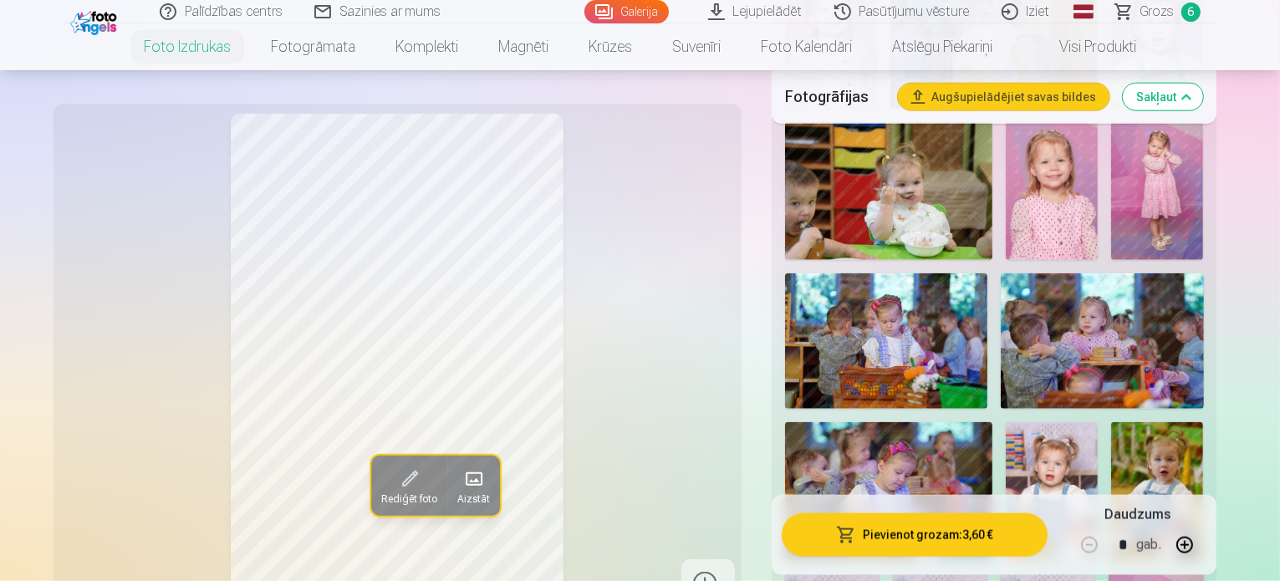
scroll to position [1755, 0]
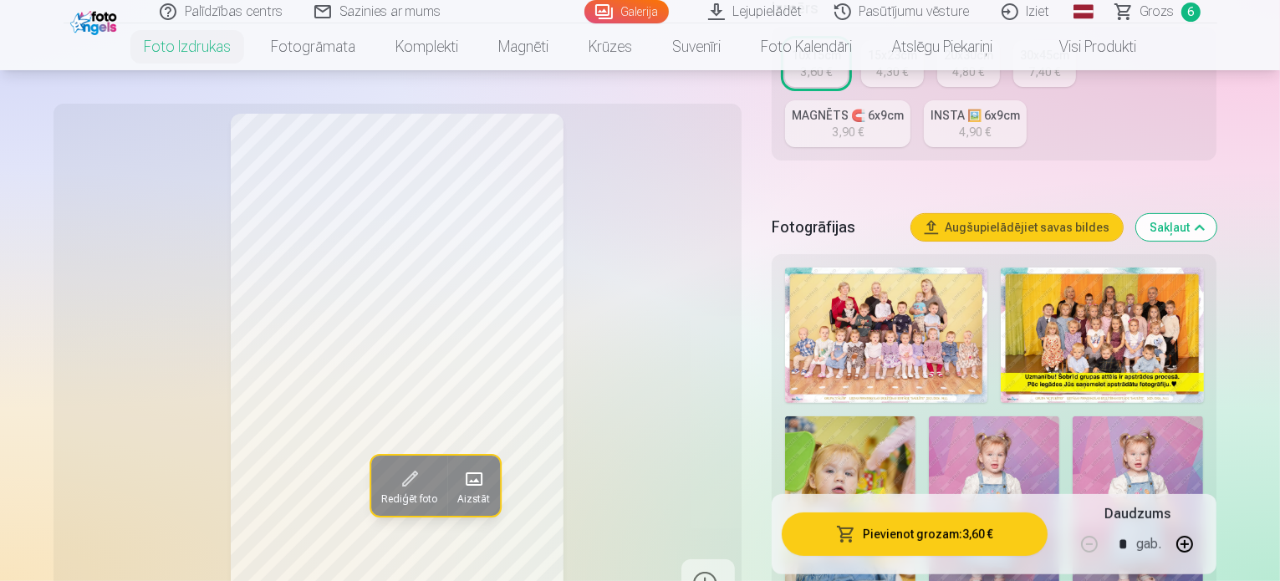
scroll to position [84, 0]
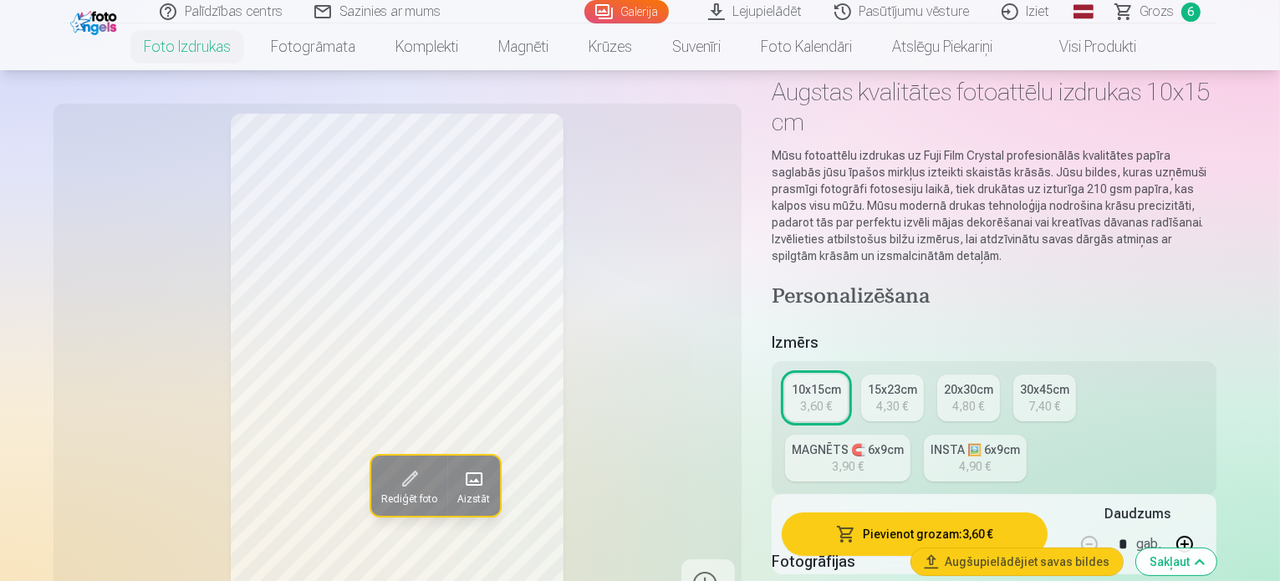
click at [906, 381] on div "15x23cm" at bounding box center [892, 389] width 49 height 17
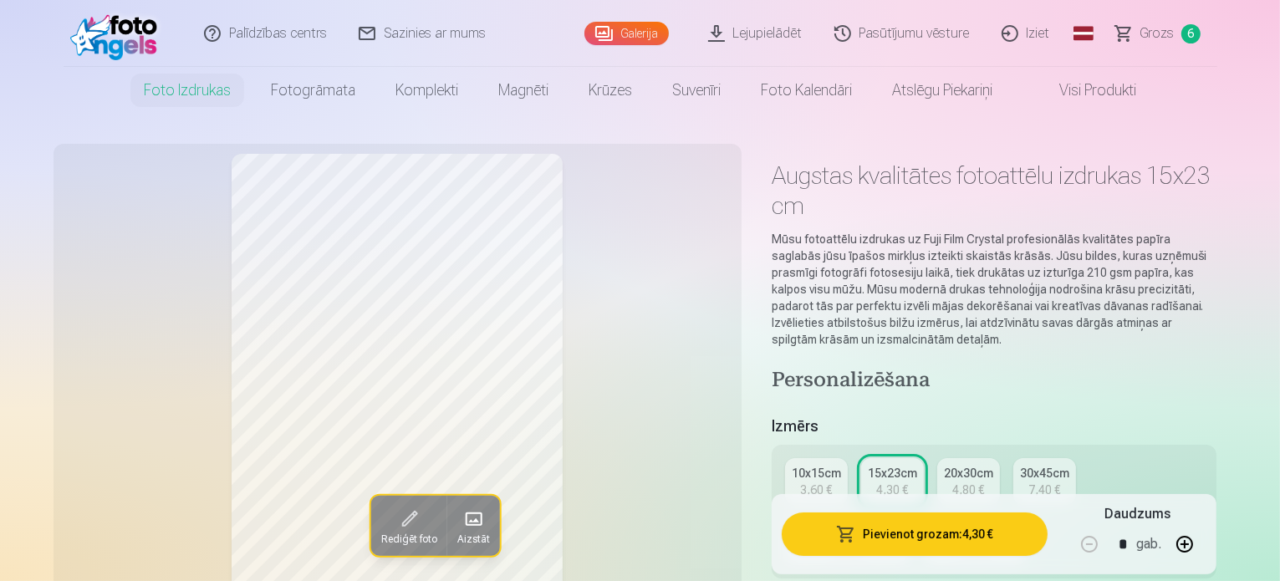
click at [826, 465] on div "10x15cm" at bounding box center [816, 473] width 49 height 17
click at [921, 541] on button "Pievienot grozam : 3,60 €" at bounding box center [915, 533] width 267 height 43
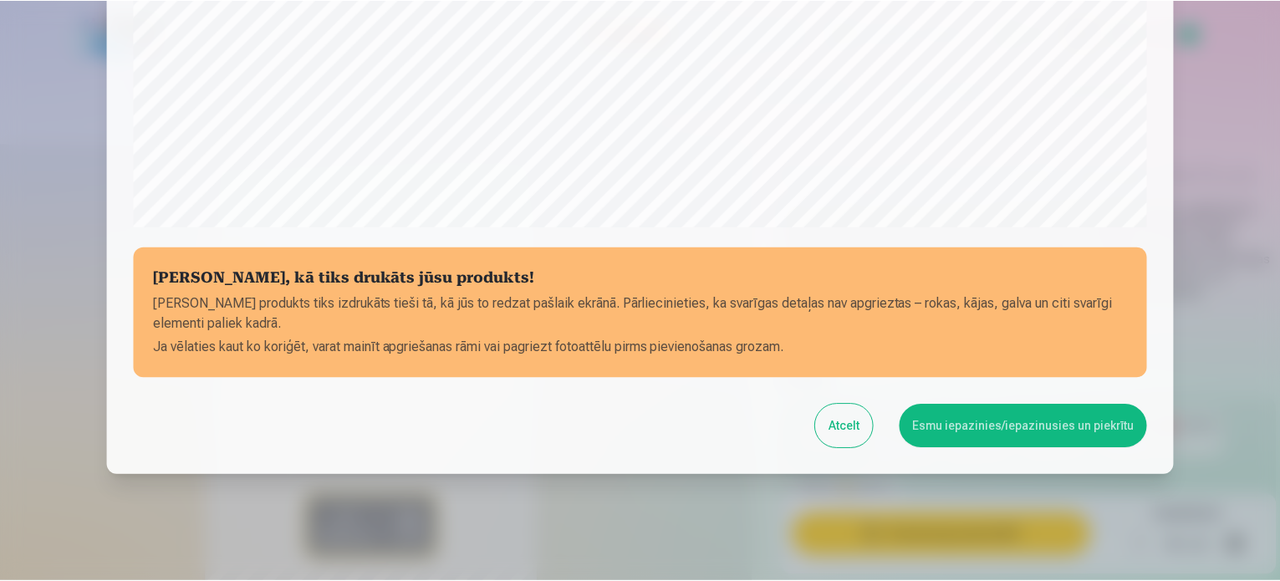
scroll to position [622, 0]
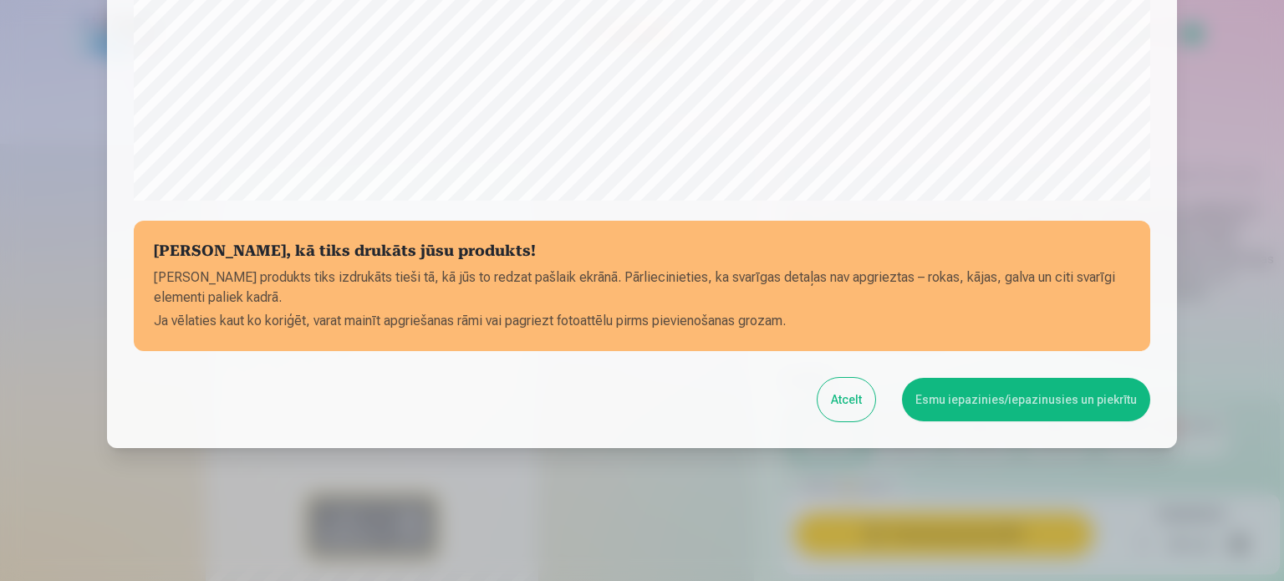
click at [1265, 296] on div at bounding box center [642, 290] width 1284 height 581
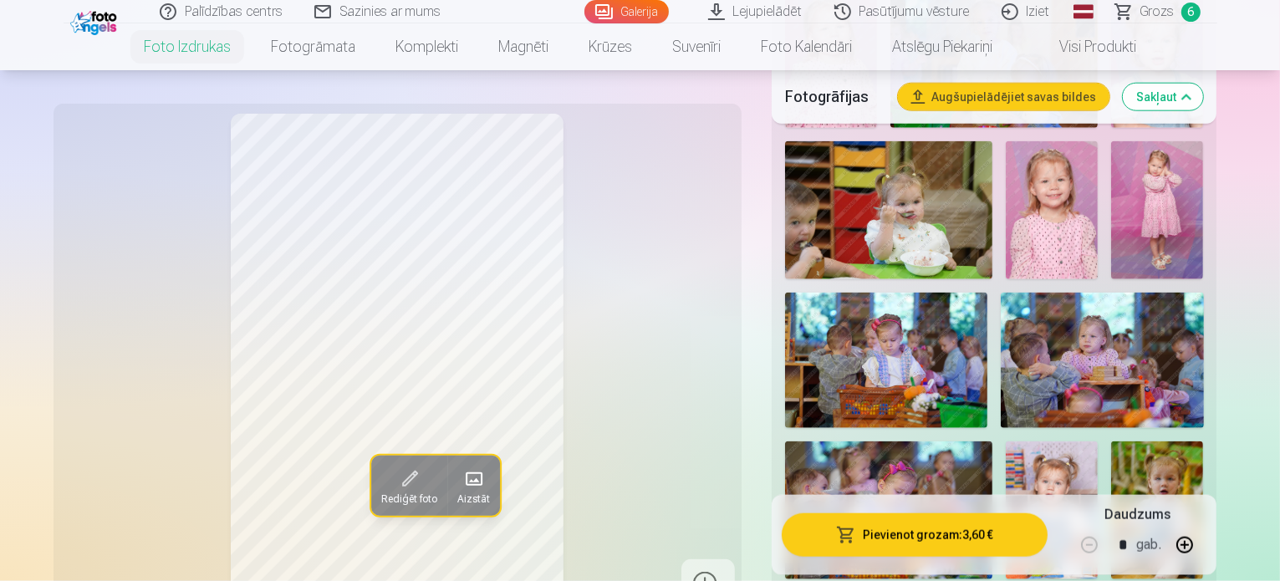
scroll to position [1922, 0]
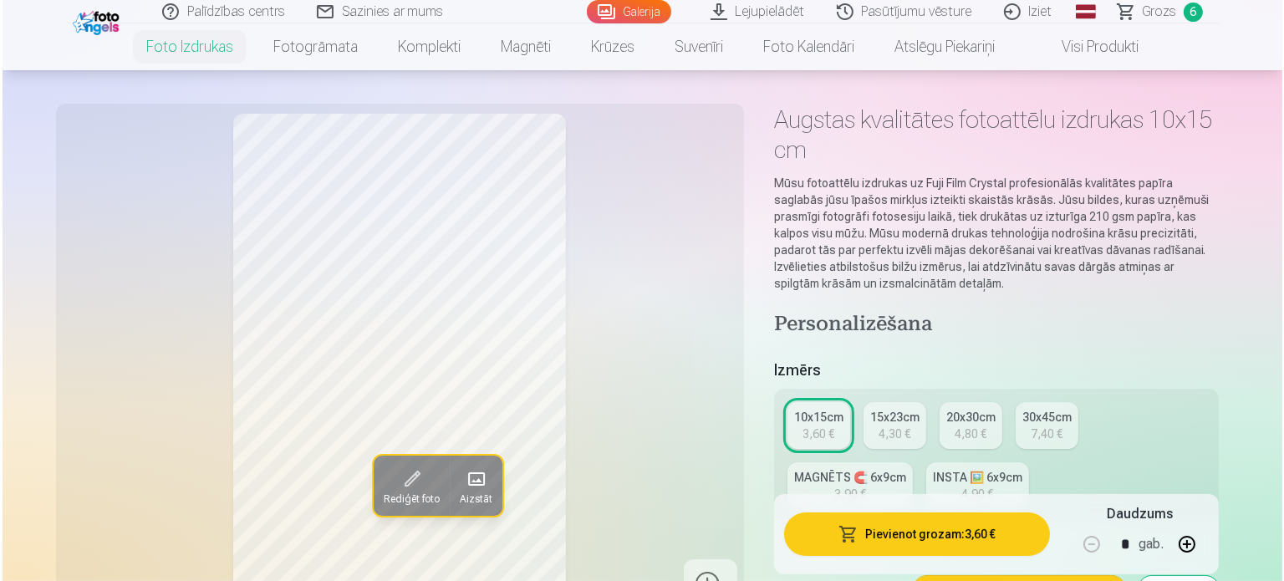
scroll to position [0, 0]
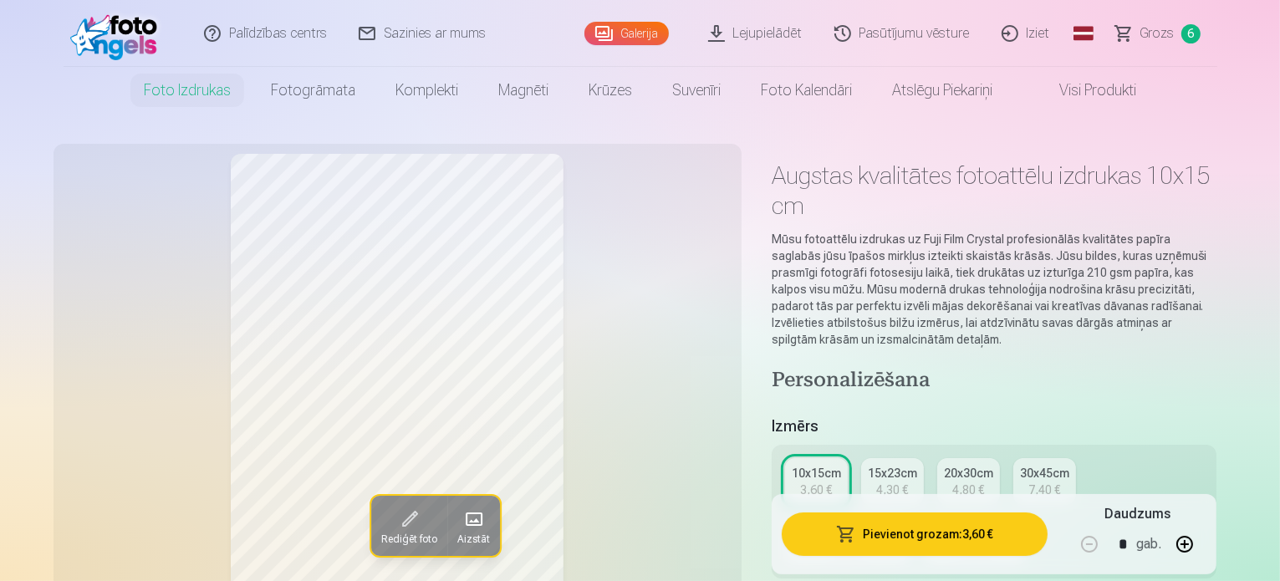
click at [976, 465] on div "20x30cm" at bounding box center [968, 473] width 49 height 17
click at [959, 541] on button "Pievienot grozam : 4,80 €" at bounding box center [915, 533] width 267 height 43
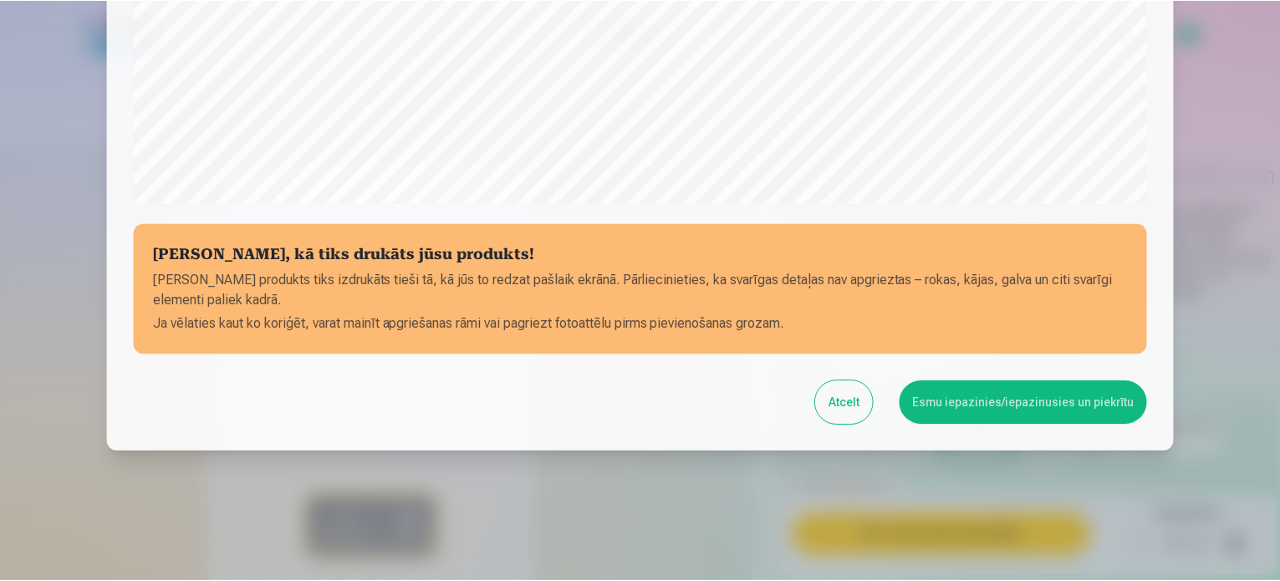
scroll to position [622, 0]
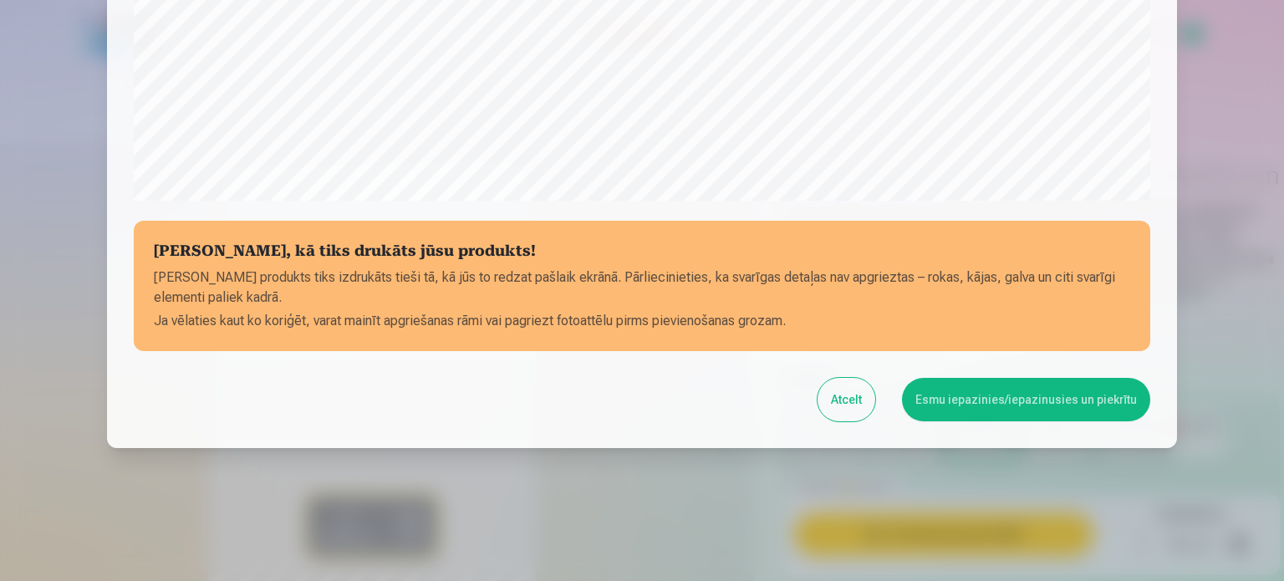
click at [1046, 400] on button "Esmu iepazinies/iepazinusies un piekrītu" at bounding box center [1026, 399] width 248 height 43
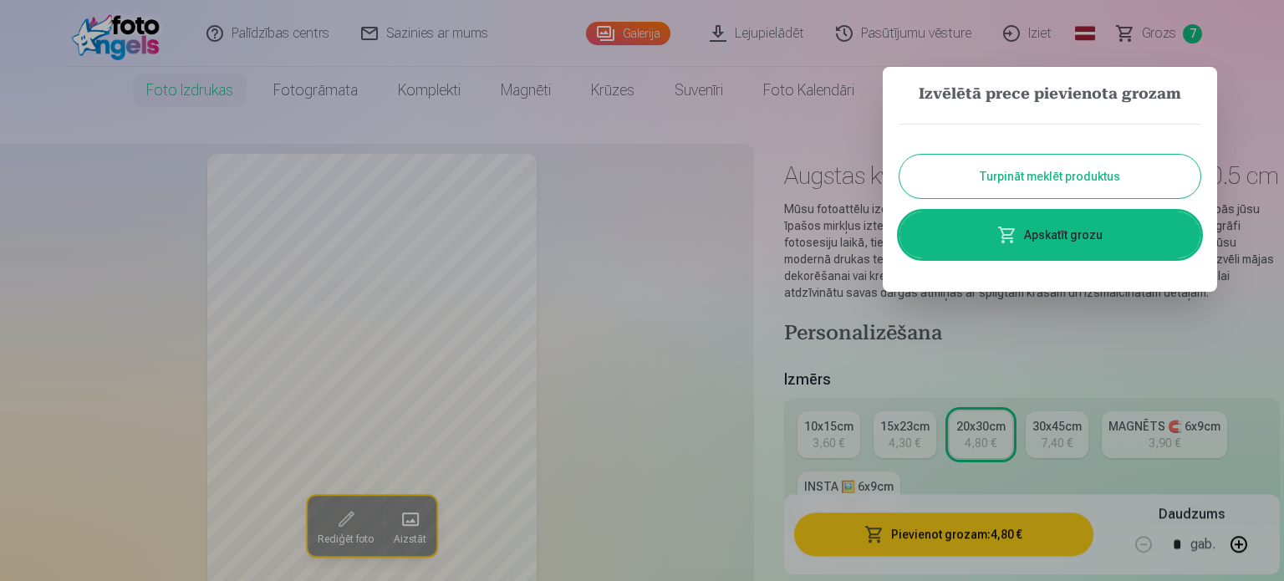
click at [1084, 237] on link "Apskatīt grozu" at bounding box center [1049, 234] width 301 height 47
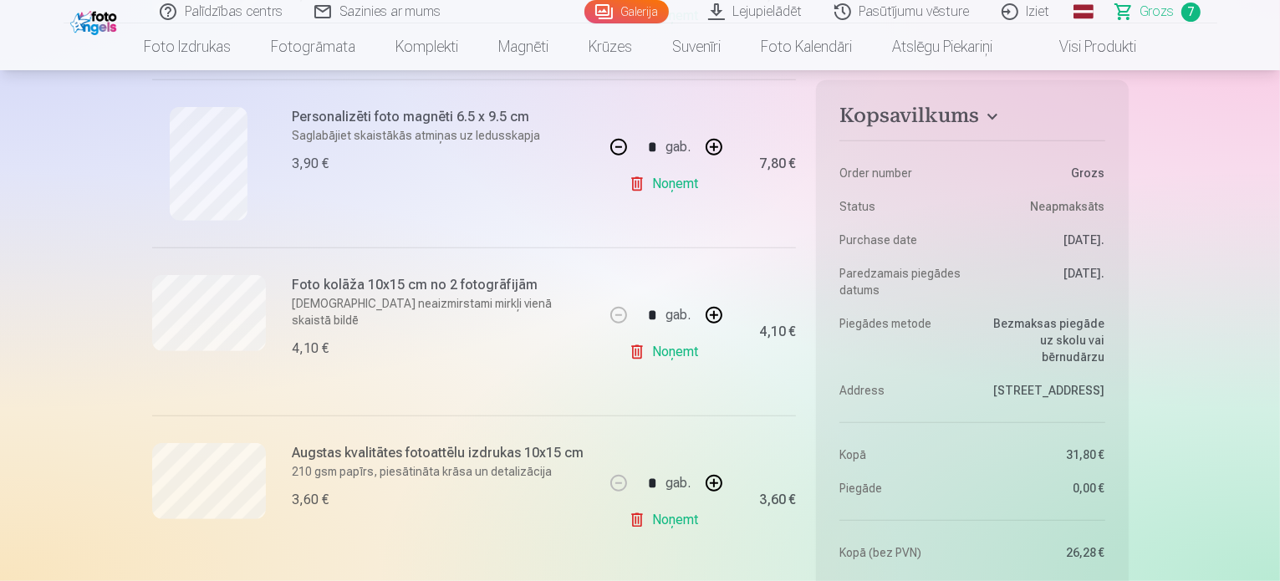
scroll to position [919, 0]
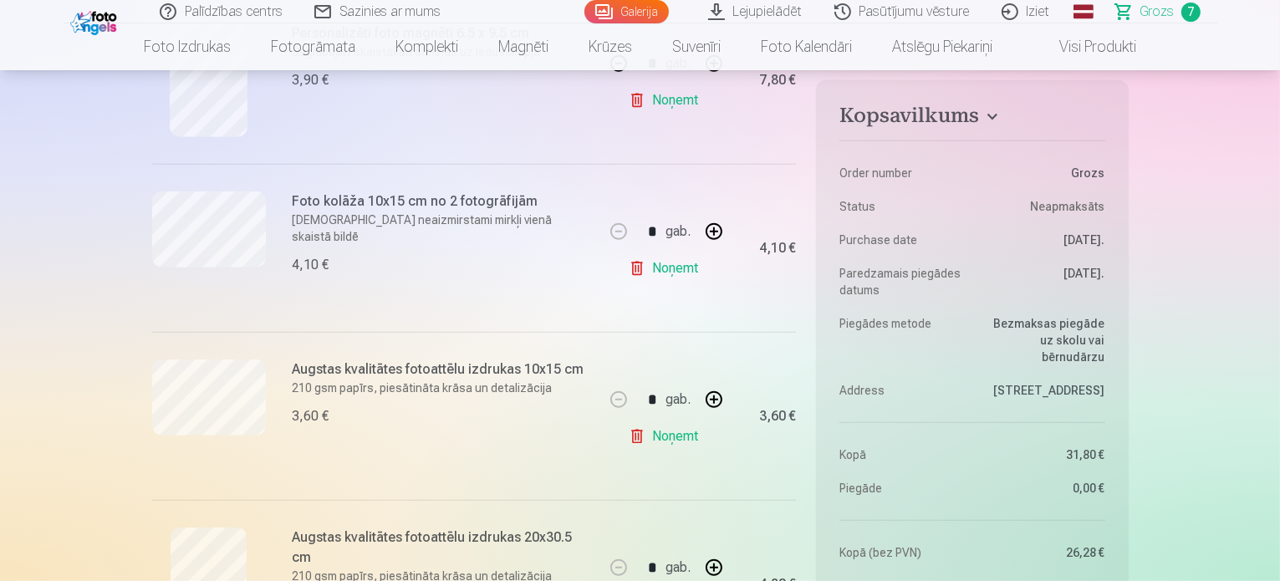
click at [666, 436] on link "Noņemt" at bounding box center [667, 436] width 76 height 33
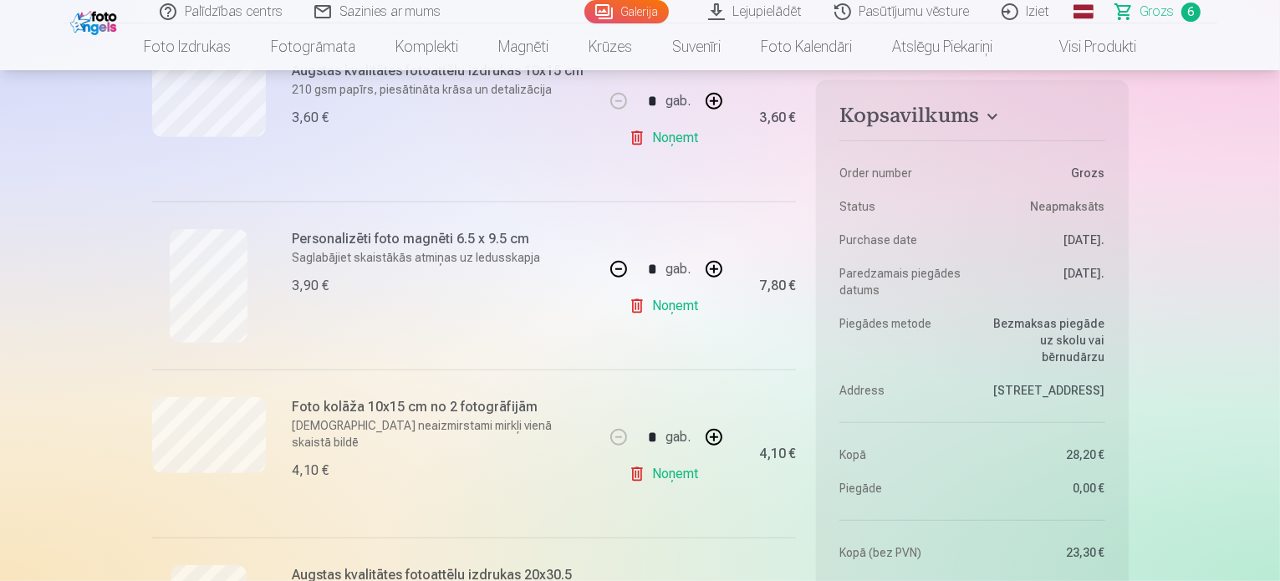
scroll to position [585, 0]
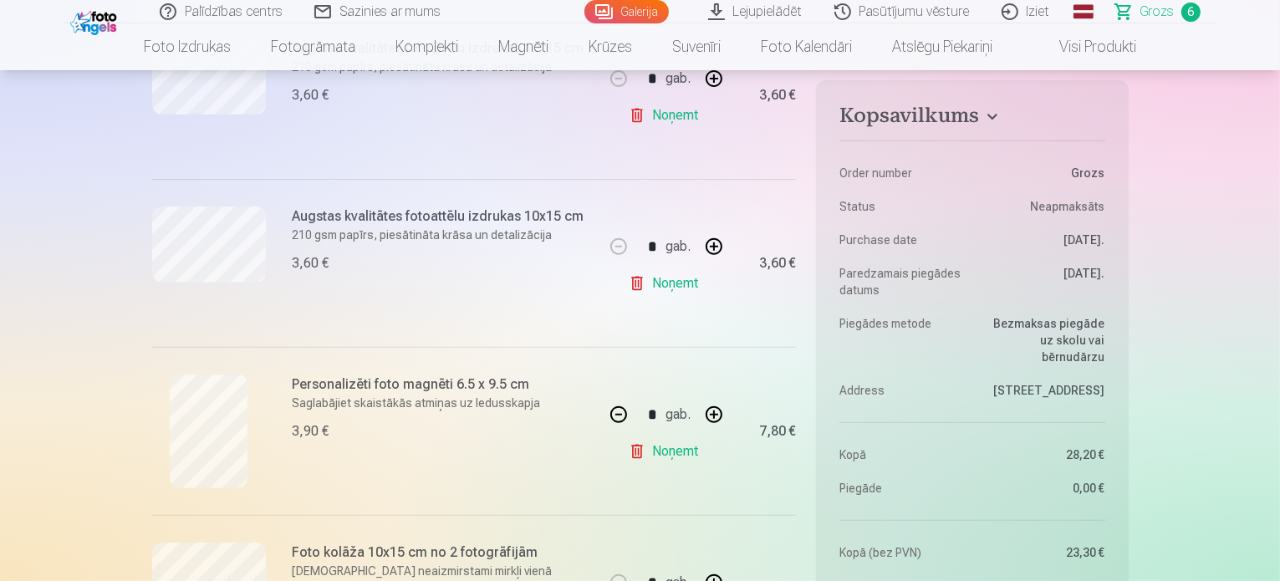
click at [440, 382] on h6 "Personalizēti foto magnēti 6.5 x 9.5 cm" at bounding box center [444, 384] width 302 height 20
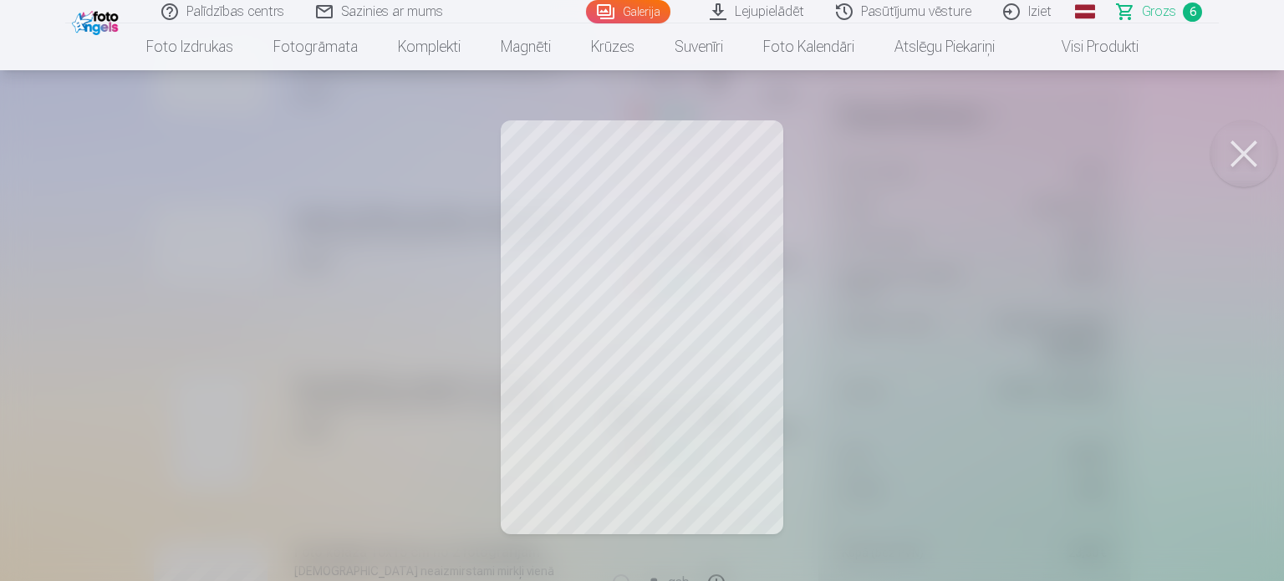
click at [1239, 163] on button at bounding box center [1243, 153] width 67 height 67
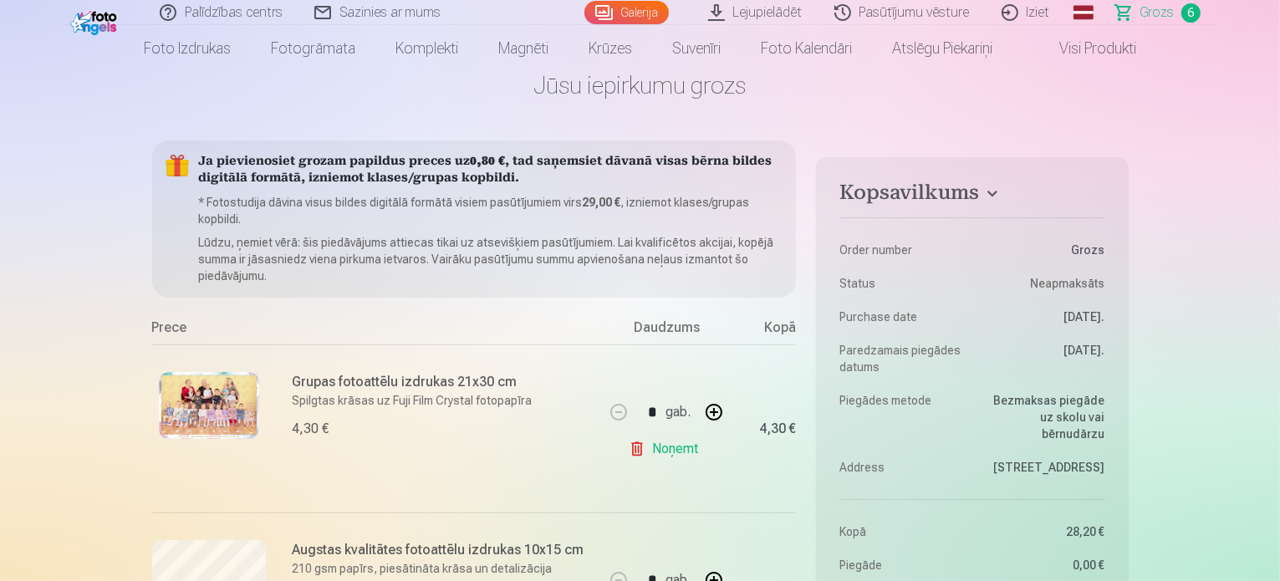
scroll to position [0, 0]
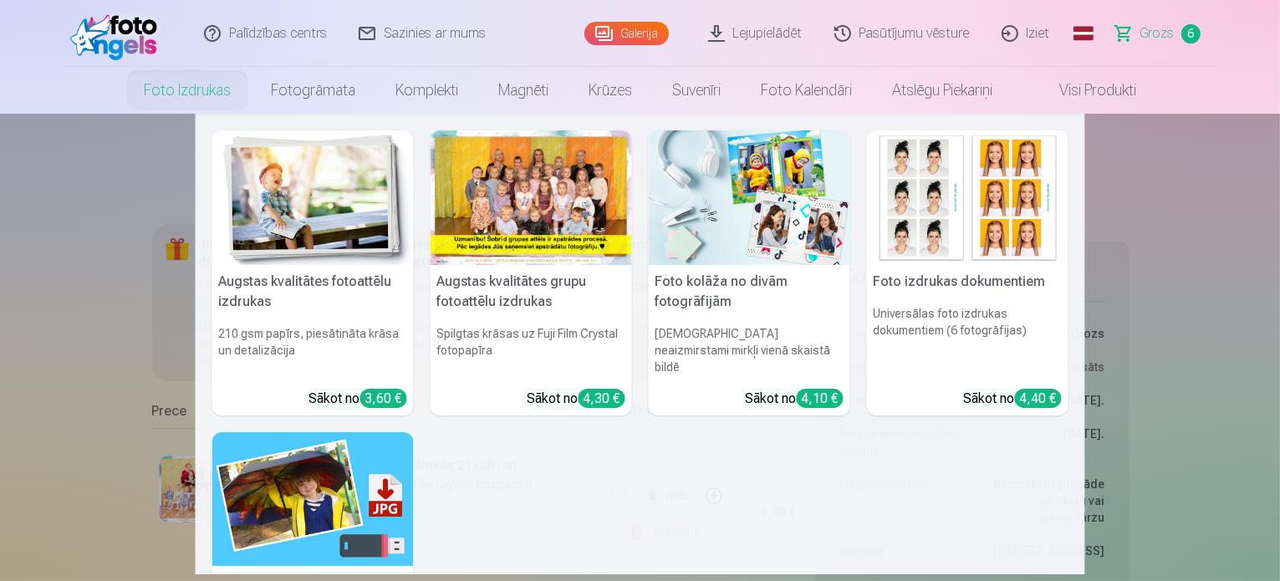
click at [281, 240] on img at bounding box center [312, 197] width 201 height 135
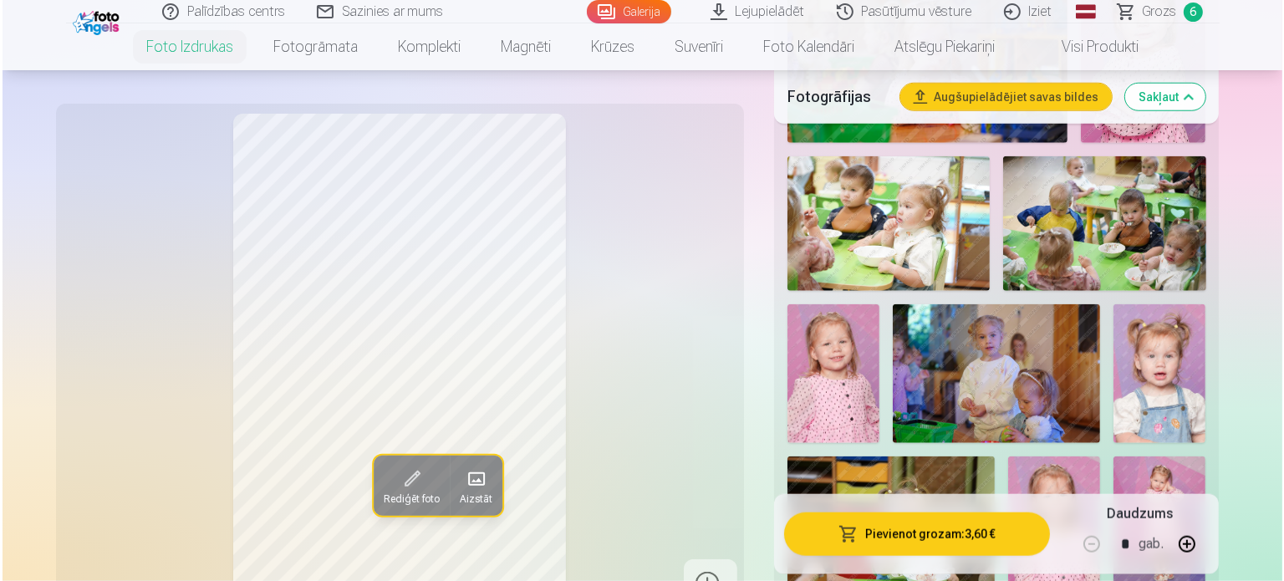
scroll to position [1755, 0]
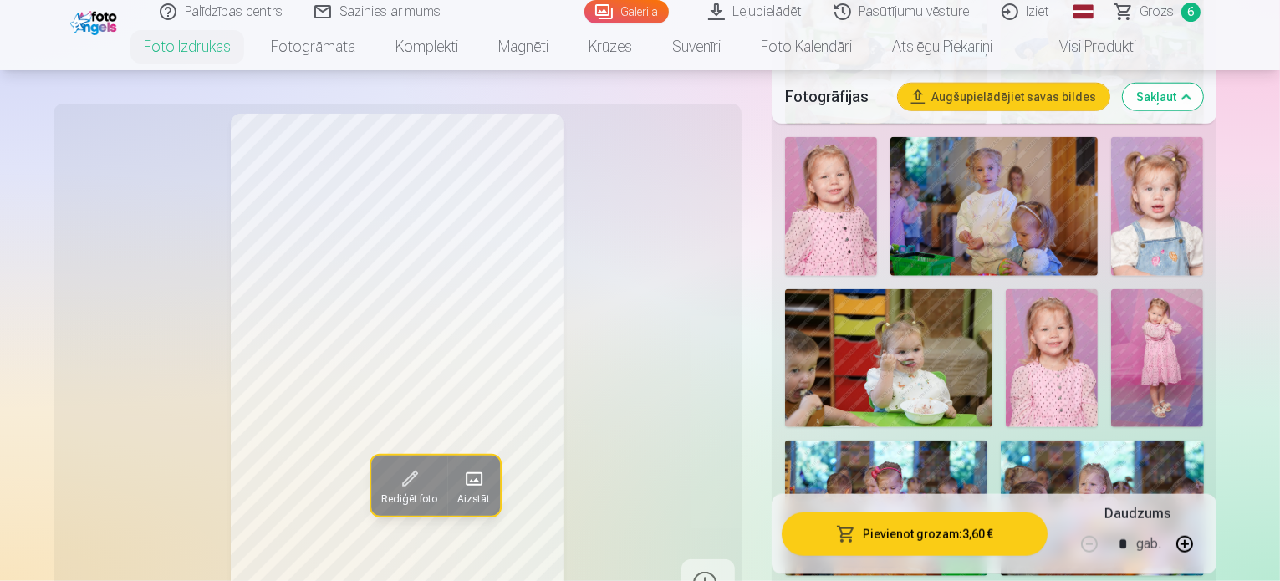
click at [939, 541] on button "Pievienot grozam : 3,60 €" at bounding box center [915, 533] width 267 height 43
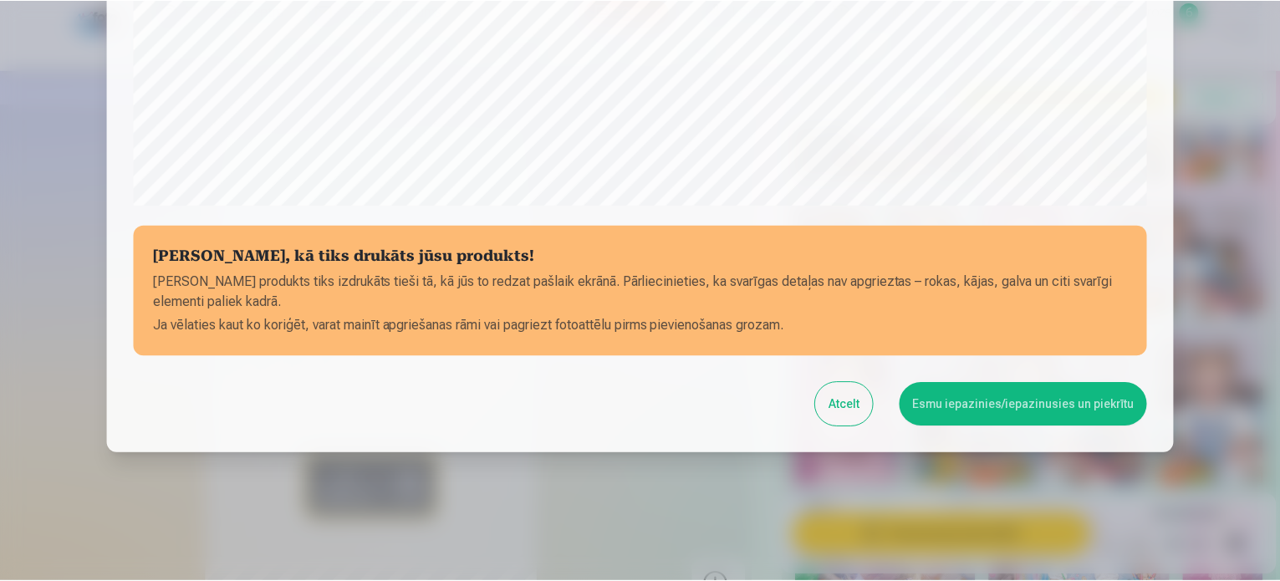
scroll to position [622, 0]
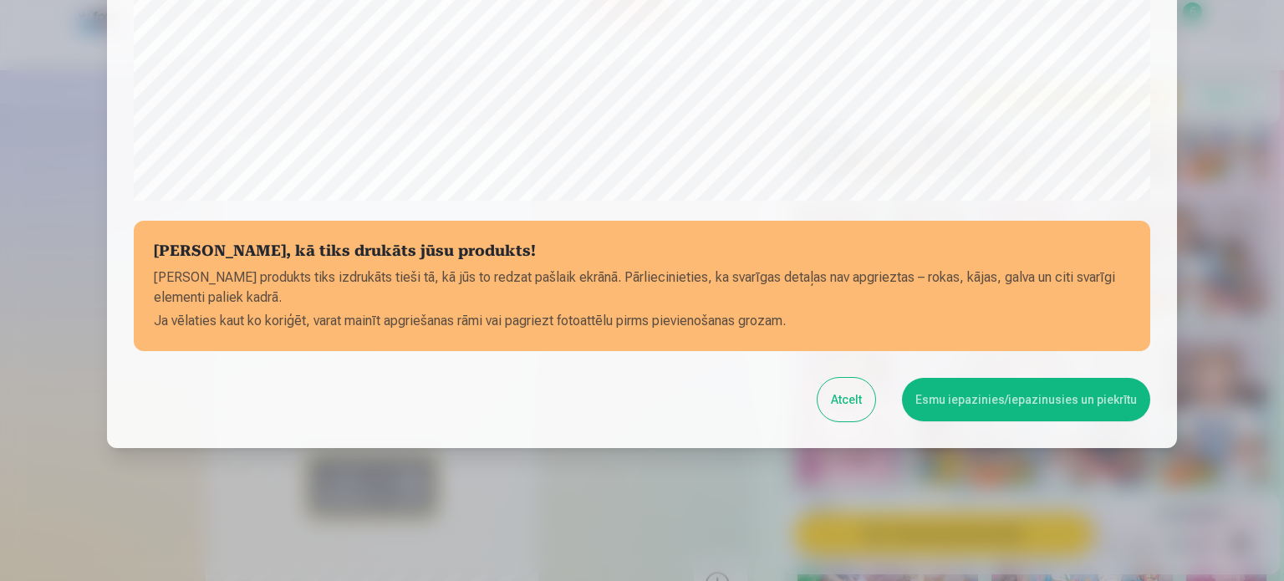
click at [952, 407] on button "Esmu iepazinies/iepazinusies un piekrītu" at bounding box center [1026, 399] width 248 height 43
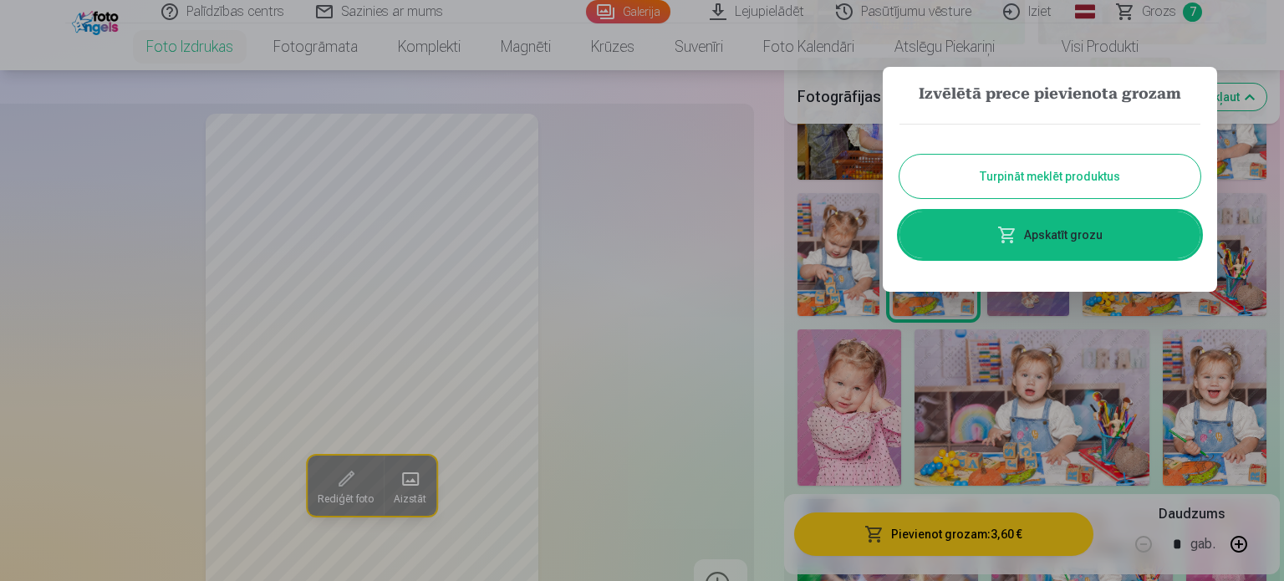
click at [1082, 237] on link "Apskatīt grozu" at bounding box center [1049, 234] width 301 height 47
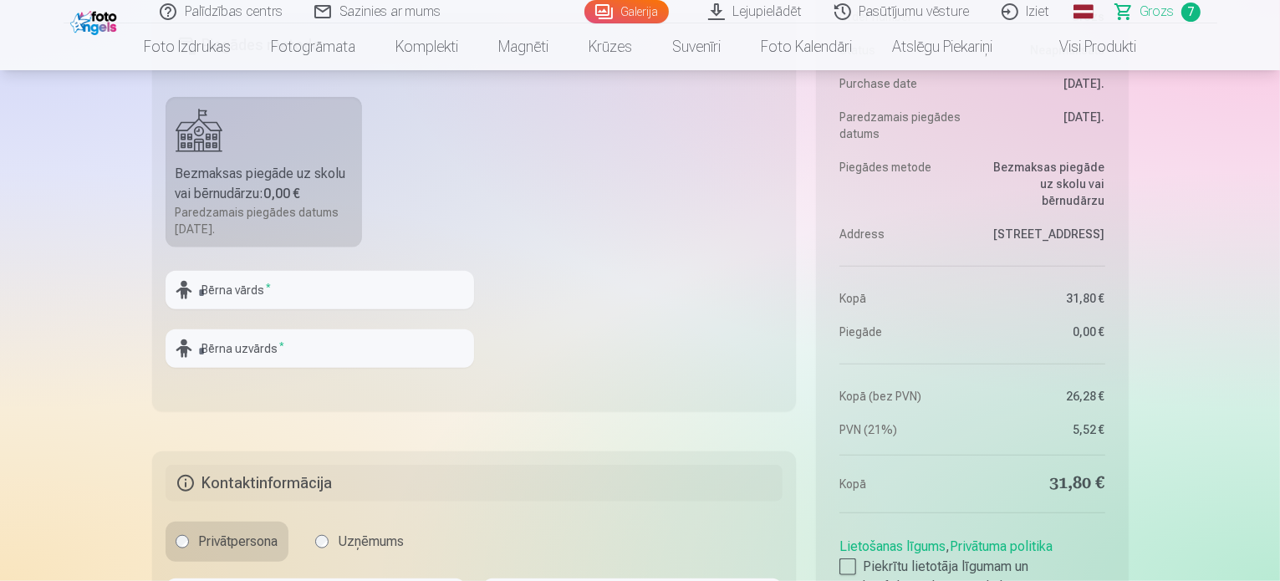
scroll to position [1588, 0]
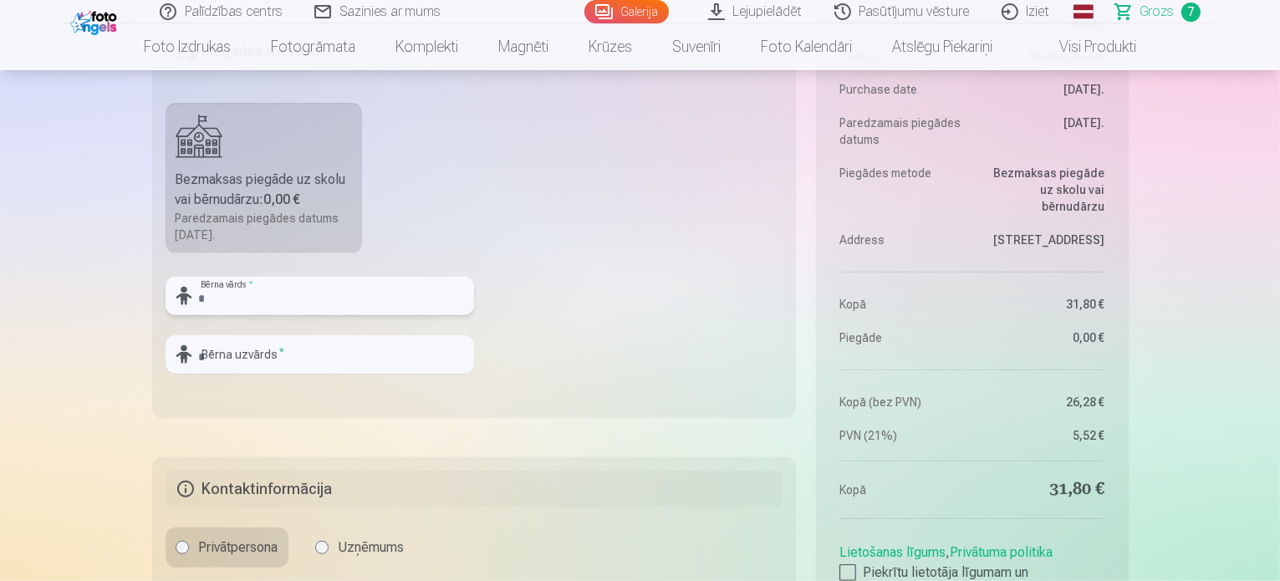
click at [272, 291] on input "text" at bounding box center [319, 296] width 308 height 38
type input "******"
click at [382, 362] on input "text" at bounding box center [319, 354] width 308 height 38
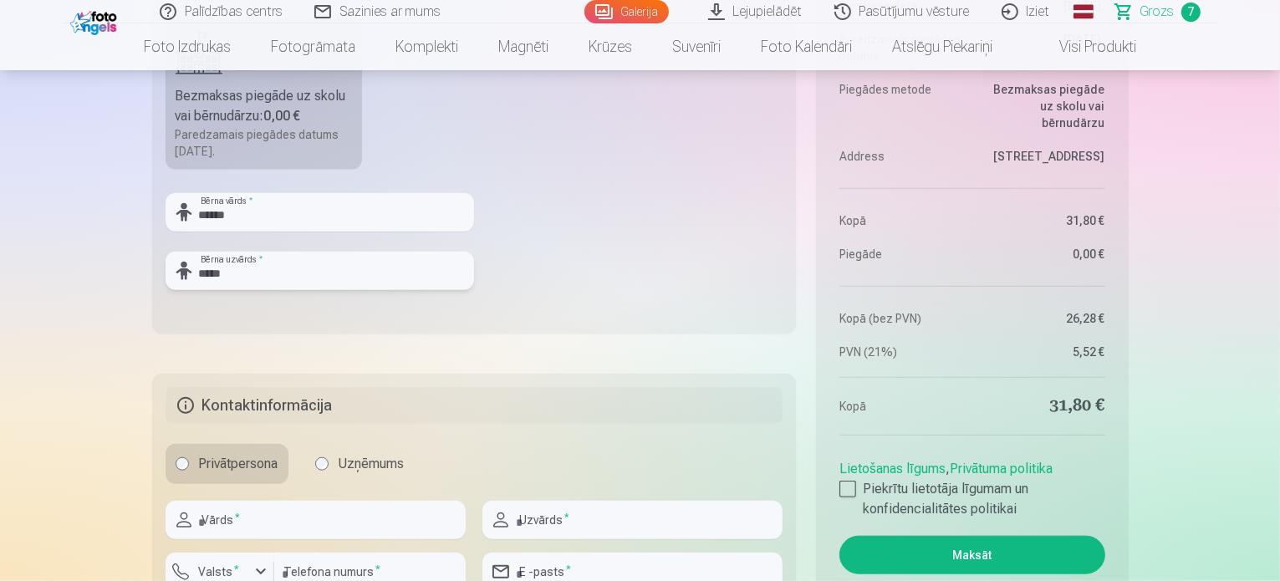
scroll to position [1922, 0]
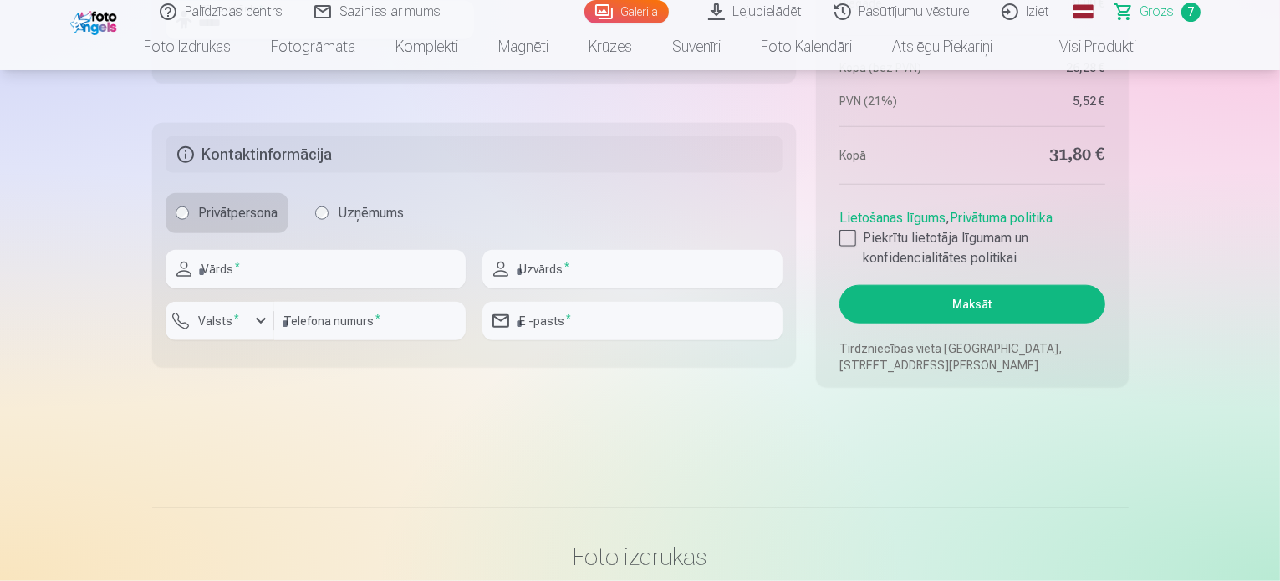
type input "*****"
click at [313, 268] on input "text" at bounding box center [315, 269] width 300 height 38
type input "*********"
type input "********"
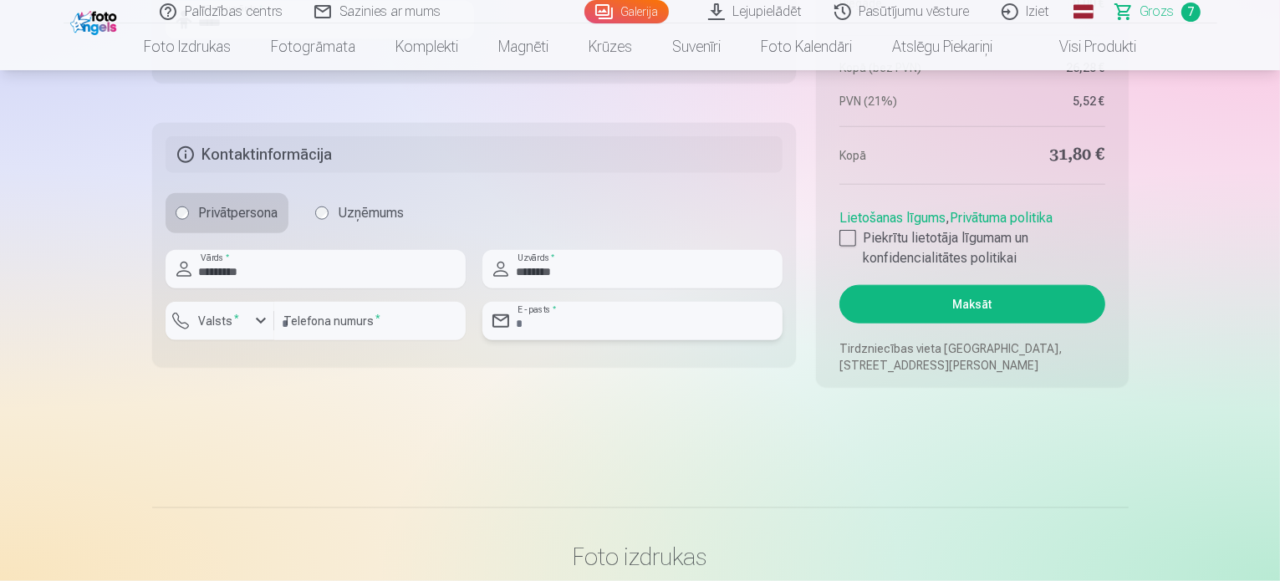
type input "**********"
click at [543, 272] on input "********" at bounding box center [632, 269] width 300 height 38
type input "********"
click at [846, 237] on div at bounding box center [847, 238] width 17 height 17
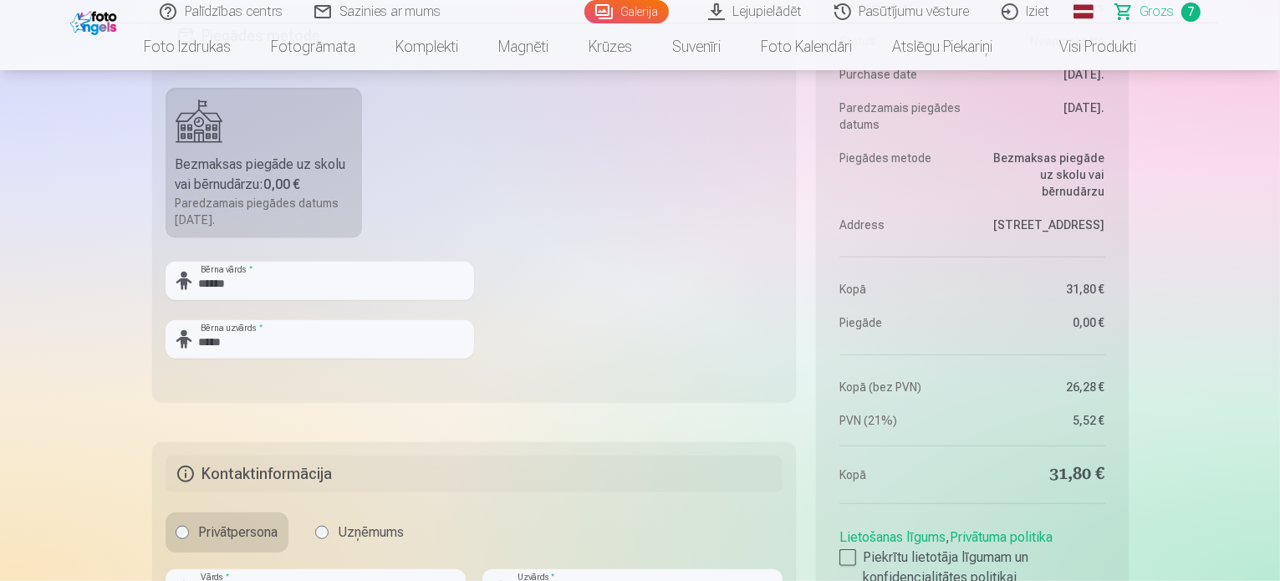
scroll to position [1505, 0]
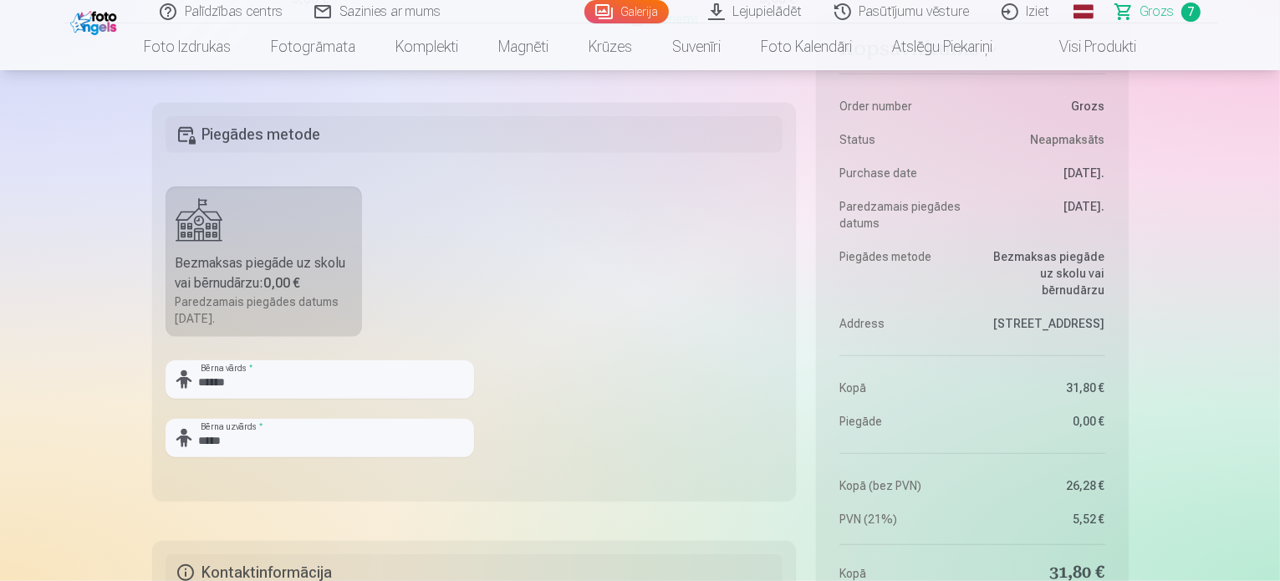
click at [315, 280] on div "Bezmaksas piegāde uz skolu vai bērnudārzu : 0,00 €" at bounding box center [264, 273] width 177 height 40
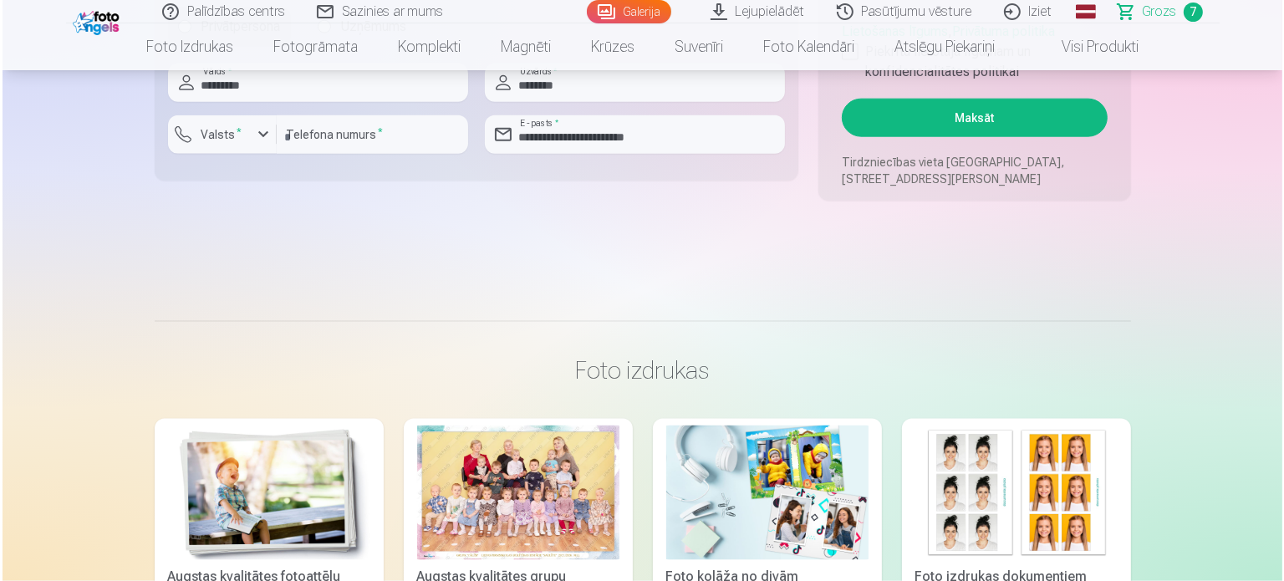
scroll to position [1922, 0]
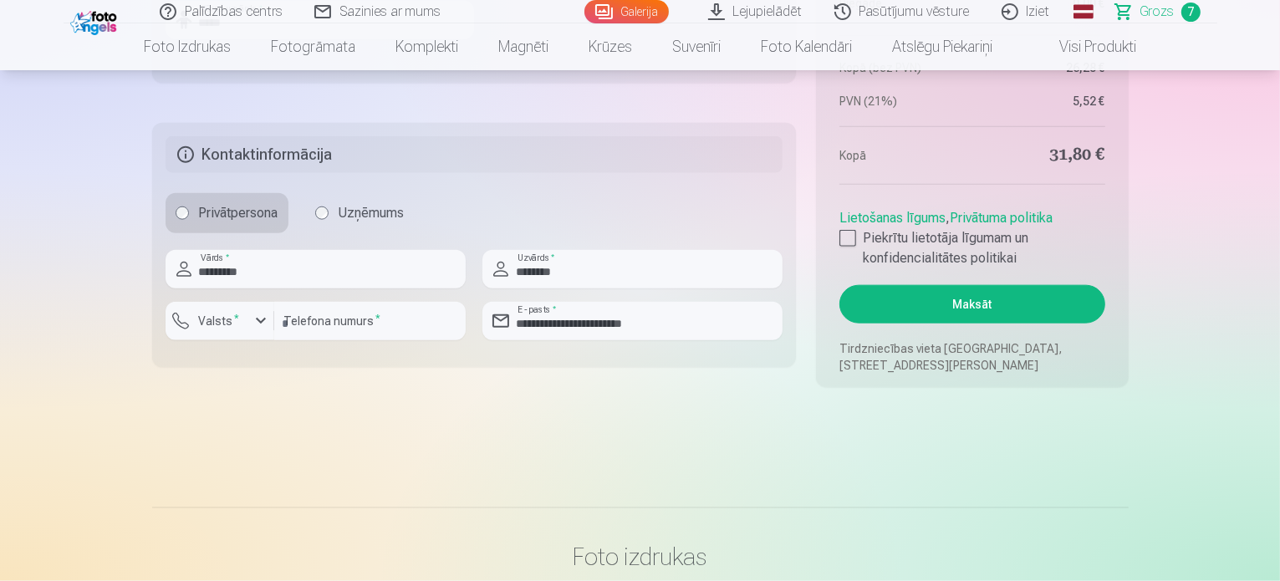
click at [1000, 303] on button "Maksāt" at bounding box center [971, 304] width 265 height 38
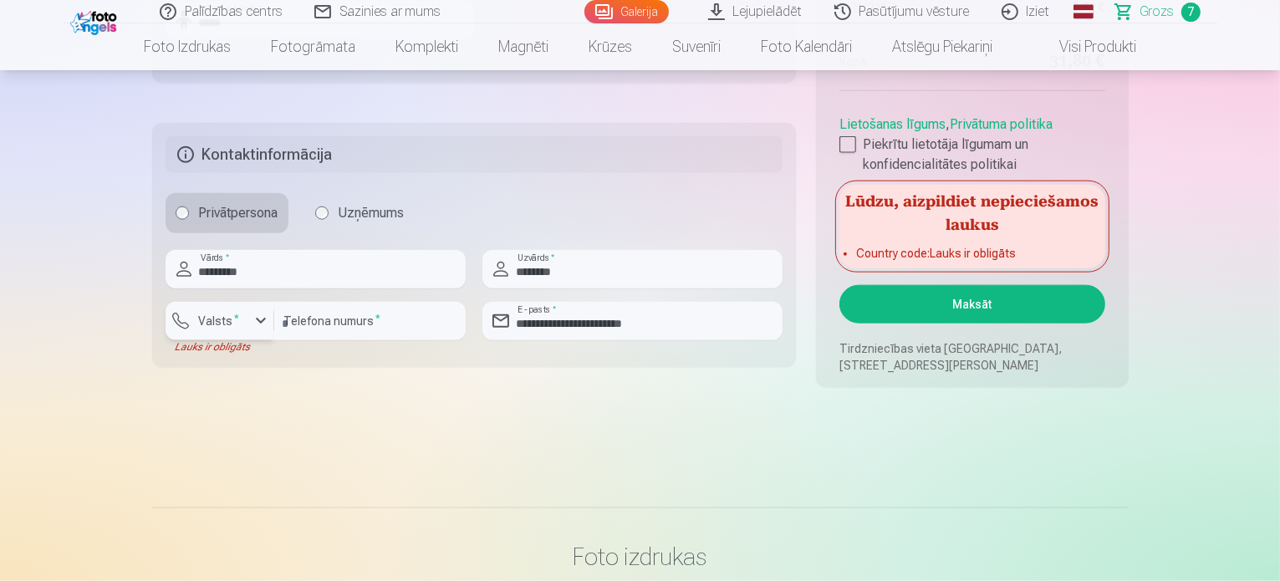
click at [262, 323] on div "button" at bounding box center [261, 321] width 20 height 20
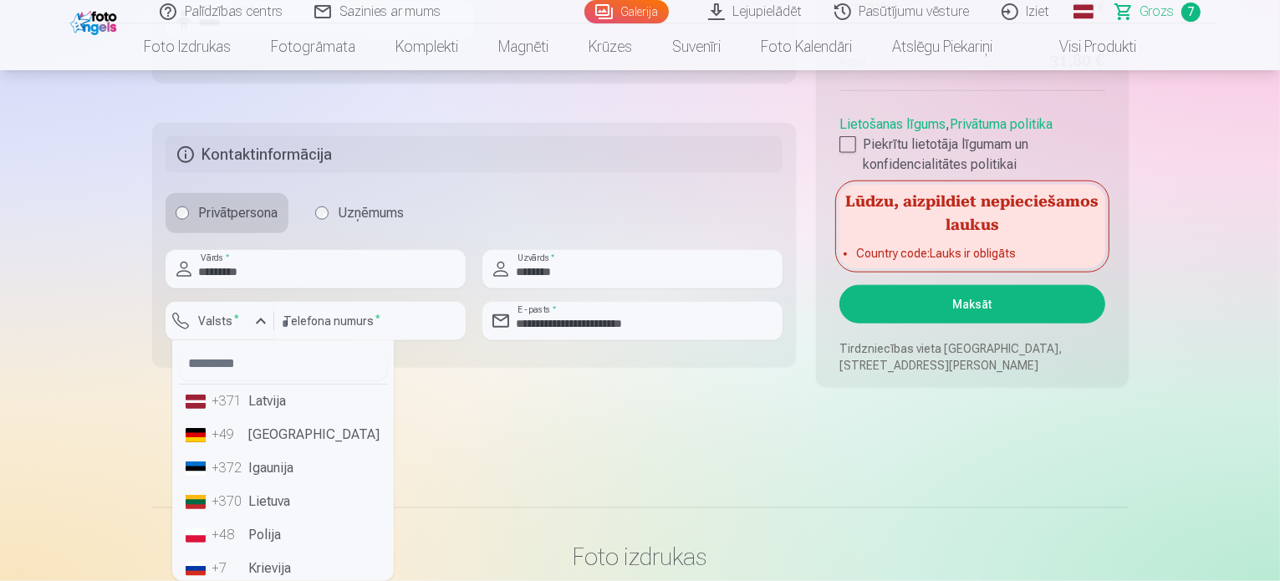
click at [277, 400] on li "+371 Latvija" at bounding box center [283, 400] width 208 height 33
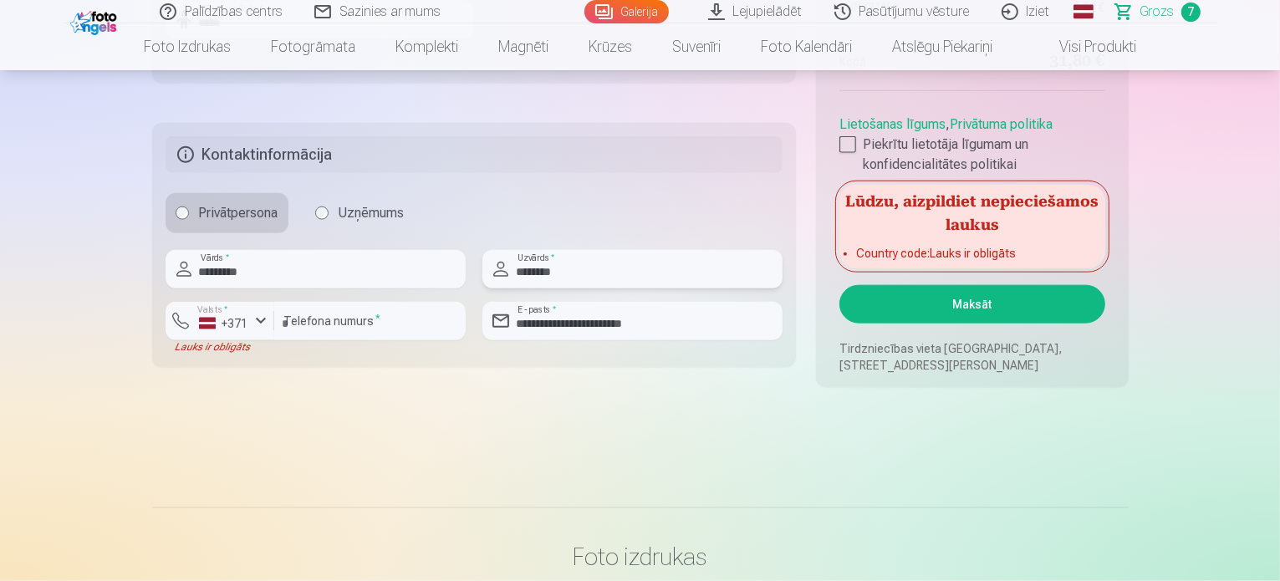
click at [624, 270] on input "********" at bounding box center [632, 269] width 300 height 38
click at [985, 305] on button "Maksāt" at bounding box center [971, 304] width 265 height 38
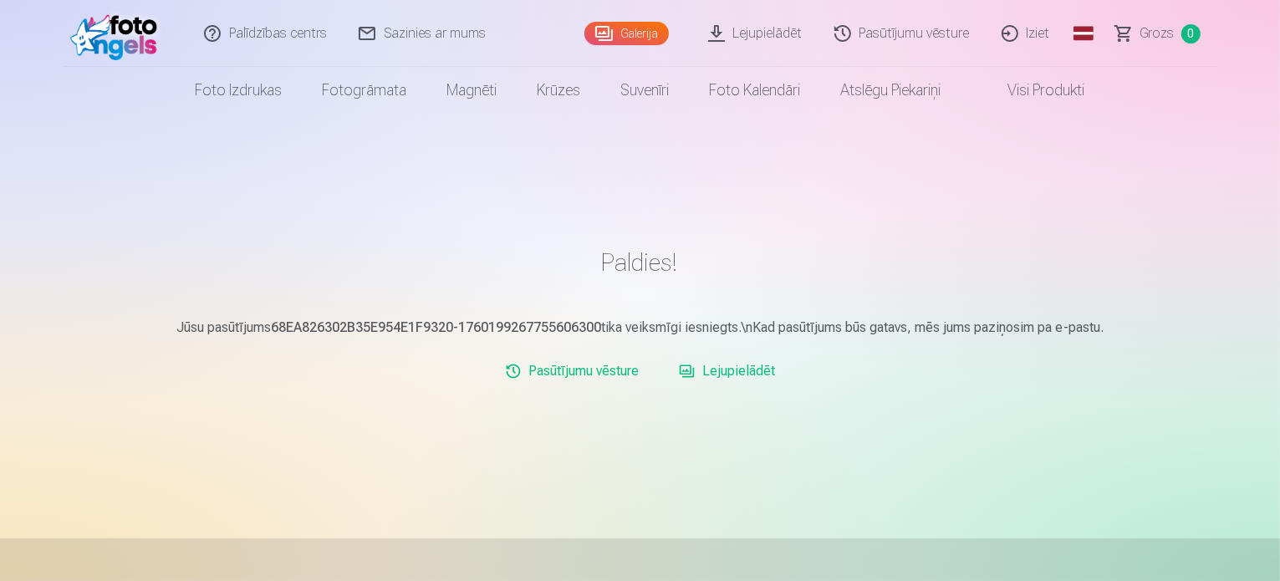
click at [1033, 31] on link "Iziet" at bounding box center [1026, 33] width 80 height 67
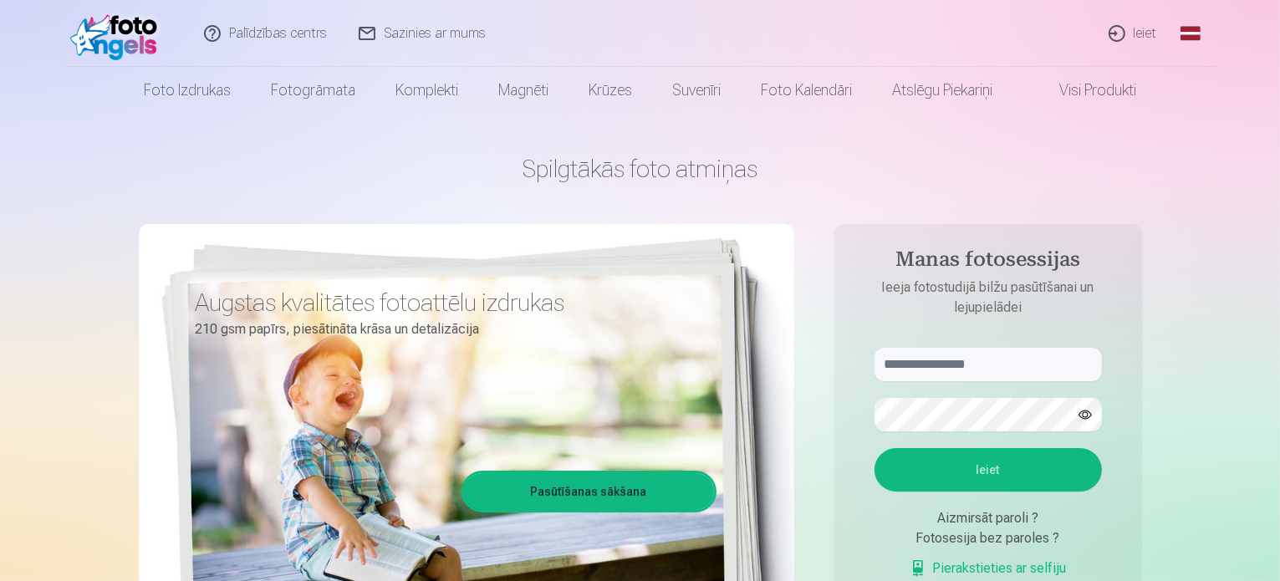
click at [1143, 34] on link "Ieiet" at bounding box center [1133, 33] width 80 height 67
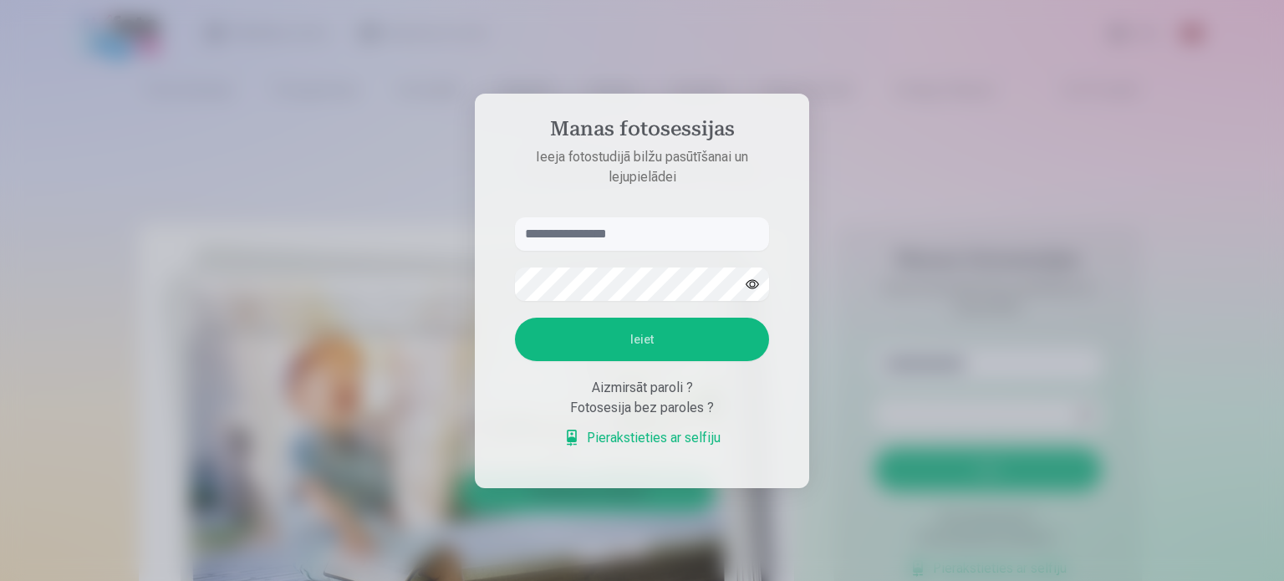
click at [581, 238] on input "text" at bounding box center [642, 233] width 254 height 33
type input "*"
type input "**********"
click at [515, 318] on button "Ieiet" at bounding box center [642, 339] width 254 height 43
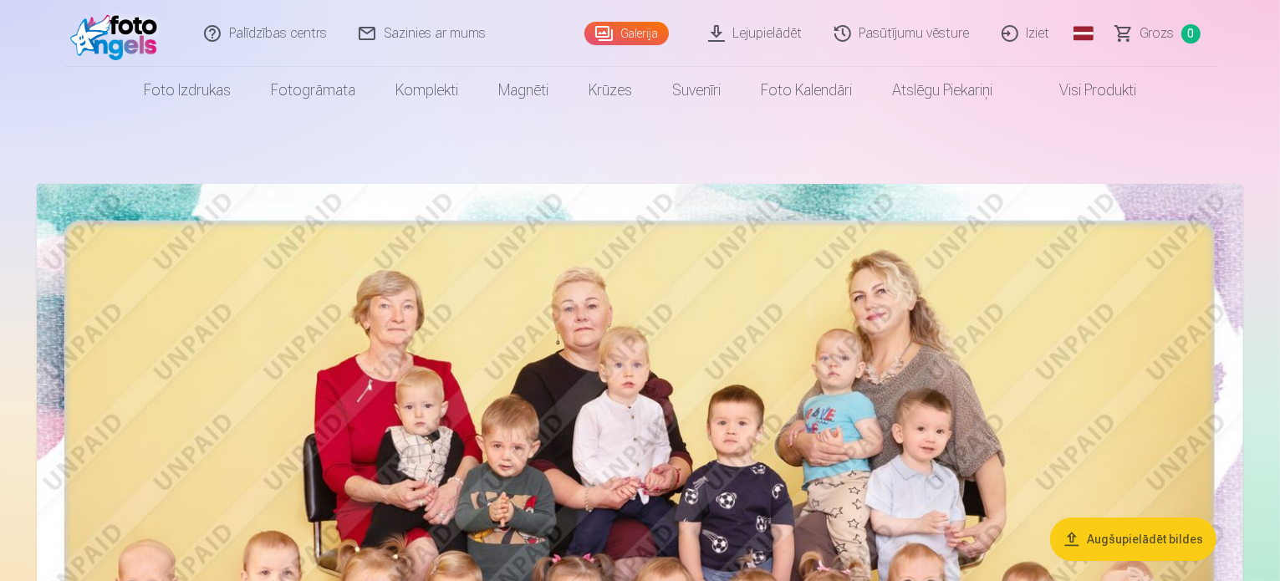
click at [786, 31] on link "Lejupielādēt" at bounding box center [756, 33] width 126 height 67
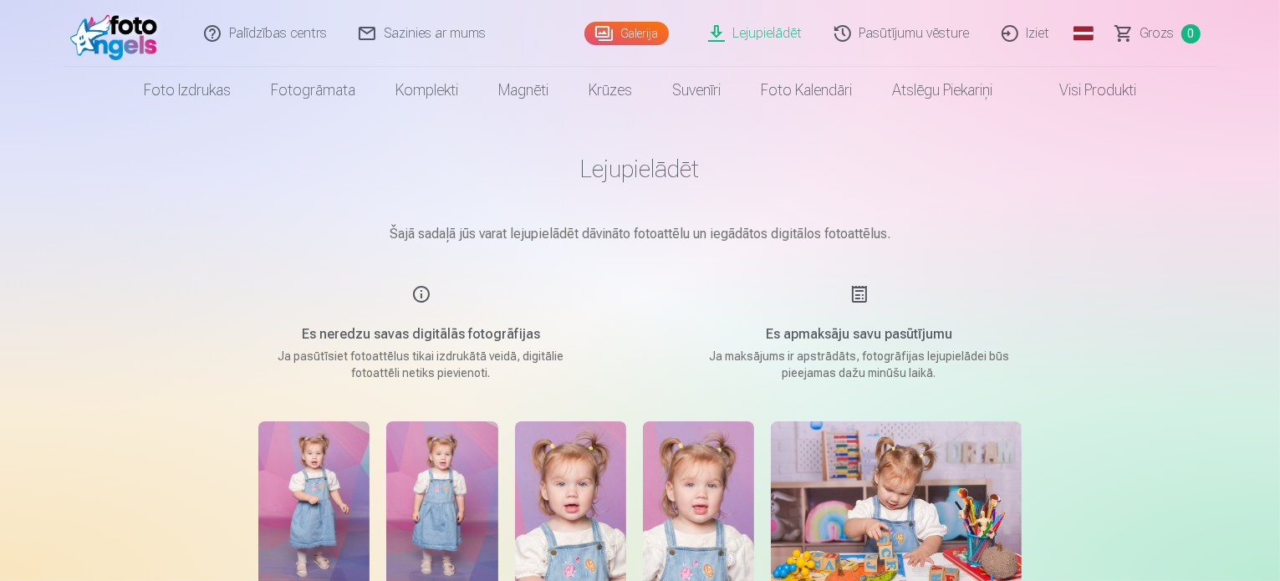
click at [855, 308] on div "Es apmaksāju savu pasūtījumu Ja maksājums ir apstrādāts, fotogrāfijas lejupielā…" at bounding box center [859, 332] width 398 height 97
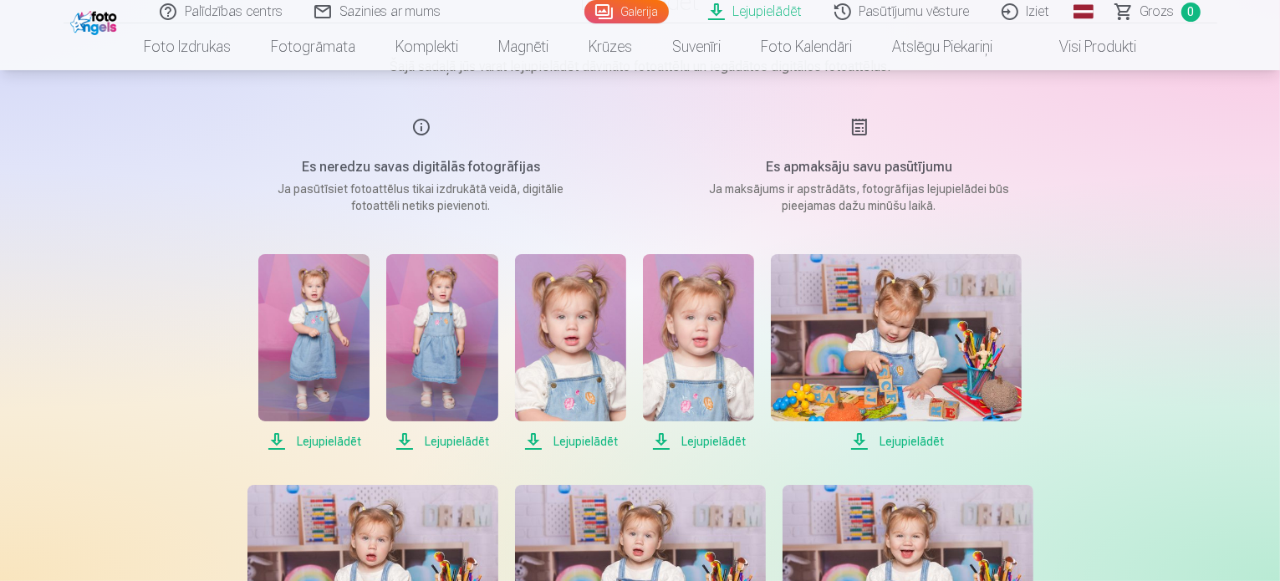
scroll to position [251, 0]
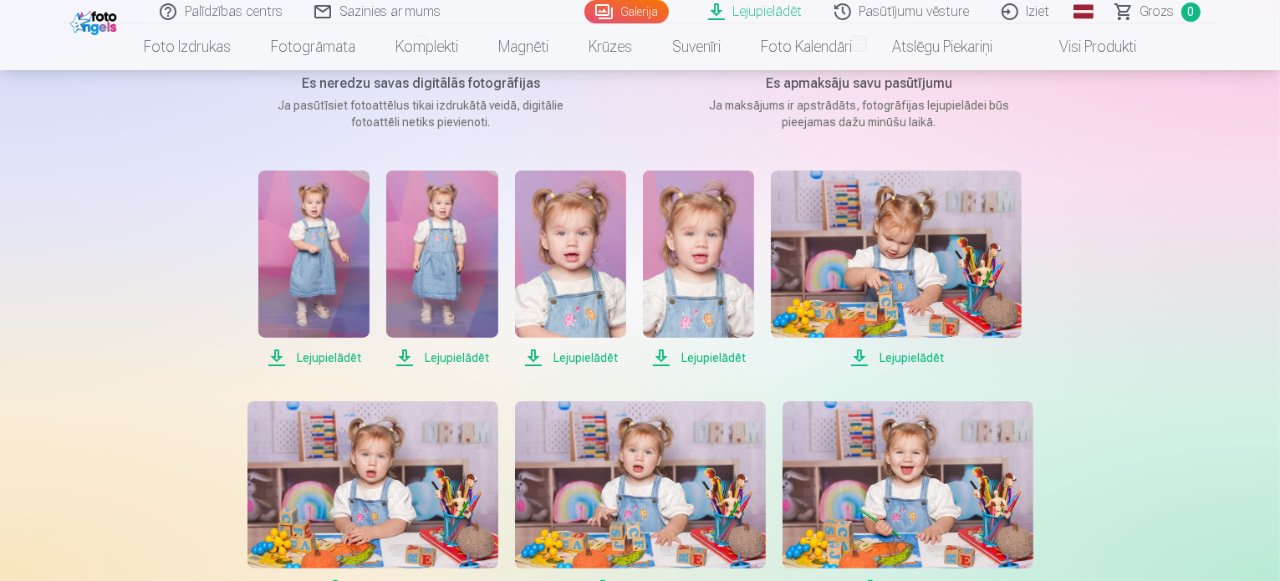
click at [326, 360] on span "Lejupielādēt" at bounding box center [313, 358] width 111 height 20
click at [468, 358] on span "Lejupielādēt" at bounding box center [441, 358] width 111 height 20
click at [586, 363] on span "Lejupielādēt" at bounding box center [570, 358] width 111 height 20
click at [710, 359] on span "Lejupielādēt" at bounding box center [698, 358] width 111 height 20
click at [924, 358] on span "Lejupielādēt" at bounding box center [896, 358] width 251 height 20
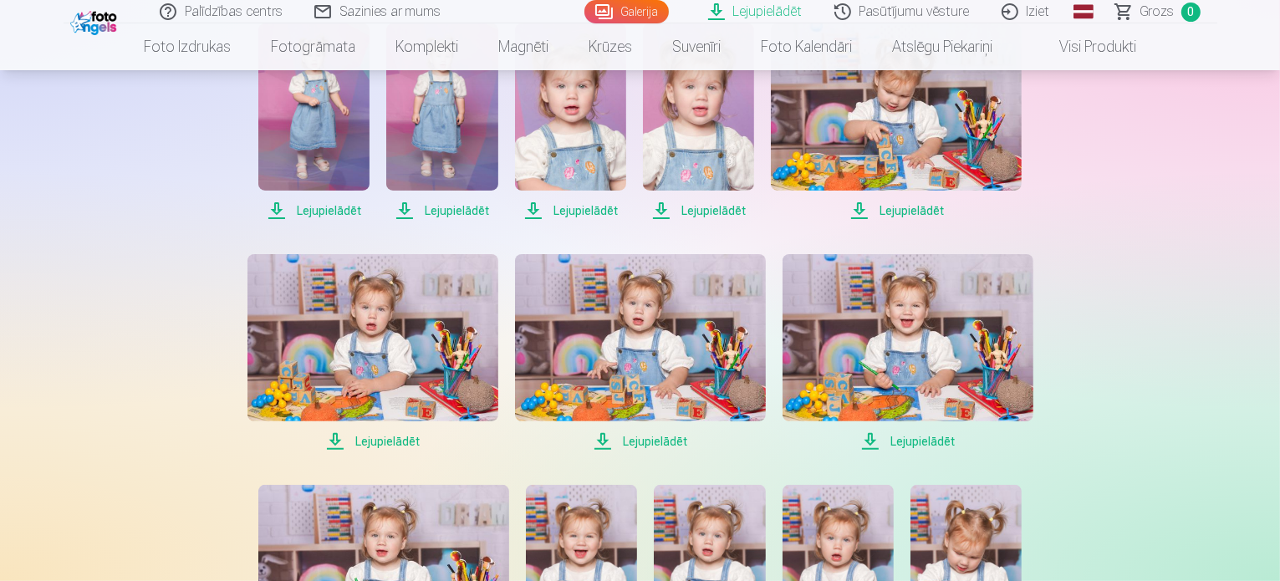
scroll to position [585, 0]
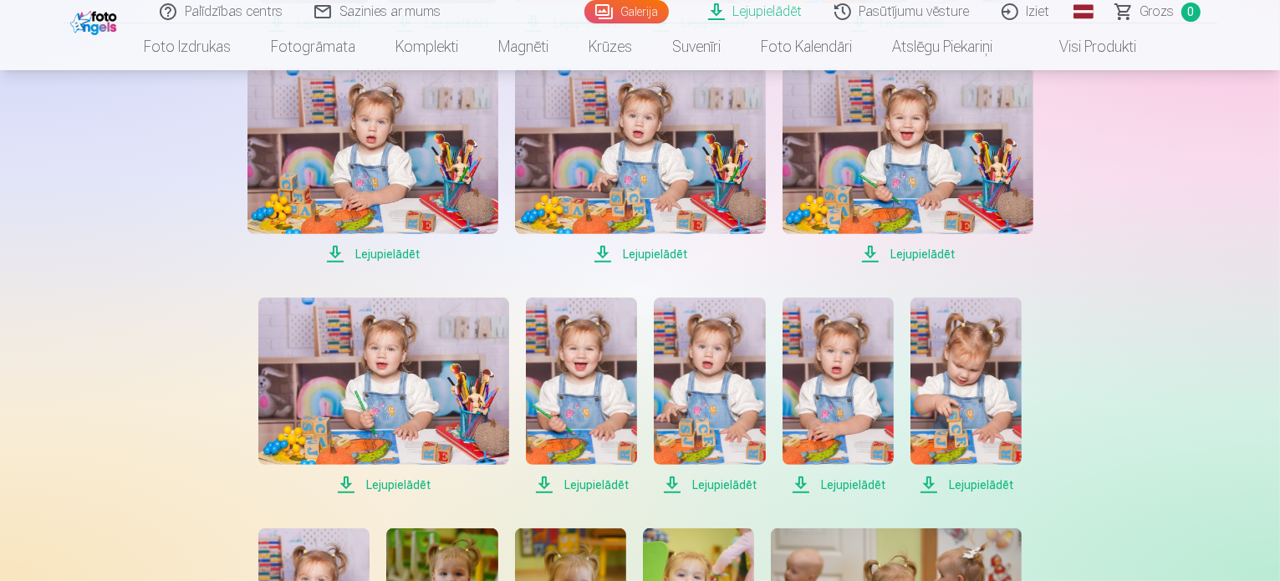
click at [667, 254] on span "Lejupielādēt" at bounding box center [640, 254] width 251 height 20
click at [923, 252] on span "Lejupielādēt" at bounding box center [907, 254] width 251 height 20
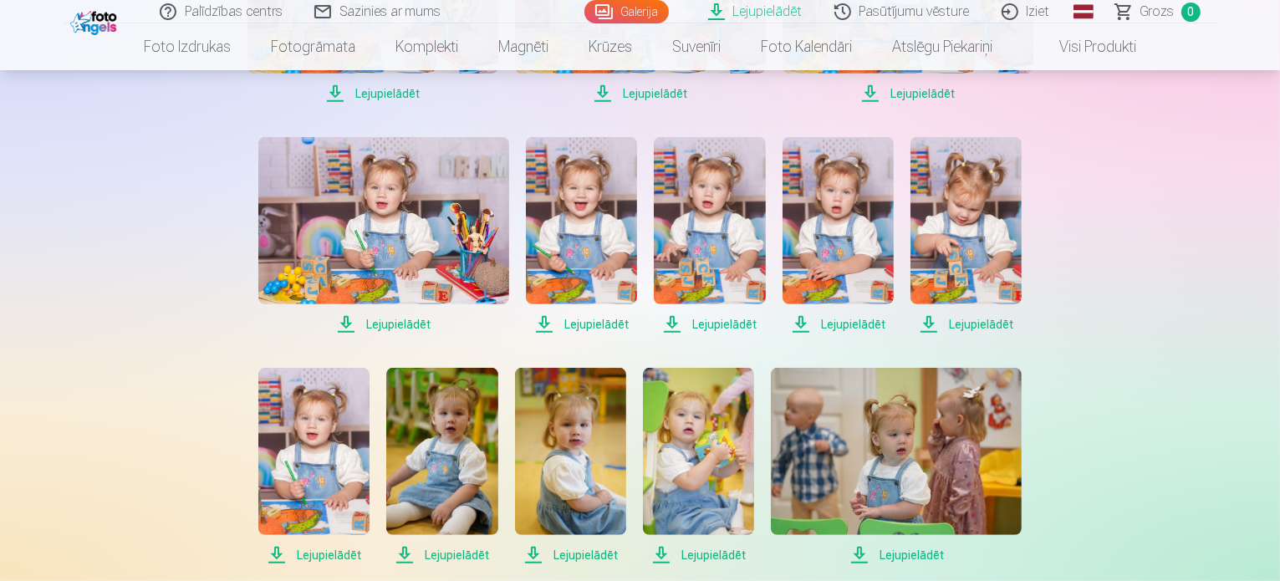
scroll to position [752, 0]
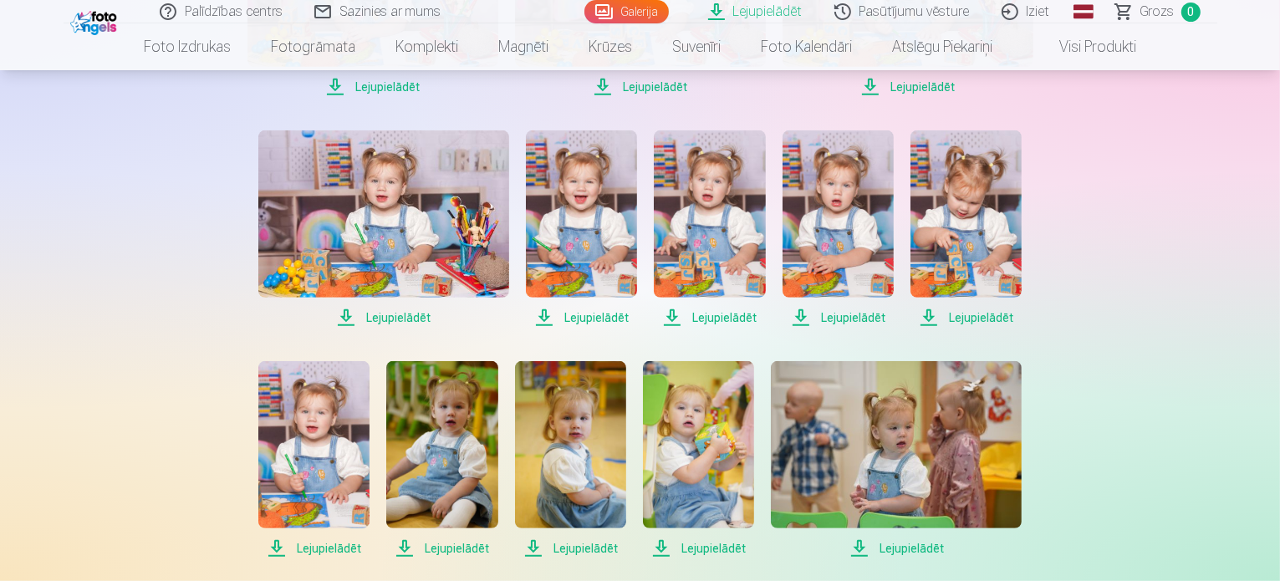
click at [420, 322] on span "Lejupielādēt" at bounding box center [383, 318] width 251 height 20
click at [598, 313] on span "Lejupielādēt" at bounding box center [581, 318] width 111 height 20
click at [726, 313] on span "Lejupielādēt" at bounding box center [709, 318] width 111 height 20
click at [973, 317] on span "Lejupielādēt" at bounding box center [965, 318] width 111 height 20
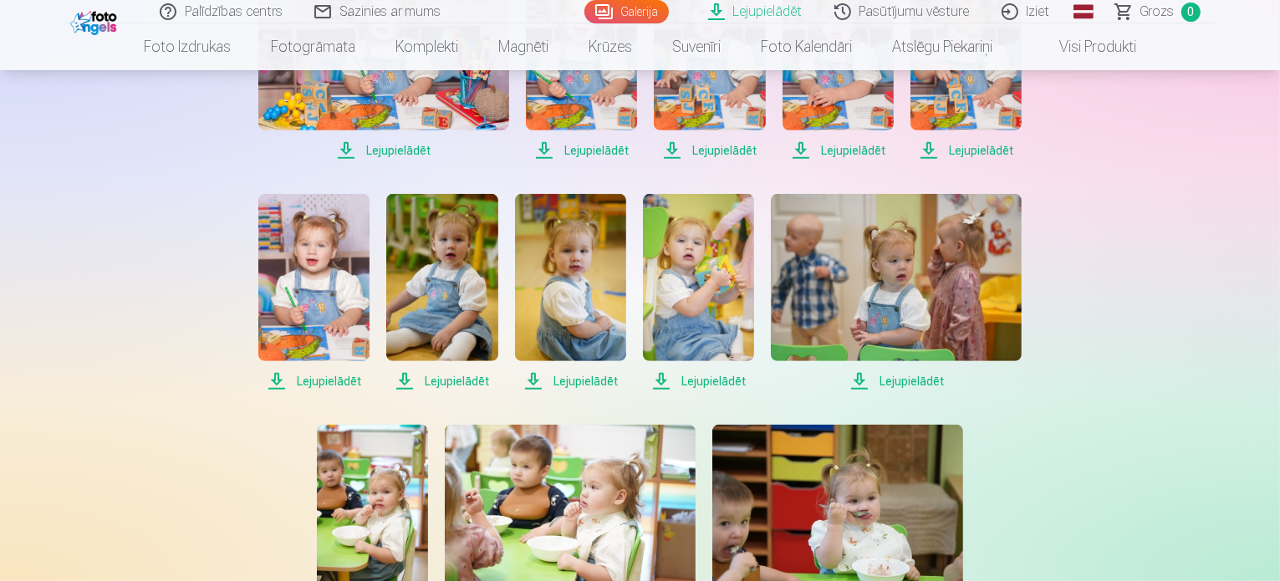
click at [351, 380] on span "Lejupielādēt" at bounding box center [313, 381] width 111 height 20
click at [439, 384] on span "Lejupielādēt" at bounding box center [441, 381] width 111 height 20
click at [598, 380] on span "Lejupielādēt" at bounding box center [570, 381] width 111 height 20
click at [732, 383] on span "Lejupielādēt" at bounding box center [698, 381] width 111 height 20
click at [929, 383] on span "Lejupielādēt" at bounding box center [896, 381] width 251 height 20
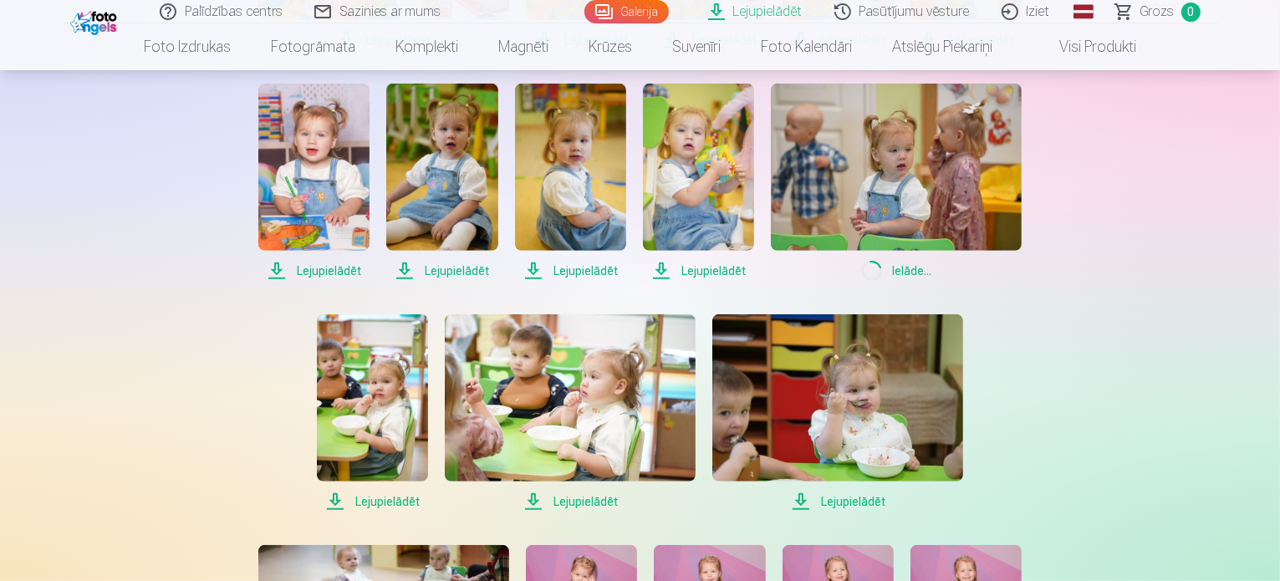
scroll to position [1170, 0]
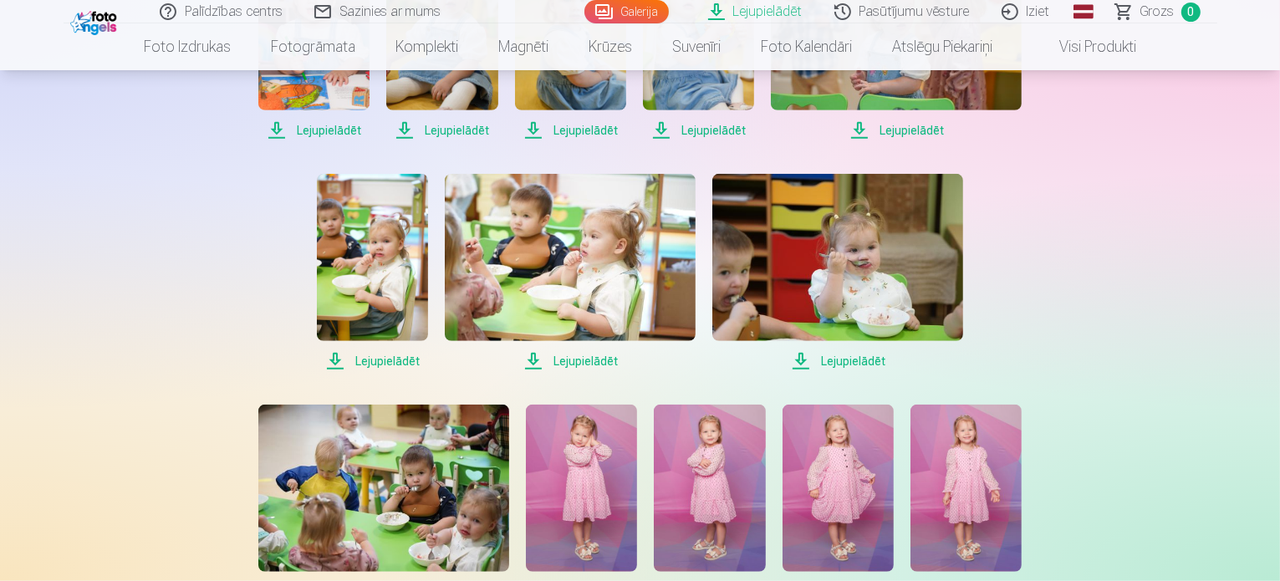
click at [856, 364] on span "Lejupielādēt" at bounding box center [837, 361] width 251 height 20
click at [586, 355] on span "Lejupielādēt" at bounding box center [570, 361] width 251 height 20
click at [378, 367] on span "Lejupielādēt" at bounding box center [372, 361] width 111 height 20
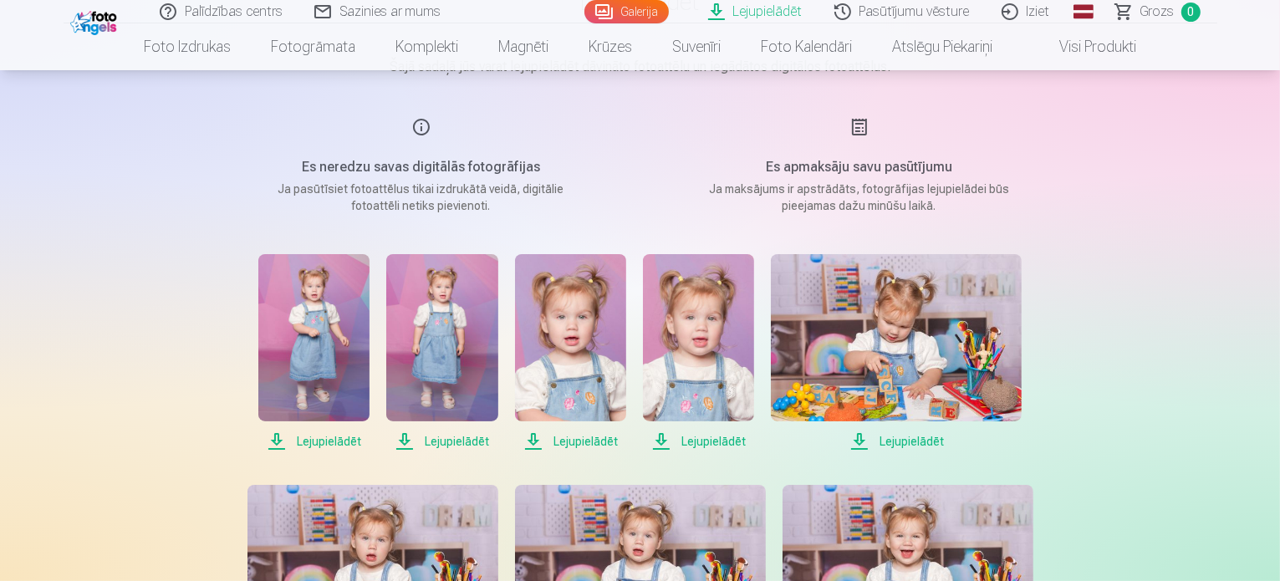
scroll to position [0, 0]
